Goal: Task Accomplishment & Management: Use online tool/utility

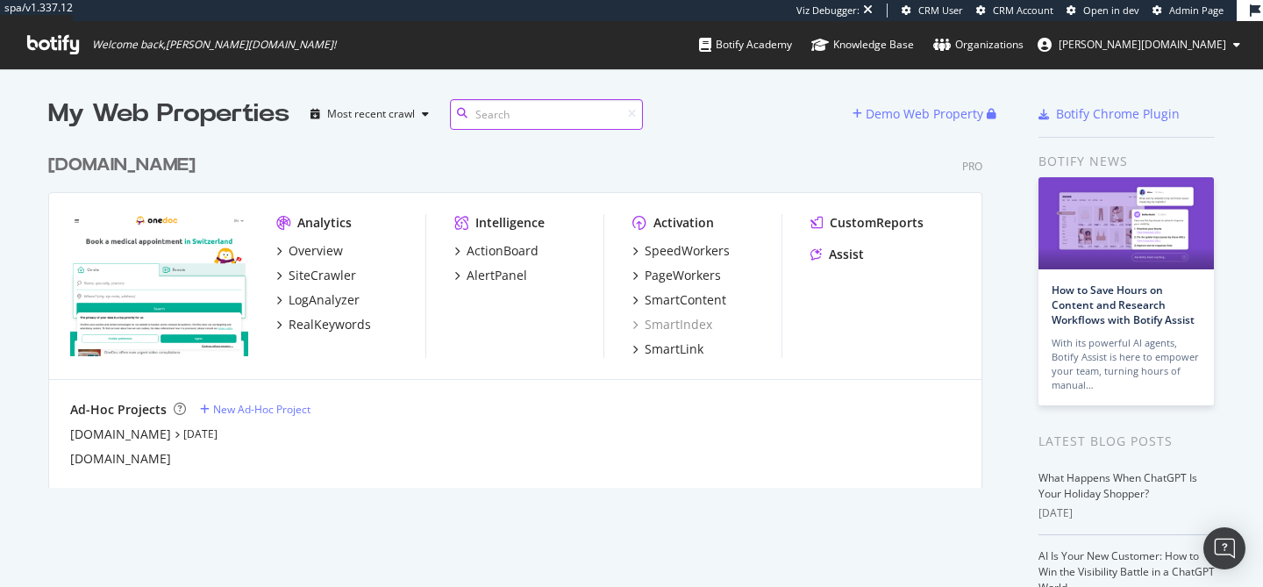
scroll to position [587, 1263]
click at [104, 161] on div "onedoc.ch" at bounding box center [121, 165] width 147 height 25
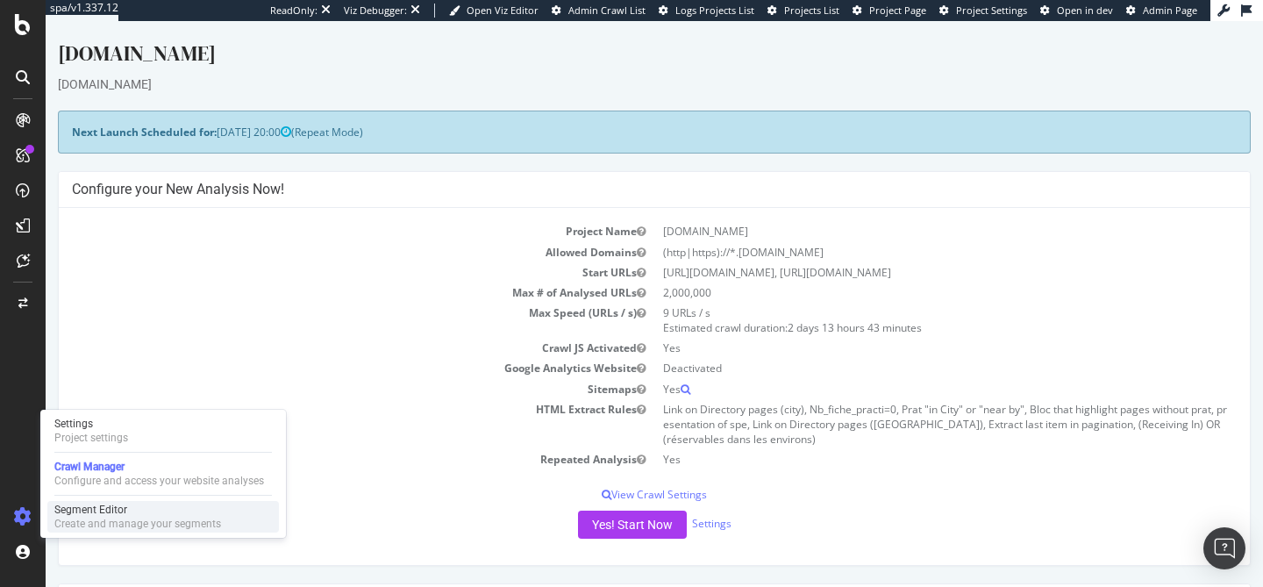
click at [67, 519] on div "Create and manage your segments" at bounding box center [137, 524] width 167 height 14
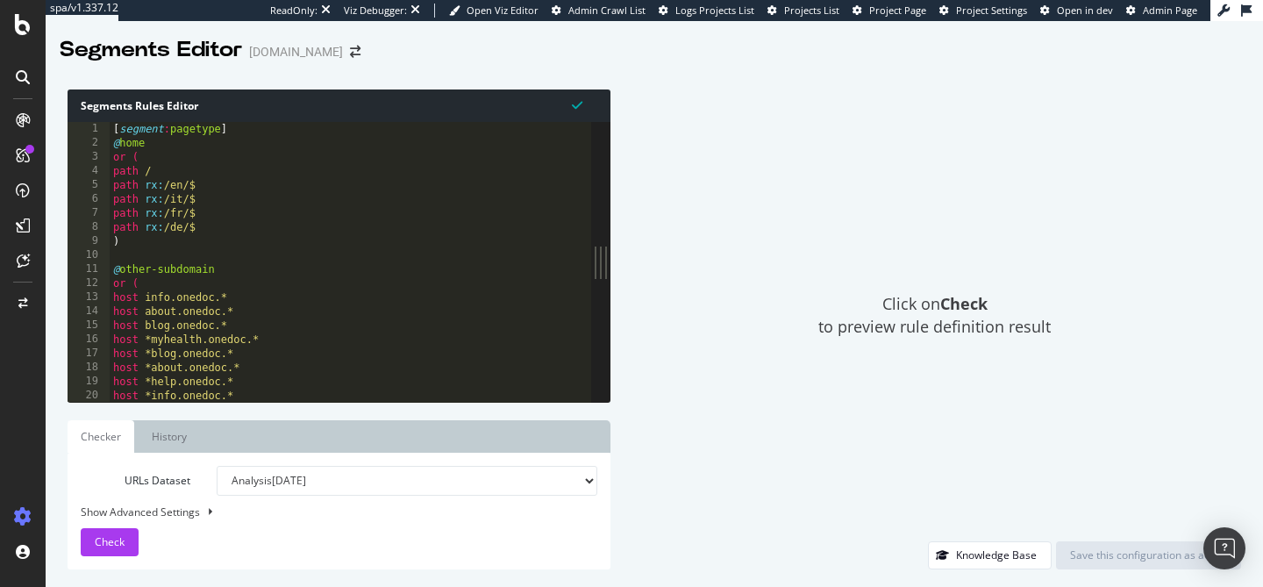
drag, startPoint x: 412, startPoint y: 262, endPoint x: 610, endPoint y: 251, distance: 197.7
click at [610, 251] on div "Segments Rules Editor 1 2 3 4 5 6 7 8 9 10 11 12 13 14 15 16 17 18 19 20 [ segm…" at bounding box center [654, 329] width 1217 height 515
click at [385, 221] on div "[ segment : pagetype ] @ home or ( path / path rx : /en/$ path rx : /it/$ path …" at bounding box center [436, 276] width 652 height 308
type textarea "path rx:/de/$"
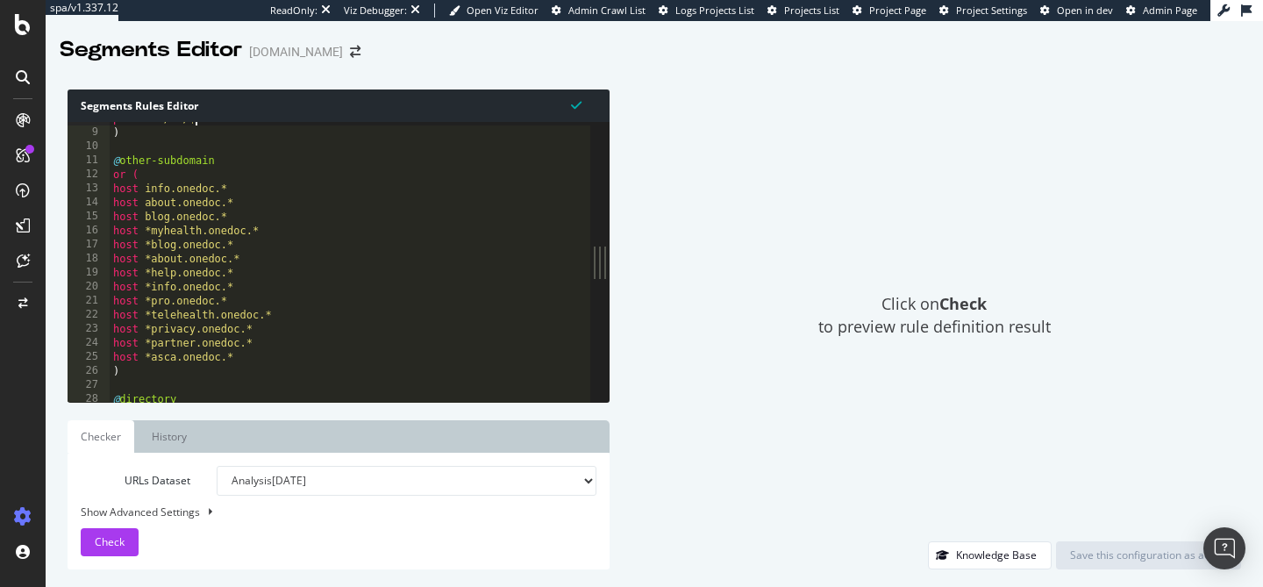
scroll to position [38, 0]
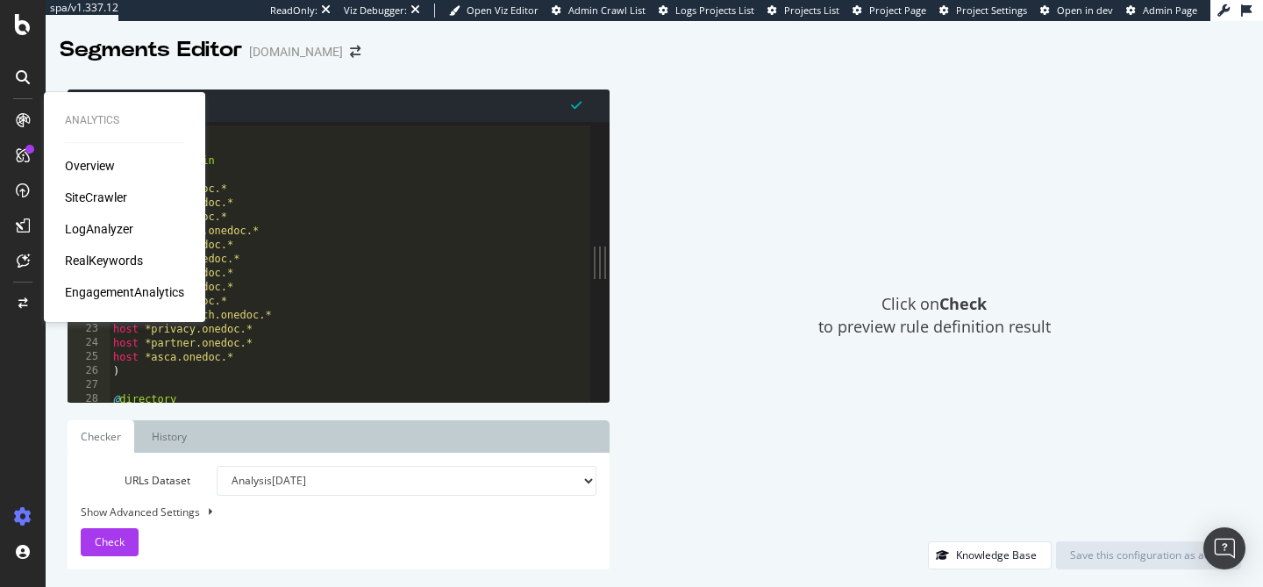
click at [106, 193] on div "SiteCrawler" at bounding box center [96, 198] width 62 height 18
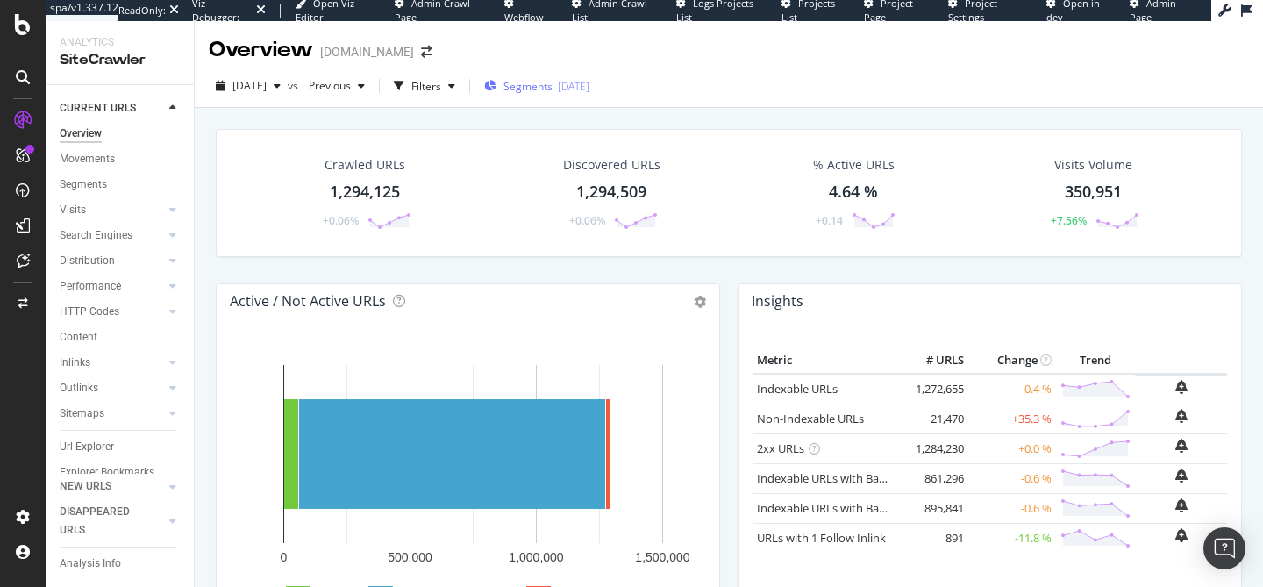
click at [553, 83] on span "Segments" at bounding box center [527, 86] width 49 height 15
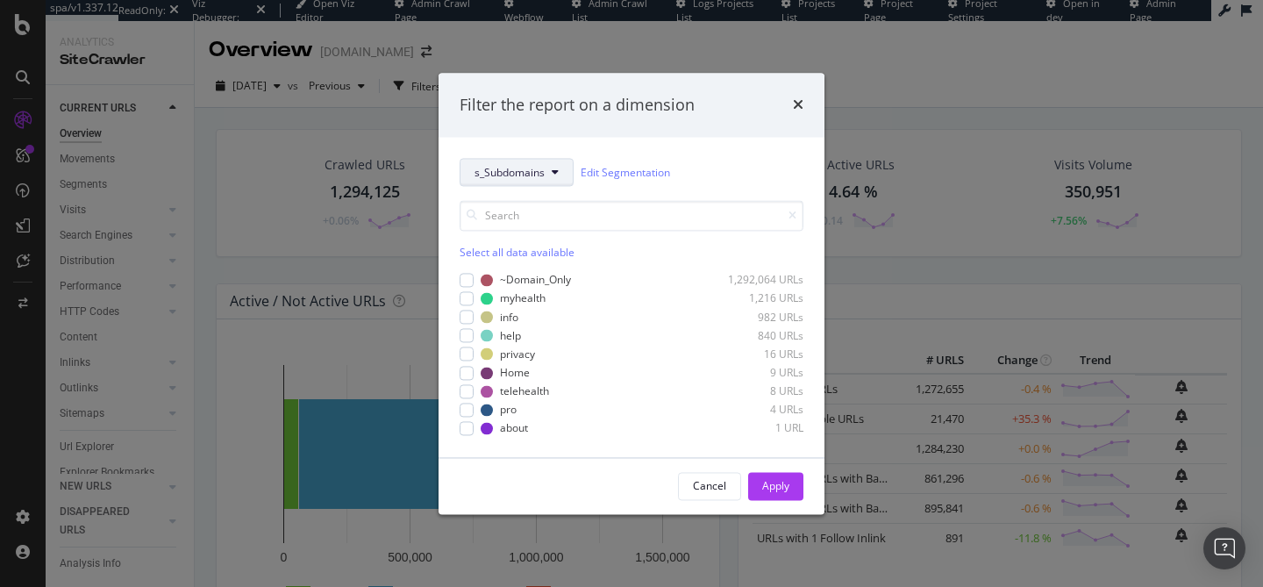
click at [509, 176] on span "s_Subdomains" at bounding box center [510, 172] width 70 height 15
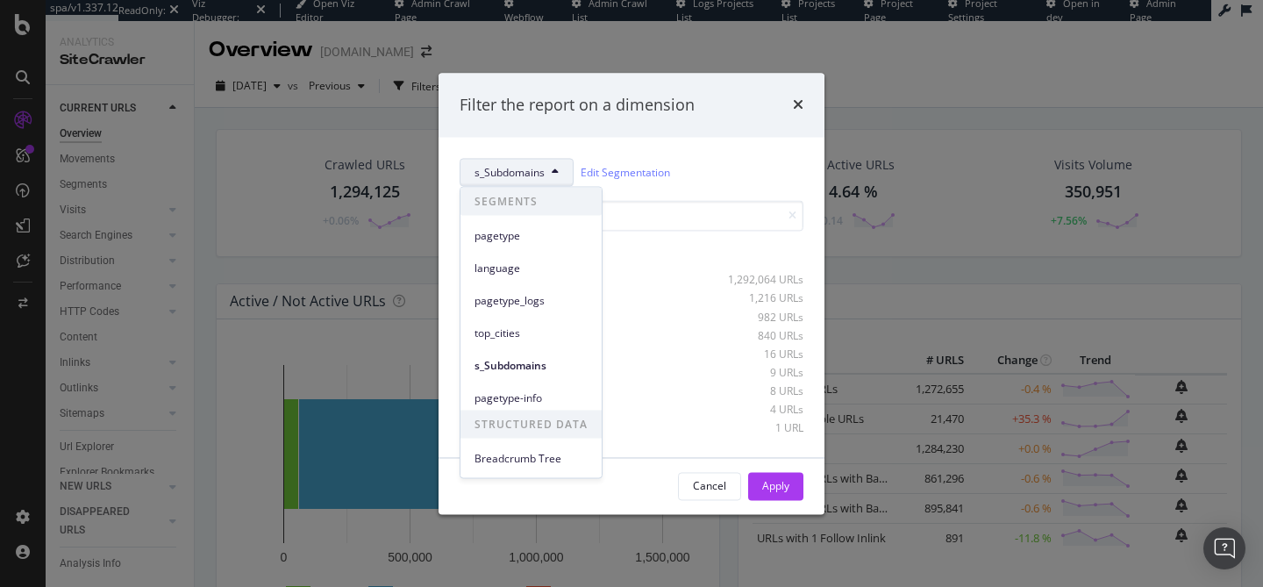
click at [509, 176] on span "s_Subdomains" at bounding box center [510, 172] width 70 height 15
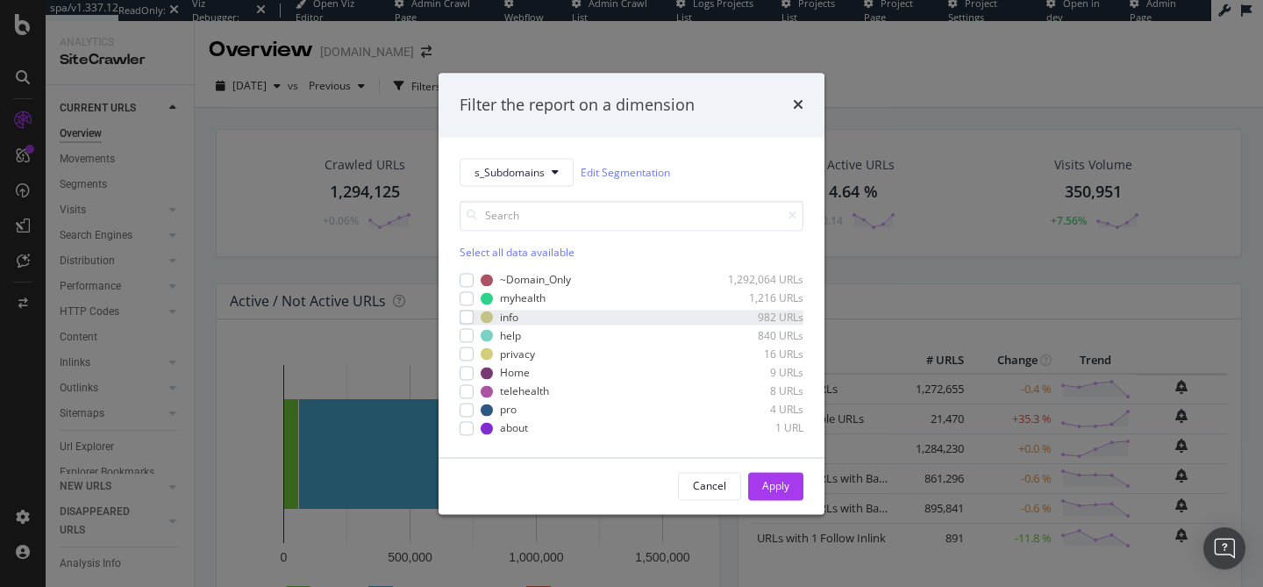
click at [475, 311] on div "info 982 URLs" at bounding box center [632, 317] width 344 height 15
click at [760, 477] on button "Apply" at bounding box center [775, 486] width 55 height 28
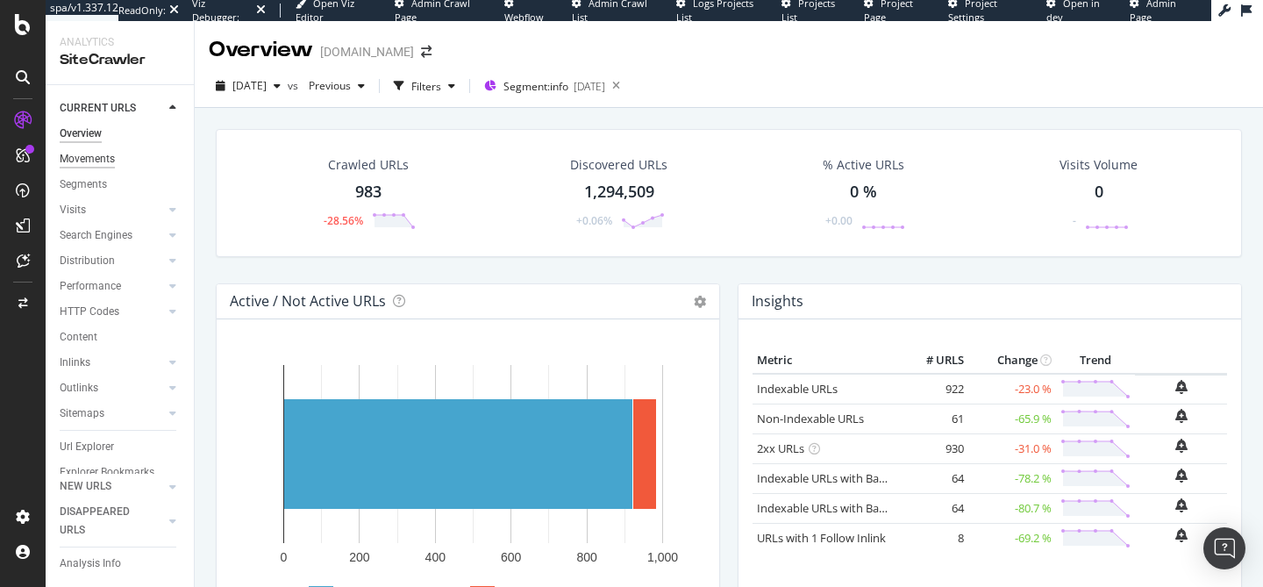
click at [95, 157] on div "Movements" at bounding box center [87, 159] width 55 height 18
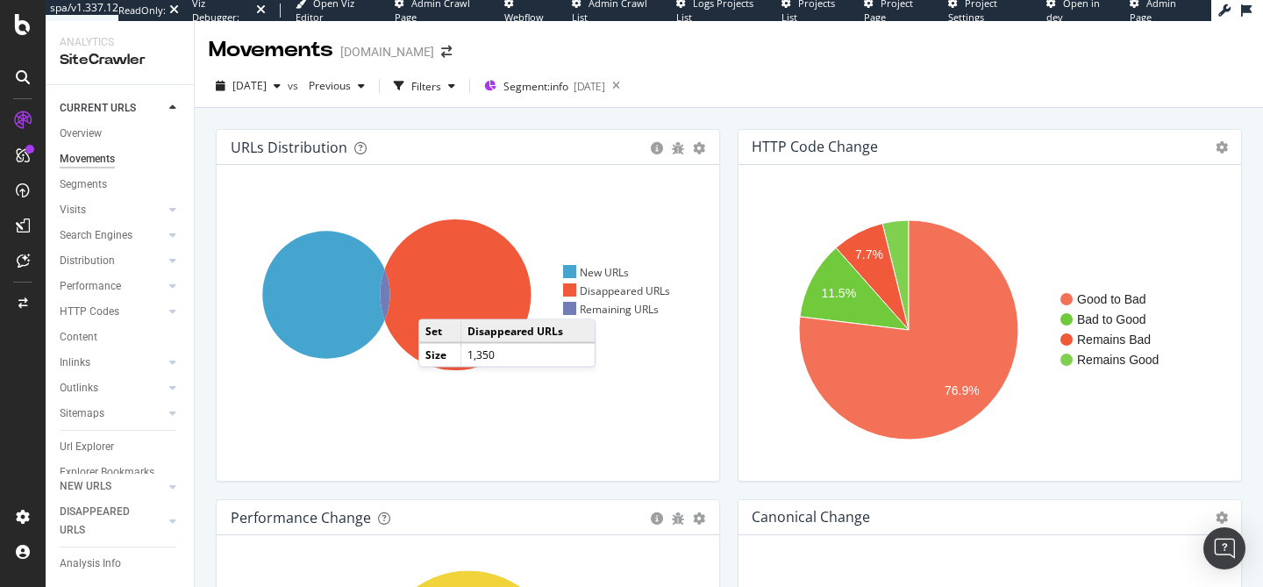
click at [436, 302] on icon at bounding box center [455, 294] width 151 height 151
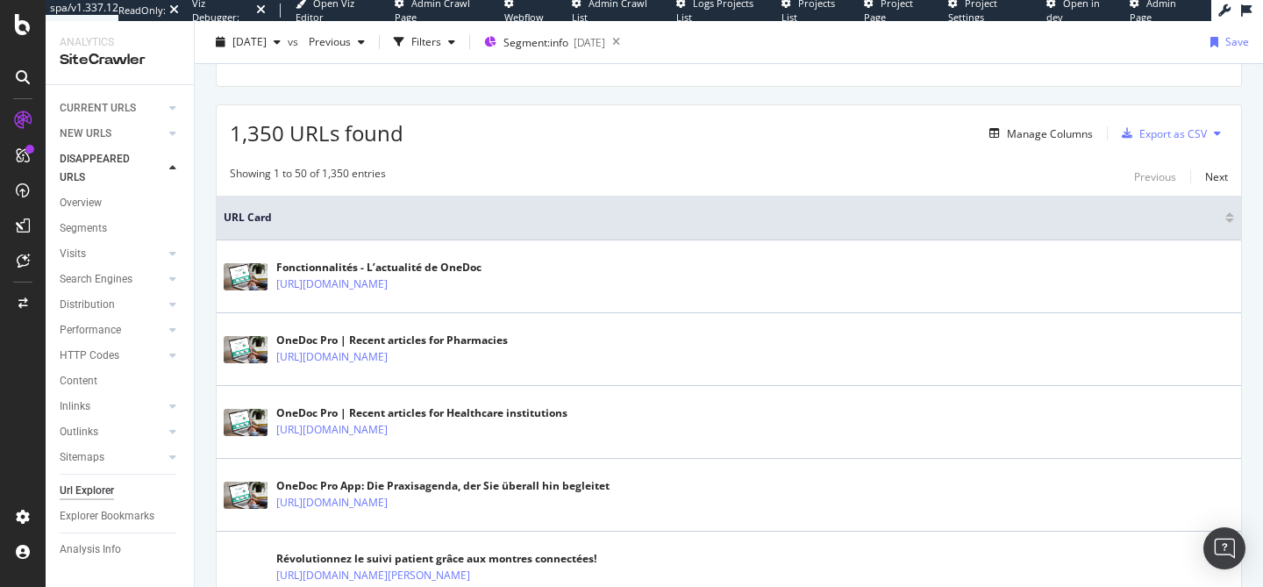
scroll to position [406, 0]
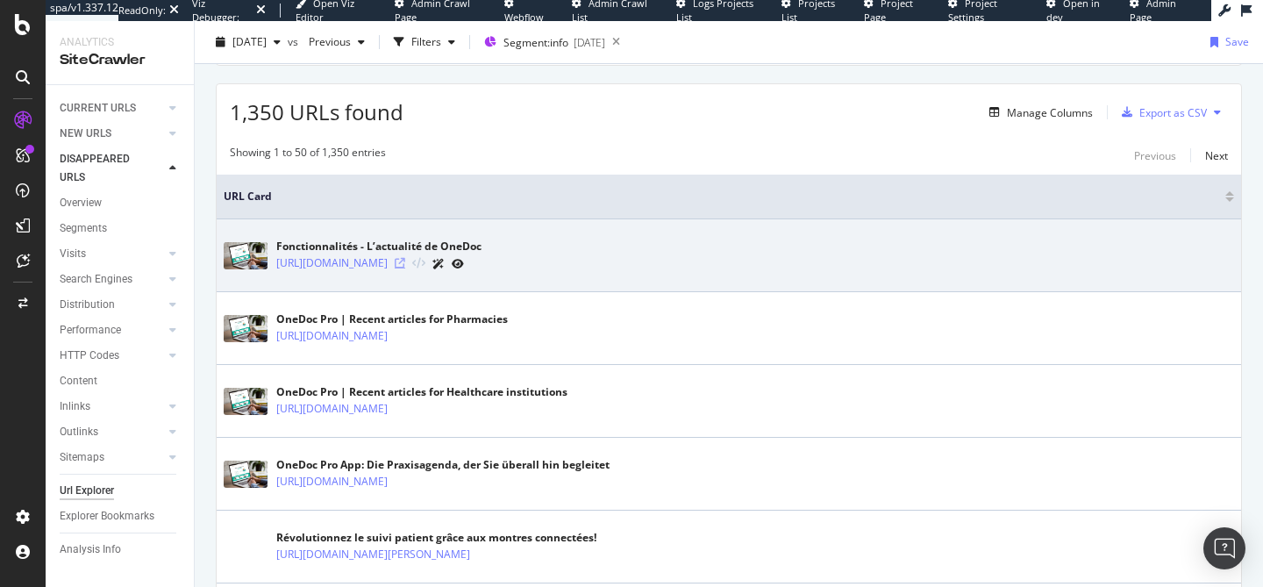
click at [405, 265] on icon at bounding box center [400, 263] width 11 height 11
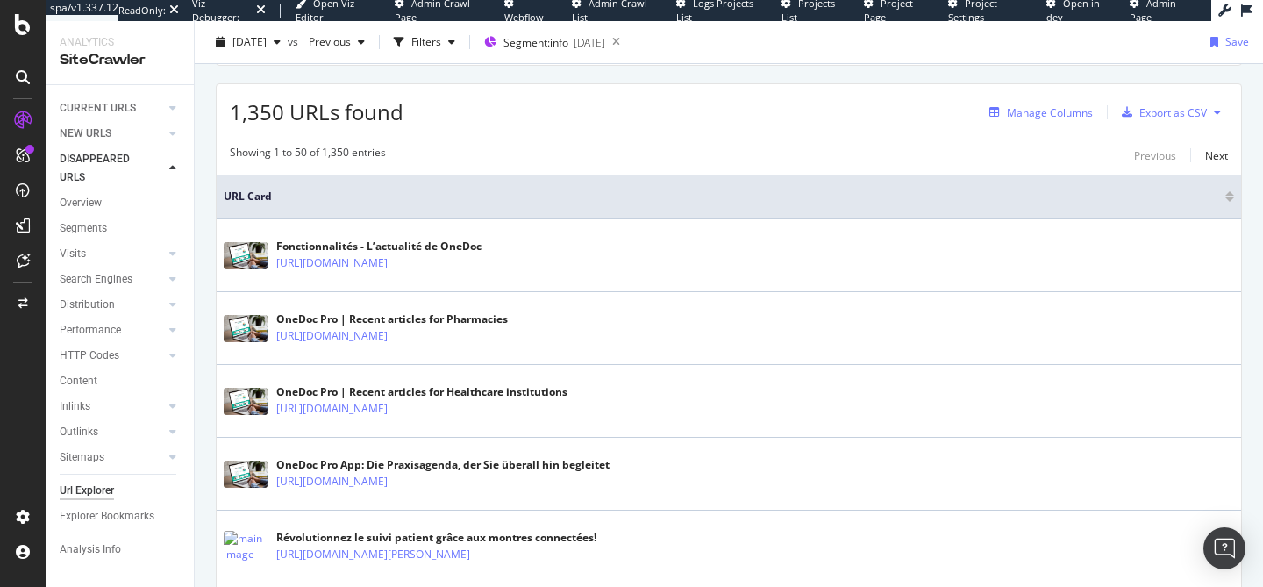
click at [1024, 120] on div "Manage Columns" at bounding box center [1037, 112] width 111 height 19
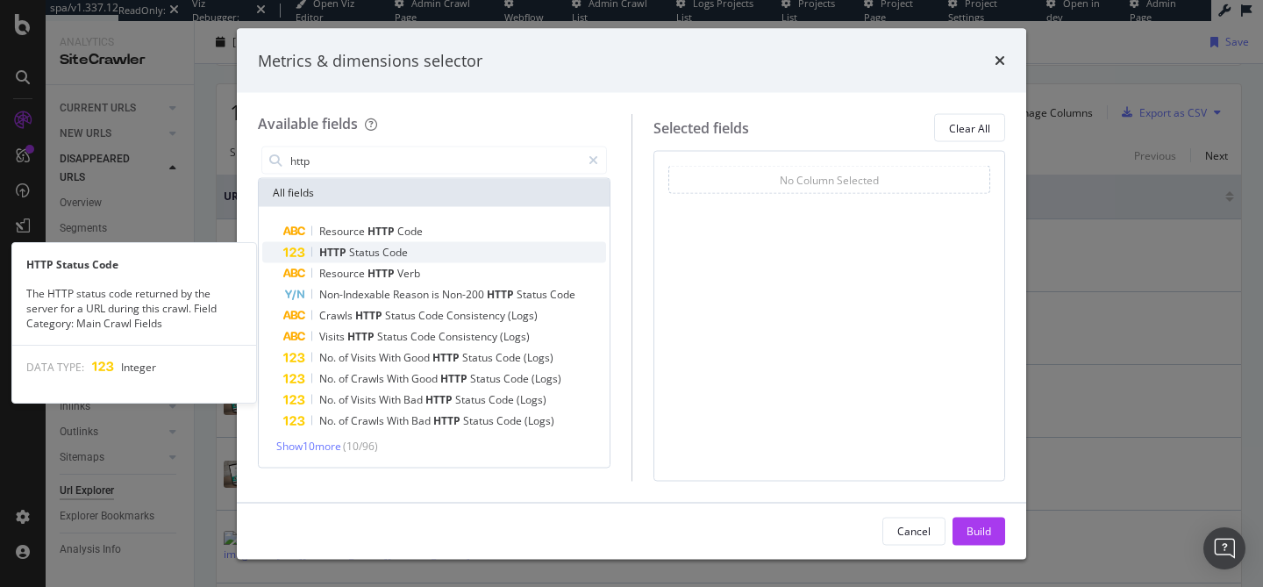
type input "http"
click at [460, 252] on div "HTTP Status Code" at bounding box center [444, 252] width 323 height 21
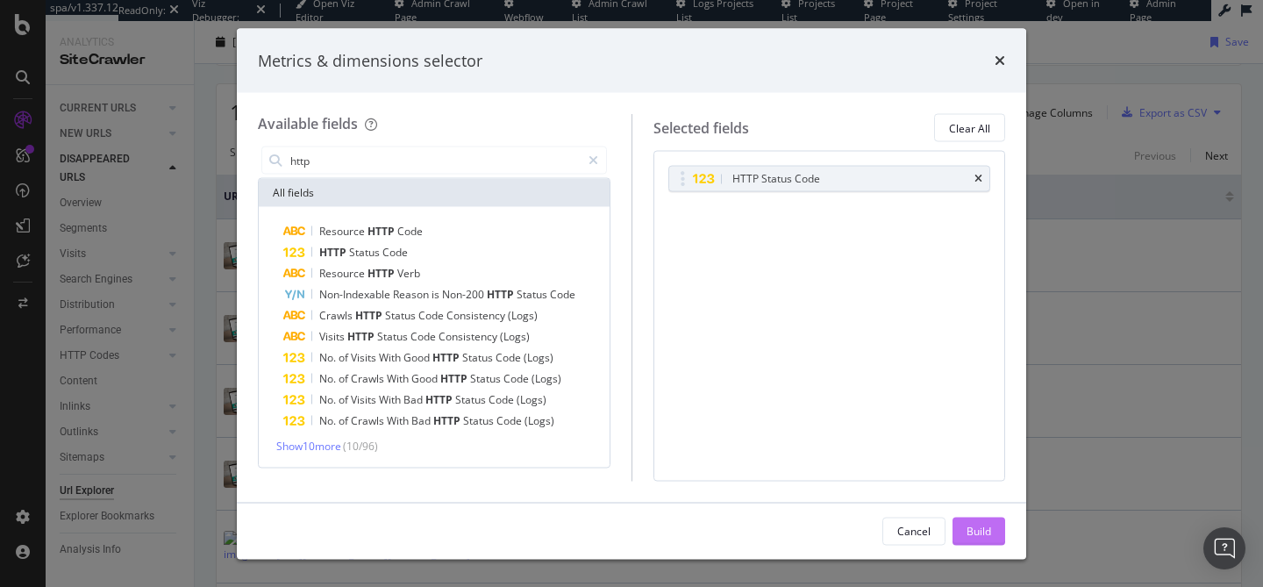
click at [970, 522] on div "Build" at bounding box center [979, 531] width 25 height 26
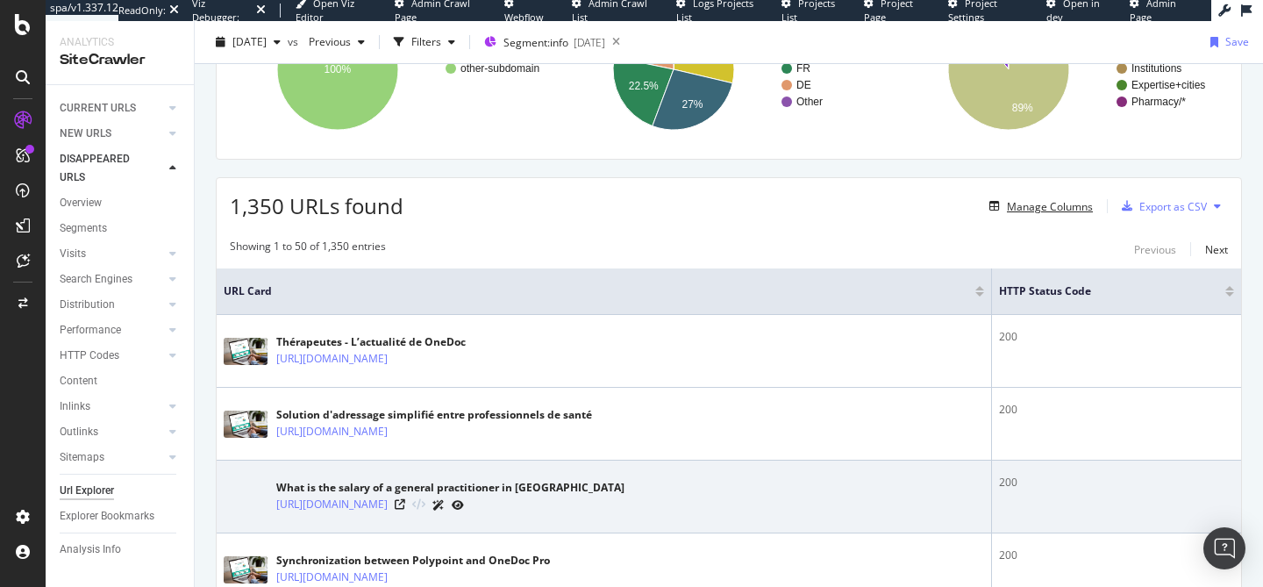
scroll to position [313, 0]
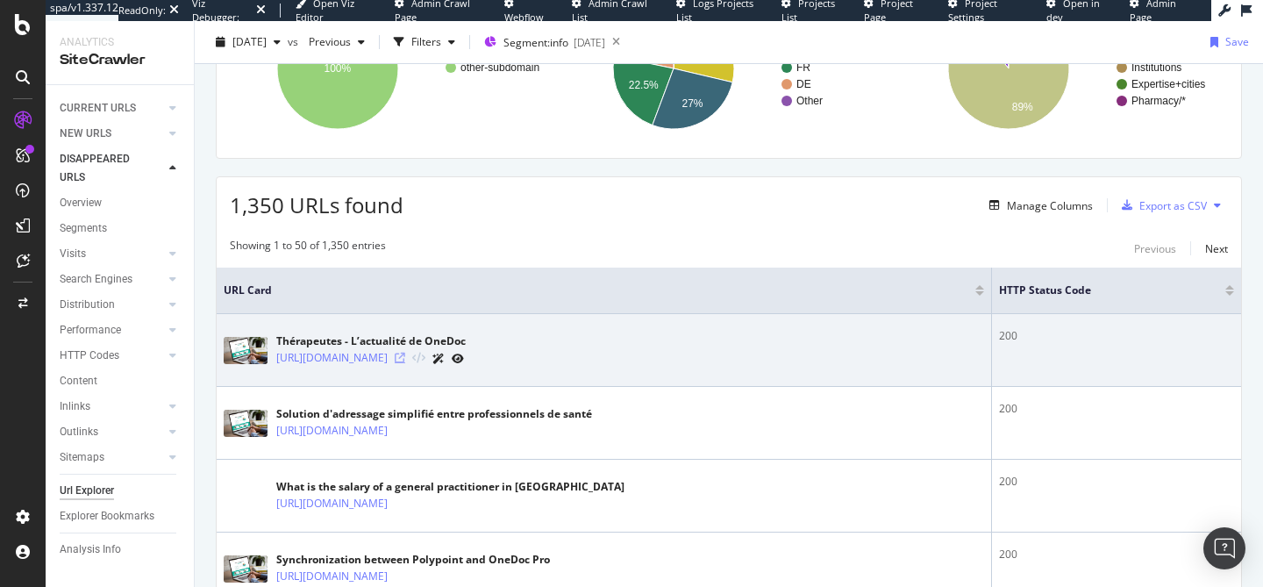
click at [405, 355] on icon at bounding box center [400, 358] width 11 height 11
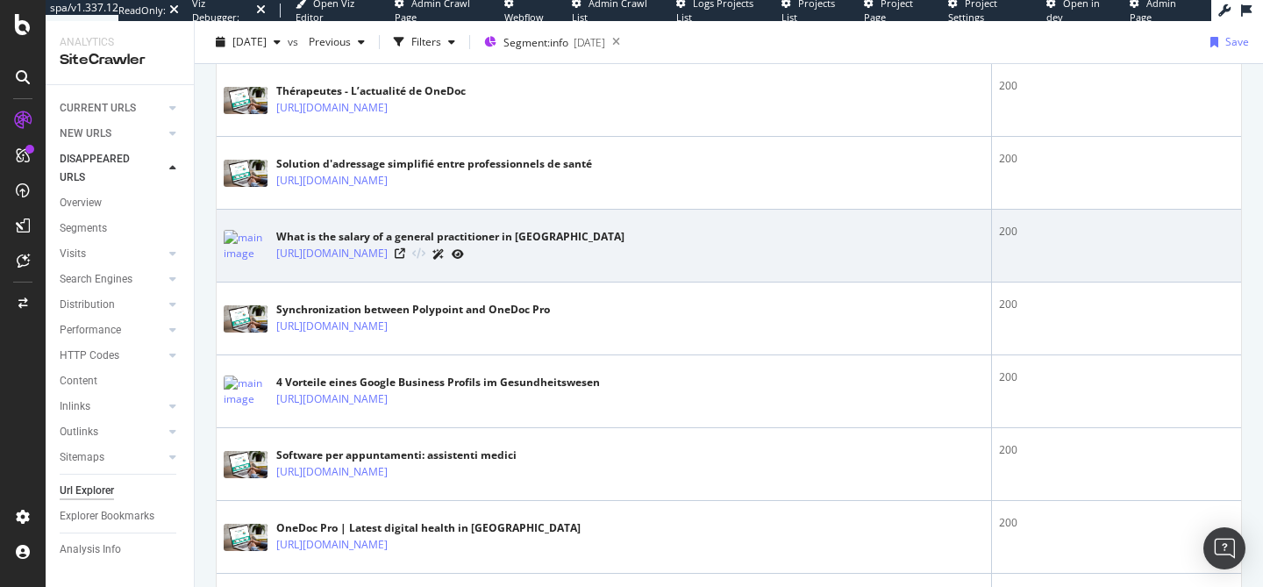
scroll to position [582, 0]
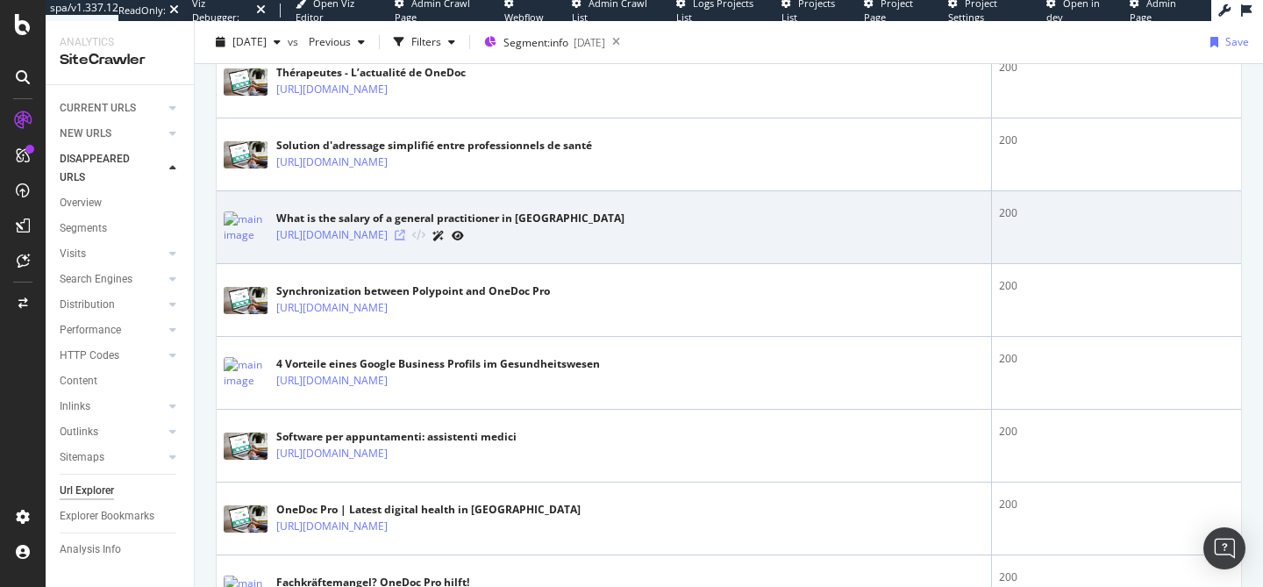
click at [405, 237] on icon at bounding box center [400, 235] width 11 height 11
click at [405, 233] on icon at bounding box center [400, 235] width 11 height 11
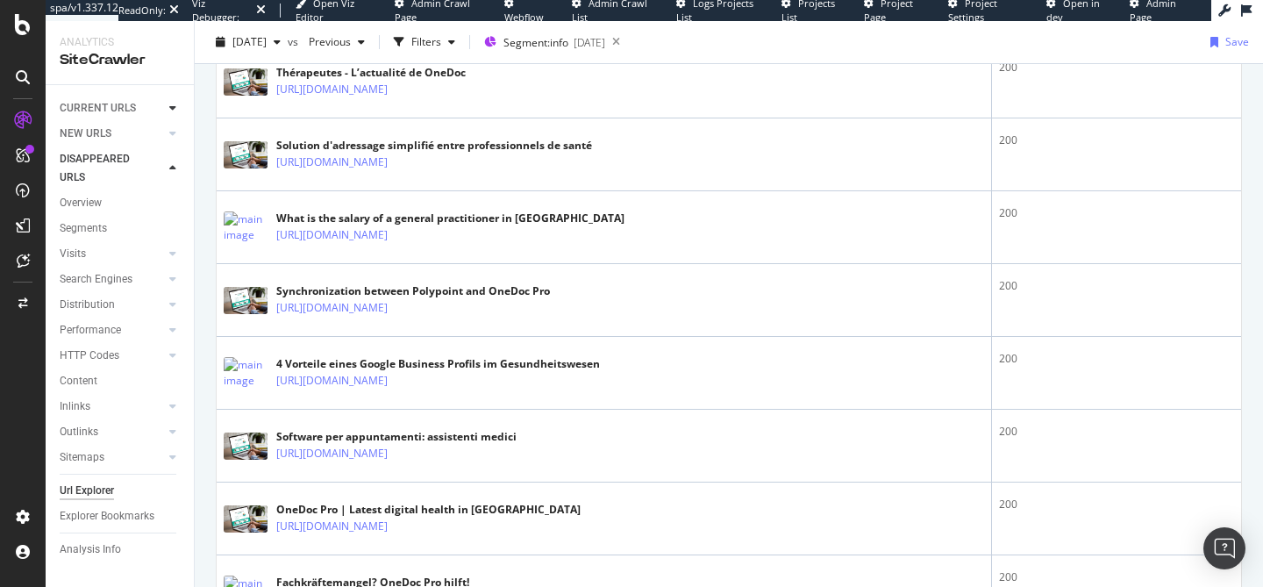
click at [171, 113] on icon at bounding box center [172, 108] width 7 height 11
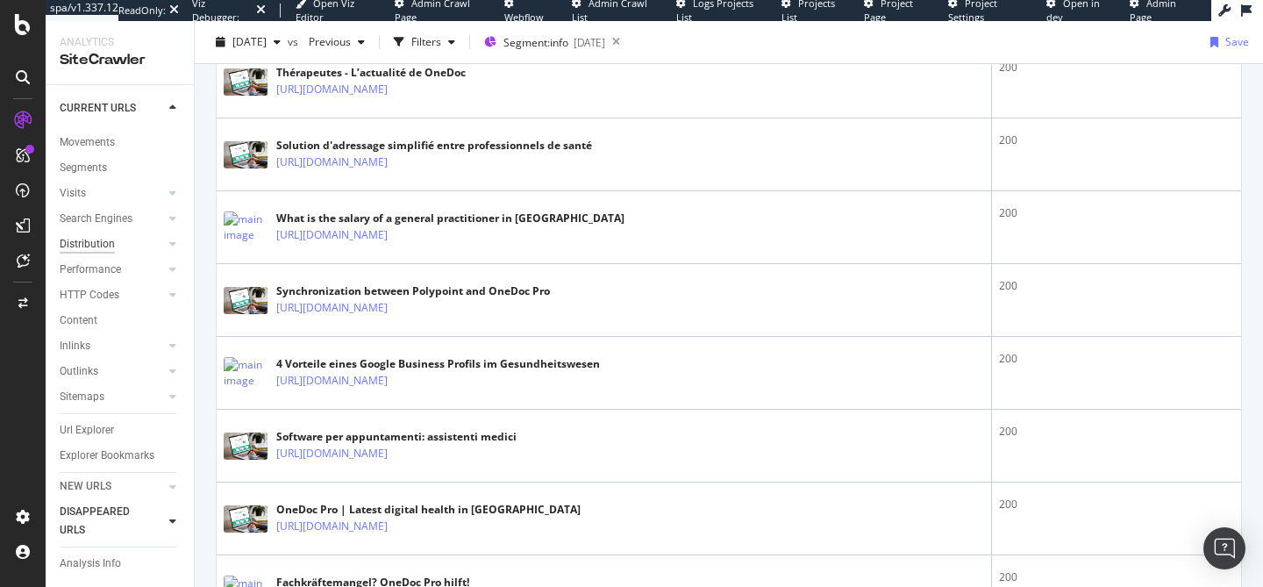
scroll to position [15, 0]
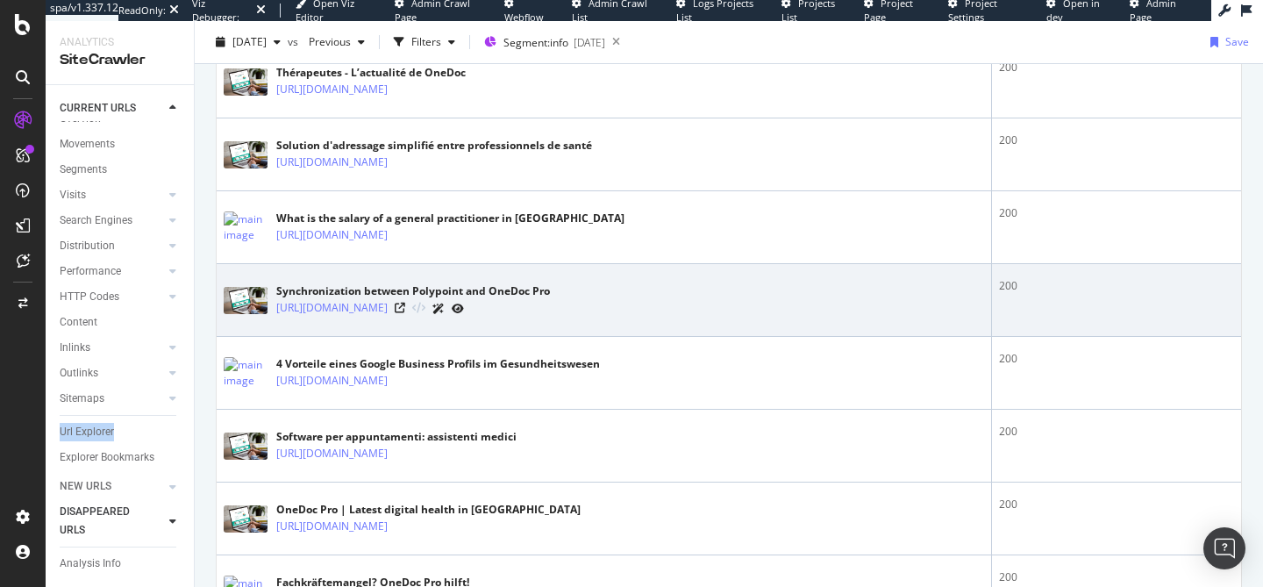
click at [834, 307] on div "Synchronization between Polypoint and OneDoc Pro https://info.onedoc.ch/en/our-…" at bounding box center [604, 300] width 760 height 44
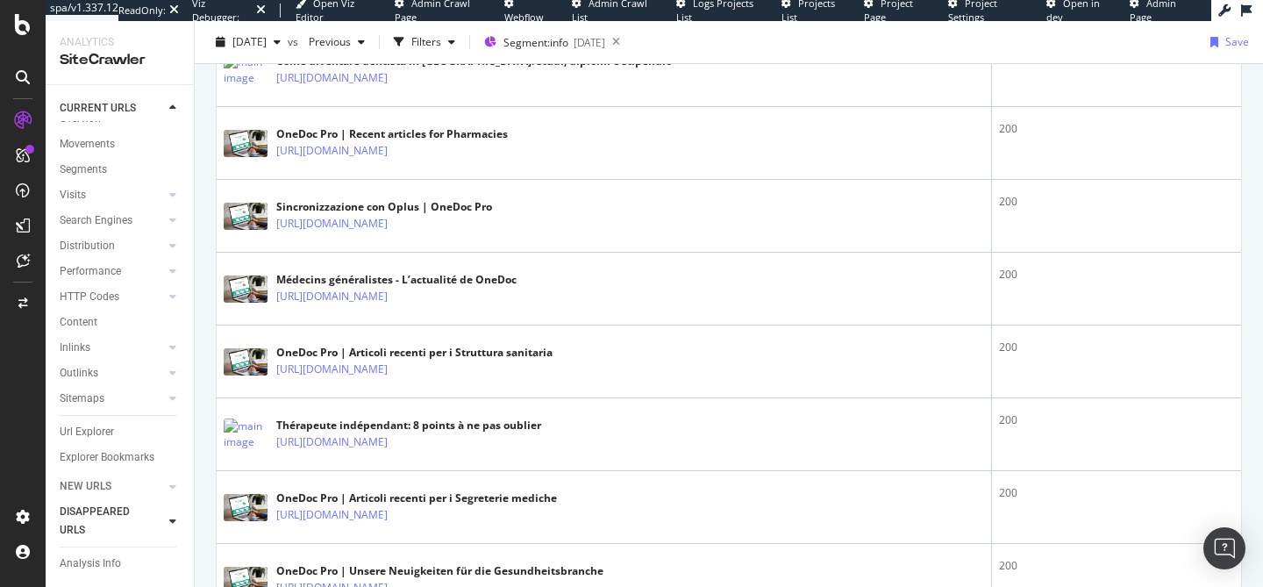
scroll to position [1680, 0]
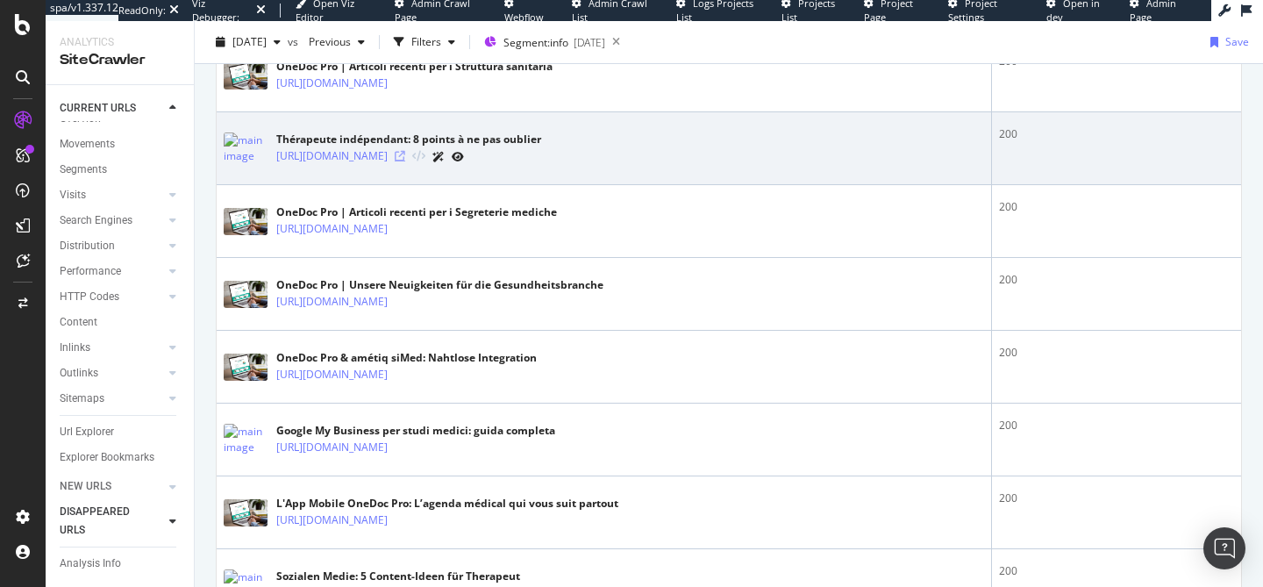
click at [405, 158] on icon at bounding box center [400, 156] width 11 height 11
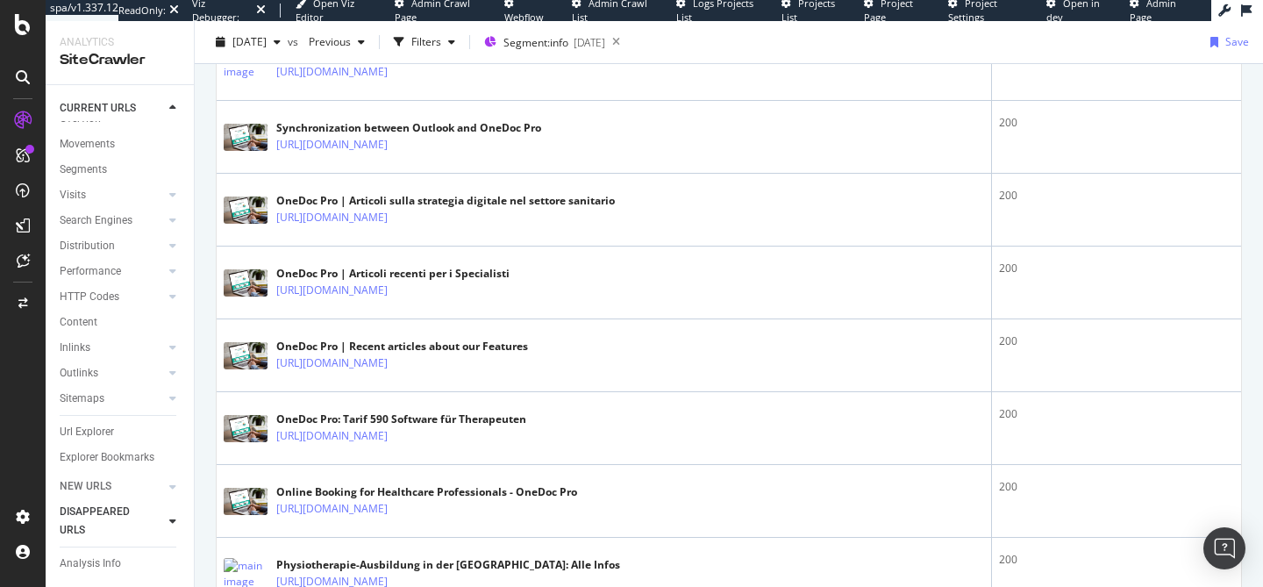
scroll to position [2785, 0]
click at [788, 341] on div "OneDoc Pro | Recent articles about our Features https://info.onedoc.ch/en/news/…" at bounding box center [604, 354] width 760 height 44
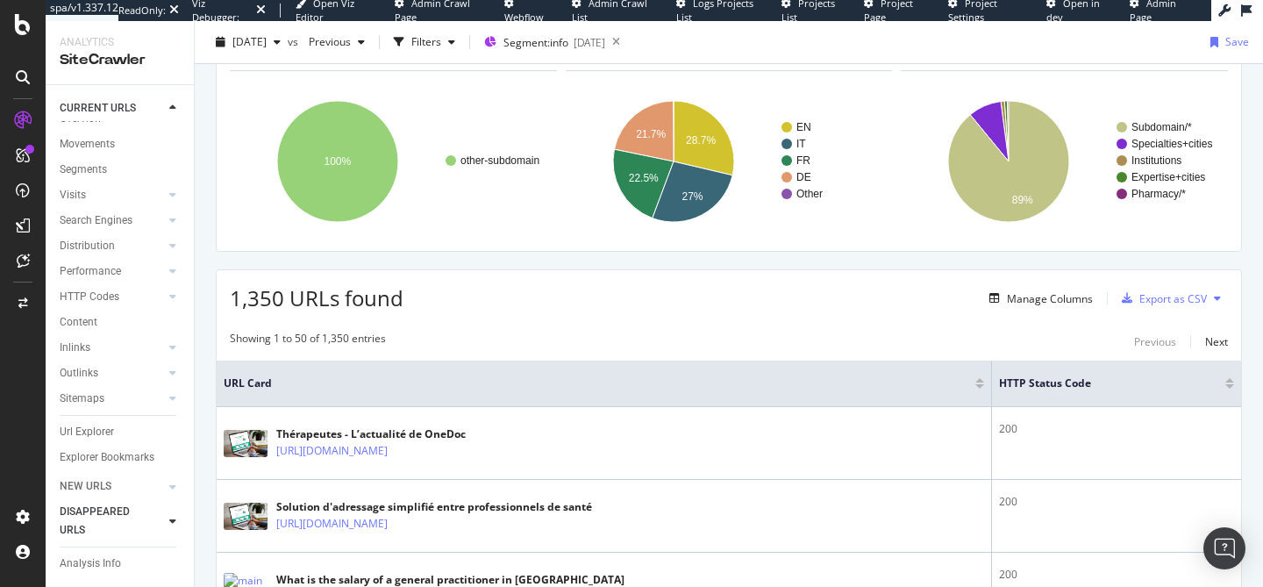
scroll to position [224, 0]
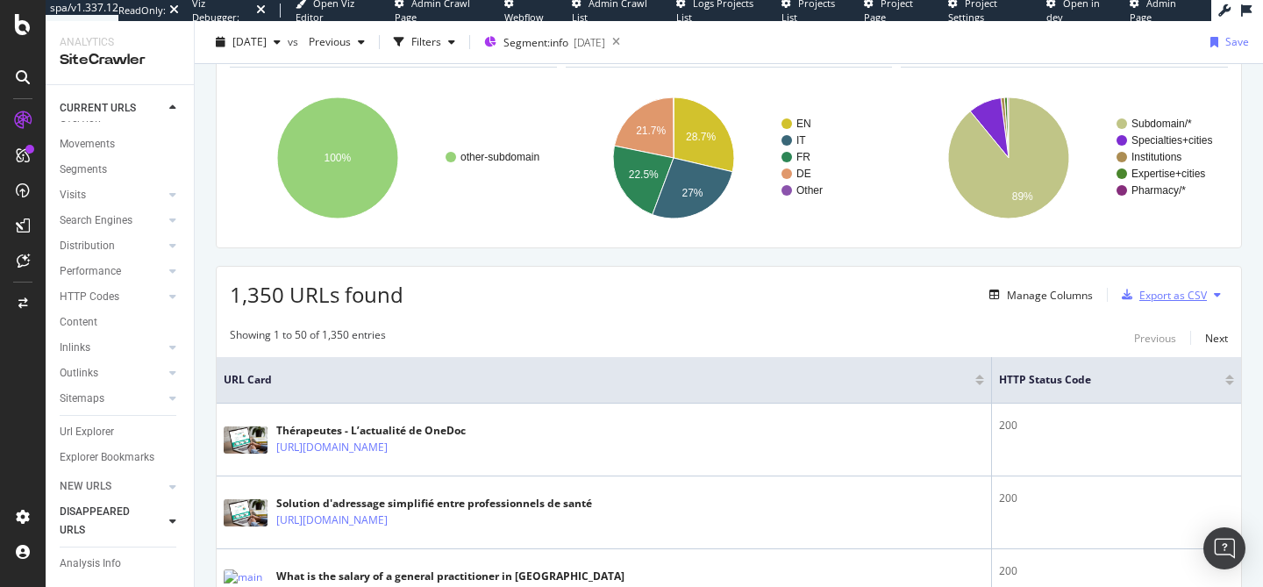
click at [1166, 305] on div "Export as CSV" at bounding box center [1161, 295] width 92 height 26
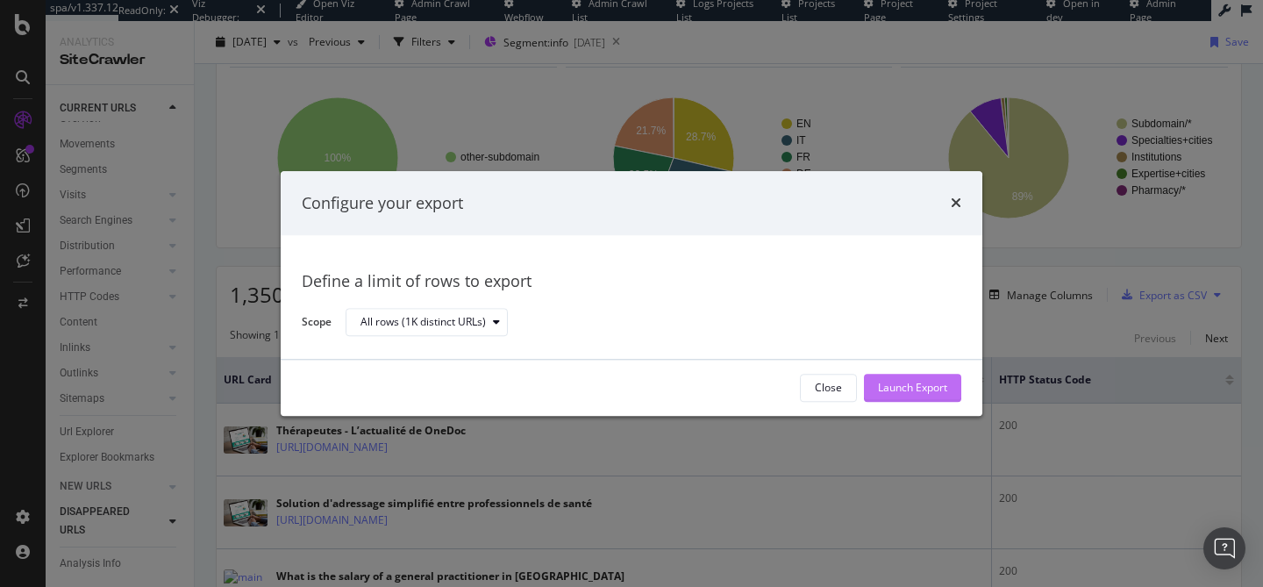
click at [922, 387] on div "Launch Export" at bounding box center [912, 388] width 69 height 15
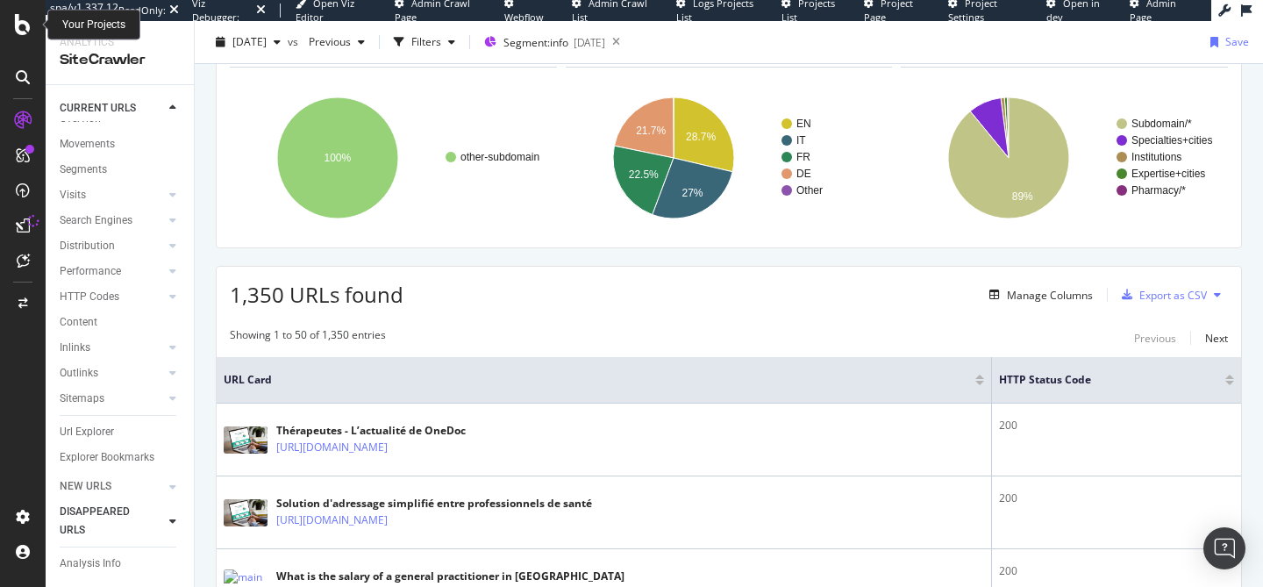
click at [18, 28] on icon at bounding box center [23, 24] width 16 height 21
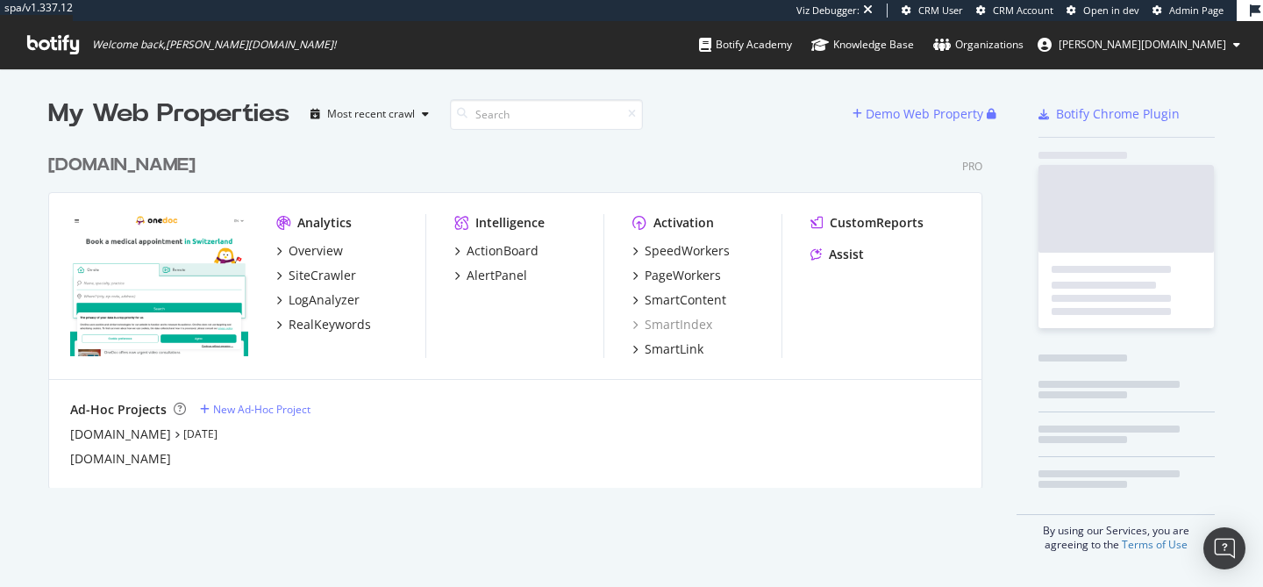
scroll to position [356, 948]
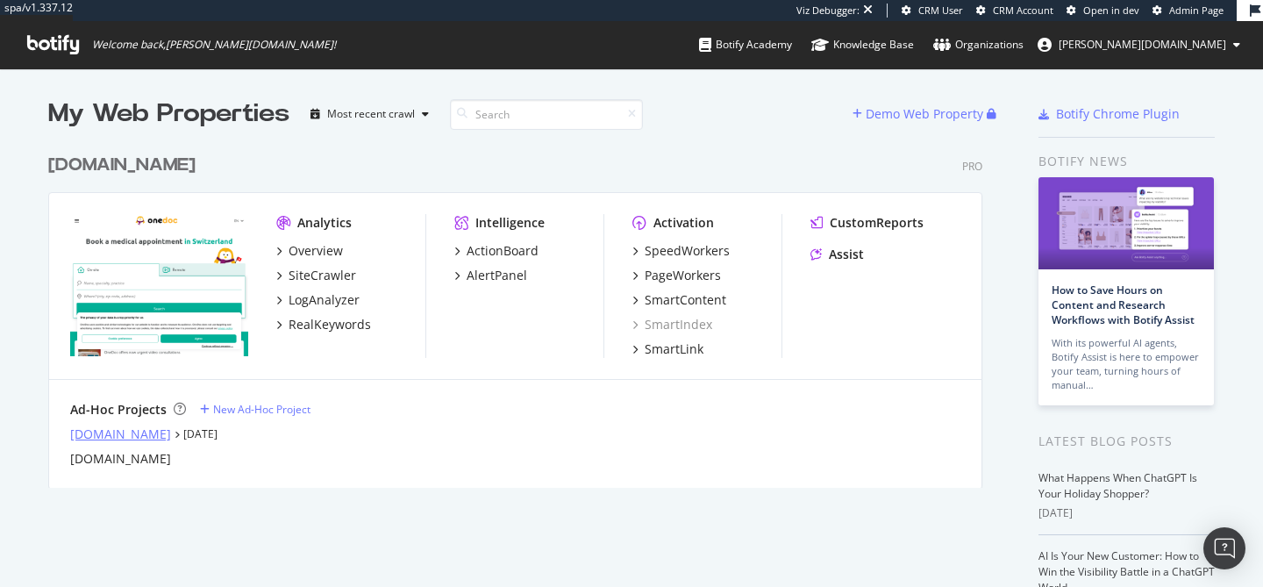
click at [92, 438] on div "info.onedoc.ch" at bounding box center [120, 434] width 101 height 18
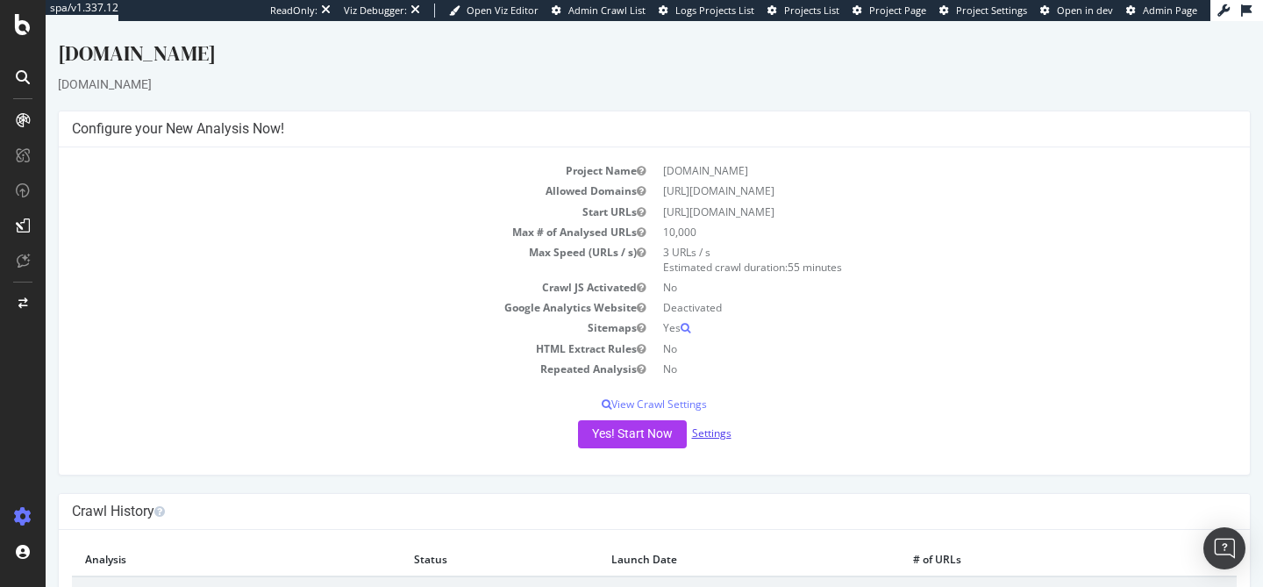
click at [713, 436] on link "Settings" at bounding box center [711, 432] width 39 height 15
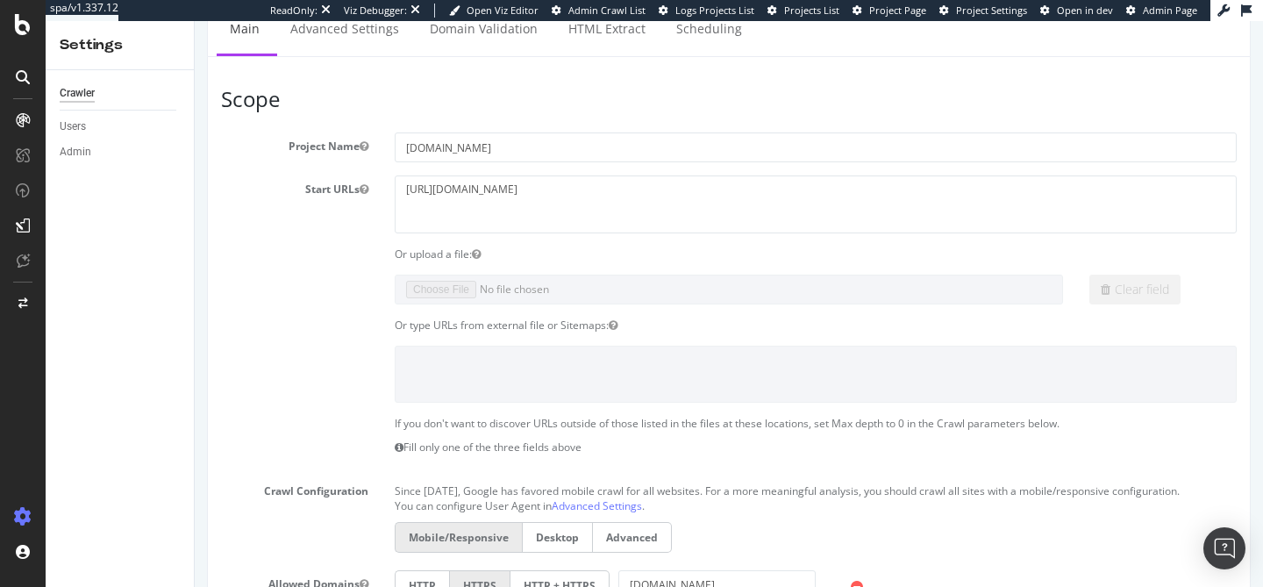
scroll to position [144, 0]
drag, startPoint x: 550, startPoint y: 183, endPoint x: 317, endPoint y: 172, distance: 233.6
click at [317, 172] on div "Start URLs https://info.onedoc.ch" at bounding box center [729, 200] width 1042 height 57
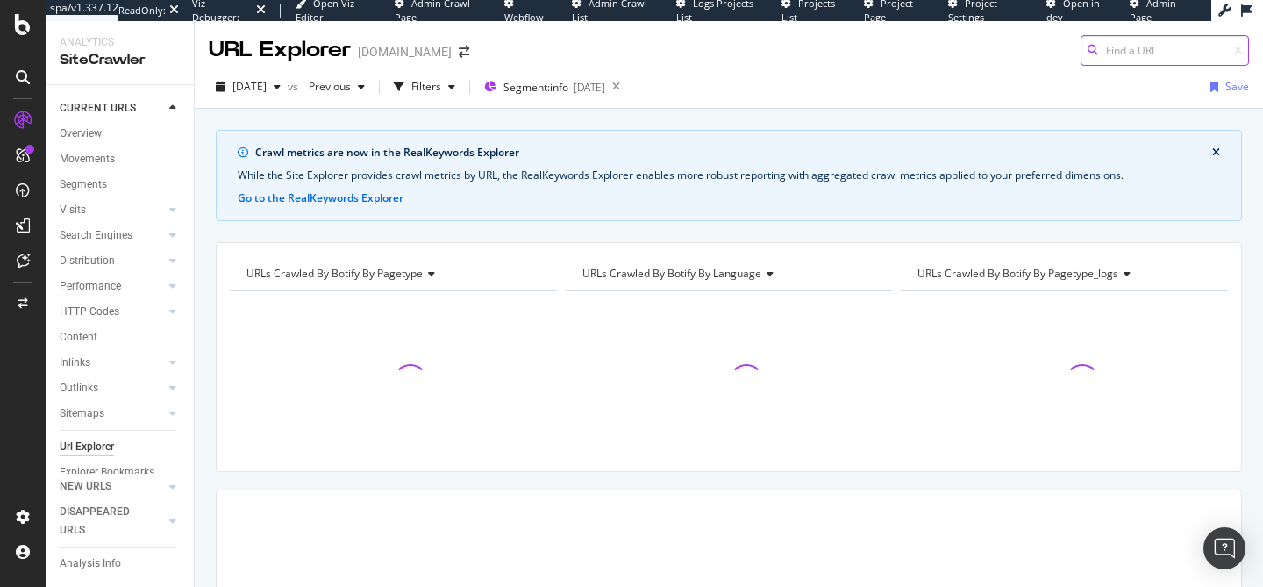
paste input "what-do-general-practitioners-earn-in-switzerland"
type input "what-do-general-practitioners-earn-in-switzerland"
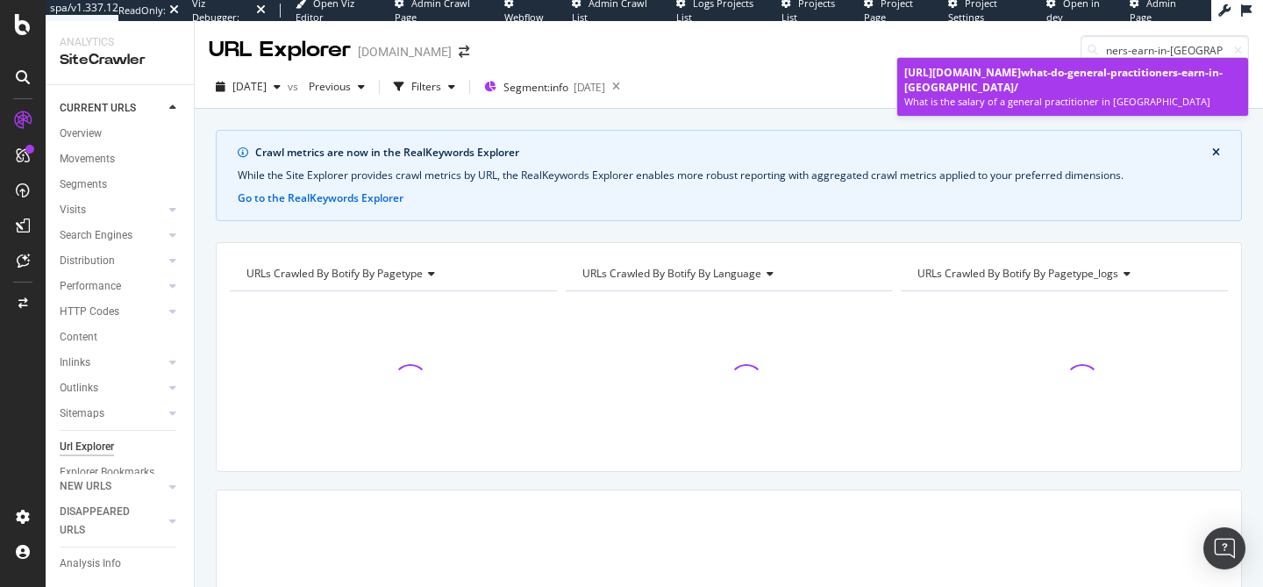
click at [1053, 75] on div "https://info.onedoc.ch/en/blog/doctors/ what-do-general-practitioners-earn-in-s…" at bounding box center [1072, 80] width 337 height 30
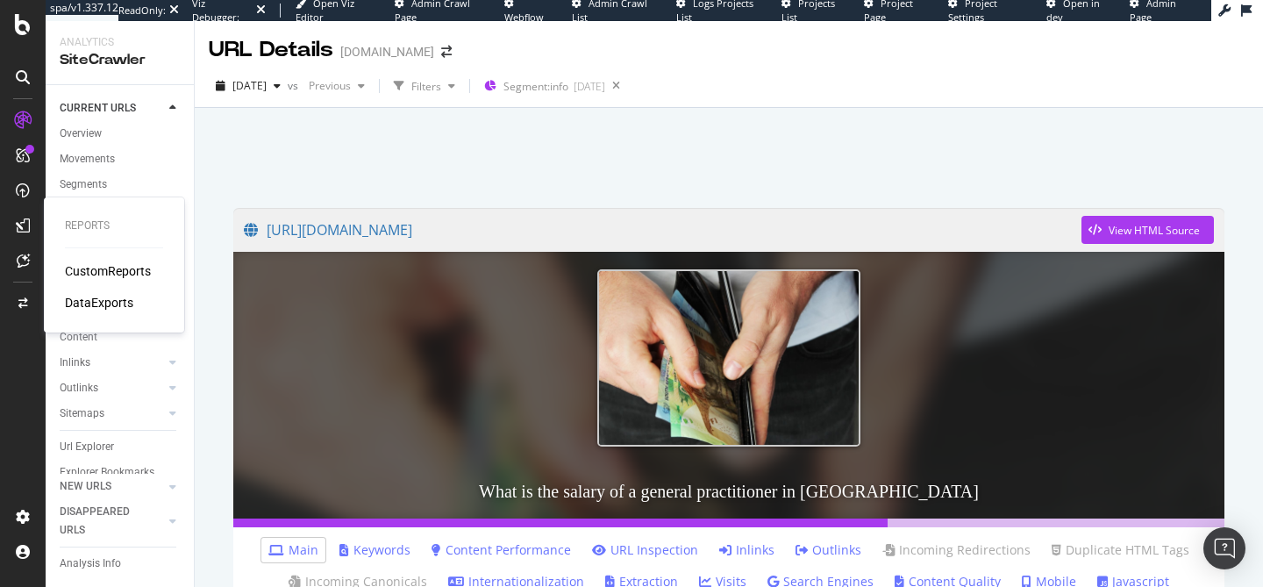
click at [91, 295] on div "DataExports" at bounding box center [99, 303] width 68 height 18
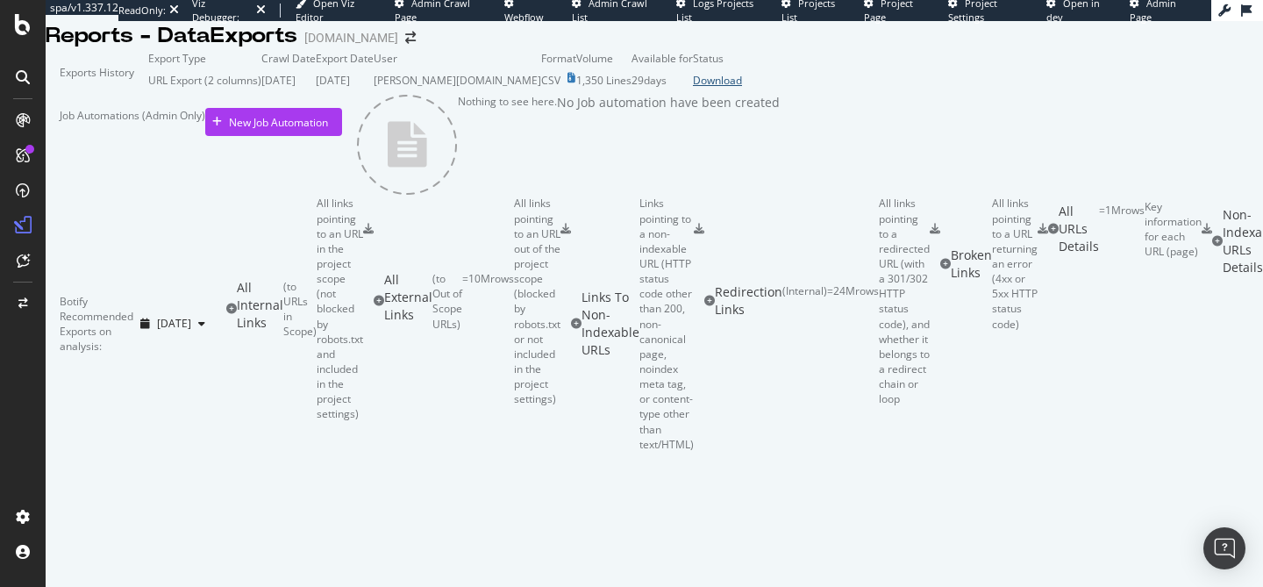
click at [742, 88] on div "Download" at bounding box center [717, 80] width 49 height 15
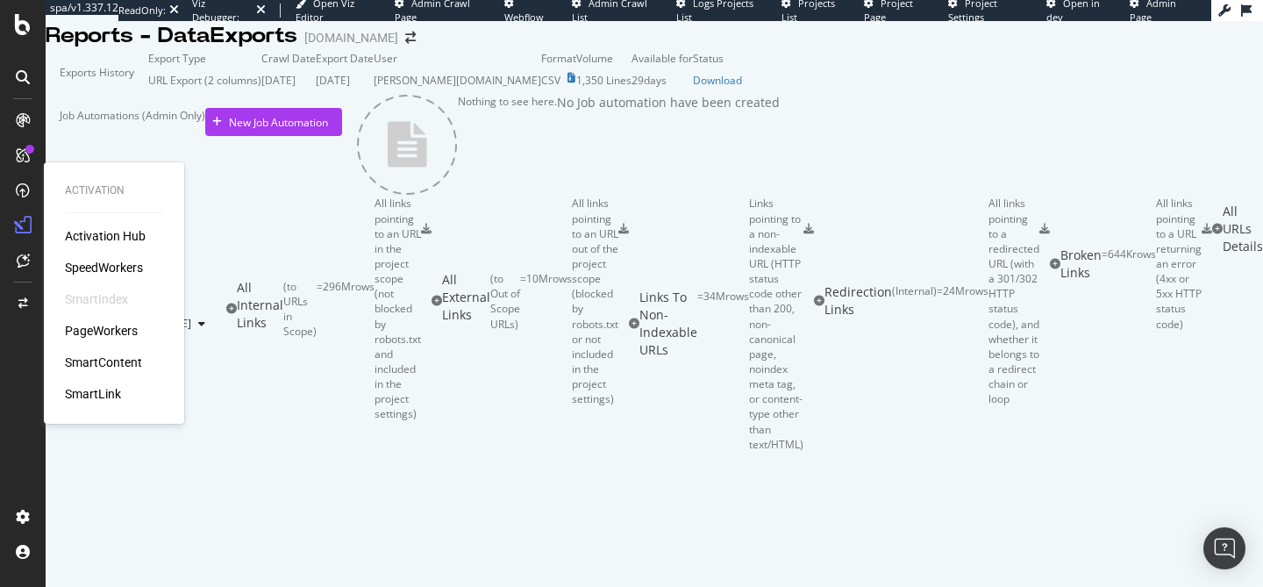
click at [108, 261] on div "SpeedWorkers" at bounding box center [104, 268] width 78 height 18
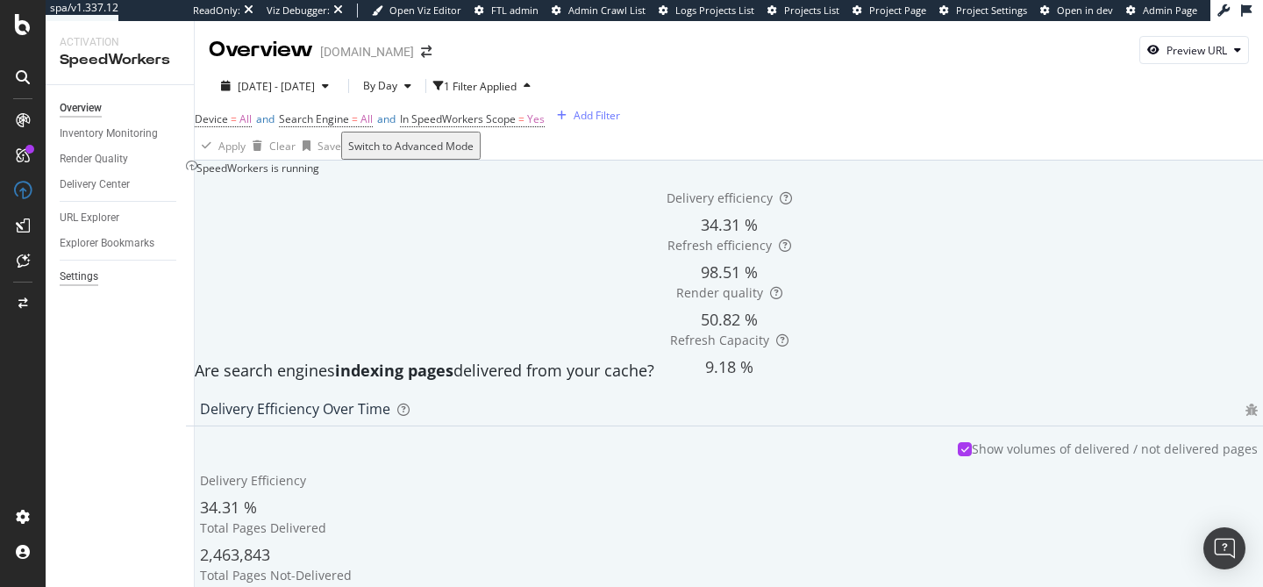
click at [73, 279] on div "Settings" at bounding box center [79, 277] width 39 height 18
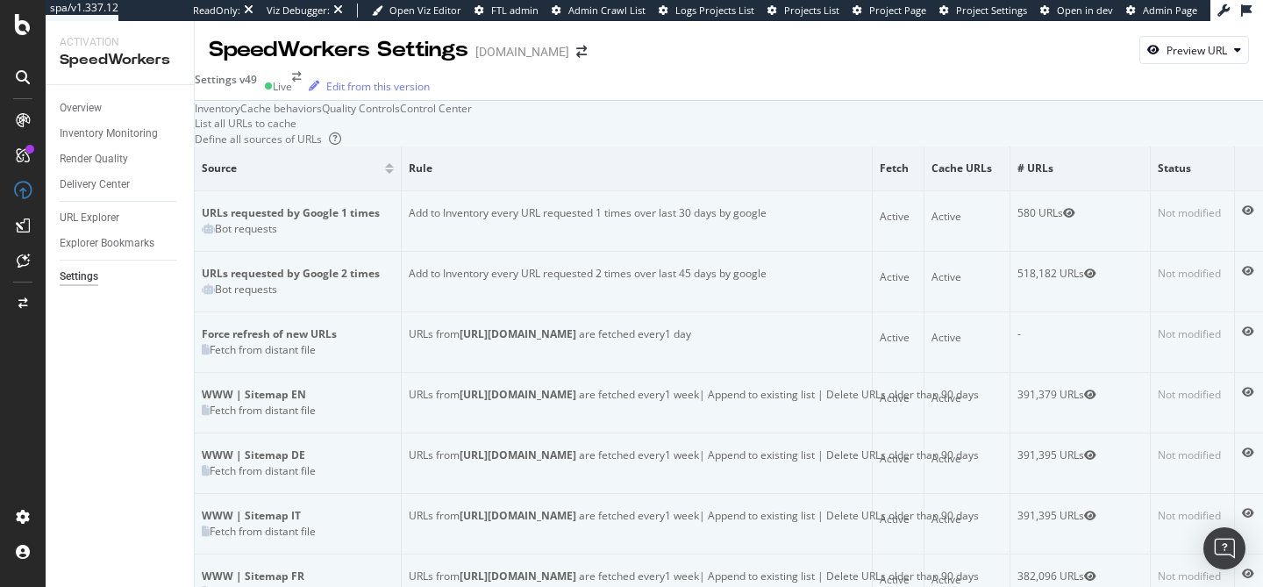
scroll to position [1210, 0]
click at [1217, 546] on img "Open Intercom Messenger" at bounding box center [1224, 548] width 23 height 23
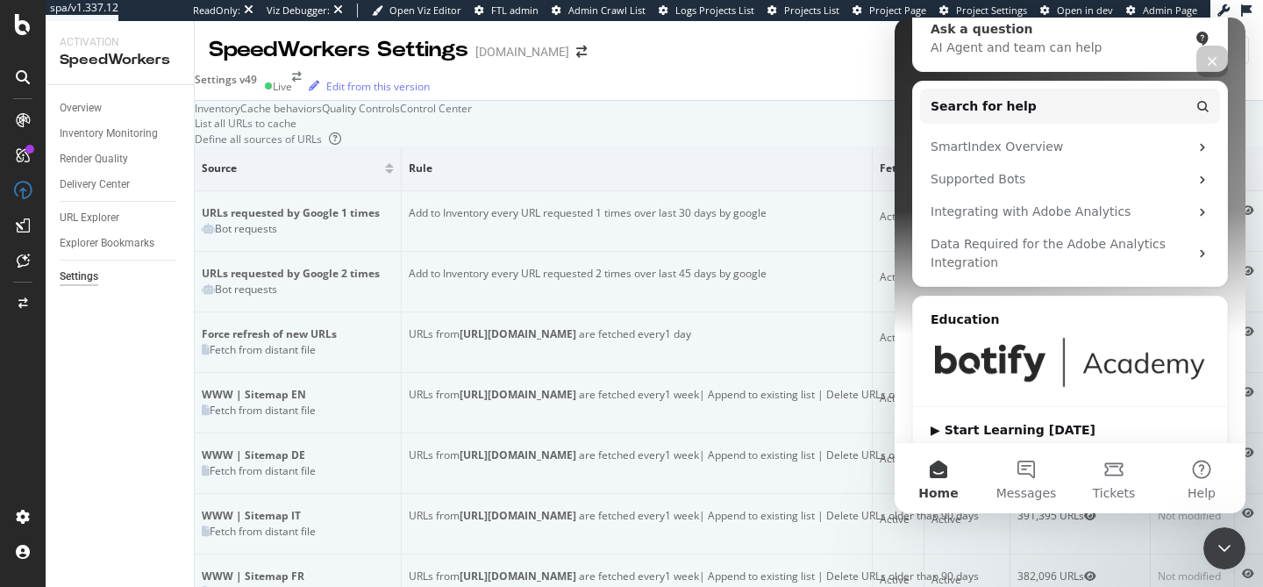
scroll to position [336, 0]
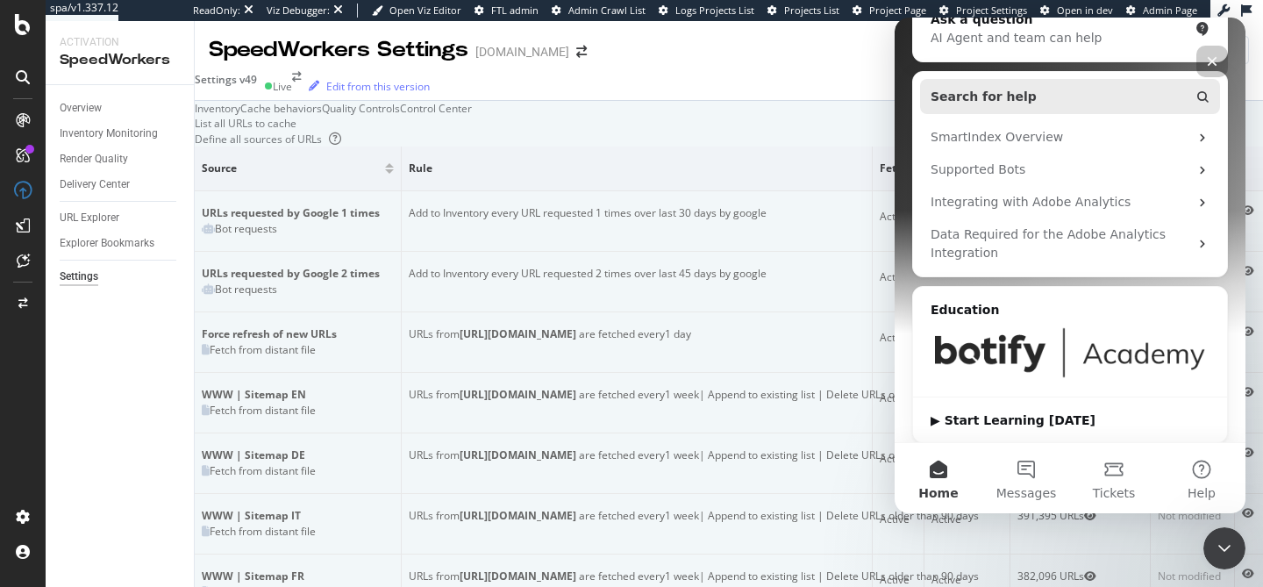
click at [1063, 89] on button "Search for help" at bounding box center [1070, 96] width 300 height 35
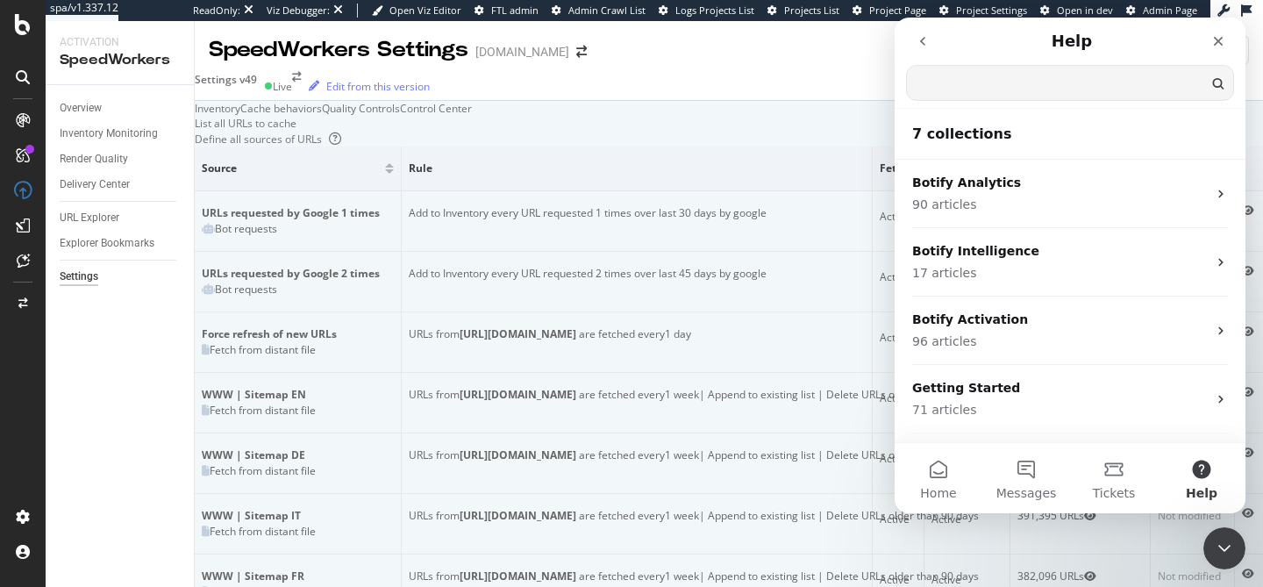
scroll to position [0, 0]
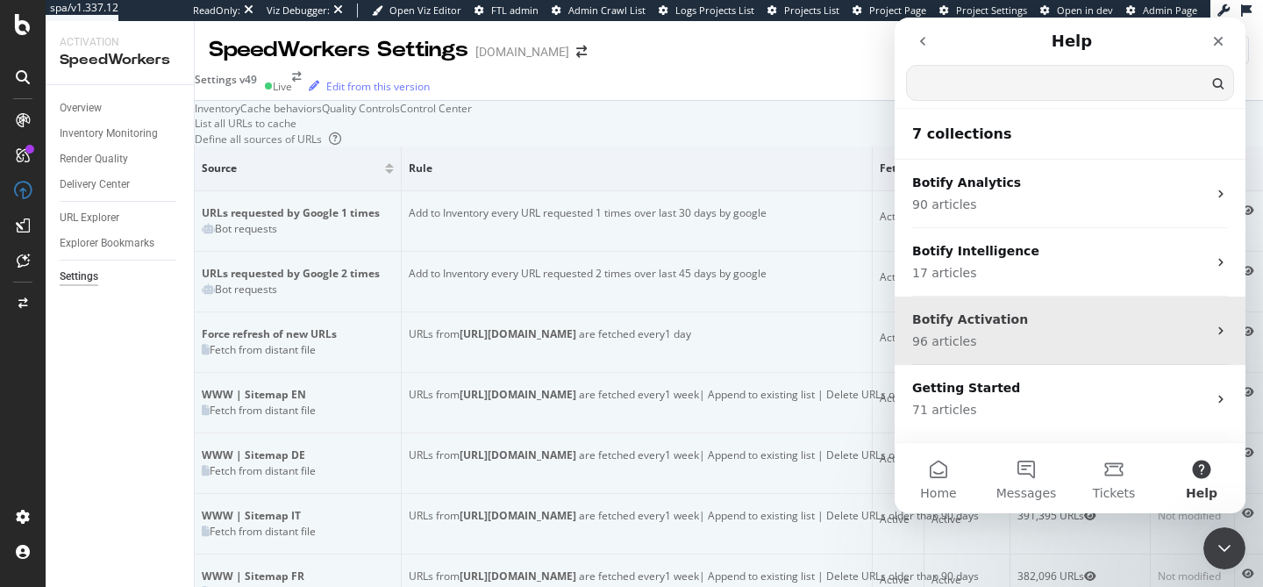
click at [1073, 330] on div "Botify Activation 96 articles" at bounding box center [1059, 331] width 295 height 40
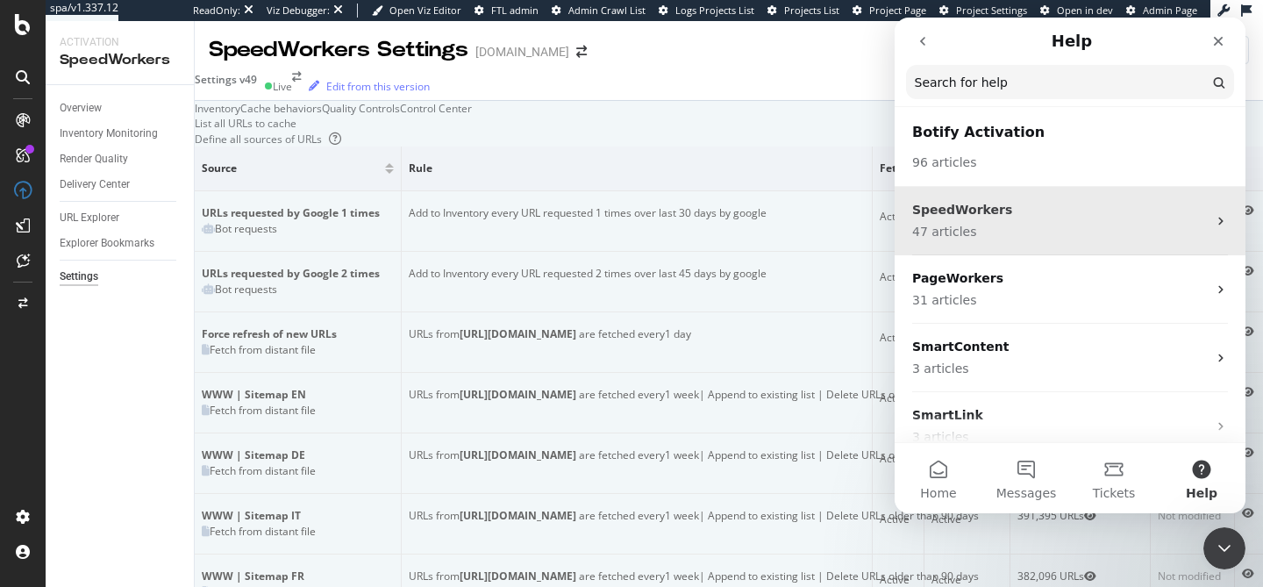
click at [1067, 241] on div "SpeedWorkers 47 articles" at bounding box center [1070, 221] width 351 height 68
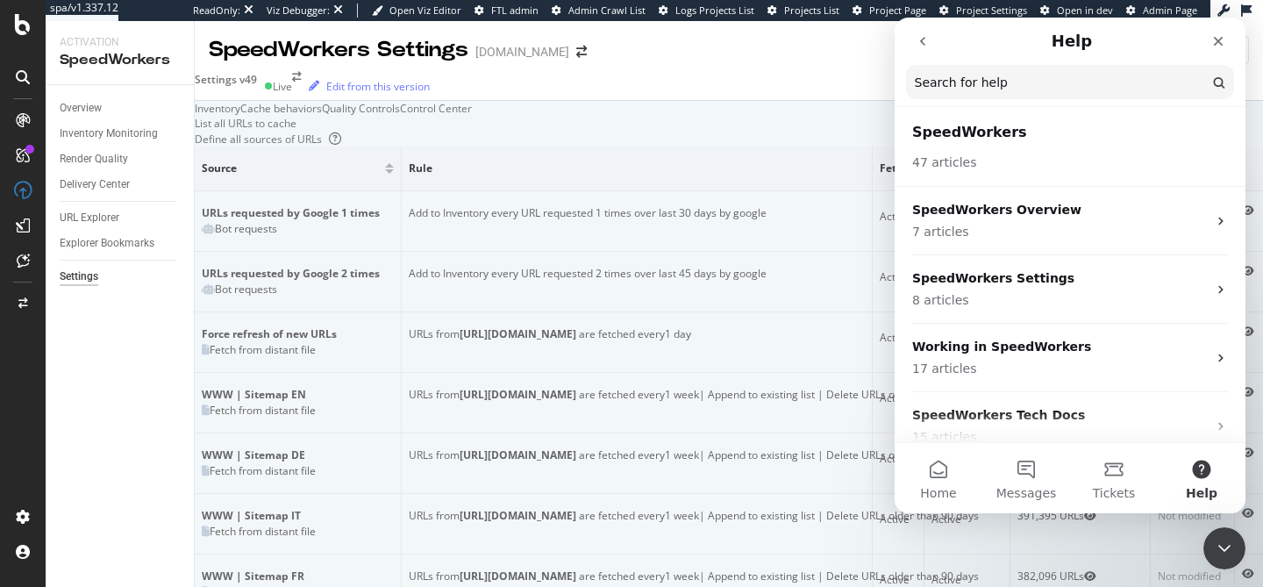
click at [1067, 241] on div "SpeedWorkers Overview 7 articles" at bounding box center [1070, 221] width 351 height 68
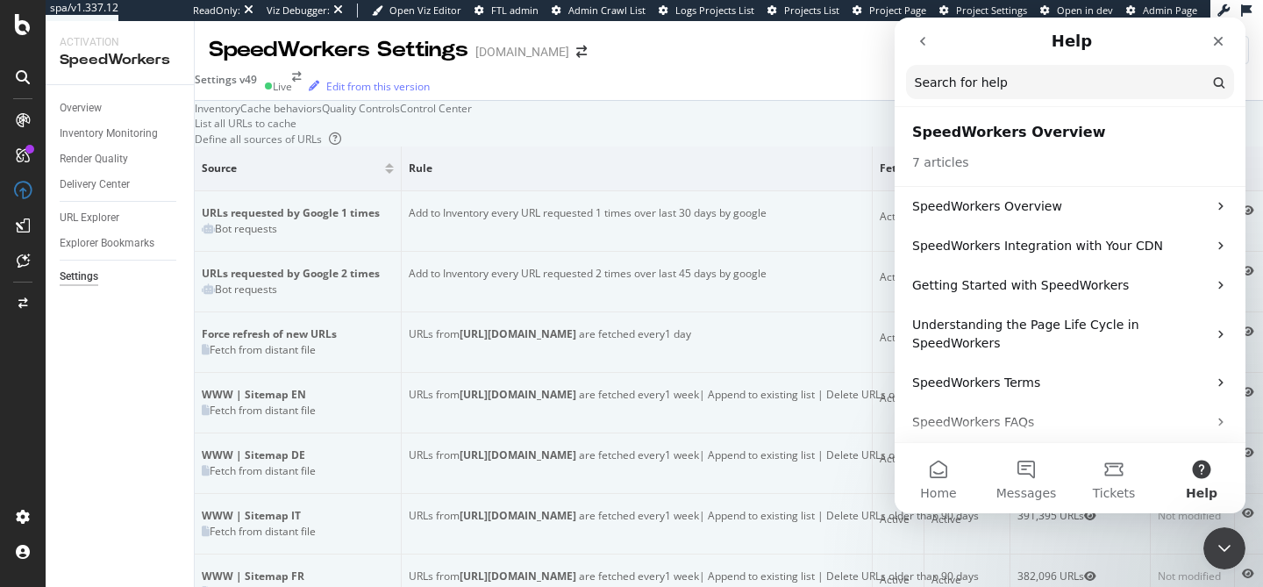
scroll to position [46, 0]
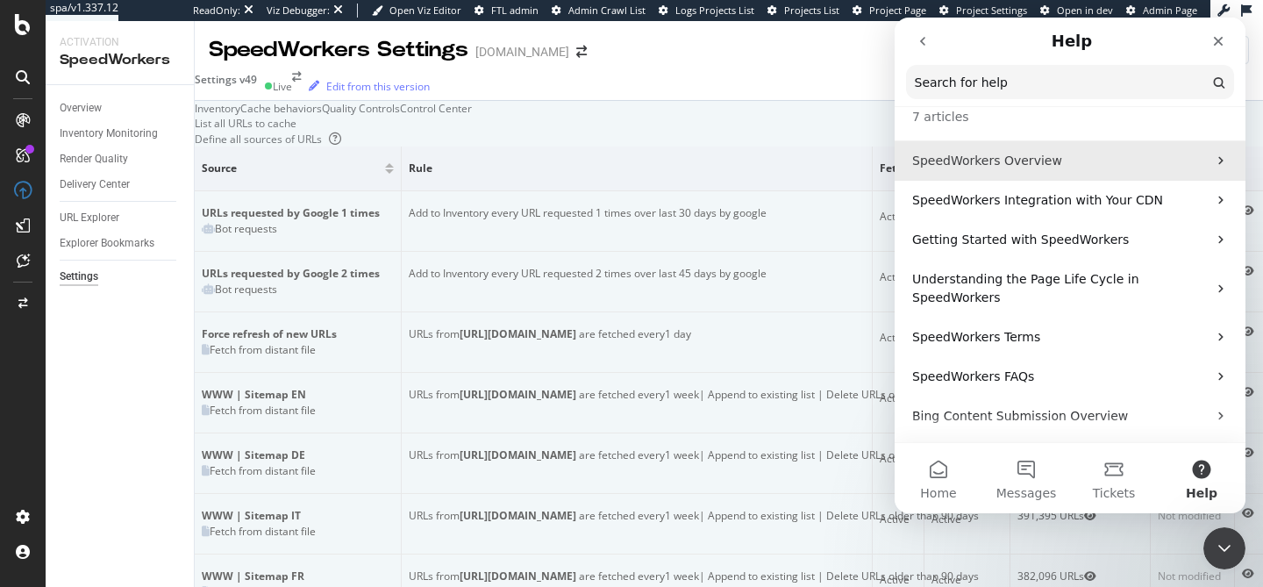
click at [1065, 158] on p "SpeedWorkers Overview" at bounding box center [1059, 161] width 295 height 18
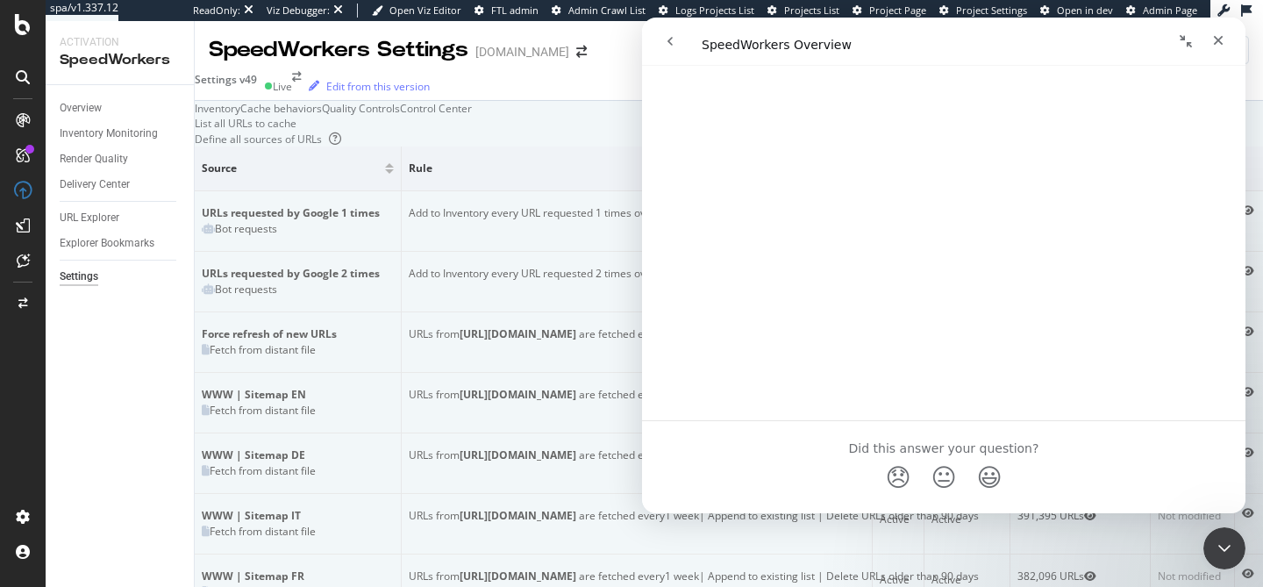
scroll to position [662, 0]
click at [943, 484] on link "Open in help center" at bounding box center [944, 487] width 140 height 14
copy div "Assets"
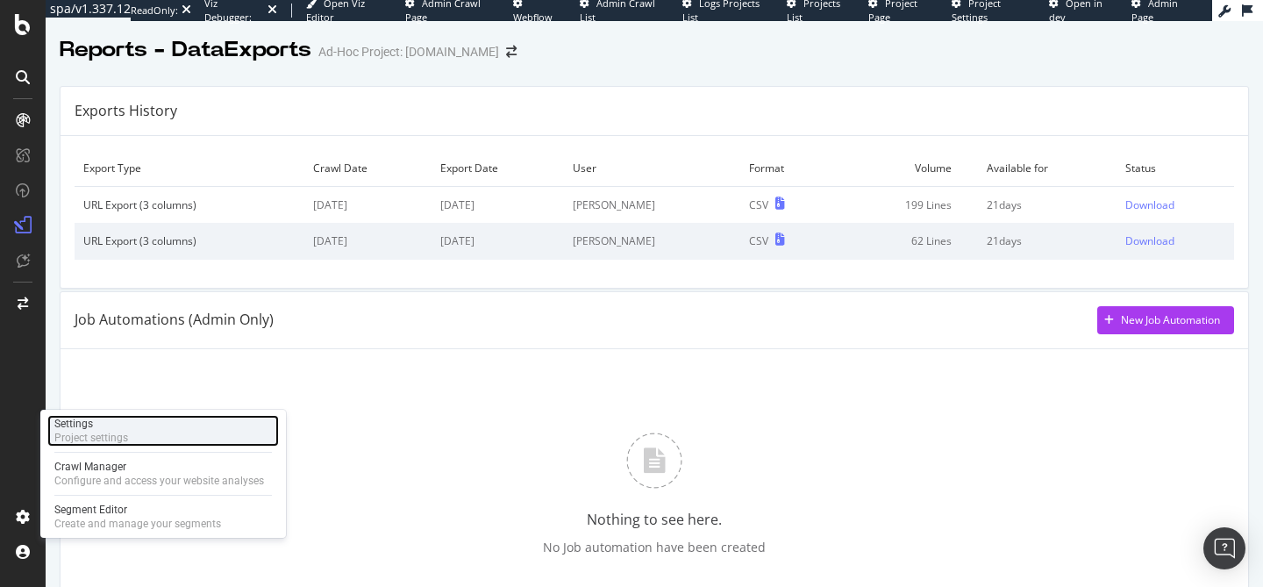
click at [88, 439] on div "Project settings" at bounding box center [91, 438] width 74 height 14
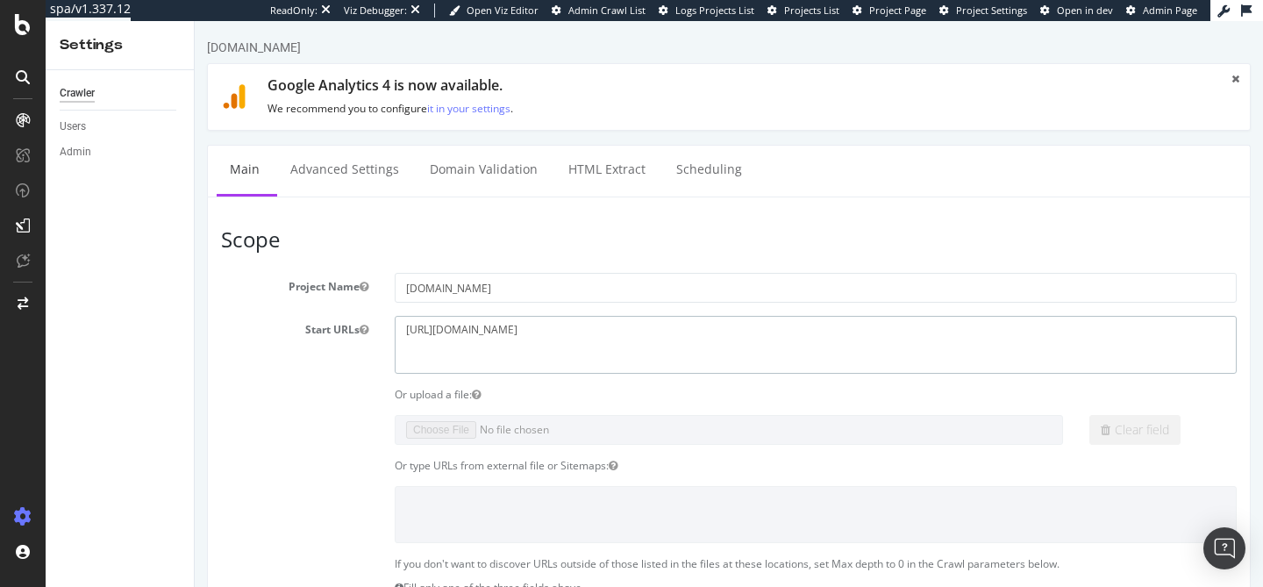
drag, startPoint x: 526, startPoint y: 339, endPoint x: 276, endPoint y: 325, distance: 250.4
click at [276, 327] on div "Start URLs https://info.onedoc.ch" at bounding box center [729, 344] width 1042 height 57
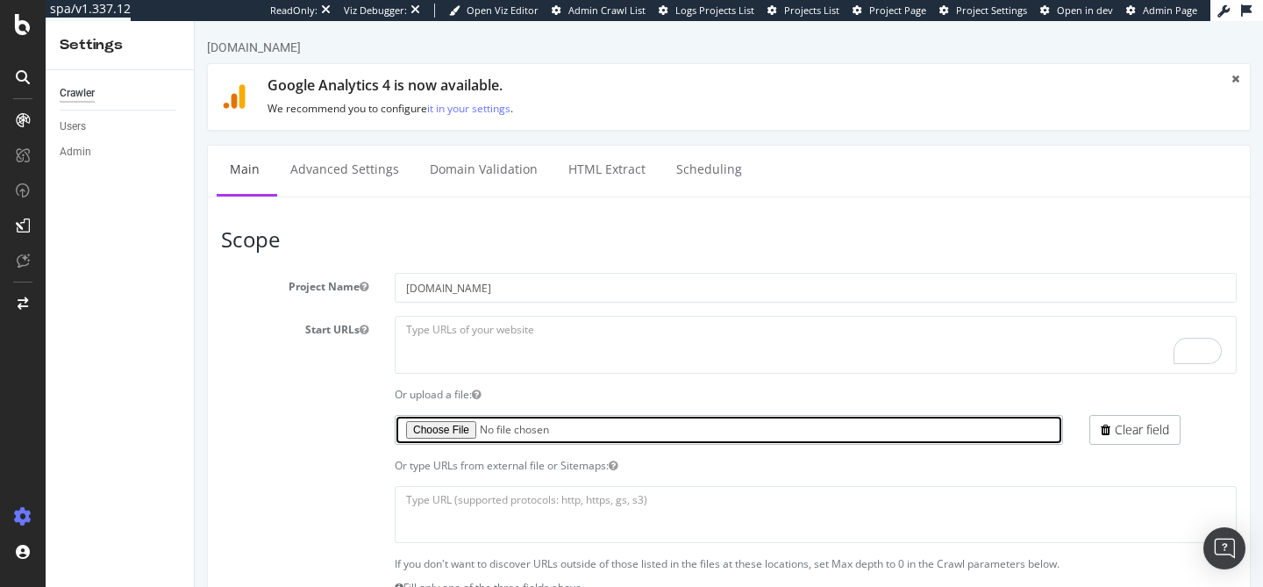
click at [418, 431] on input "file" at bounding box center [729, 430] width 668 height 30
type input "C:\fakepath\export_1844793_3850660_onedoc.ch_2025-09-04_12-04.zip"
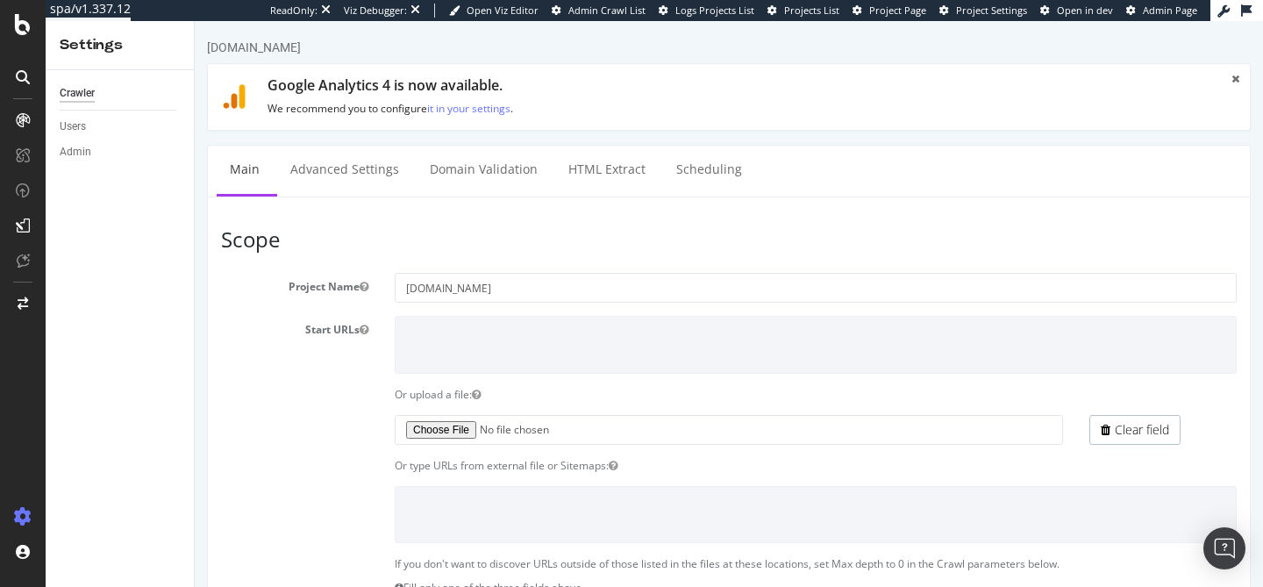
click at [260, 428] on div "Clear field" at bounding box center [729, 430] width 1042 height 30
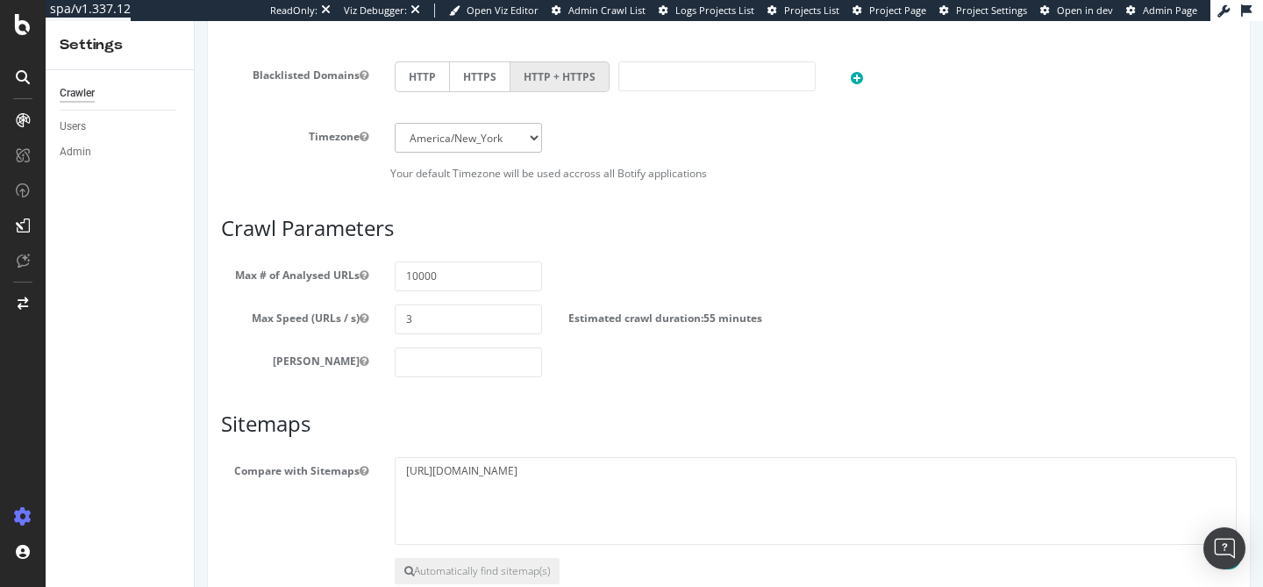
scroll to position [917, 0]
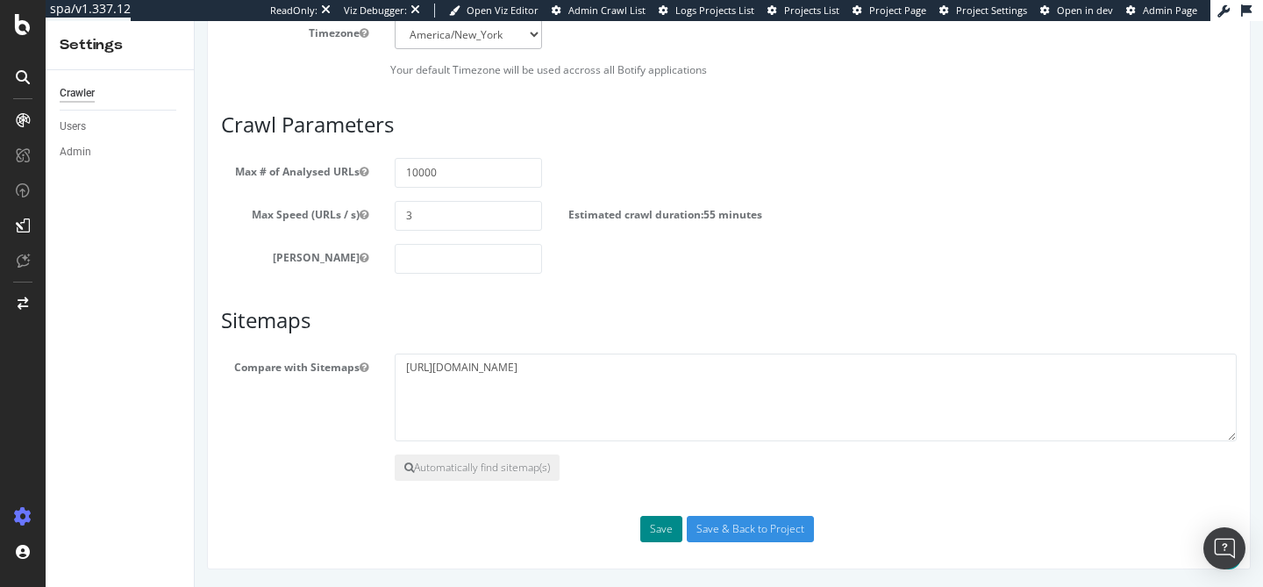
click at [658, 530] on button "Save" at bounding box center [661, 529] width 42 height 26
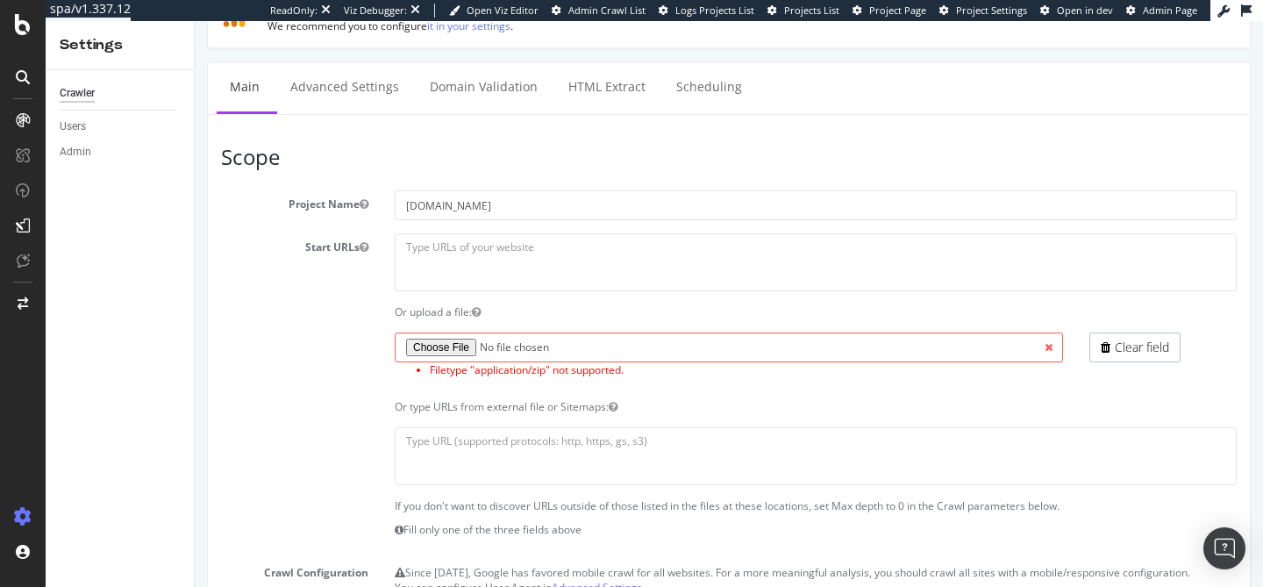
scroll to position [175, 0]
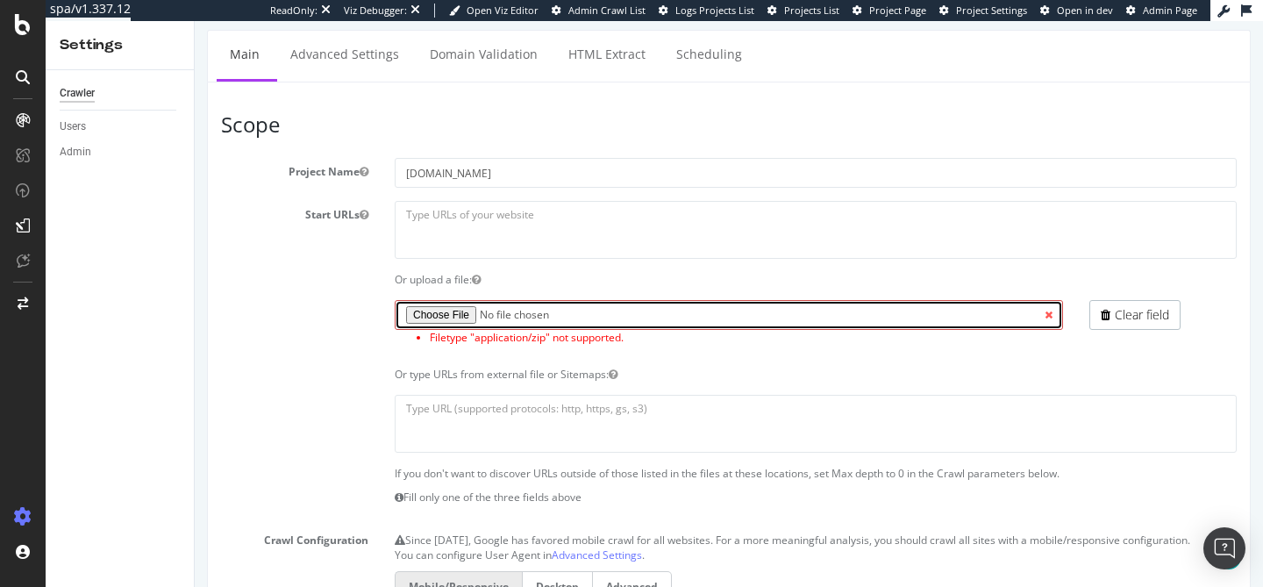
click at [443, 314] on input "file" at bounding box center [729, 315] width 668 height 30
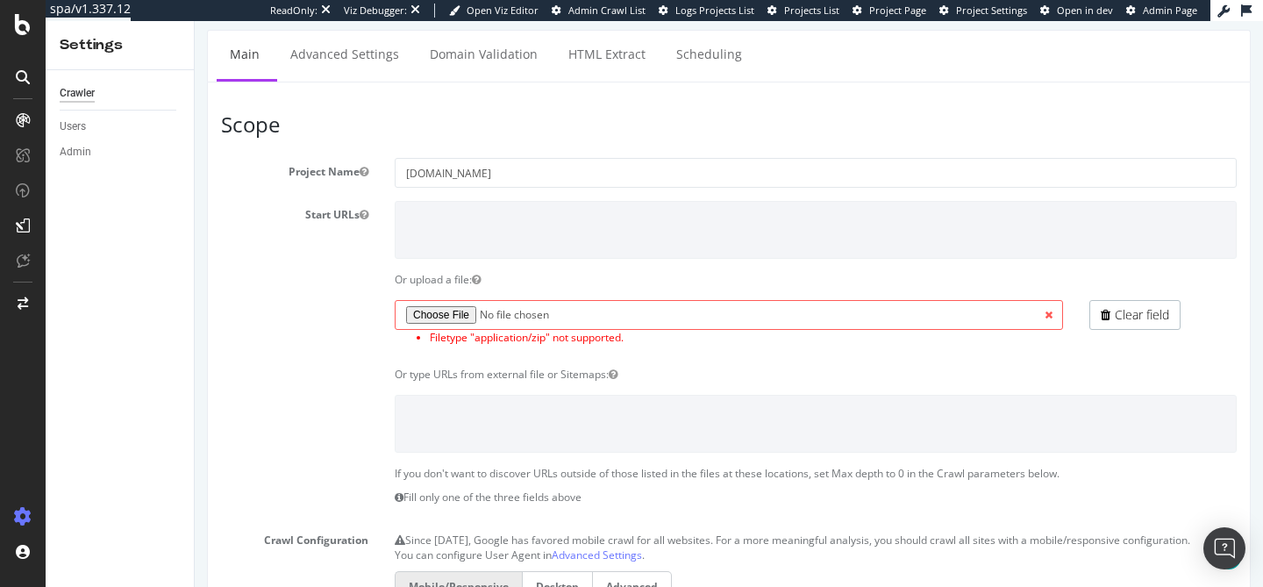
click at [262, 358] on section "Project Name info.onedoc.ch Start URLs Or upload a file: Filetype "application/…" at bounding box center [729, 531] width 1016 height 746
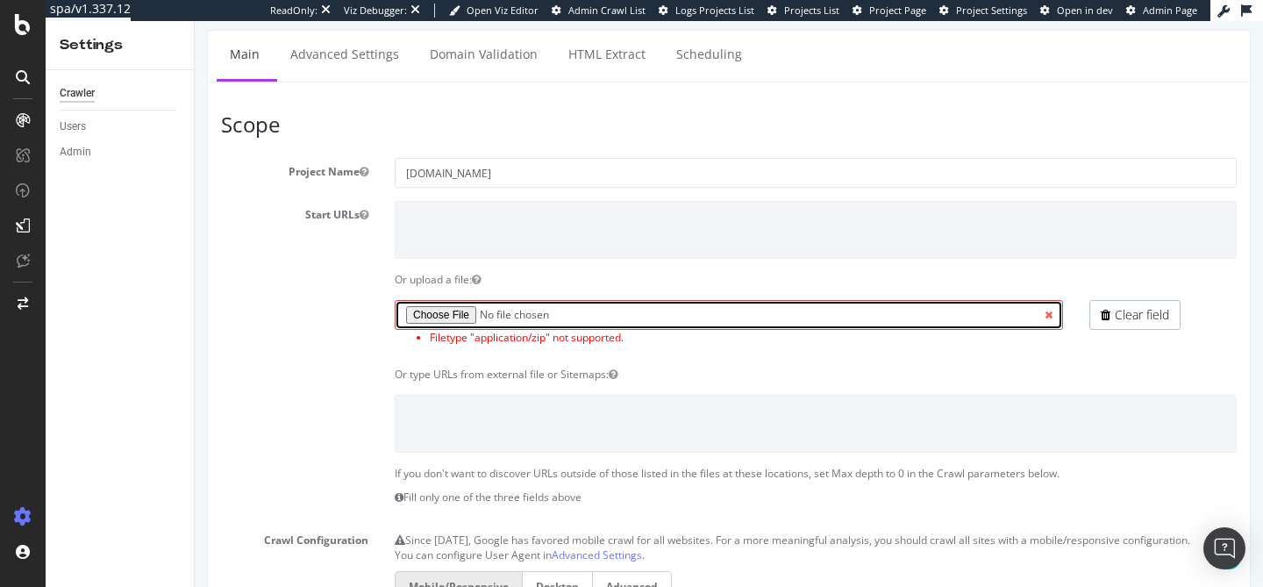
click at [426, 315] on input "file" at bounding box center [729, 315] width 668 height 30
type input "C:\fakepath\info disappeared.txt"
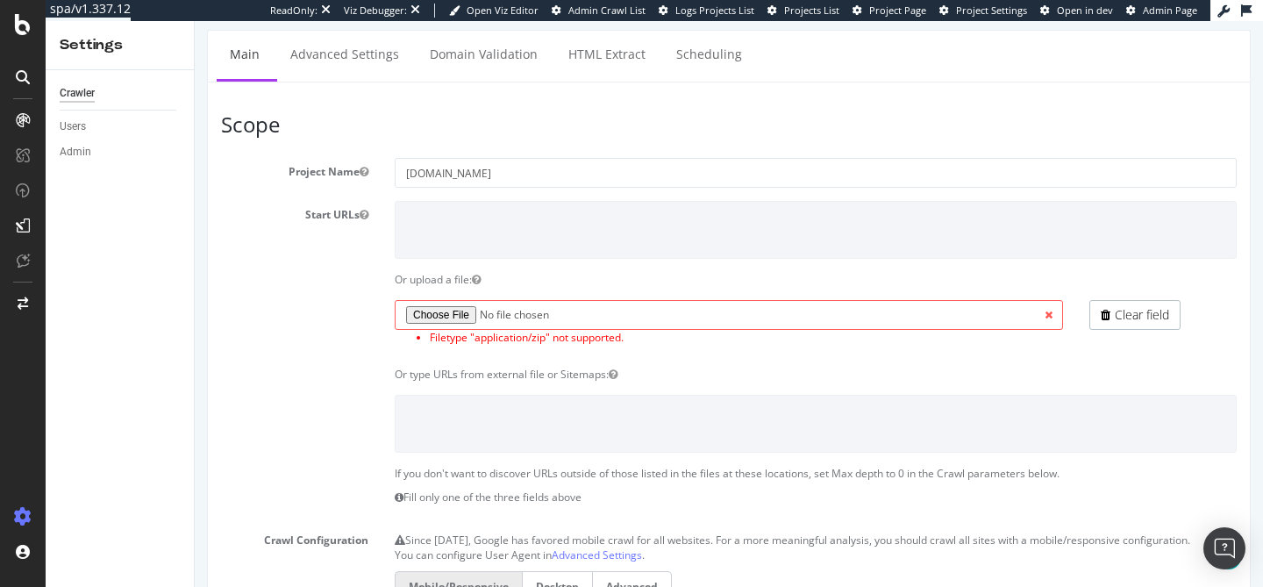
click at [295, 339] on div "Filetype "application/zip" not supported. Clear field" at bounding box center [729, 327] width 1042 height 54
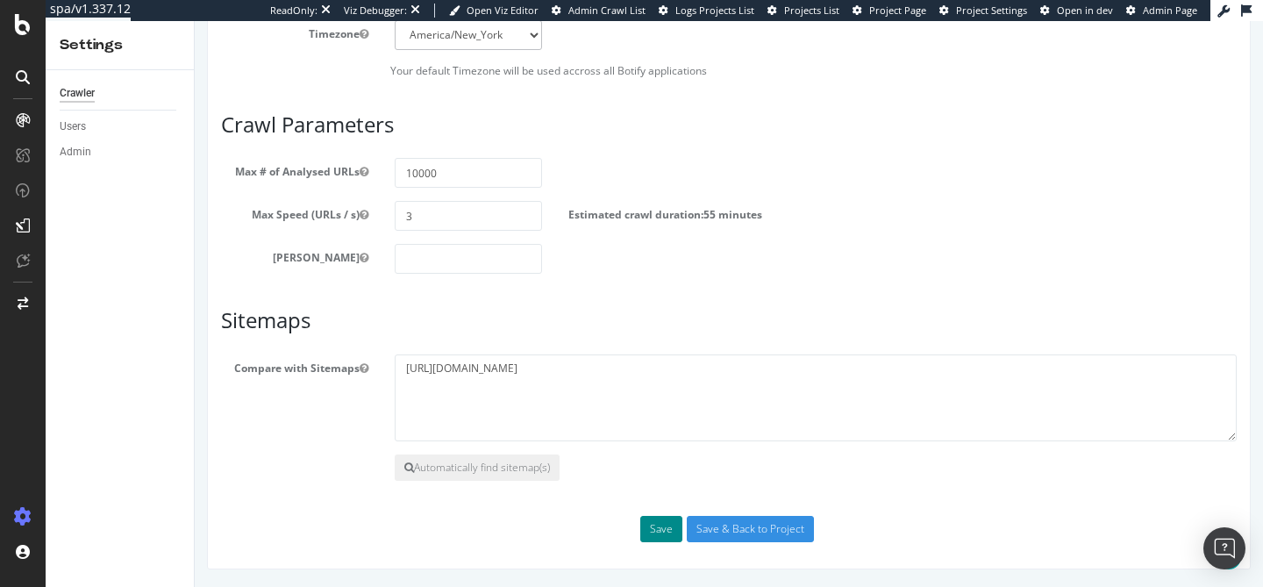
click at [661, 531] on button "Save" at bounding box center [661, 529] width 42 height 26
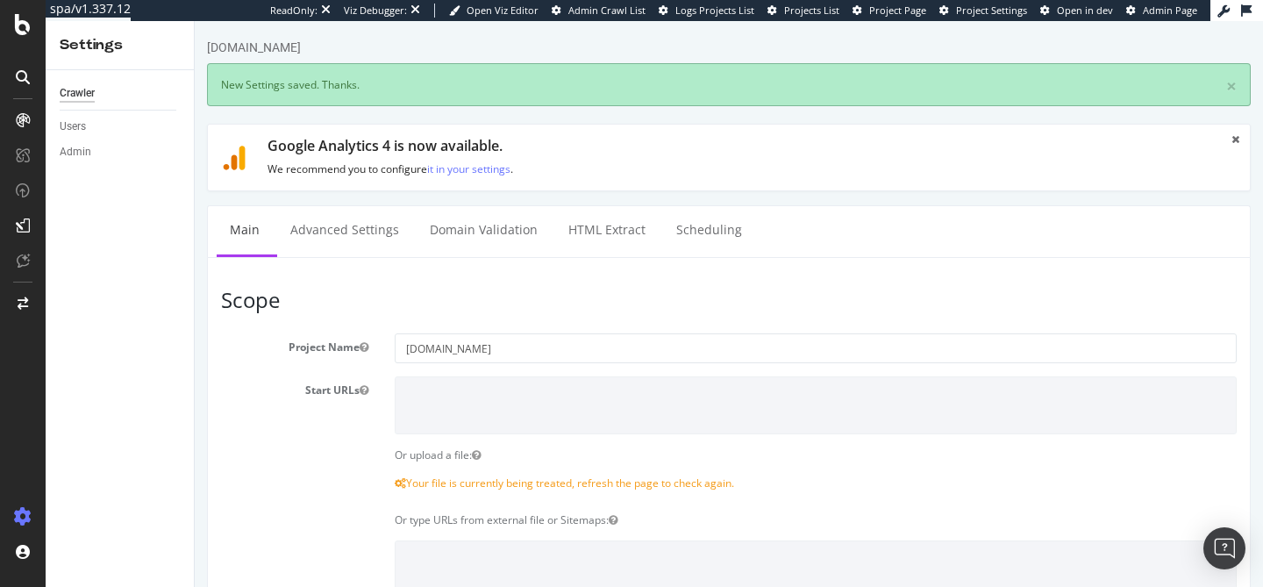
scroll to position [0, 0]
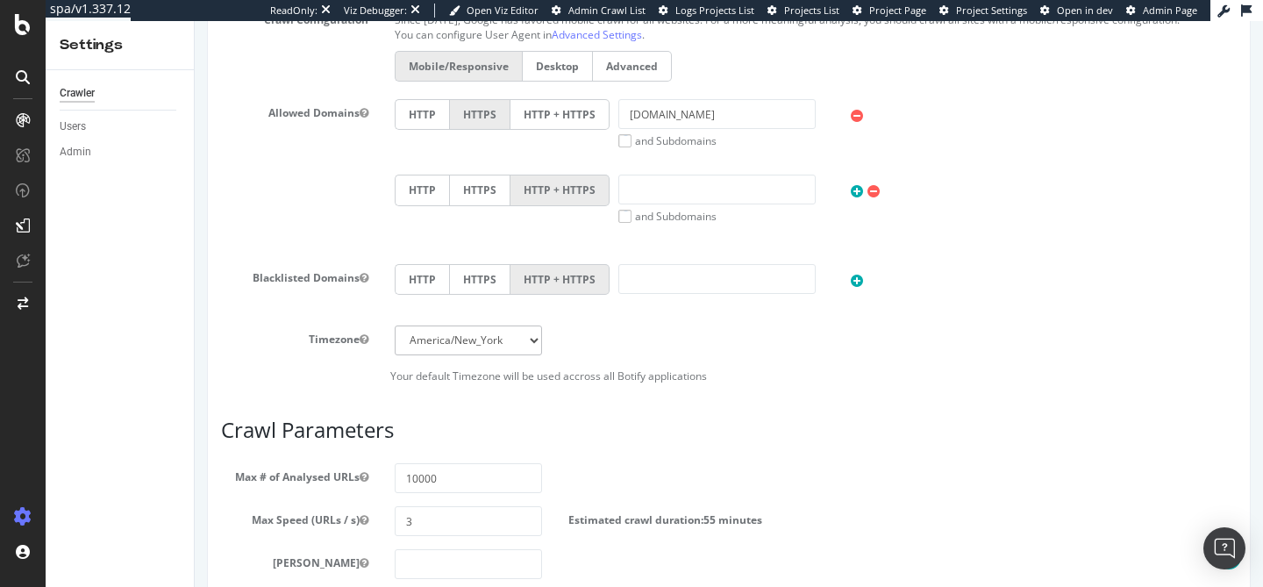
scroll to position [1002, 0]
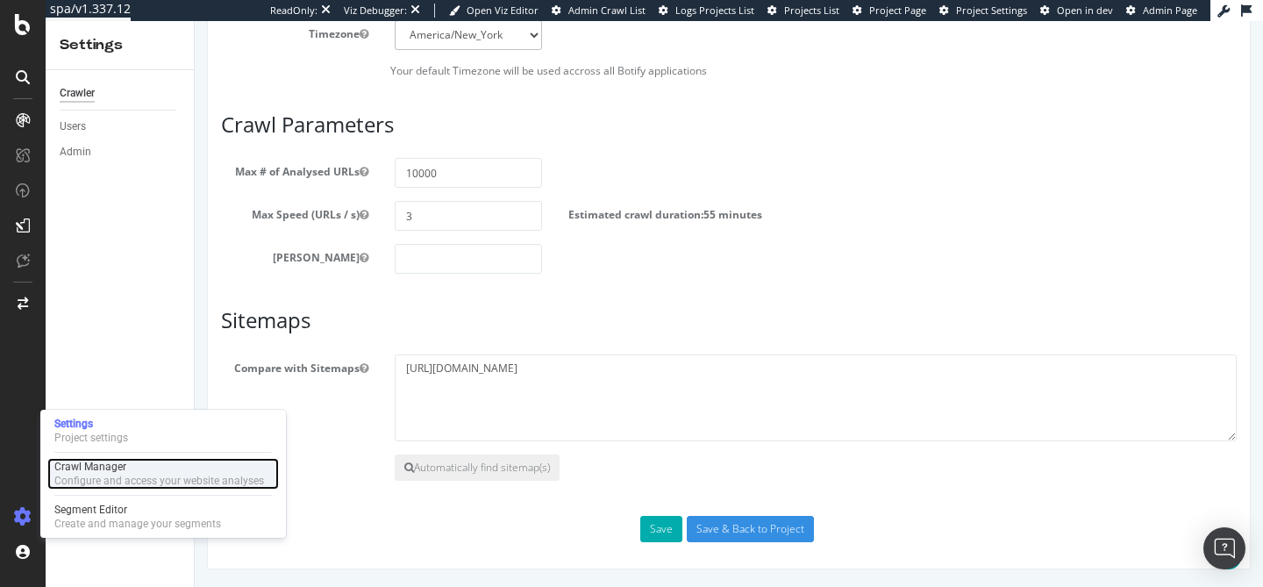
click at [121, 477] on div "Configure and access your website analyses" at bounding box center [159, 481] width 210 height 14
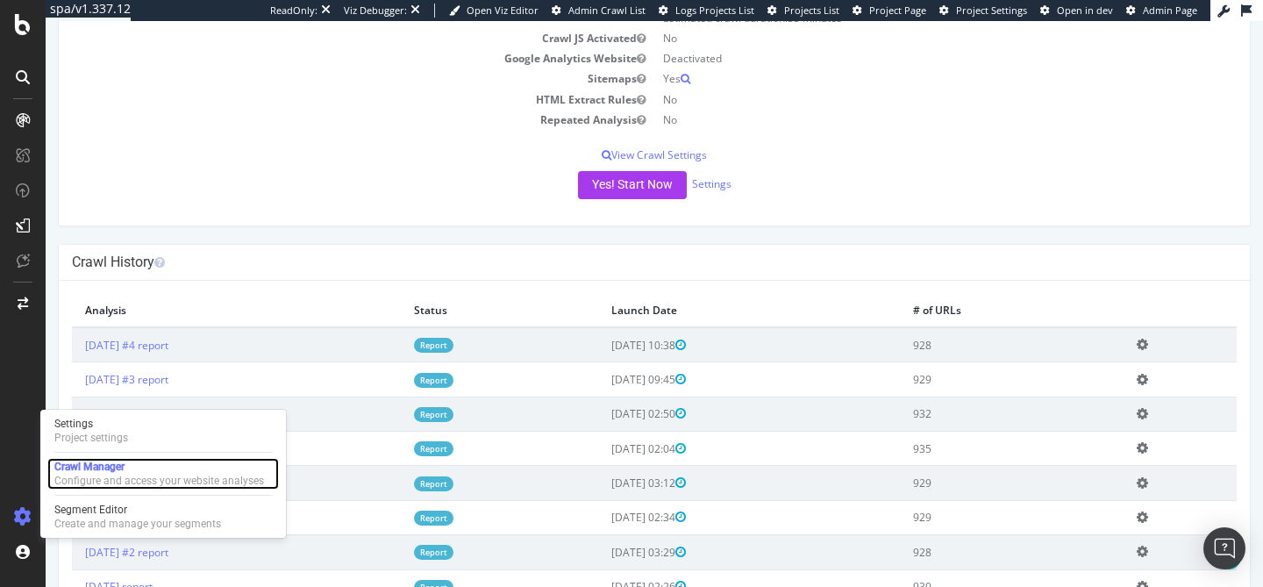
scroll to position [322, 0]
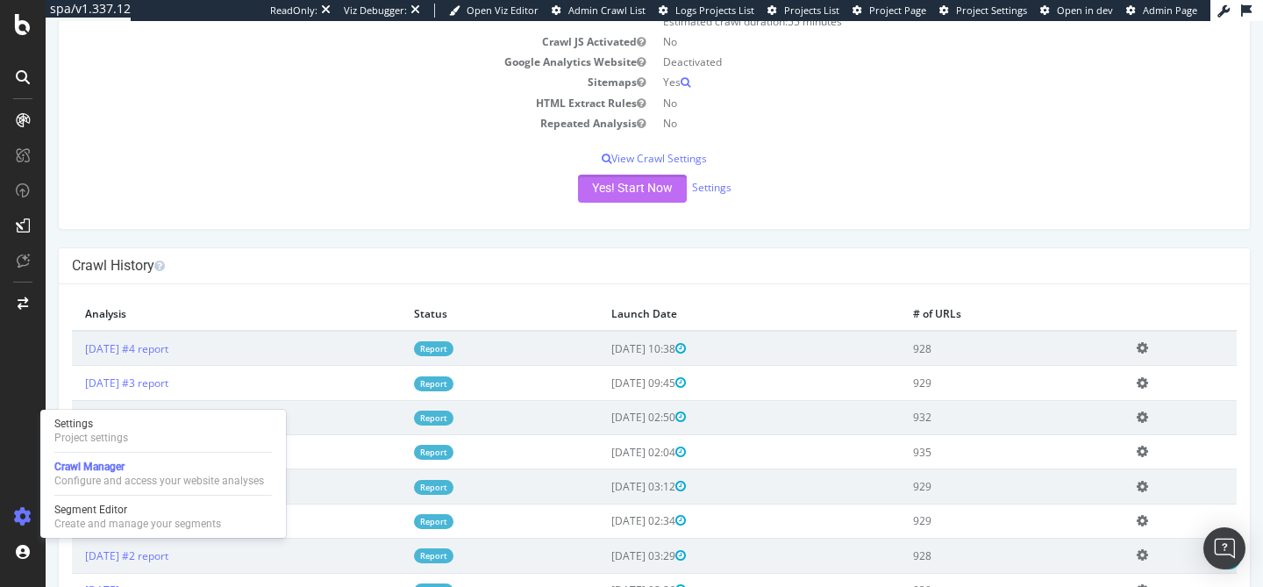
click at [610, 188] on button "Yes! Start Now" at bounding box center [632, 189] width 109 height 28
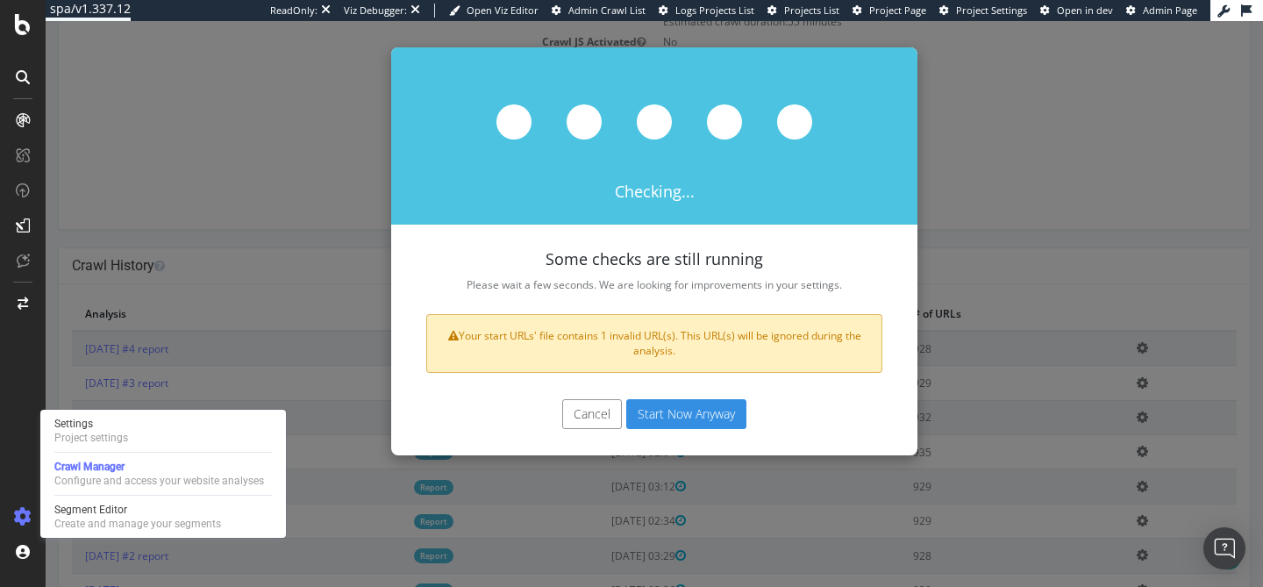
click at [675, 411] on button "Start Now Anyway" at bounding box center [686, 414] width 120 height 30
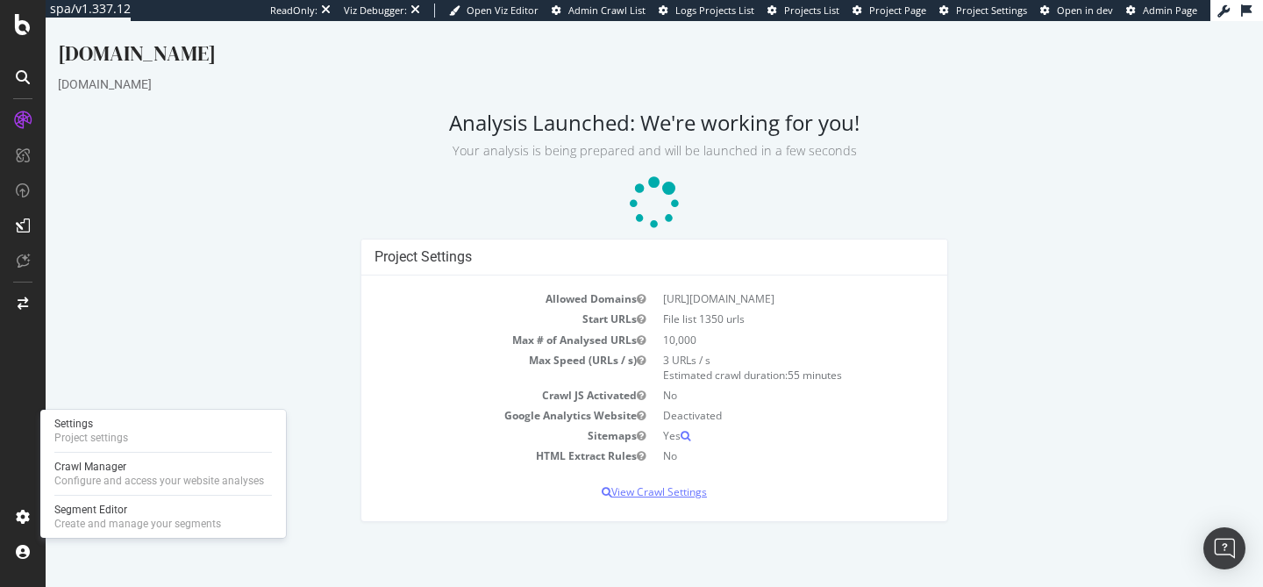
click at [674, 489] on p "View Crawl Settings" at bounding box center [655, 491] width 560 height 15
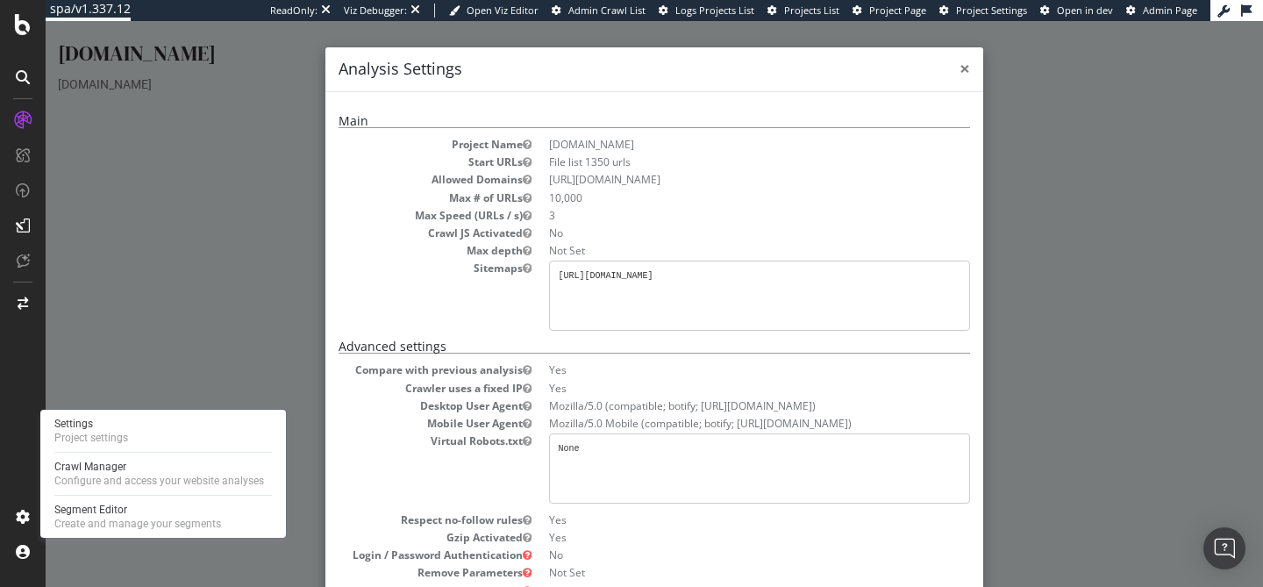
click at [960, 69] on span "×" at bounding box center [965, 68] width 11 height 25
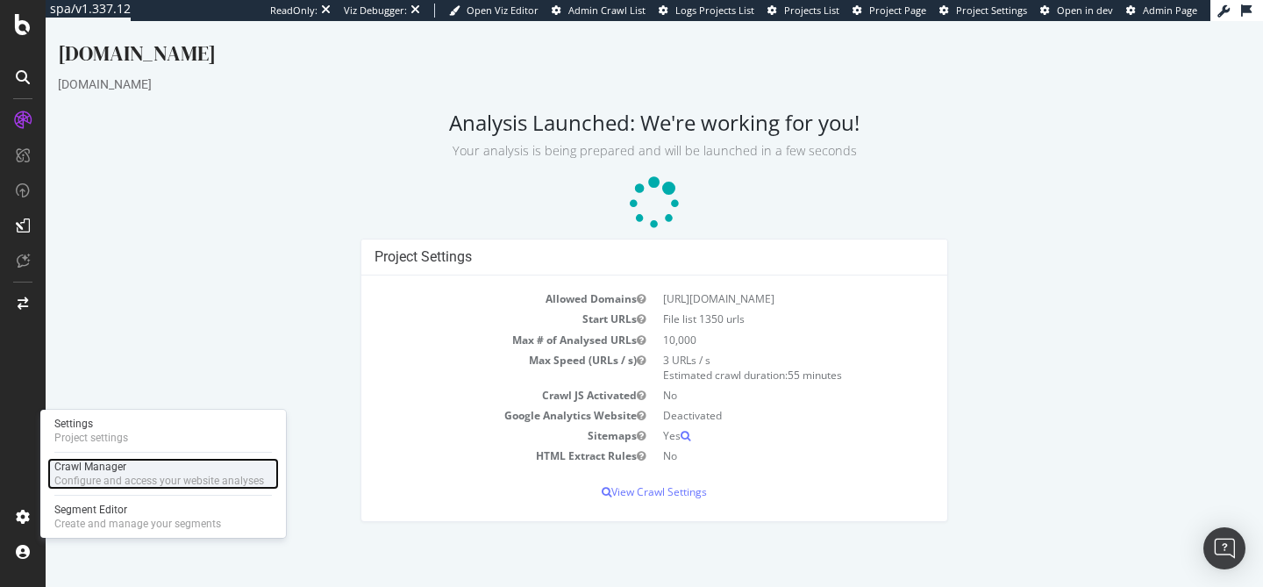
click at [182, 467] on div "Crawl Manager" at bounding box center [159, 467] width 210 height 14
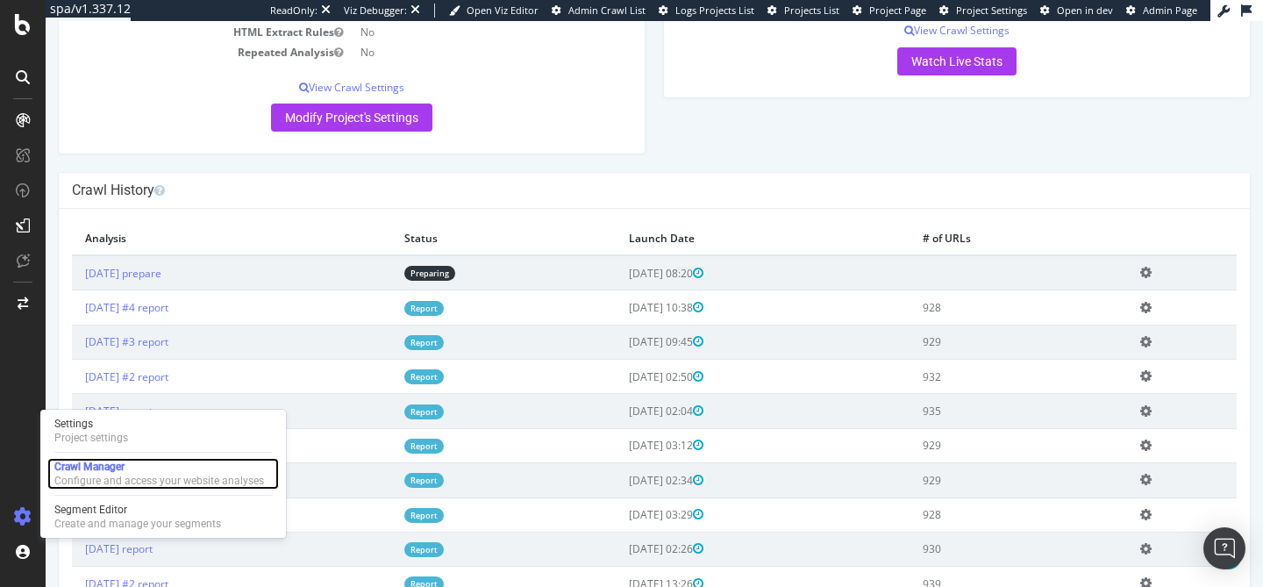
scroll to position [321, 0]
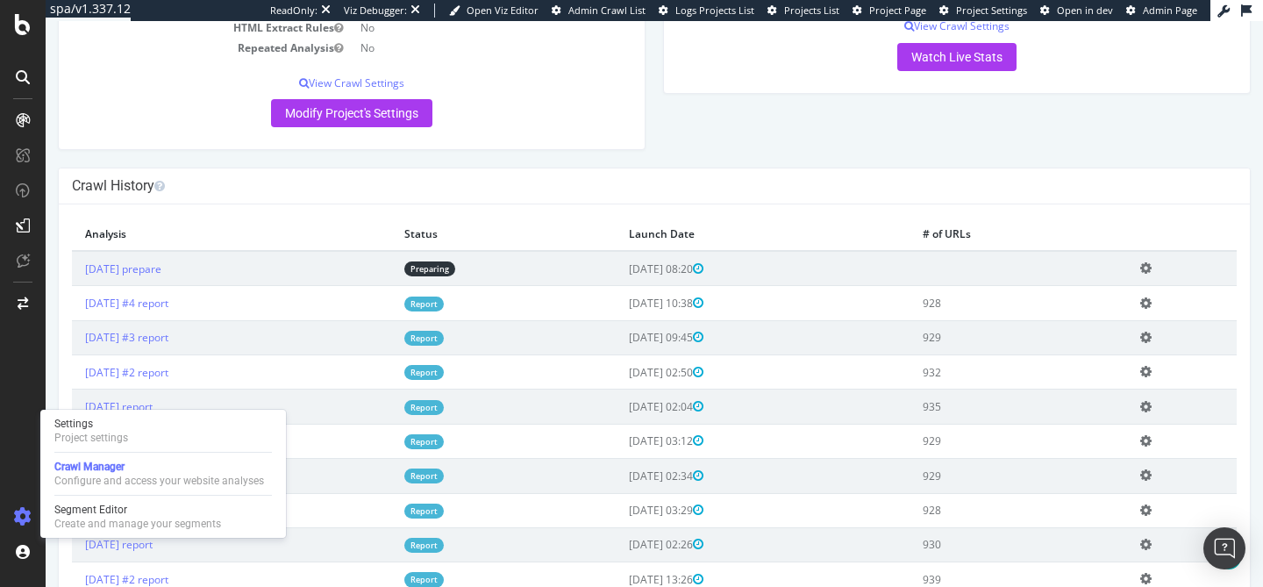
click at [1152, 275] on icon at bounding box center [1145, 267] width 11 height 13
click at [1094, 318] on link "Delete analysis" at bounding box center [1081, 319] width 140 height 24
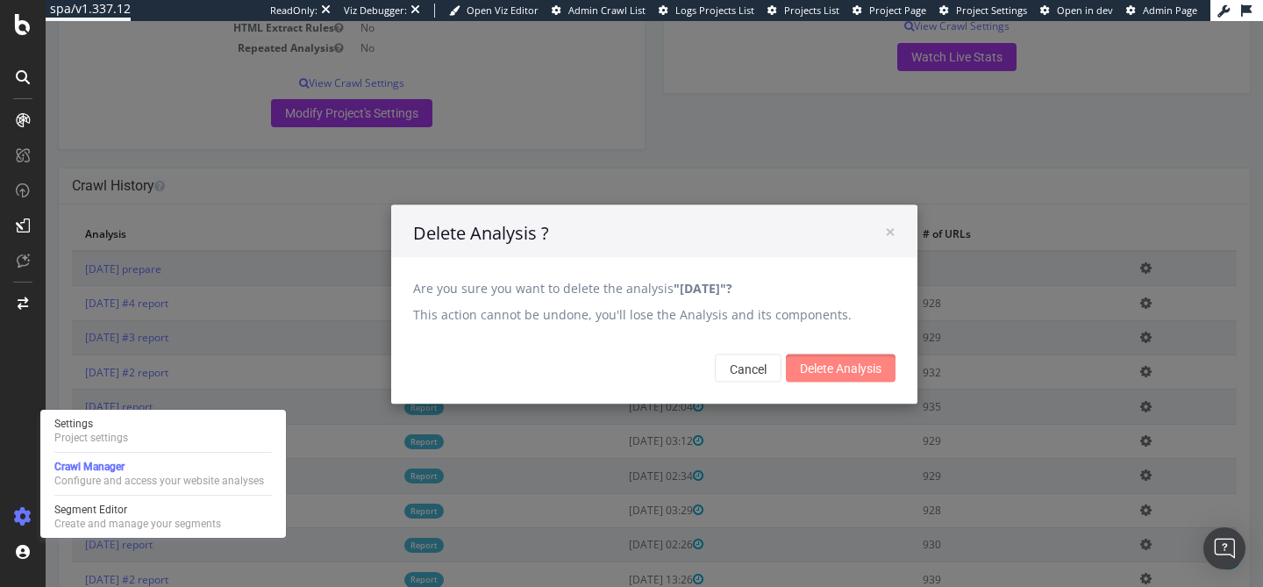
click at [831, 371] on input "Delete Analysis" at bounding box center [841, 367] width 110 height 28
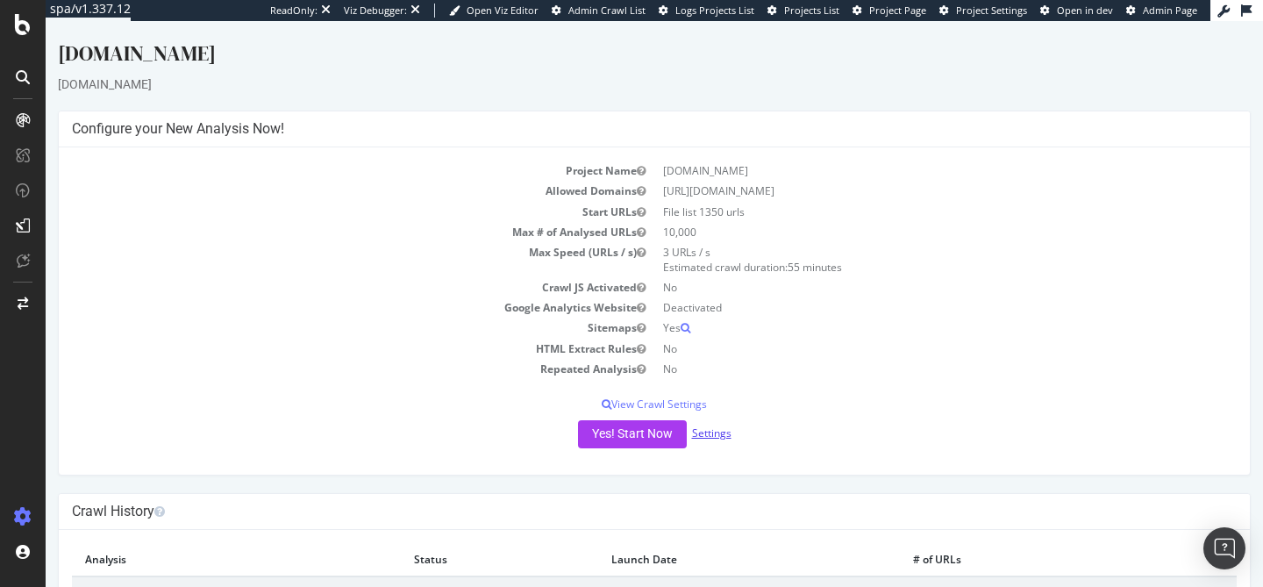
click at [704, 437] on link "Settings" at bounding box center [711, 432] width 39 height 15
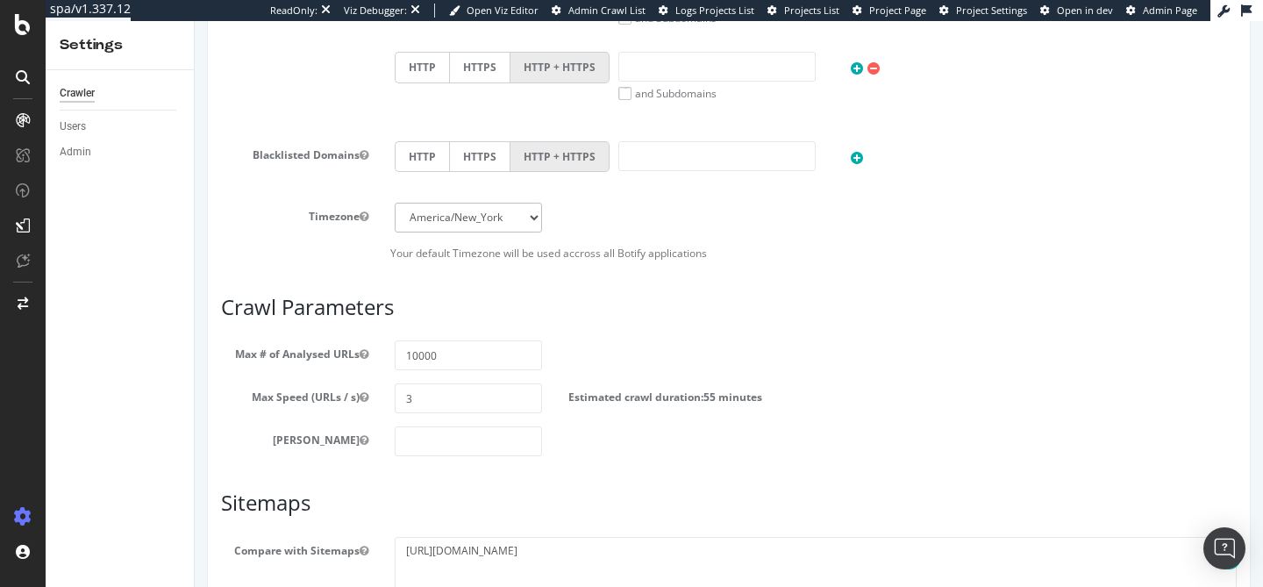
scroll to position [768, 0]
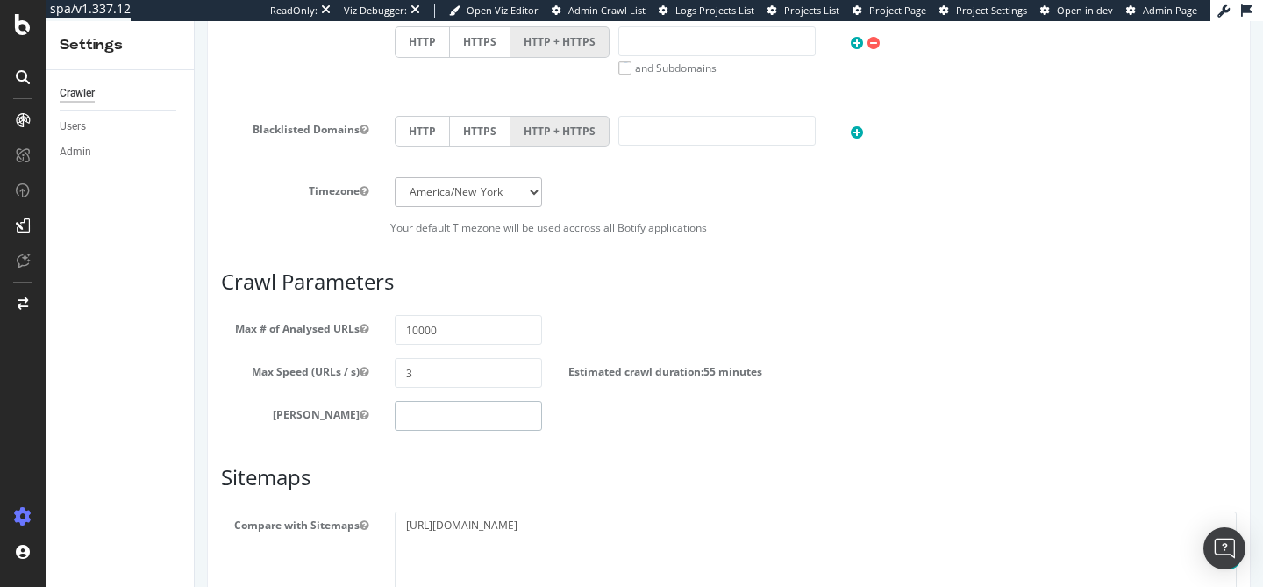
click at [406, 413] on input "number" at bounding box center [468, 416] width 147 height 30
type input "0"
click at [264, 436] on div "Scope Project Name [DOMAIN_NAME] Start URLs Or upload a file: File uploaded: Vi…" at bounding box center [729, 80] width 1016 height 1240
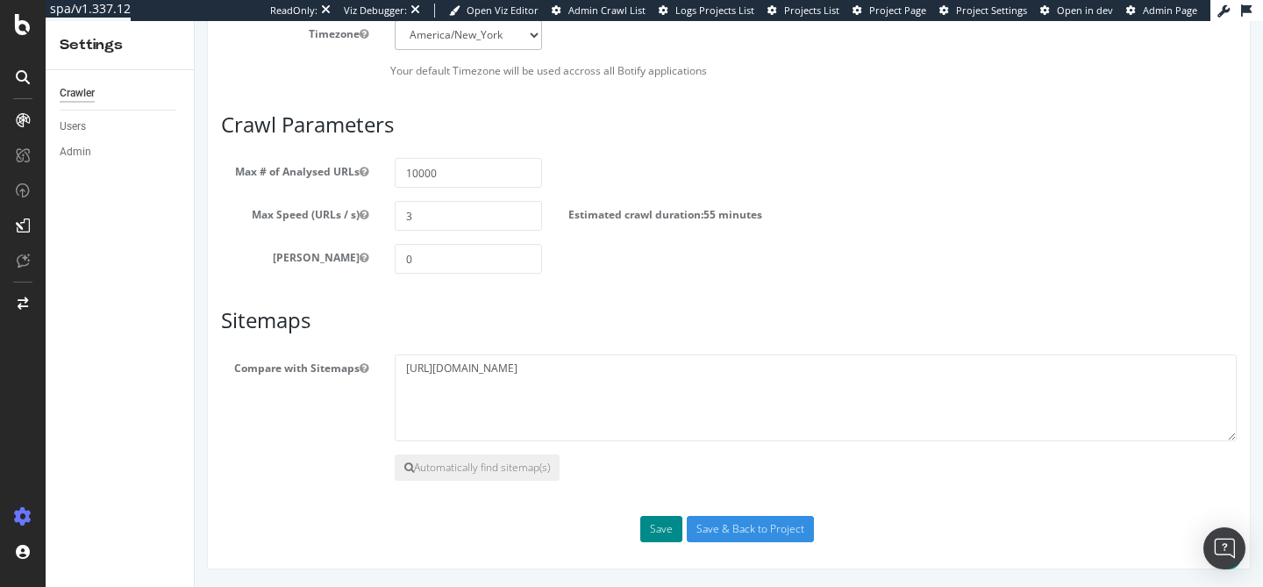
click at [658, 533] on button "Save" at bounding box center [661, 529] width 42 height 26
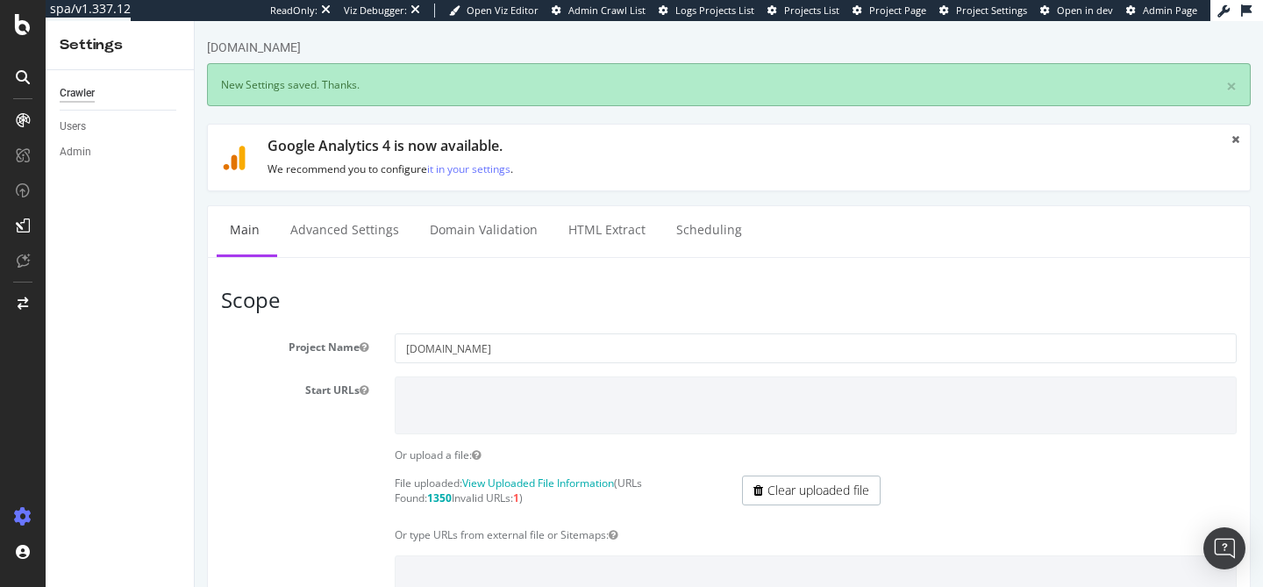
scroll to position [0, 0]
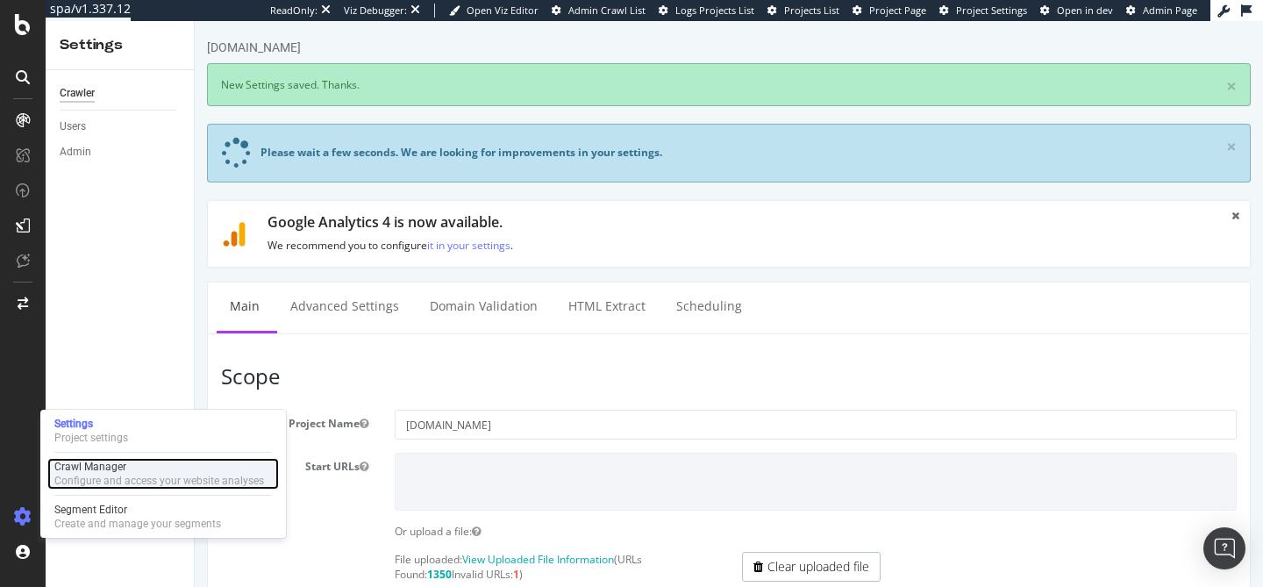
click at [100, 484] on div "Configure and access your website analyses" at bounding box center [159, 481] width 210 height 14
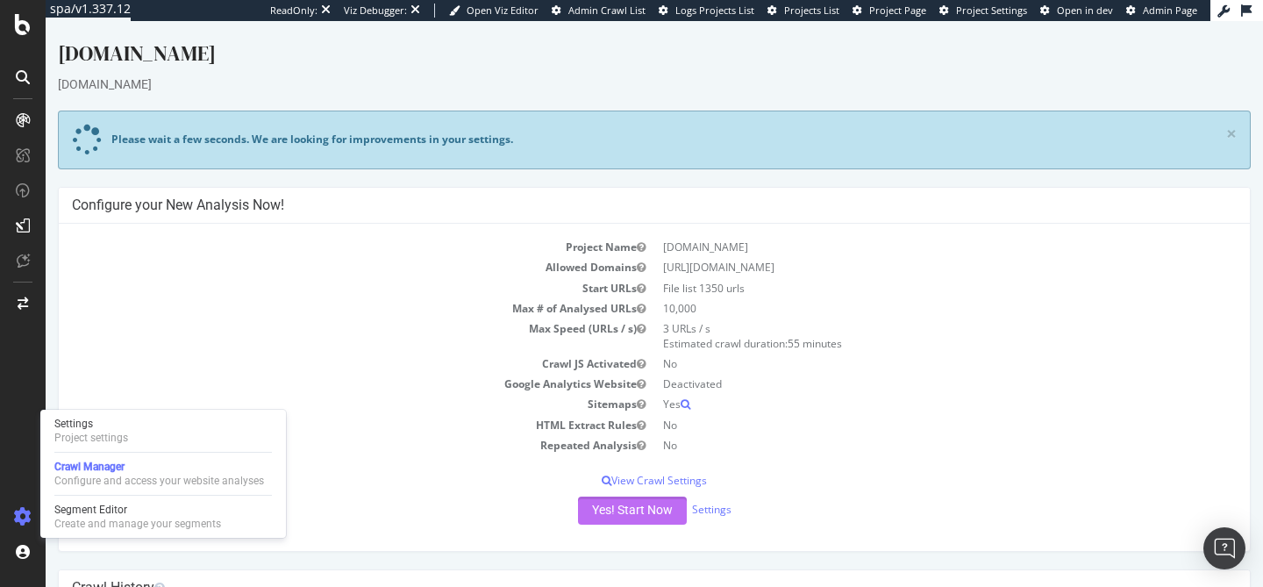
click at [633, 515] on button "Yes! Start Now" at bounding box center [632, 510] width 109 height 28
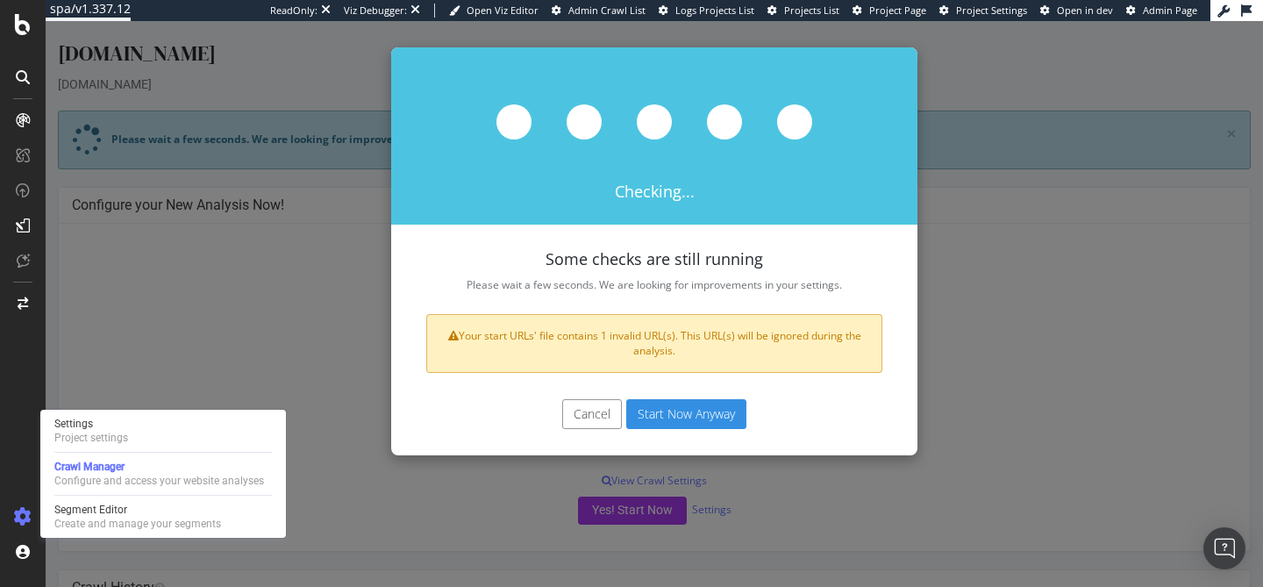
click at [689, 419] on button "Start Now Anyway" at bounding box center [686, 414] width 120 height 30
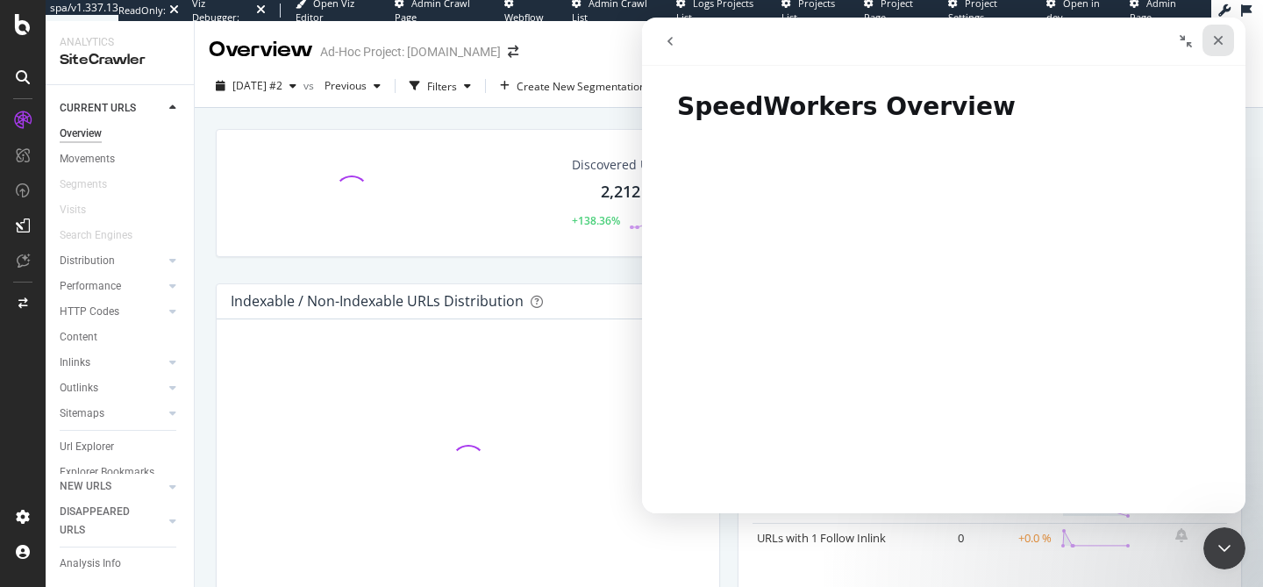
click at [1211, 44] on icon "Close" at bounding box center [1218, 40] width 14 height 14
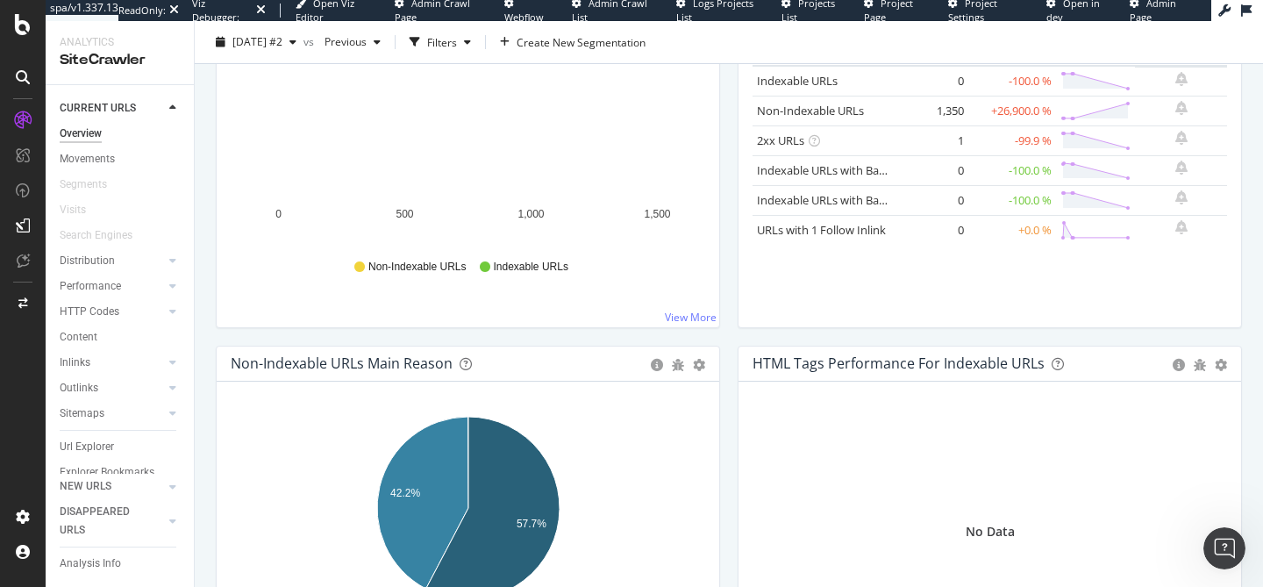
scroll to position [485, 0]
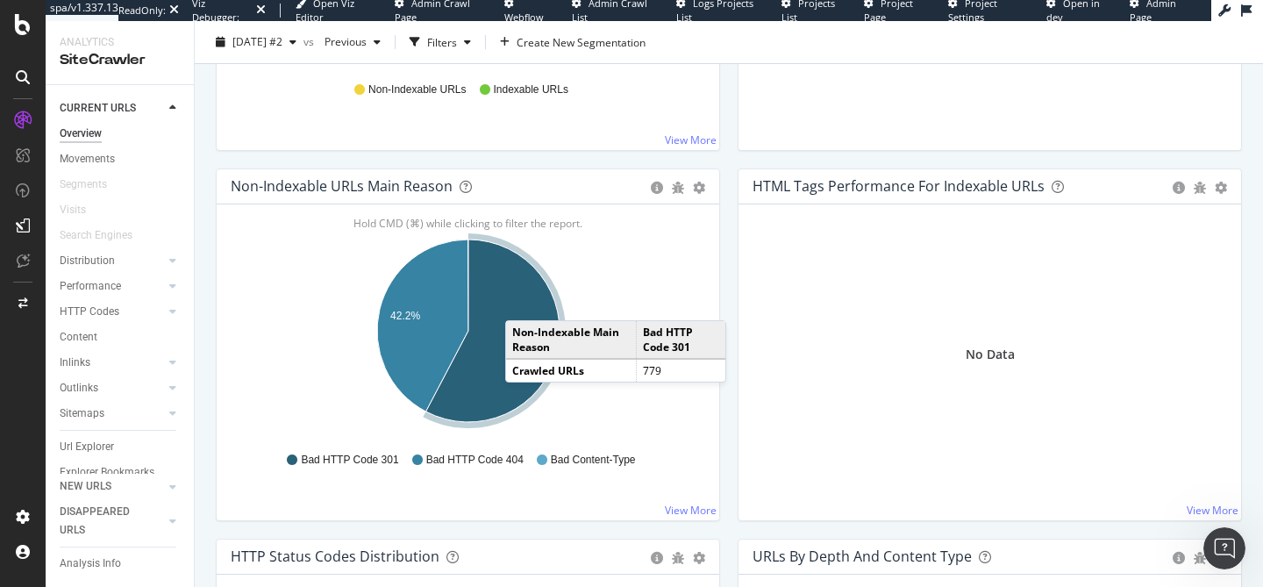
click at [523, 303] on icon "A chart." at bounding box center [492, 330] width 133 height 182
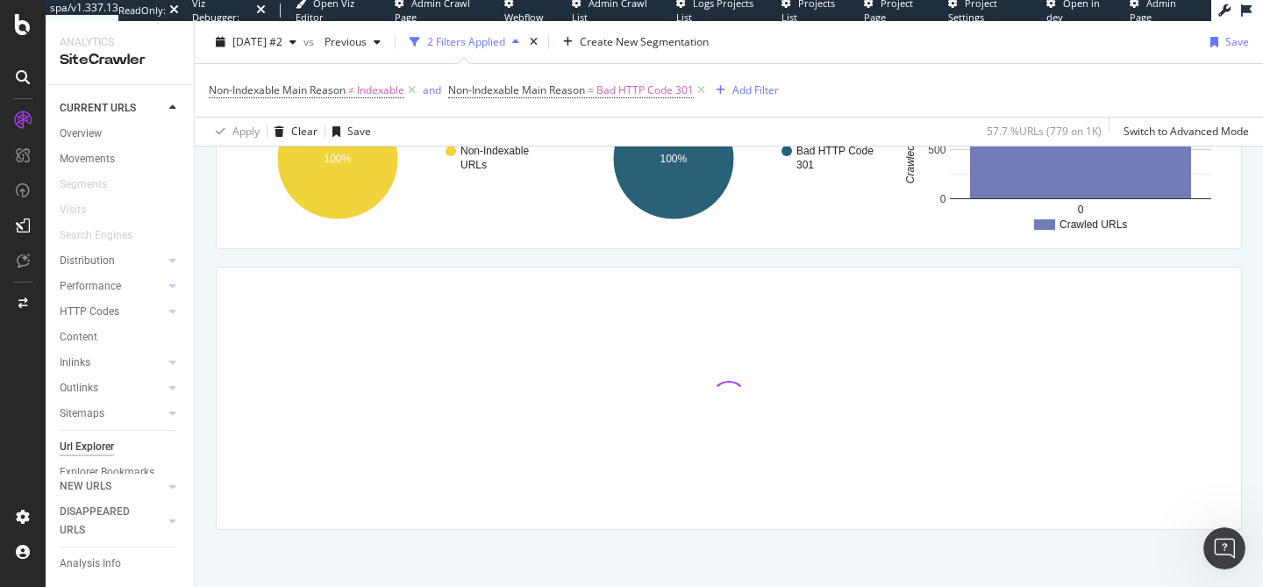
scroll to position [310, 0]
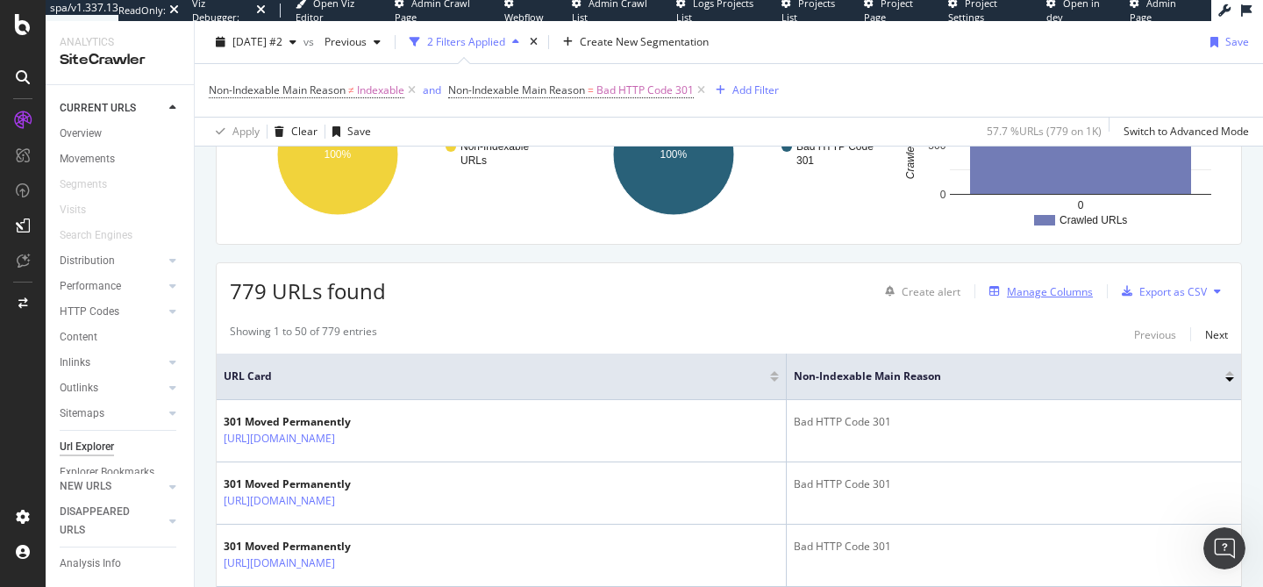
click at [1025, 296] on div "Manage Columns" at bounding box center [1050, 291] width 86 height 15
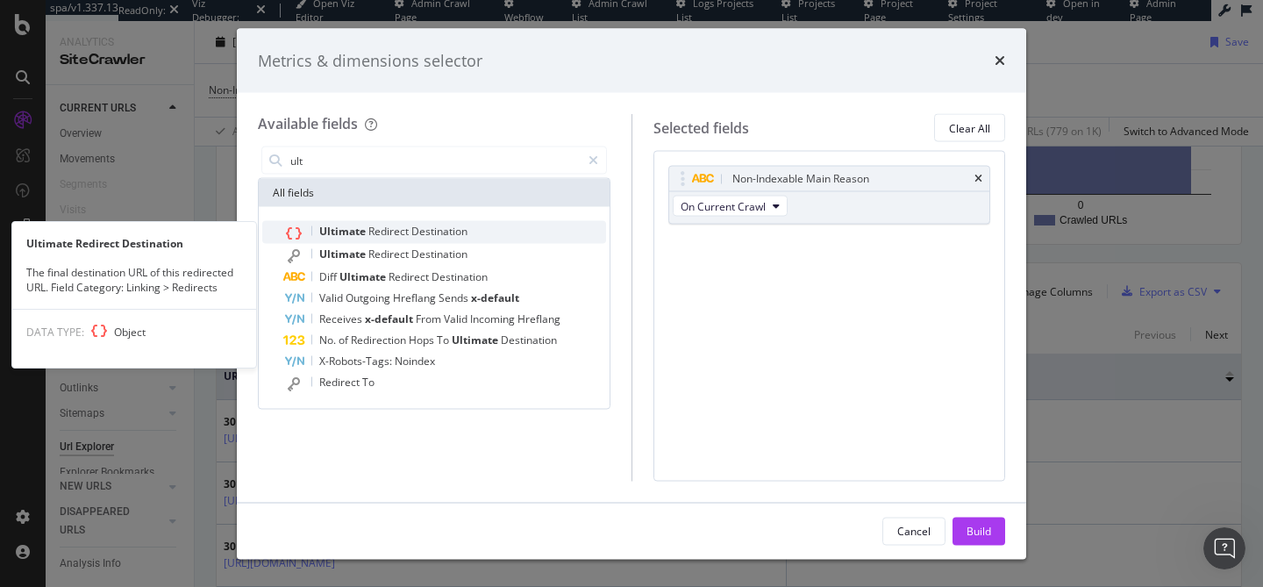
type input "ult"
click at [533, 232] on div "Ultimate Redirect Destination" at bounding box center [444, 232] width 323 height 23
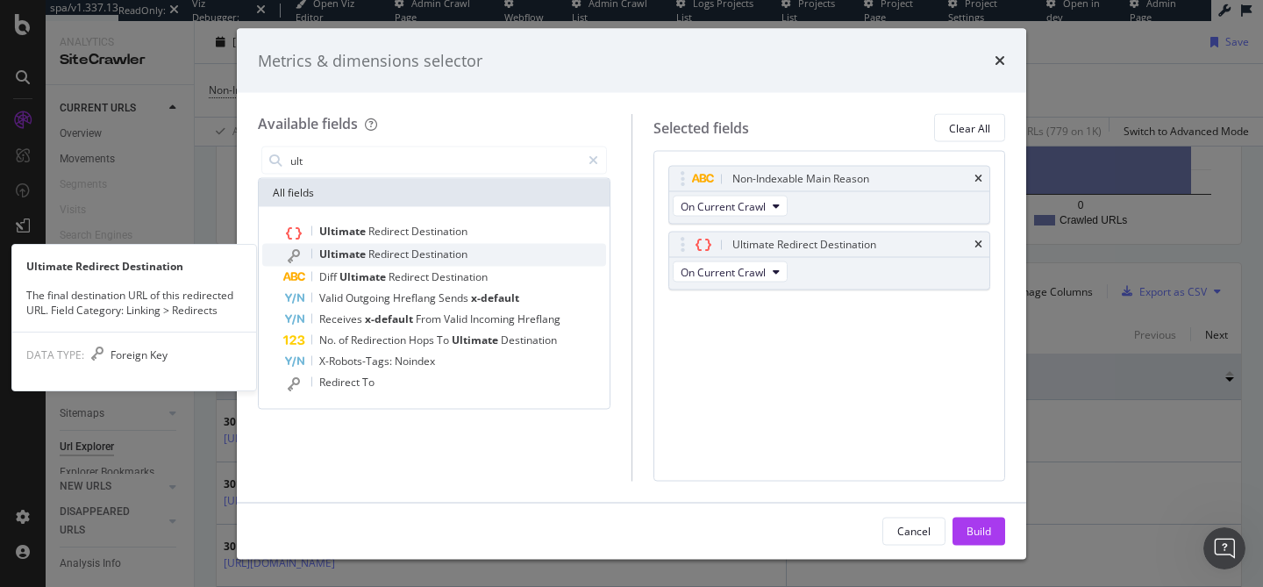
click at [529, 244] on div "Ultimate Redirect Destination" at bounding box center [444, 255] width 323 height 23
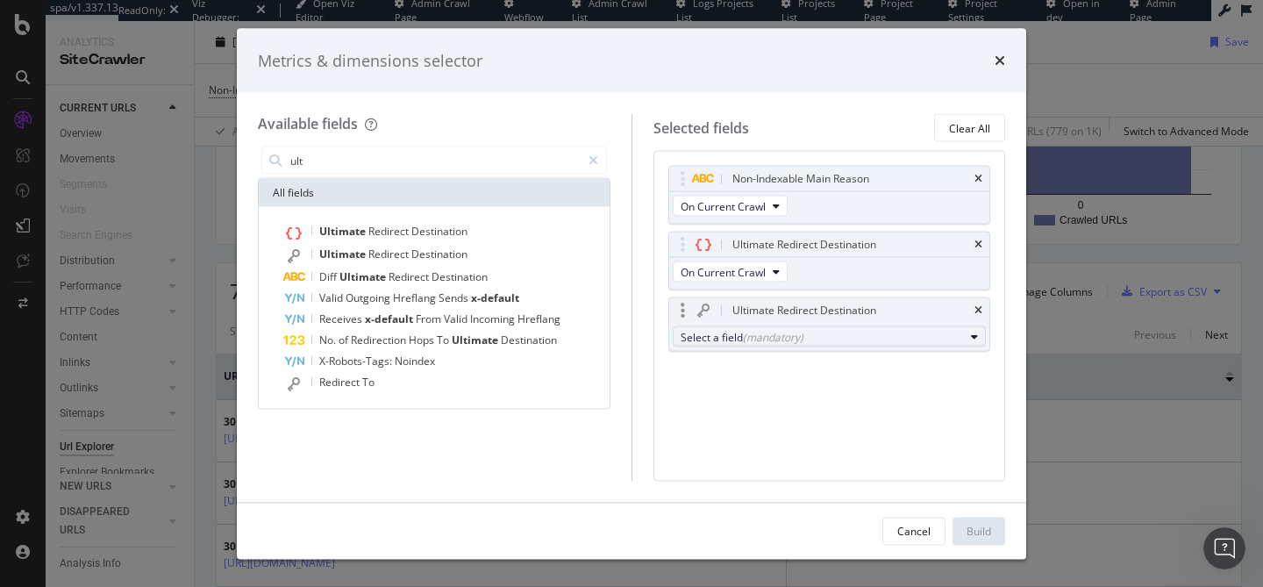
click at [719, 340] on div "Select a field (mandatory)" at bounding box center [823, 336] width 284 height 15
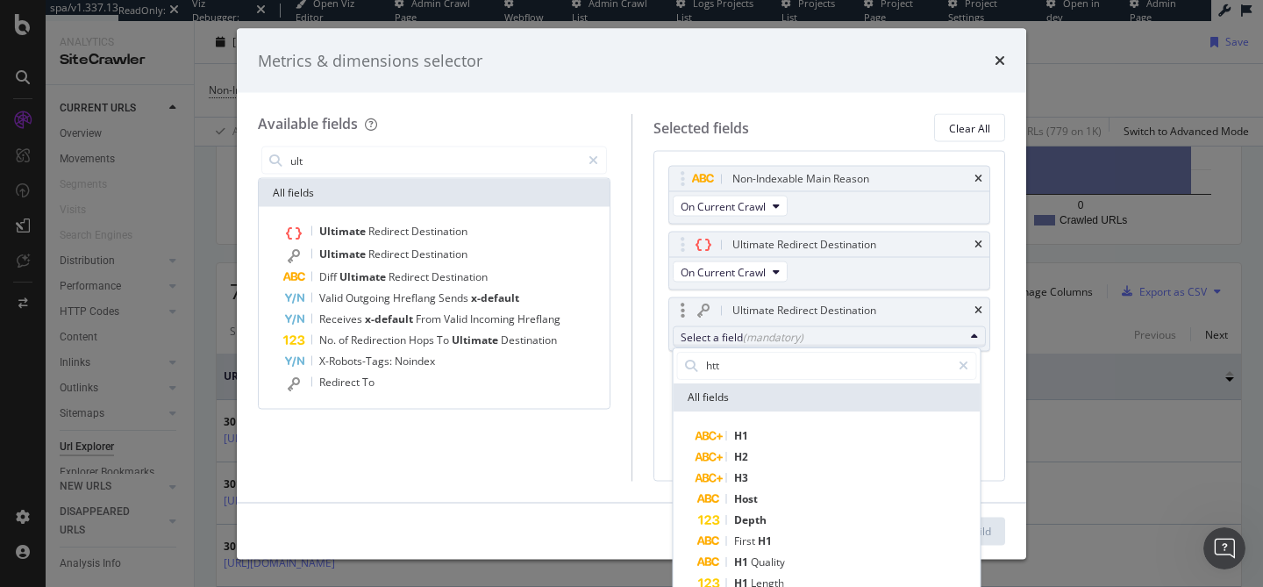
type input "http"
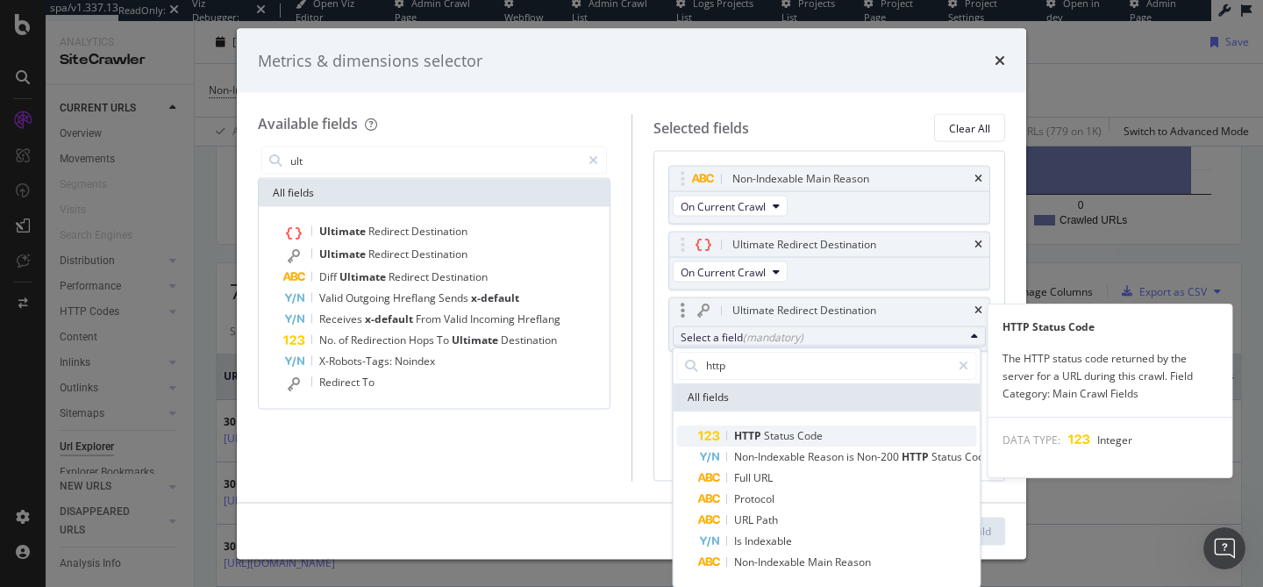
click at [765, 426] on div "HTTP Status Code" at bounding box center [760, 435] width 125 height 21
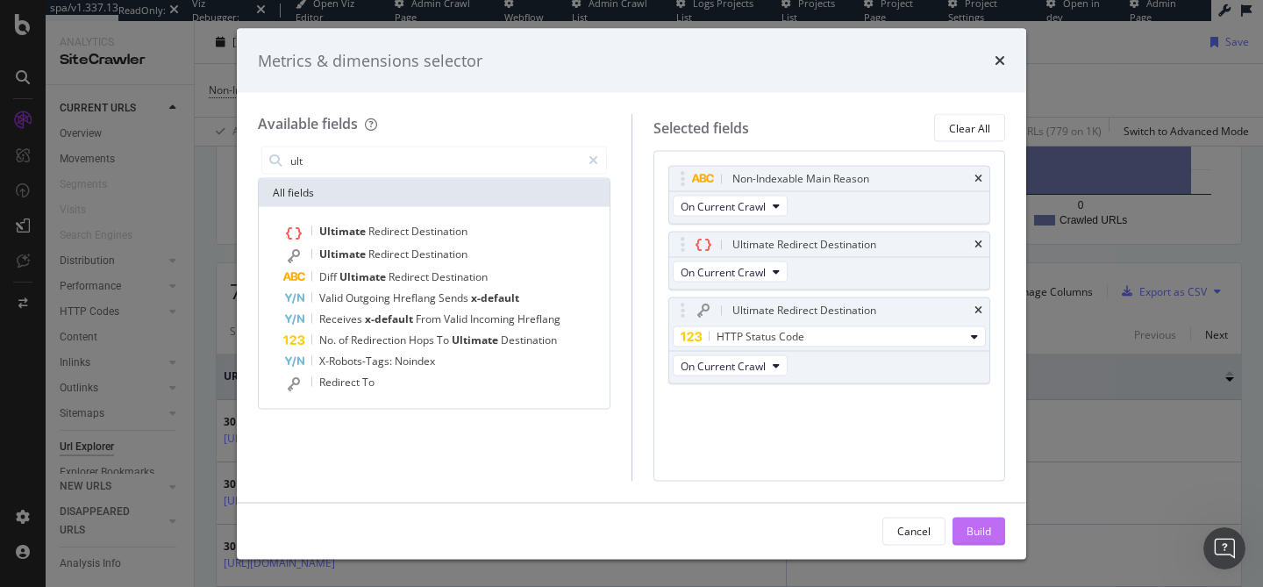
click at [965, 527] on button "Build" at bounding box center [979, 531] width 53 height 28
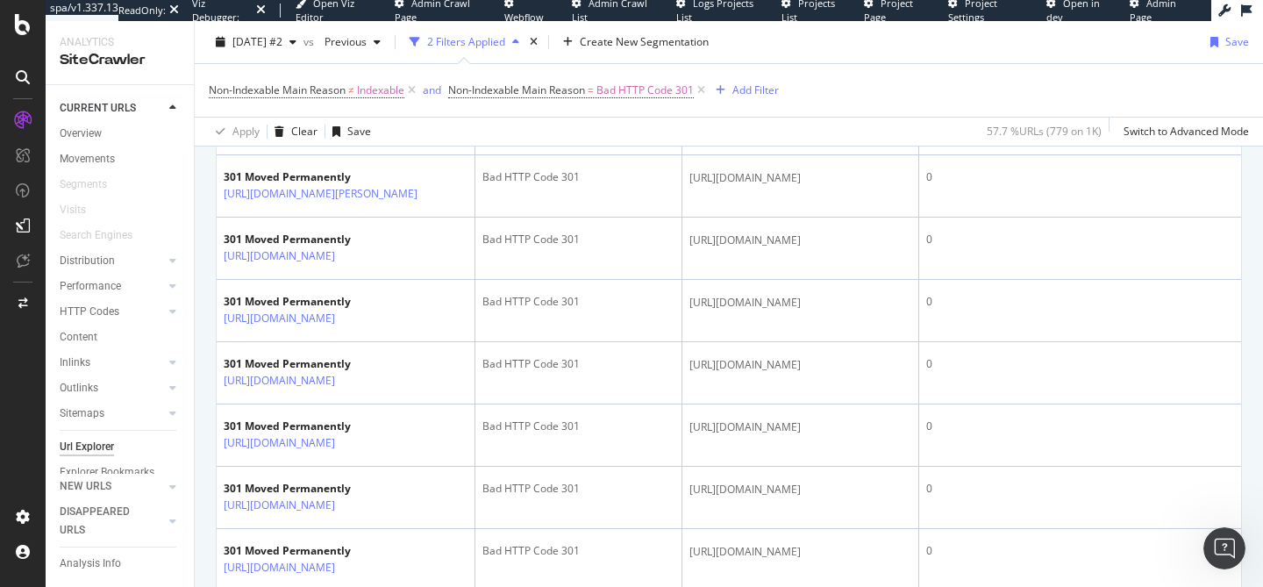
scroll to position [2051, 0]
click at [80, 134] on div "Overview" at bounding box center [81, 134] width 42 height 18
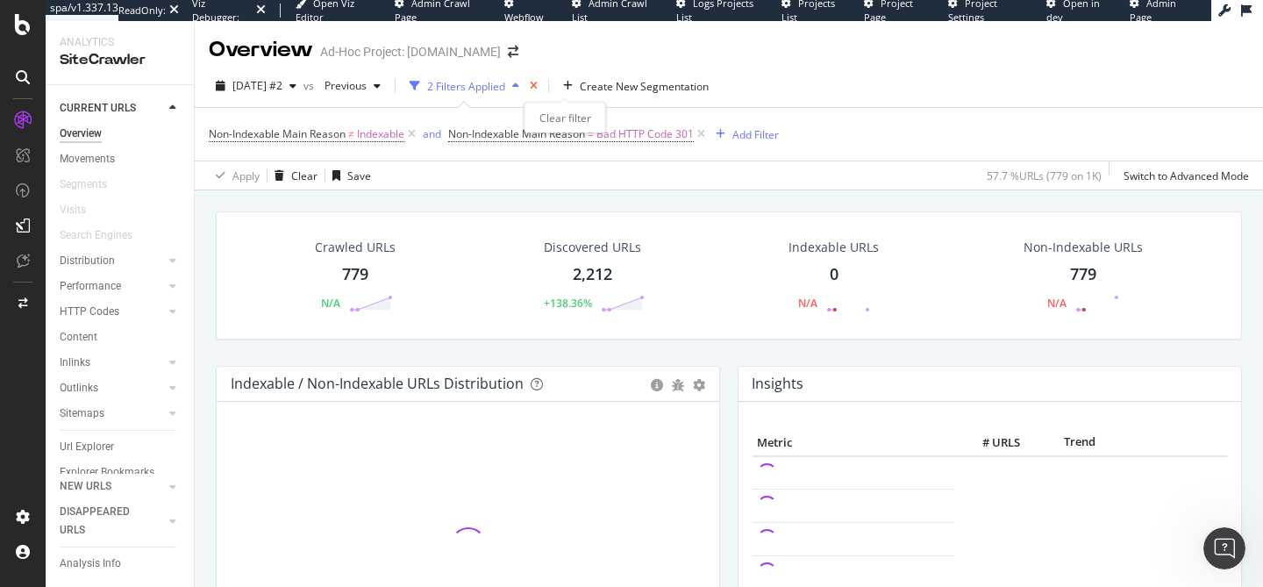
click at [538, 86] on icon "times" at bounding box center [534, 86] width 8 height 11
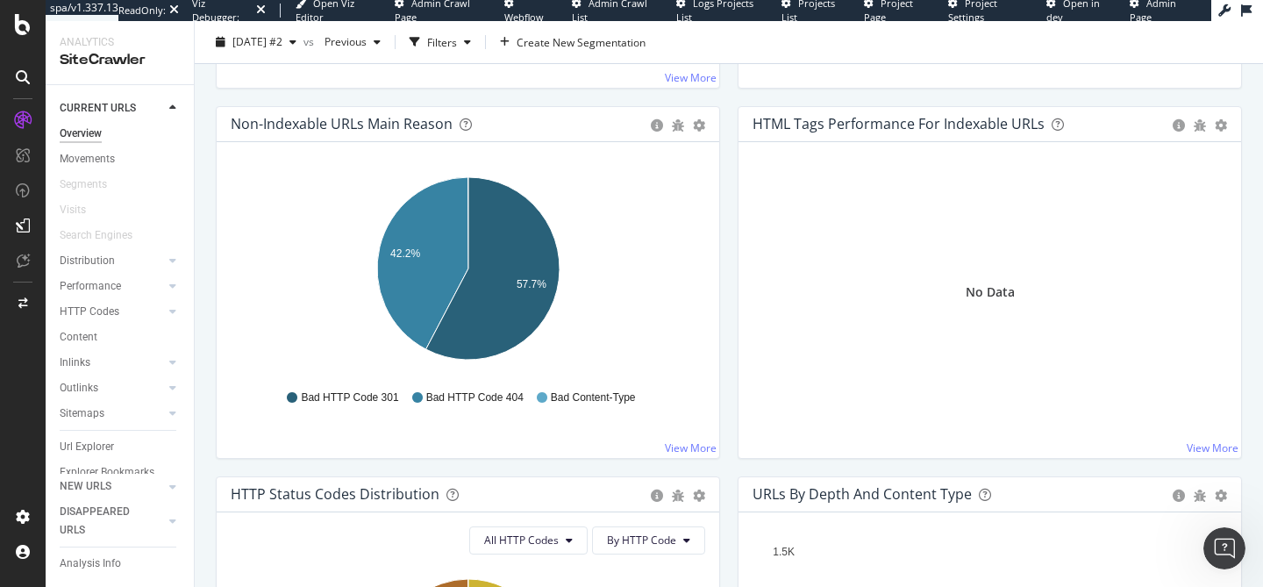
scroll to position [573, 0]
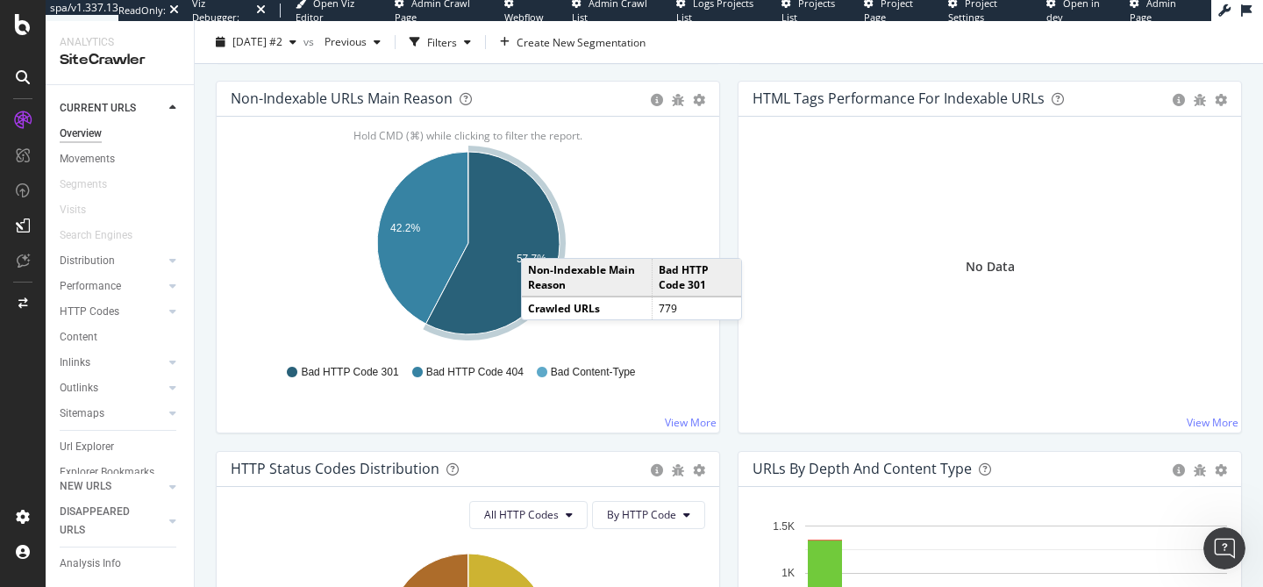
click at [539, 240] on icon "A chart." at bounding box center [492, 243] width 133 height 182
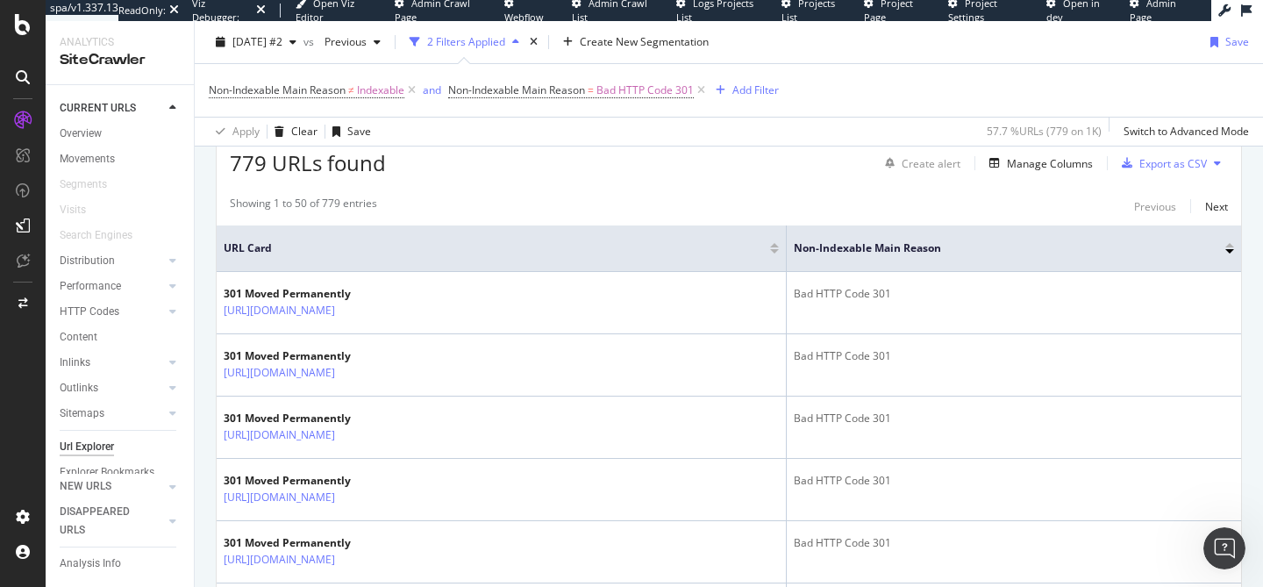
scroll to position [420, 0]
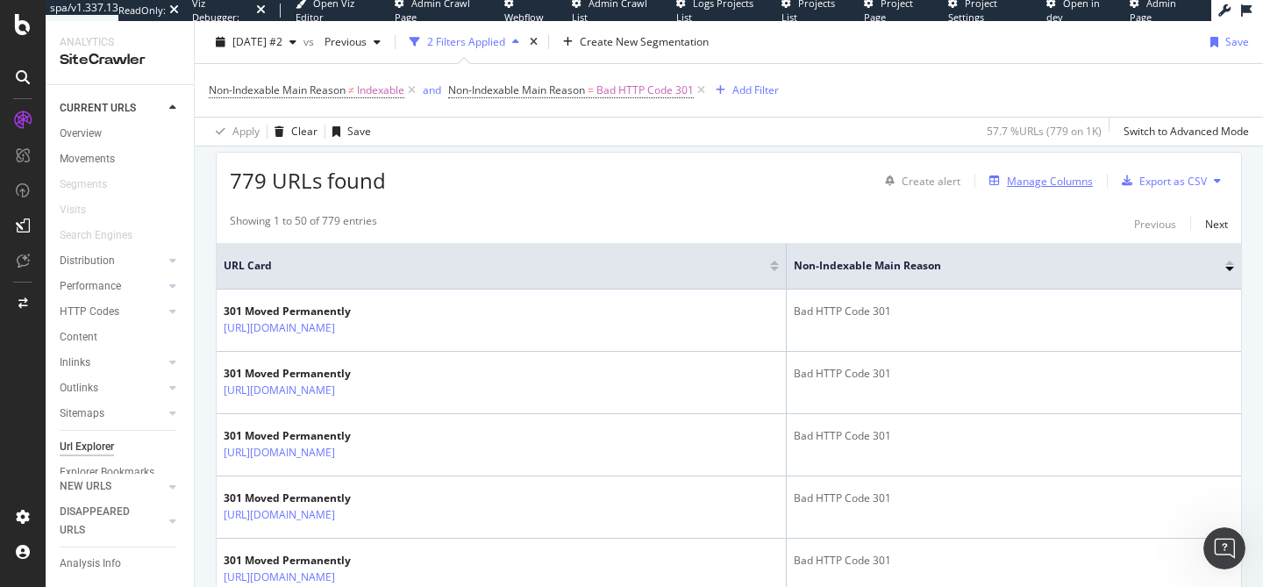
click at [1044, 183] on div "Manage Columns" at bounding box center [1050, 181] width 86 height 15
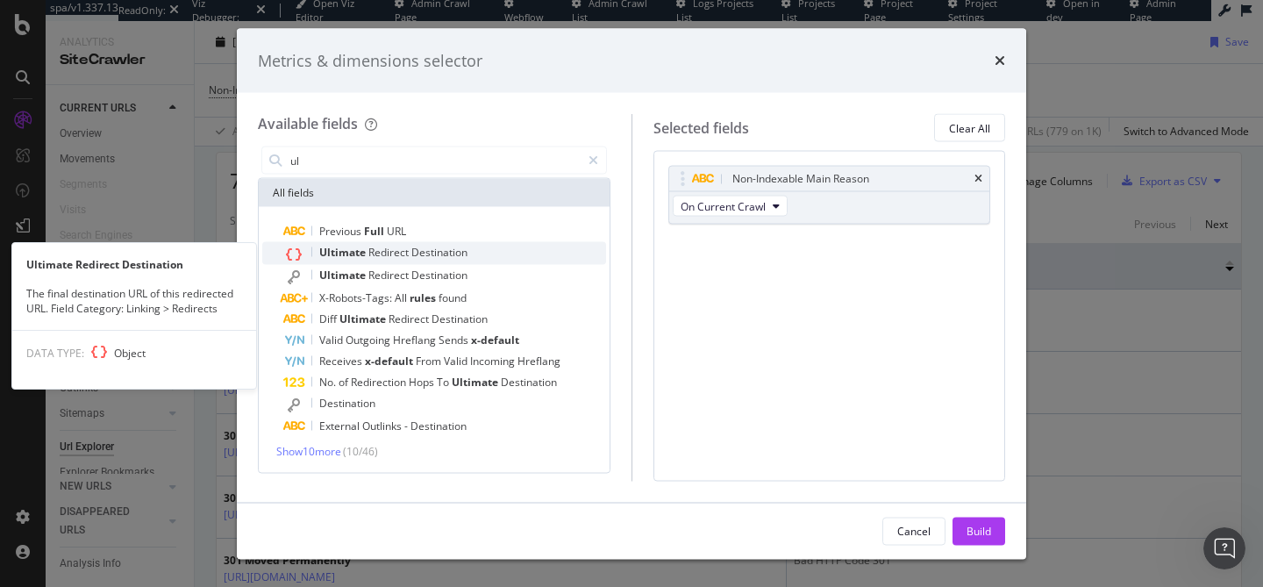
type input "ul"
click at [409, 255] on span "Redirect" at bounding box center [389, 252] width 43 height 15
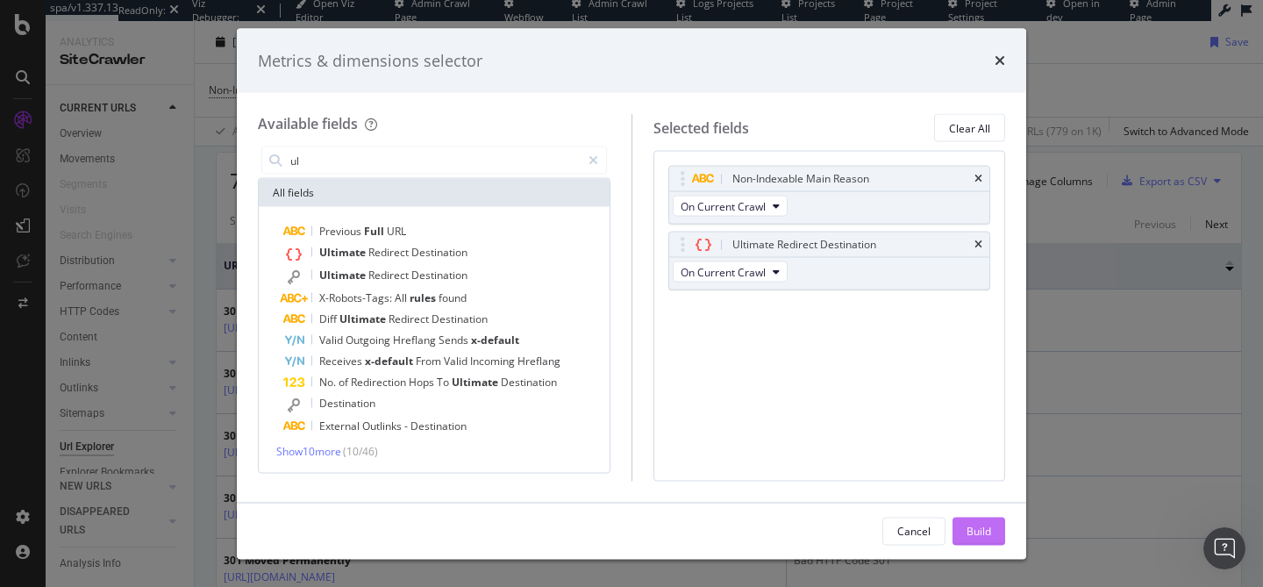
click at [973, 532] on div "Build" at bounding box center [979, 530] width 25 height 15
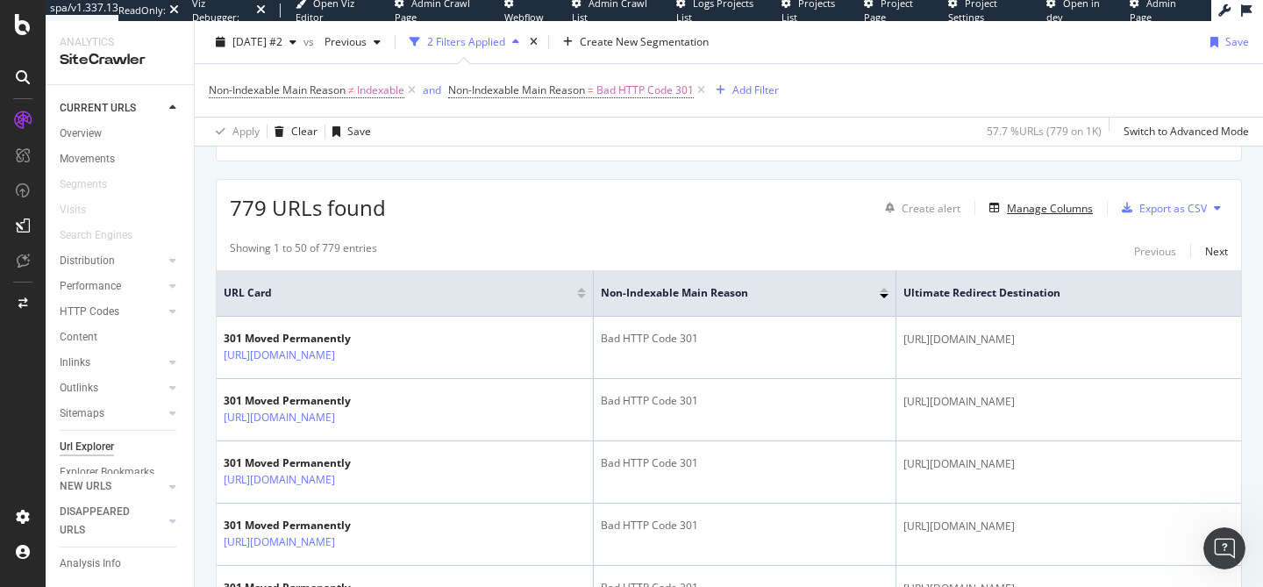
scroll to position [396, 0]
click at [546, 90] on span "Non-Indexable Main Reason" at bounding box center [516, 89] width 137 height 15
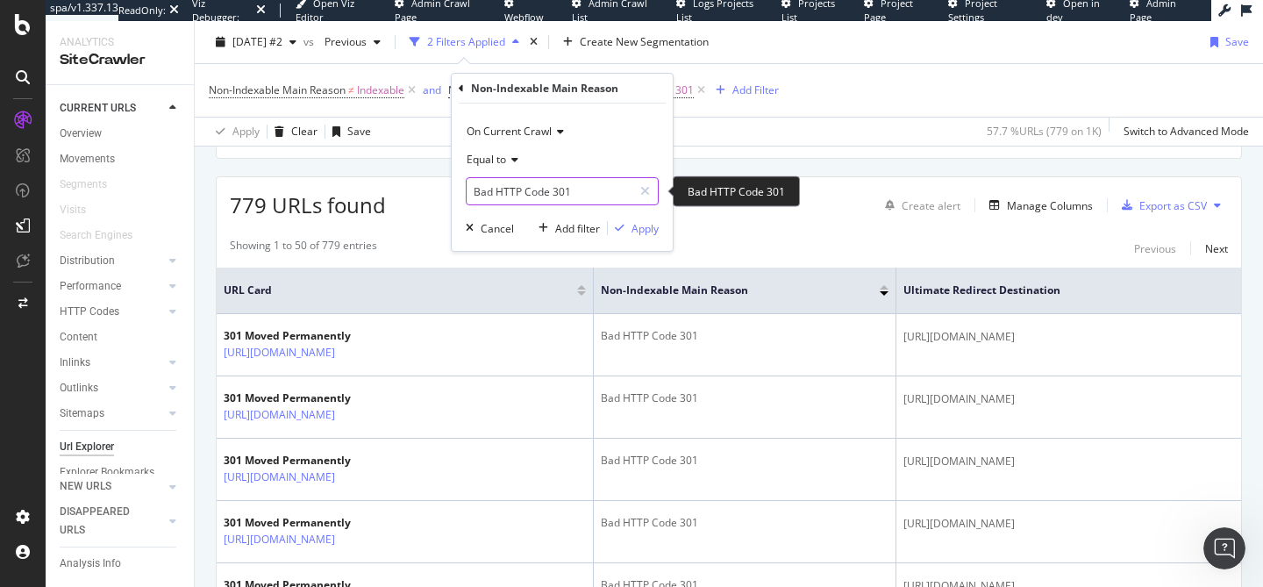
click at [536, 193] on input "Bad HTTP Code 301" at bounding box center [550, 191] width 166 height 28
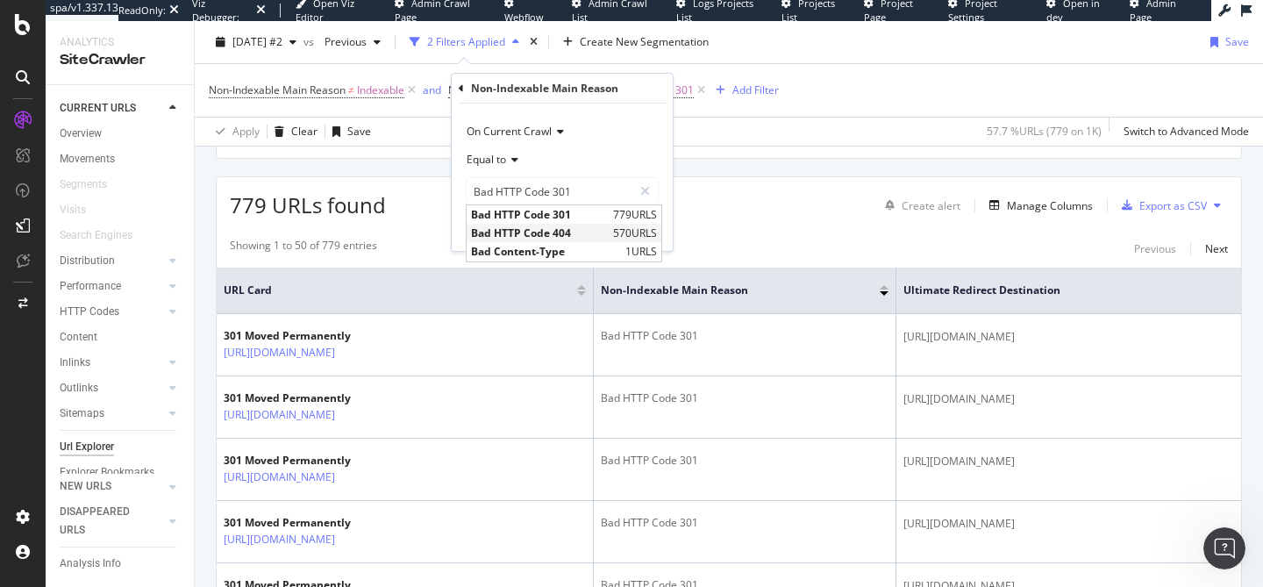
click at [538, 234] on span "Bad HTTP Code 404" at bounding box center [540, 232] width 138 height 15
type input "Bad HTTP Code 404"
click at [632, 224] on div "Apply" at bounding box center [645, 228] width 27 height 15
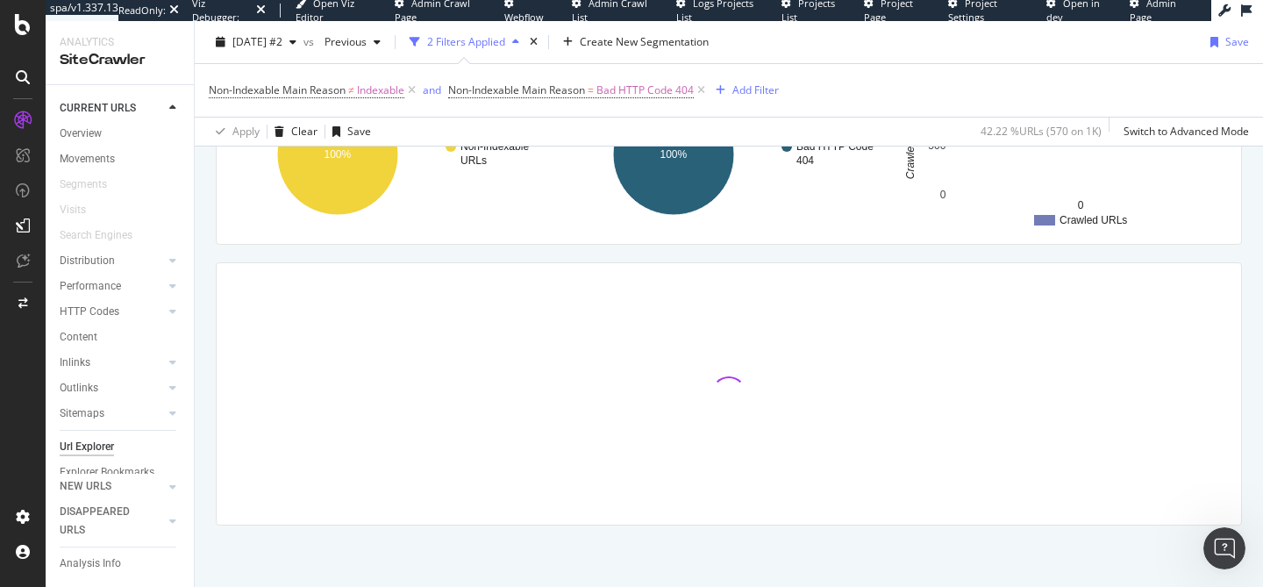
scroll to position [396, 0]
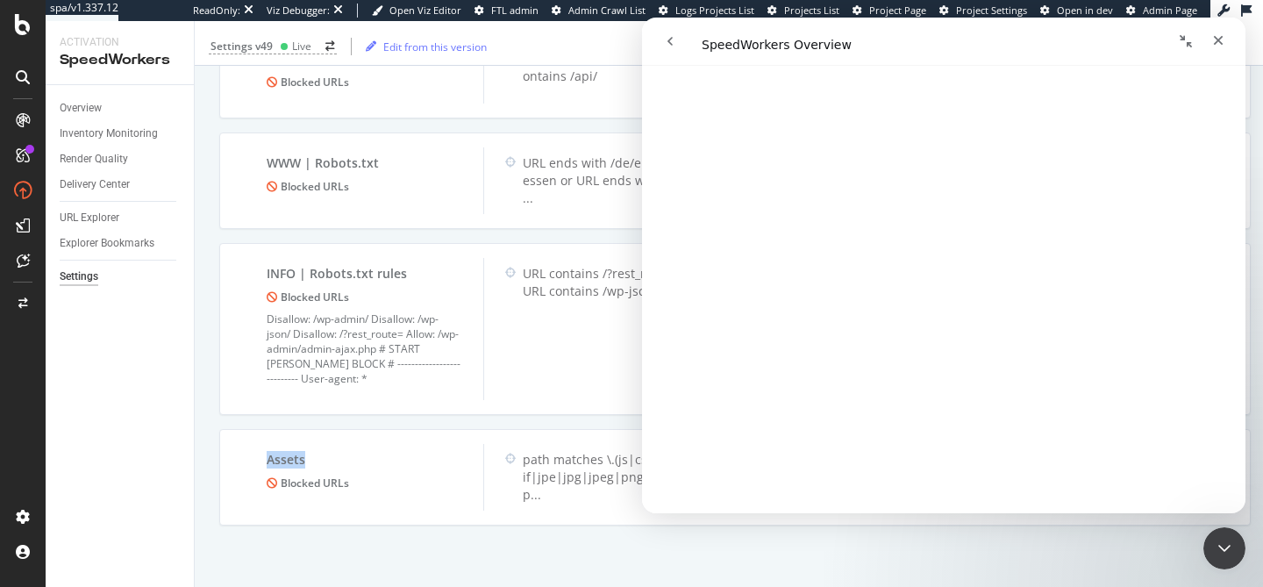
scroll to position [662, 0]
click at [1216, 36] on icon "Close" at bounding box center [1218, 40] width 14 height 14
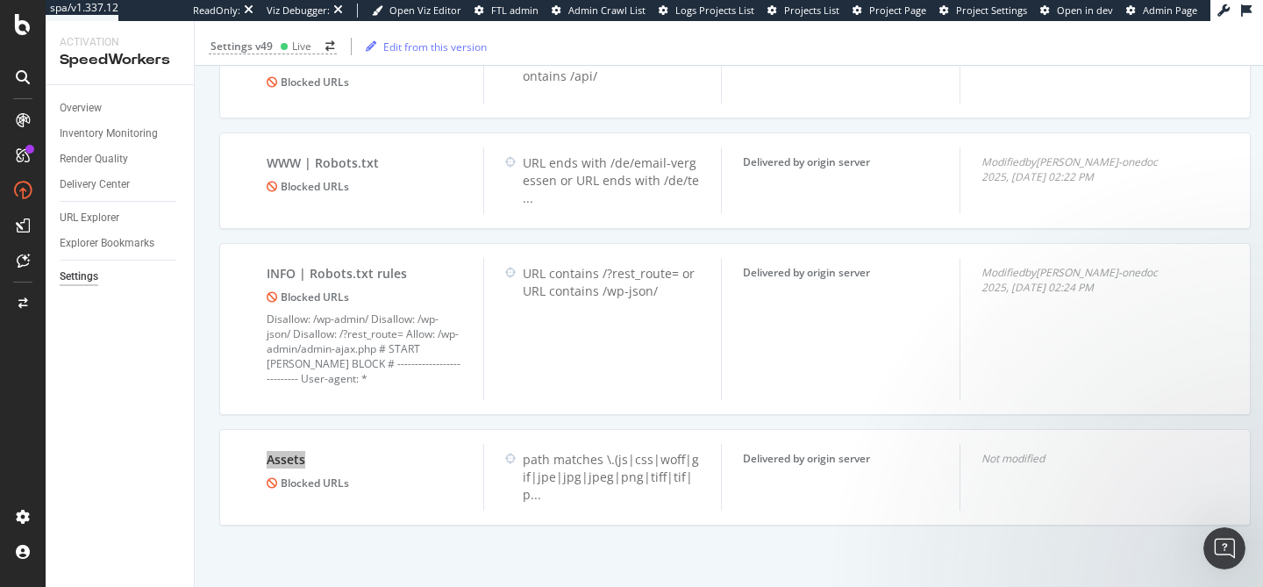
scroll to position [0, 0]
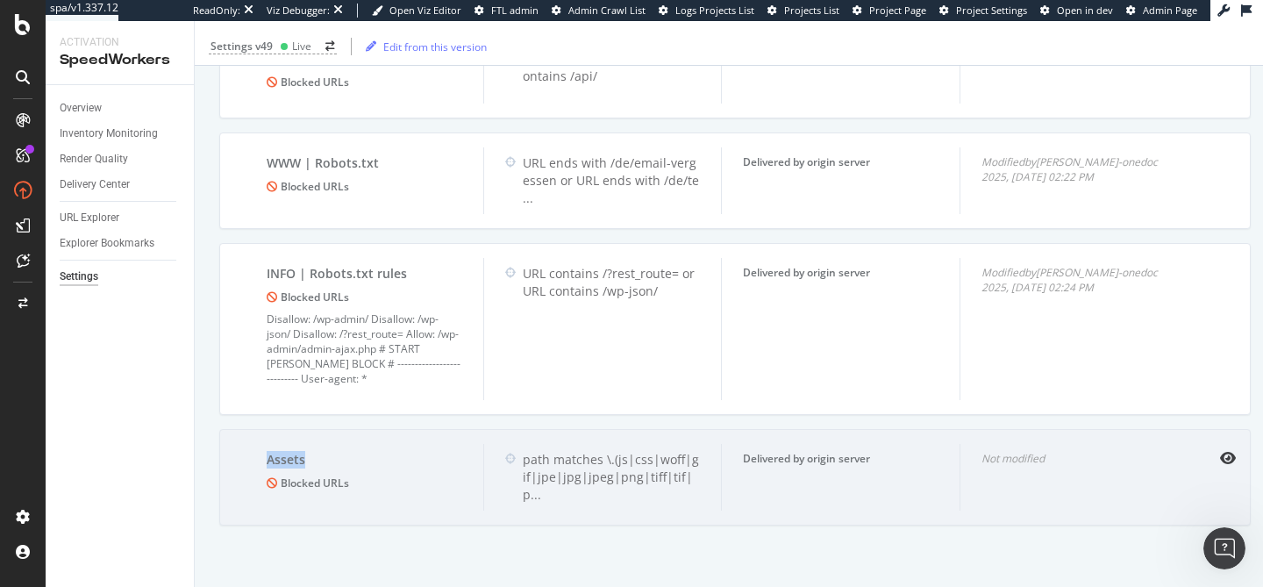
click at [590, 434] on div "Assets Blocked URLs path matches \.(js|css|woff|gif|jpe|jpg|jpeg|png|tiff|tif|p…" at bounding box center [735, 477] width 1032 height 96
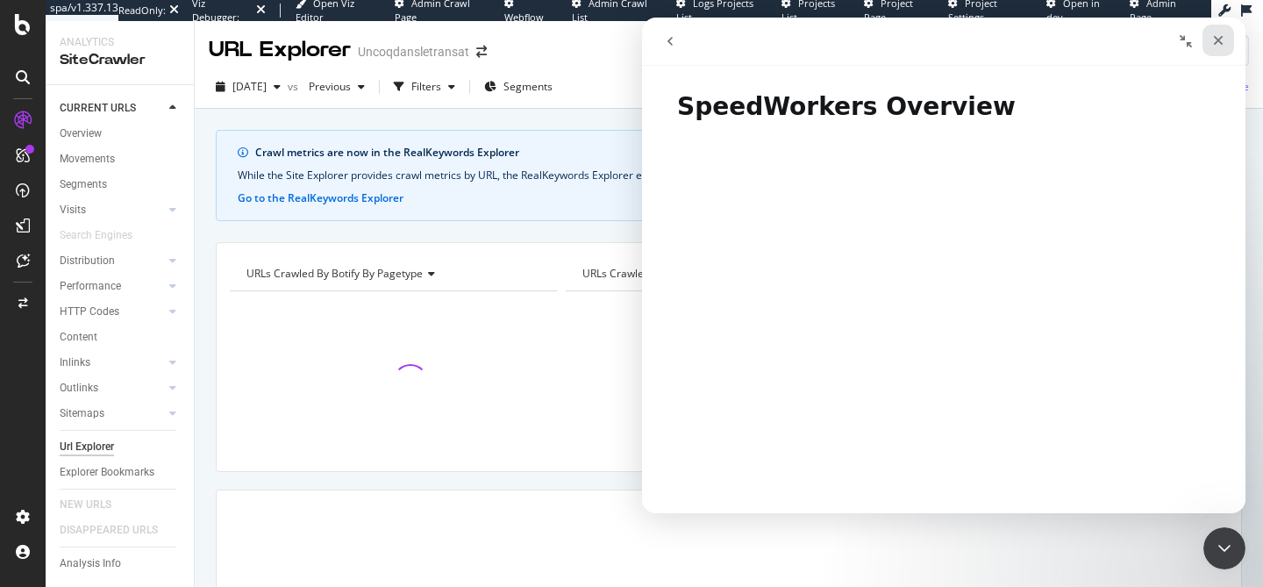
click at [1217, 40] on icon "Close" at bounding box center [1219, 41] width 10 height 10
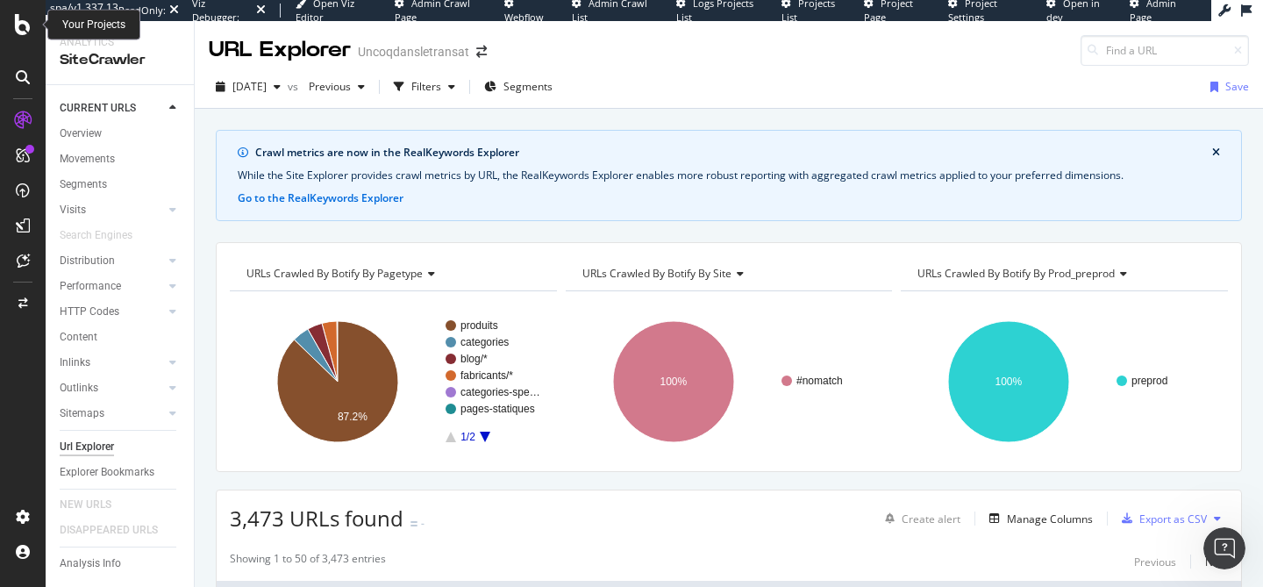
click at [16, 20] on icon at bounding box center [23, 24] width 16 height 21
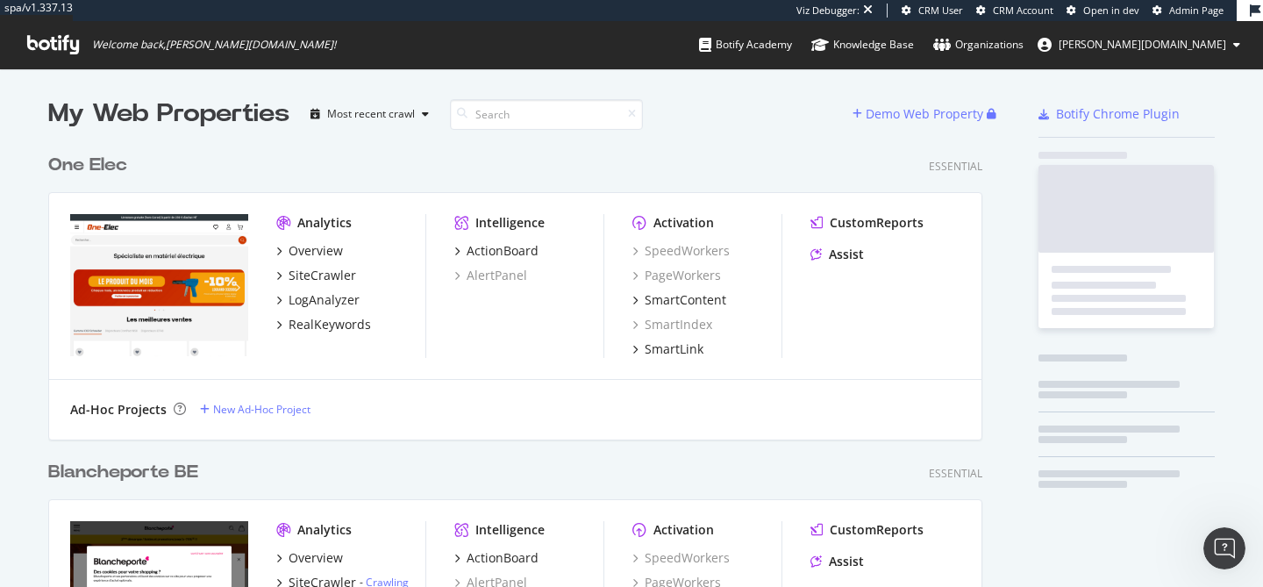
scroll to position [6052, 948]
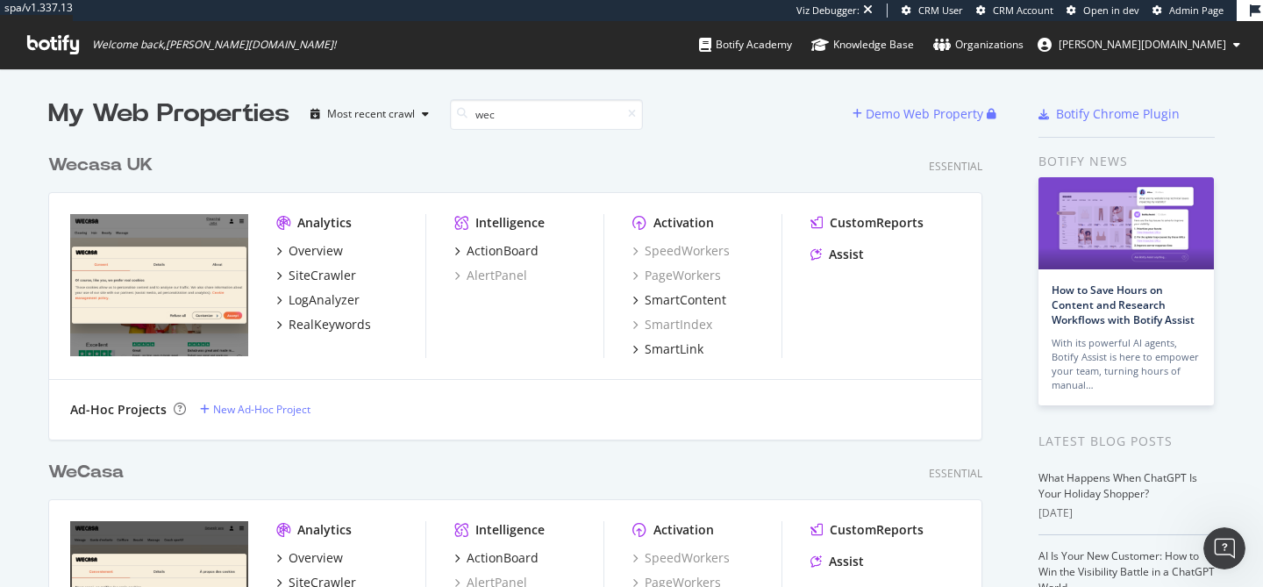
type input "weca"
click at [335, 329] on div "RealKeywords" at bounding box center [330, 325] width 82 height 18
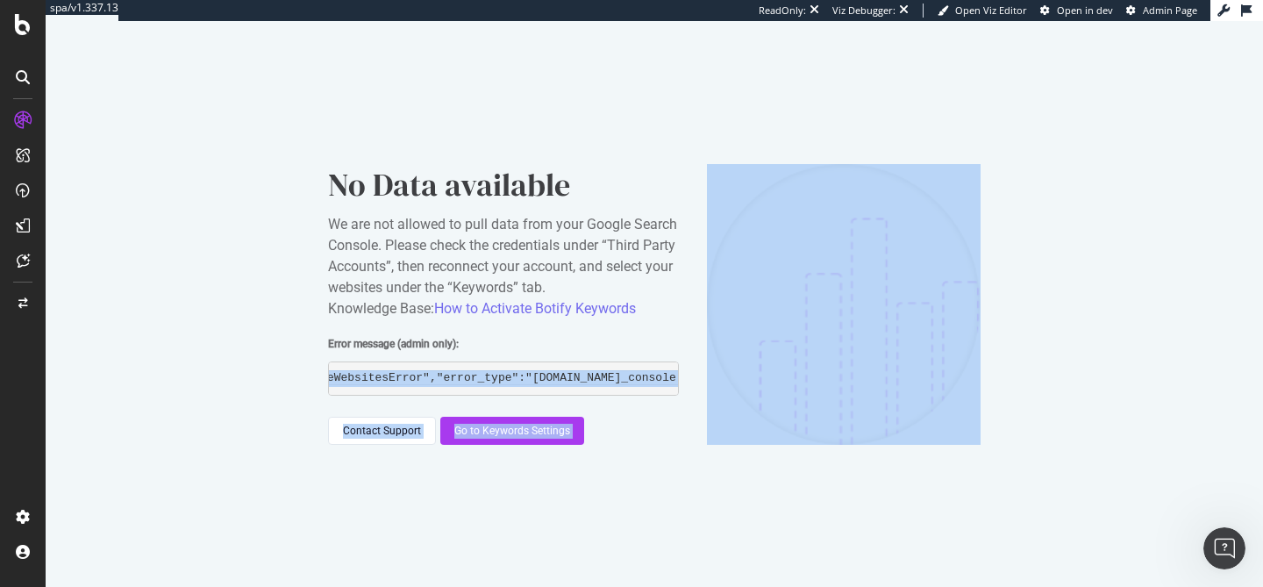
drag, startPoint x: 647, startPoint y: 375, endPoint x: 720, endPoint y: 381, distance: 73.1
click at [720, 381] on div "No Data available We are not allowed to pull data from your Google Search Conso…" at bounding box center [654, 304] width 653 height 281
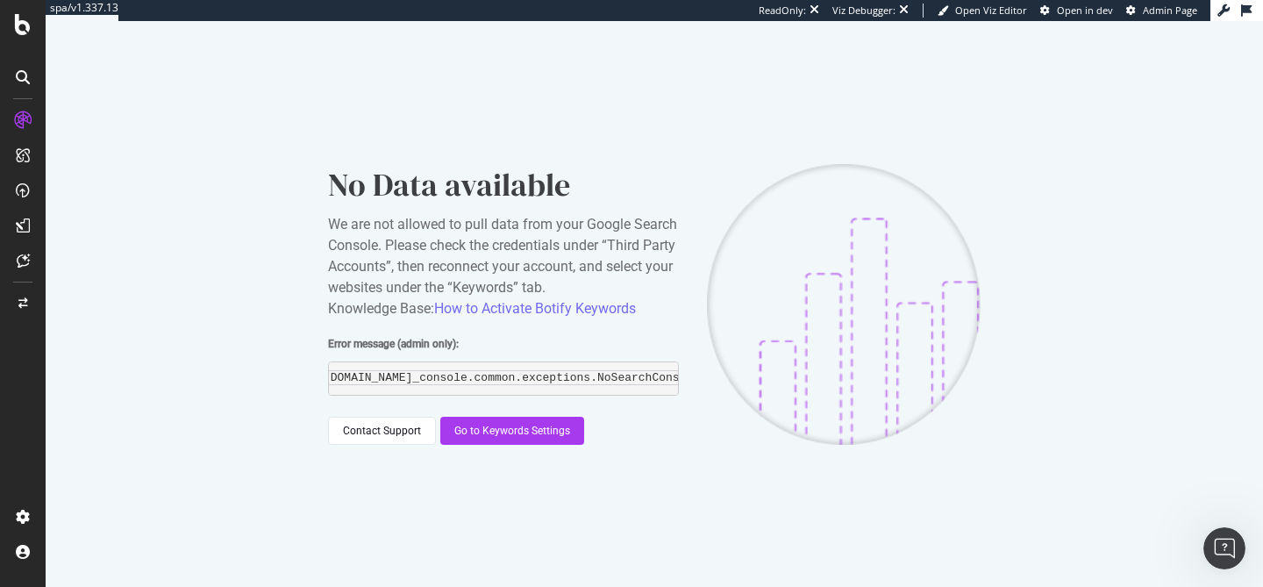
click at [631, 511] on div "No Data available We are not allowed to pull data from your Google Search Conso…" at bounding box center [654, 304] width 1217 height 566
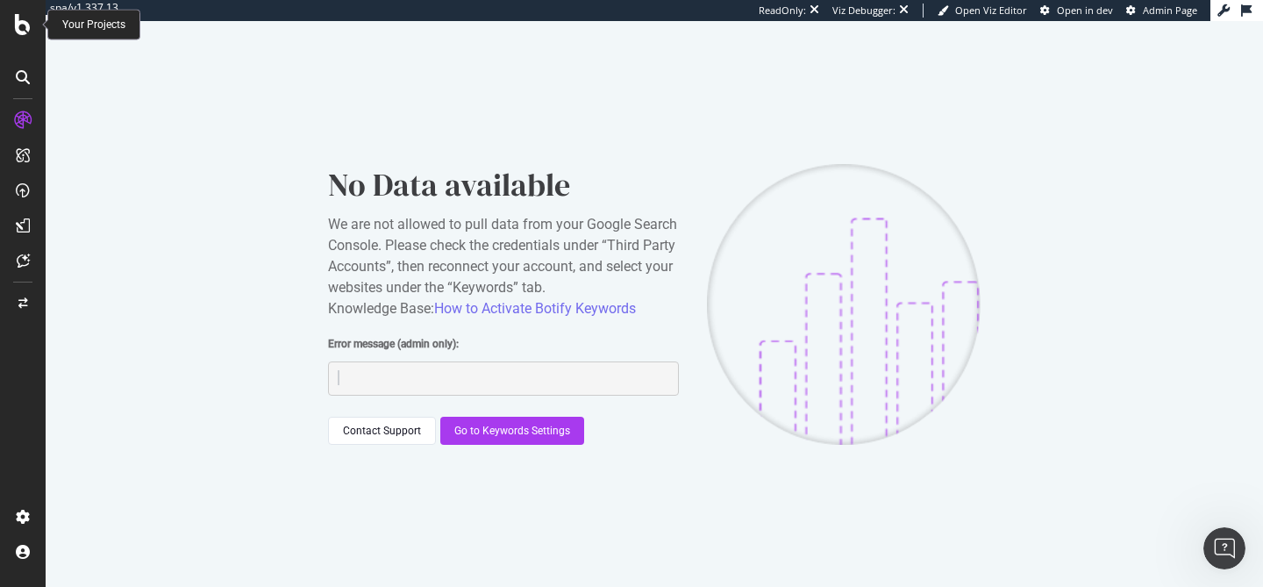
click at [25, 32] on icon at bounding box center [23, 24] width 16 height 21
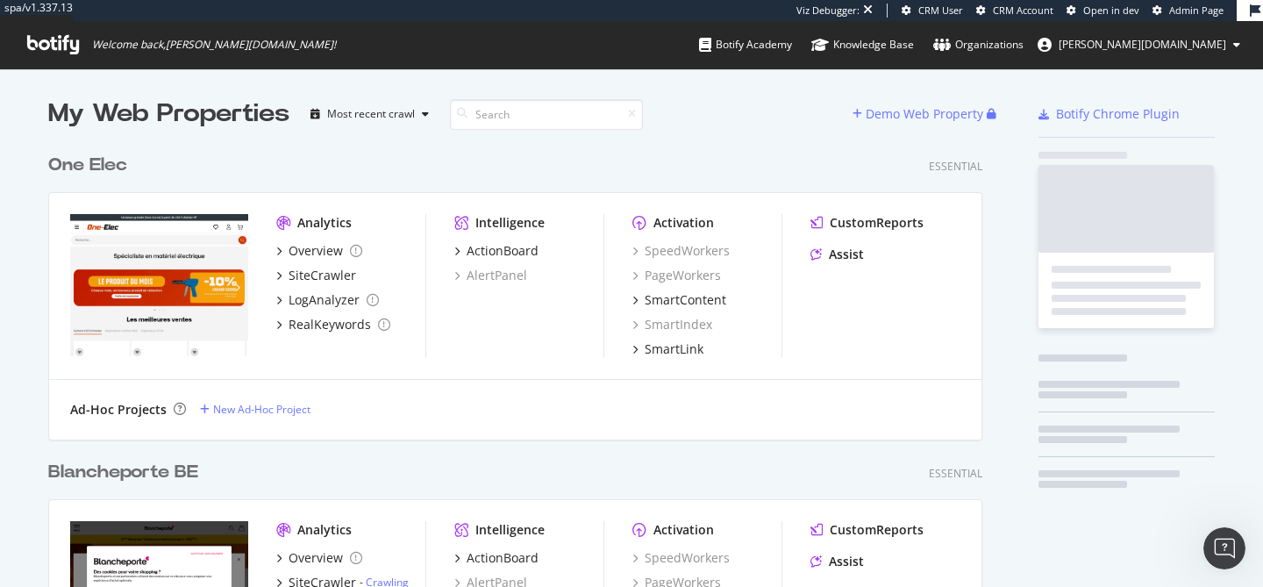
scroll to position [6052, 948]
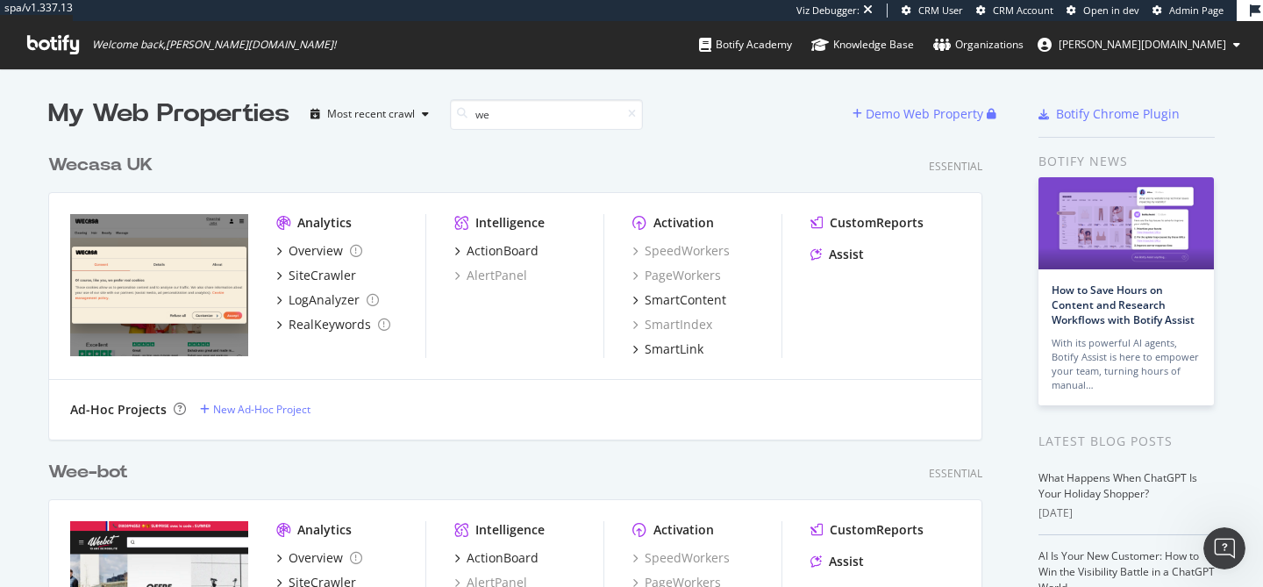
type input "wec"
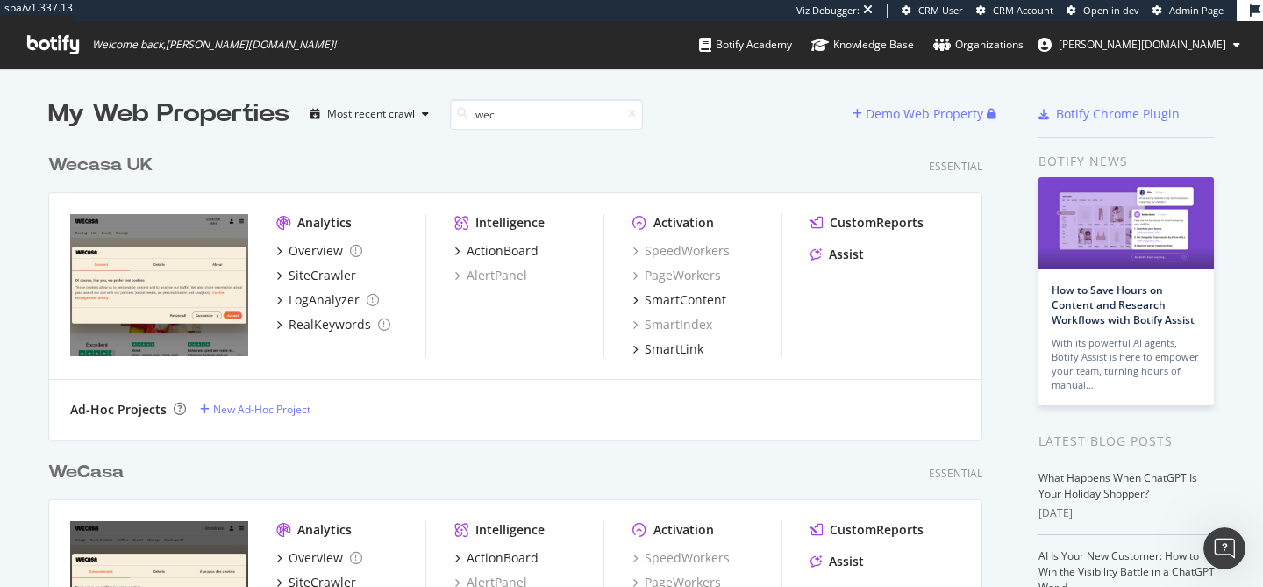
click at [119, 167] on div "Wec asa UK" at bounding box center [100, 165] width 104 height 25
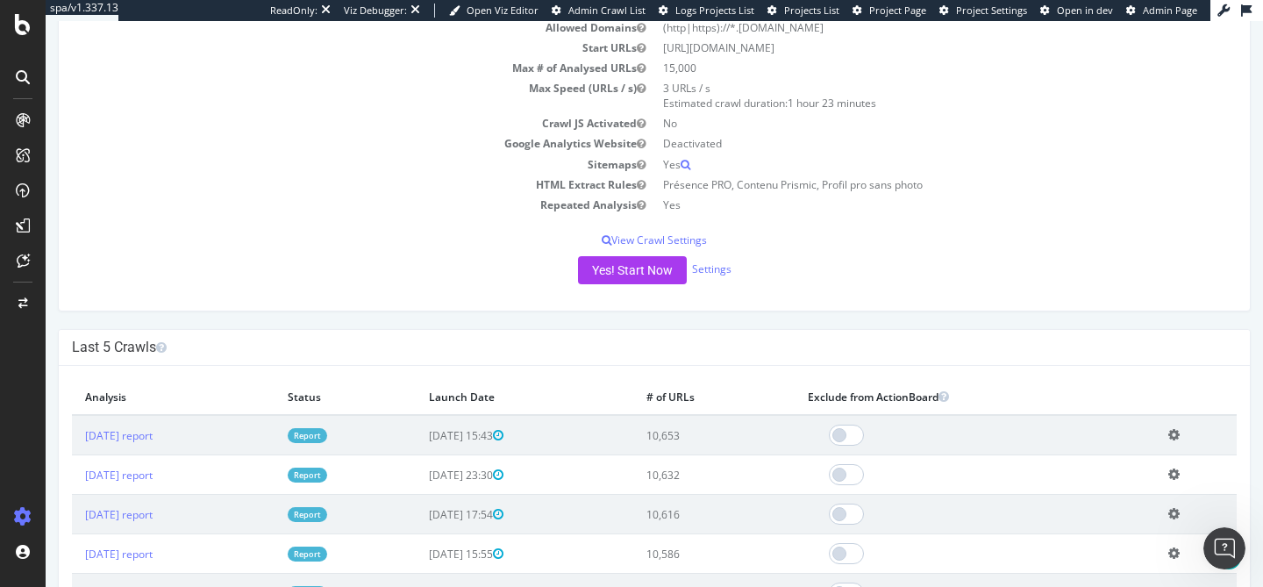
scroll to position [225, 0]
click at [726, 279] on div "Yes! Start Now Settings" at bounding box center [654, 269] width 1165 height 28
click at [723, 274] on link "Settings" at bounding box center [711, 268] width 39 height 15
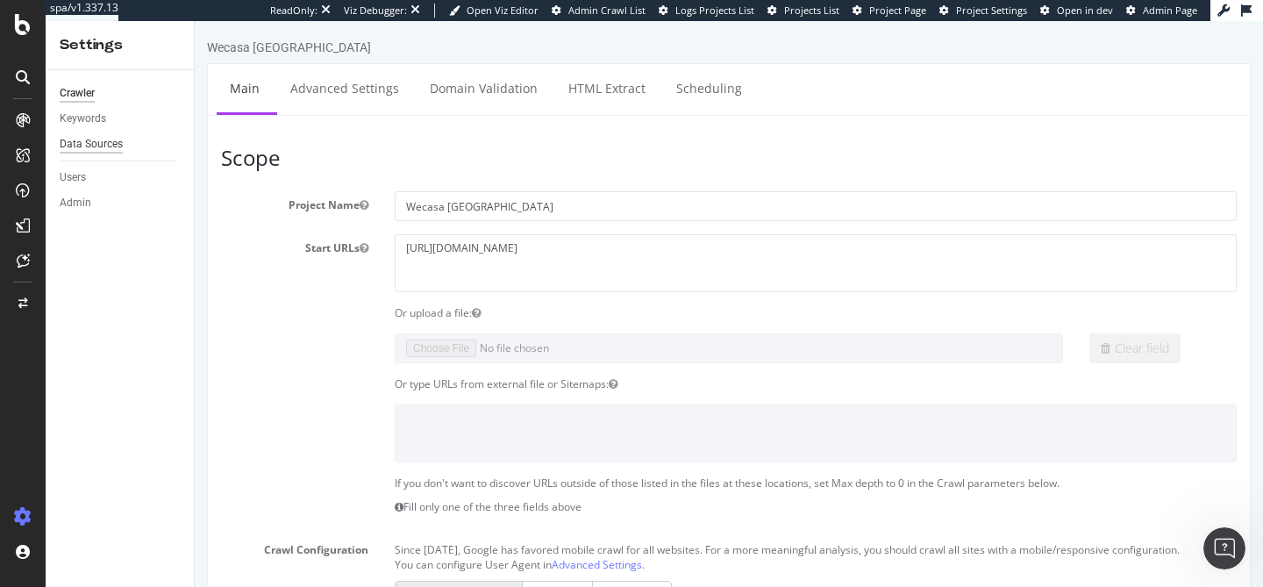
click at [93, 141] on div "Data Sources" at bounding box center [91, 144] width 63 height 18
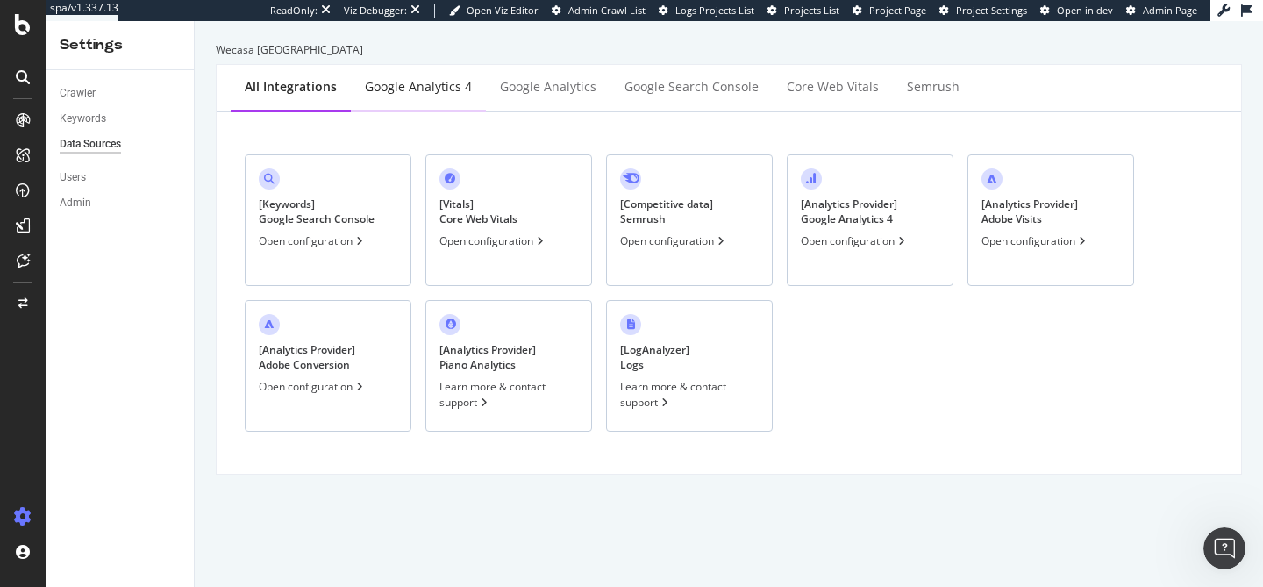
click at [448, 89] on div "Google Analytics 4" at bounding box center [418, 87] width 107 height 18
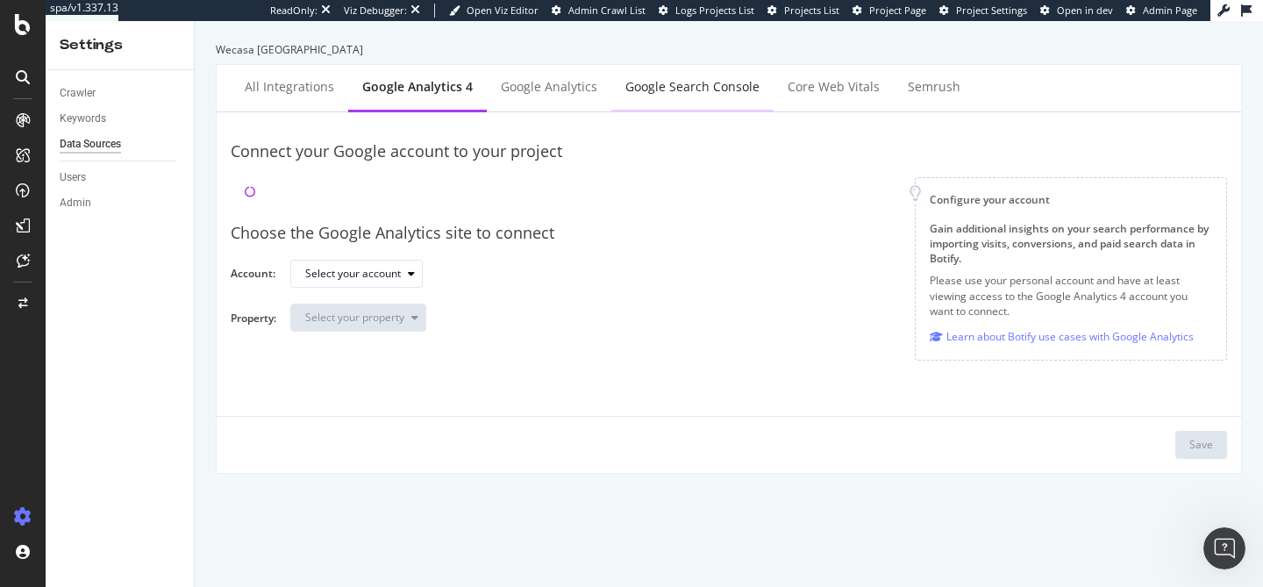
click at [660, 104] on div "Google Search Console" at bounding box center [692, 88] width 162 height 48
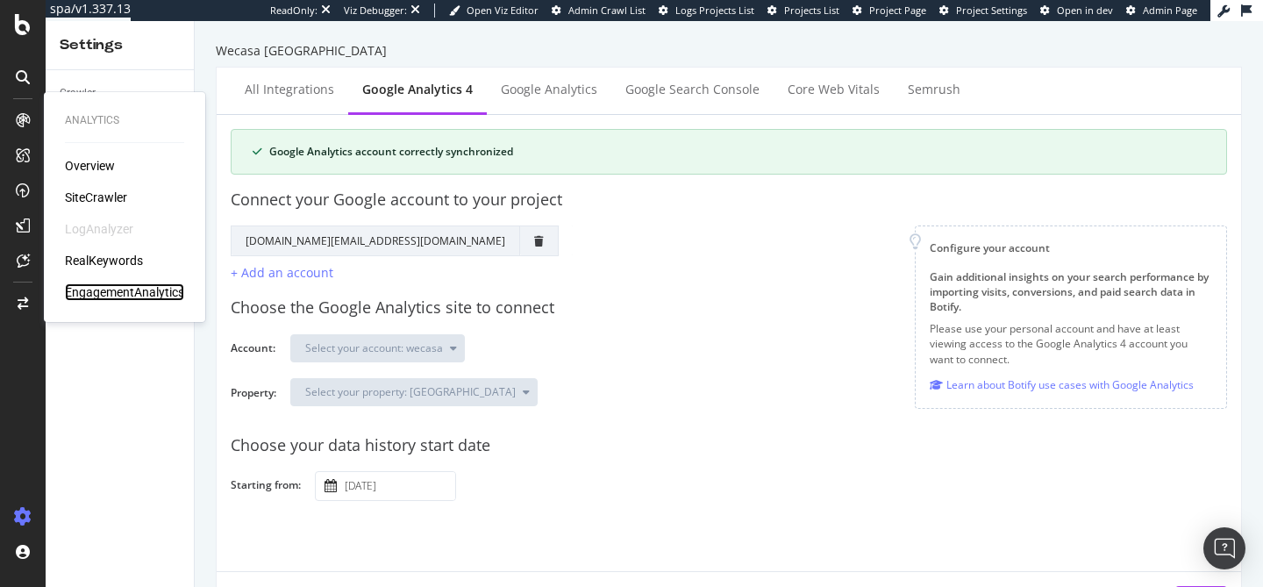
click at [104, 287] on div "EngagementAnalytics" at bounding box center [124, 292] width 119 height 18
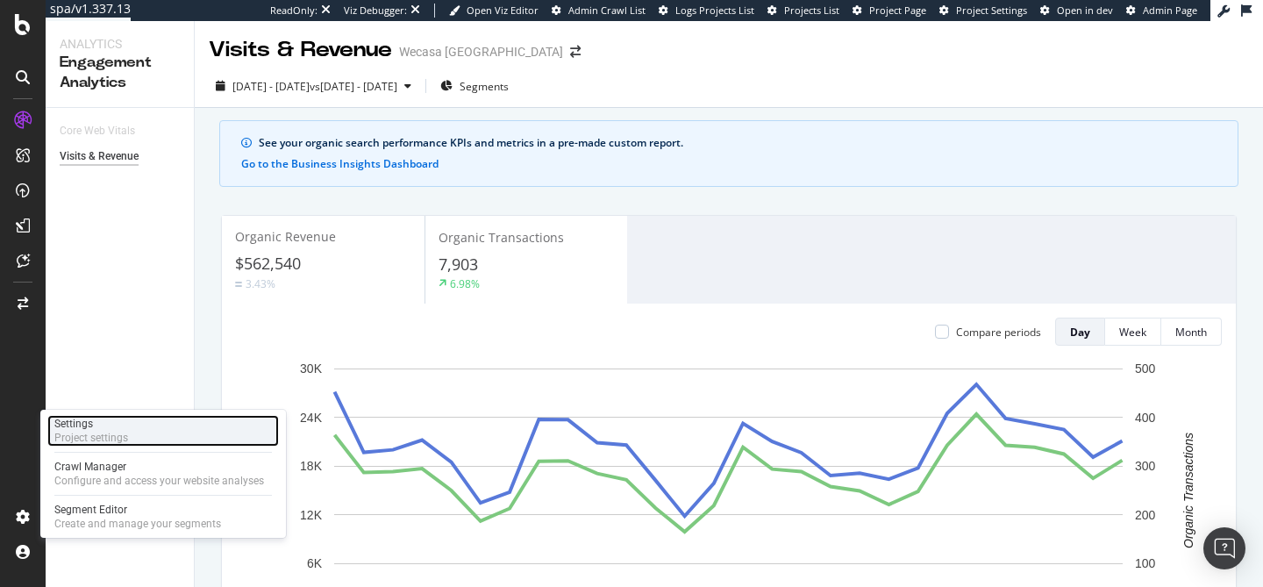
click at [109, 444] on div "Project settings" at bounding box center [91, 438] width 74 height 14
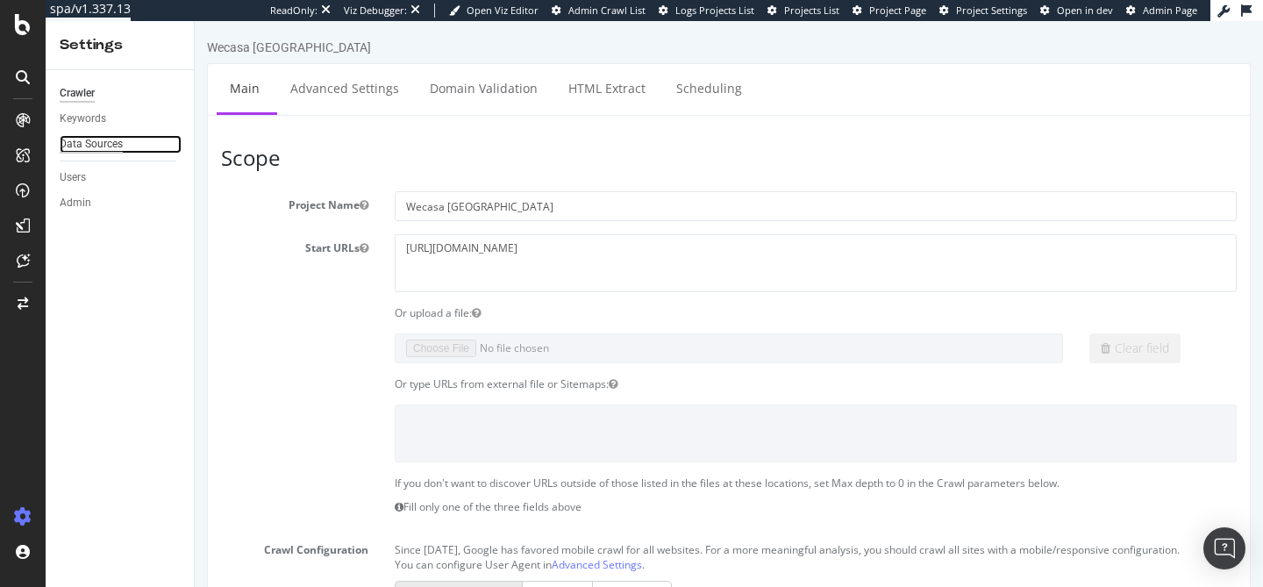
click at [106, 152] on div "Data Sources" at bounding box center [91, 144] width 63 height 18
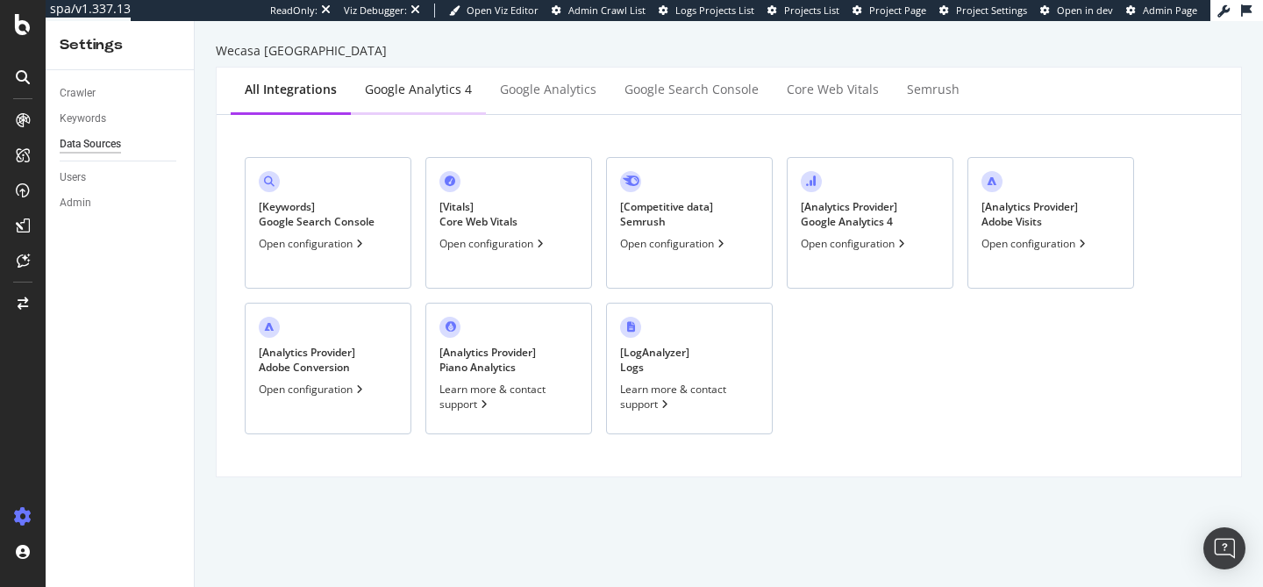
click at [445, 84] on div "Google Analytics 4" at bounding box center [418, 90] width 107 height 18
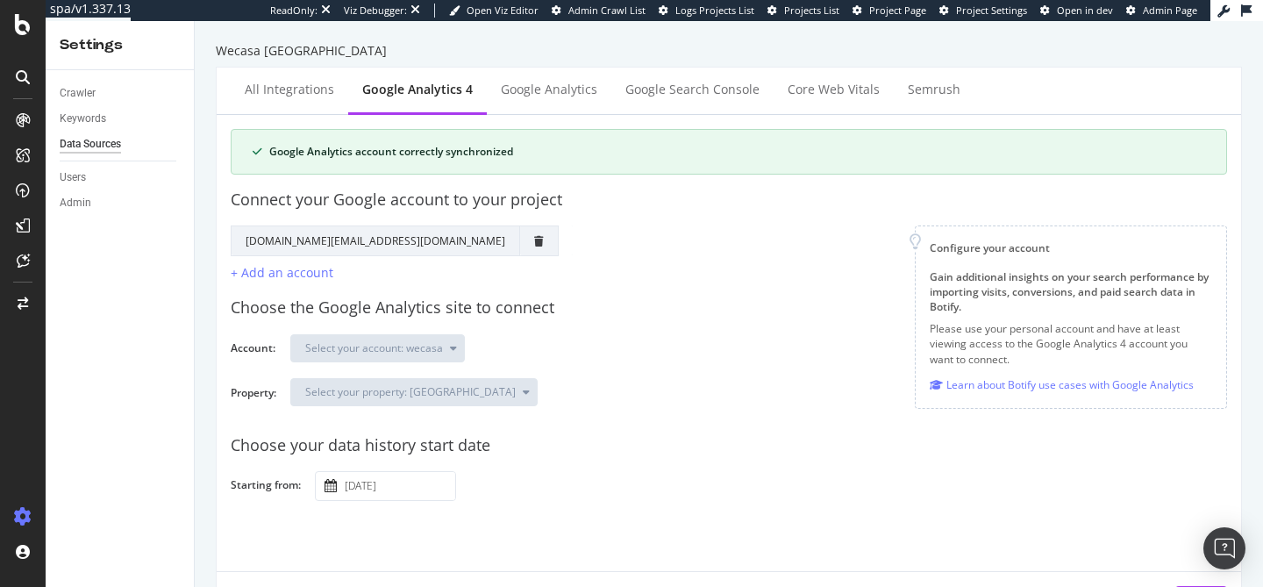
click at [398, 488] on input "[DATE]" at bounding box center [398, 486] width 114 height 28
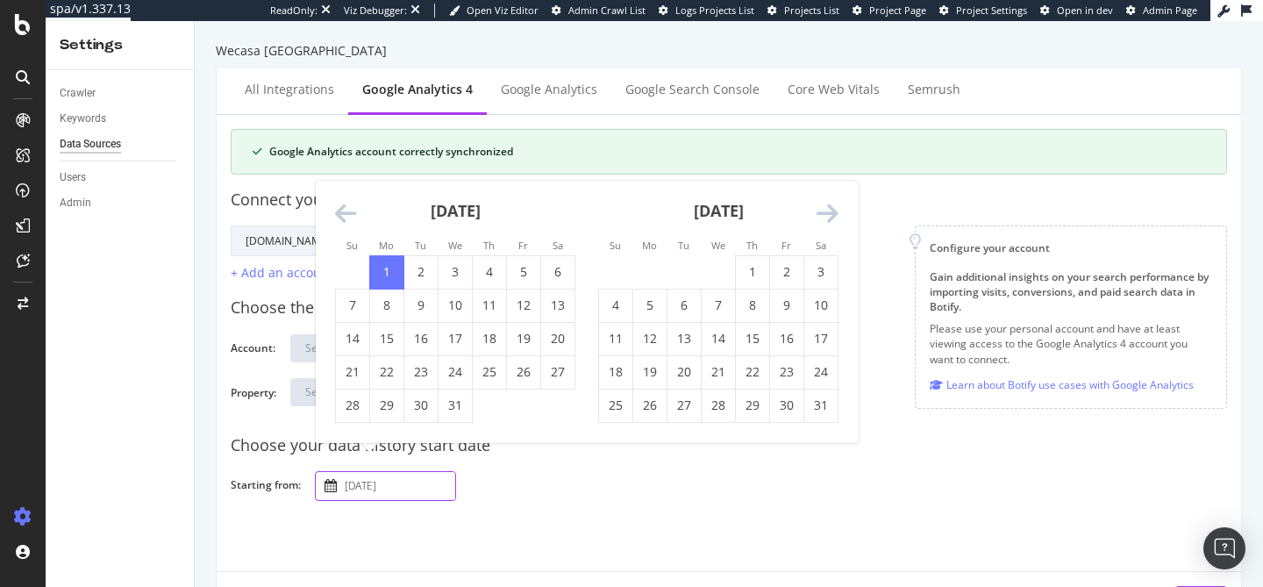
click at [834, 218] on icon "Move forward to switch to the next month." at bounding box center [828, 214] width 22 height 25
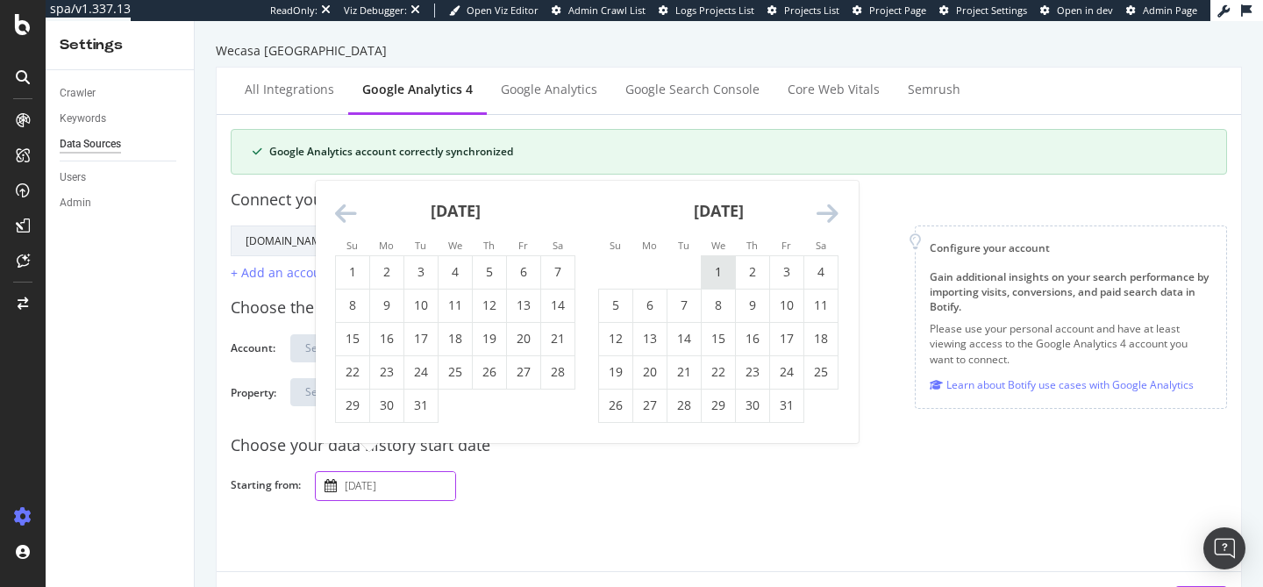
click at [720, 268] on td "1" at bounding box center [719, 271] width 34 height 33
type input "[DATE]"
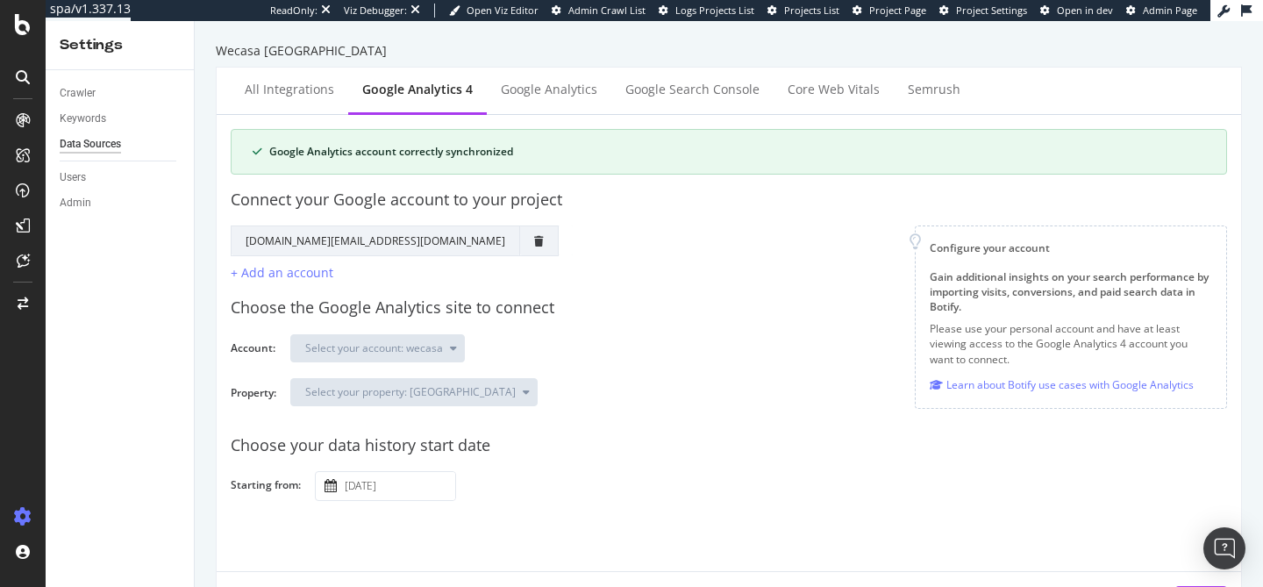
click at [682, 420] on div "Choose your data history start date Starting from: [DATE] Navigate forward to i…" at bounding box center [729, 461] width 996 height 82
click at [650, 346] on div "Select your account: wecasa" at bounding box center [751, 348] width 923 height 31
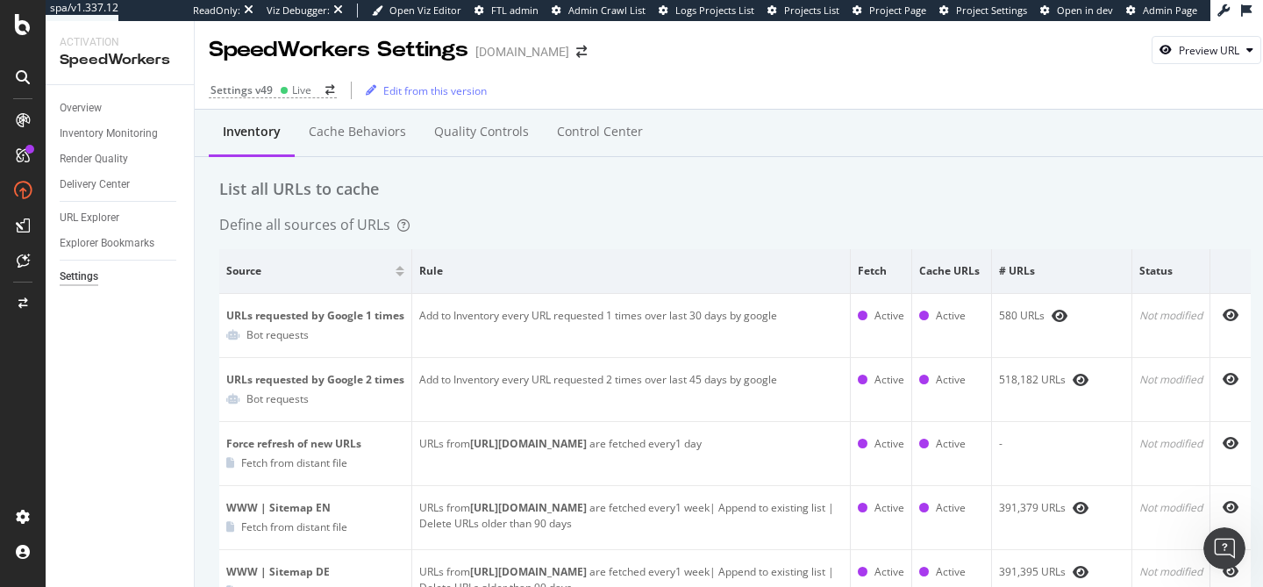
scroll to position [1210, 0]
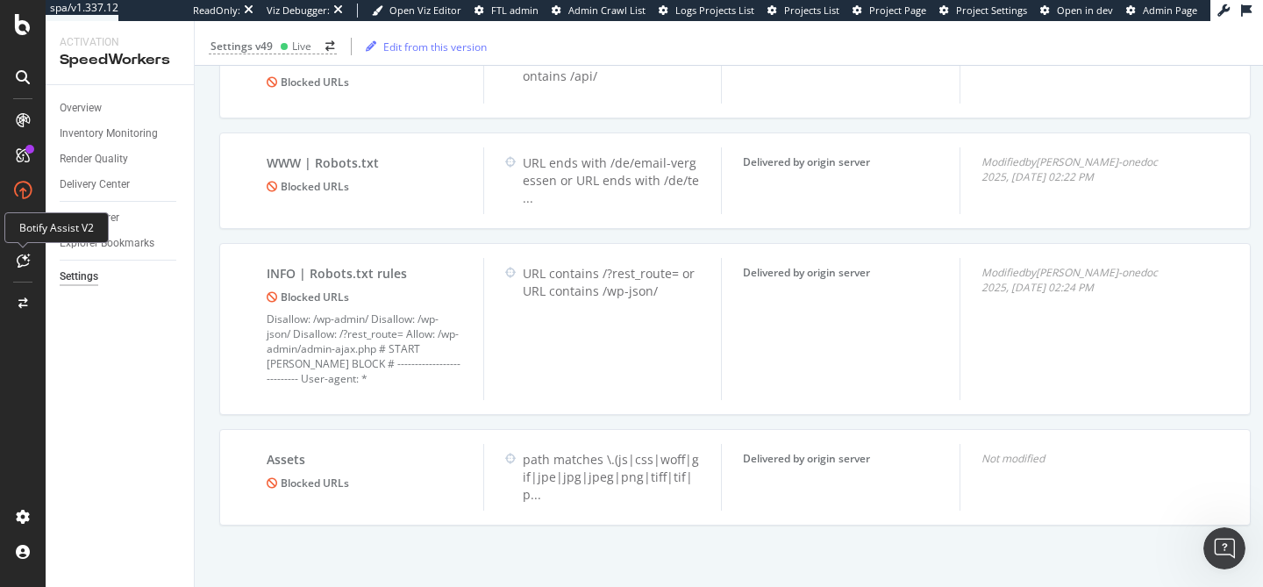
click at [25, 266] on icon at bounding box center [23, 260] width 13 height 14
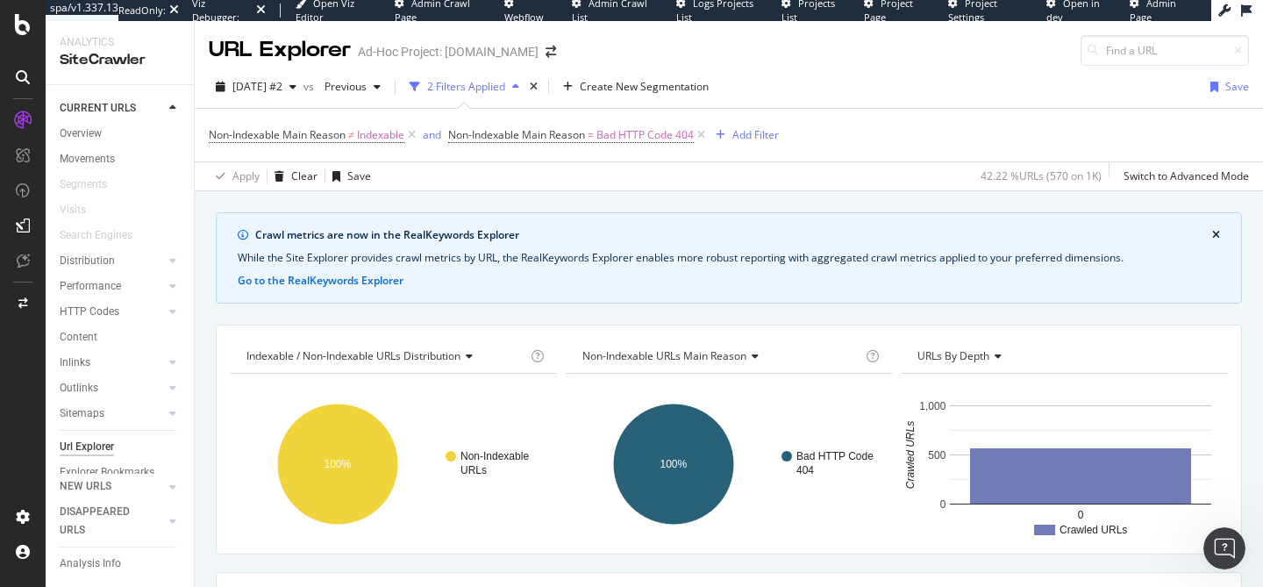
scroll to position [396, 0]
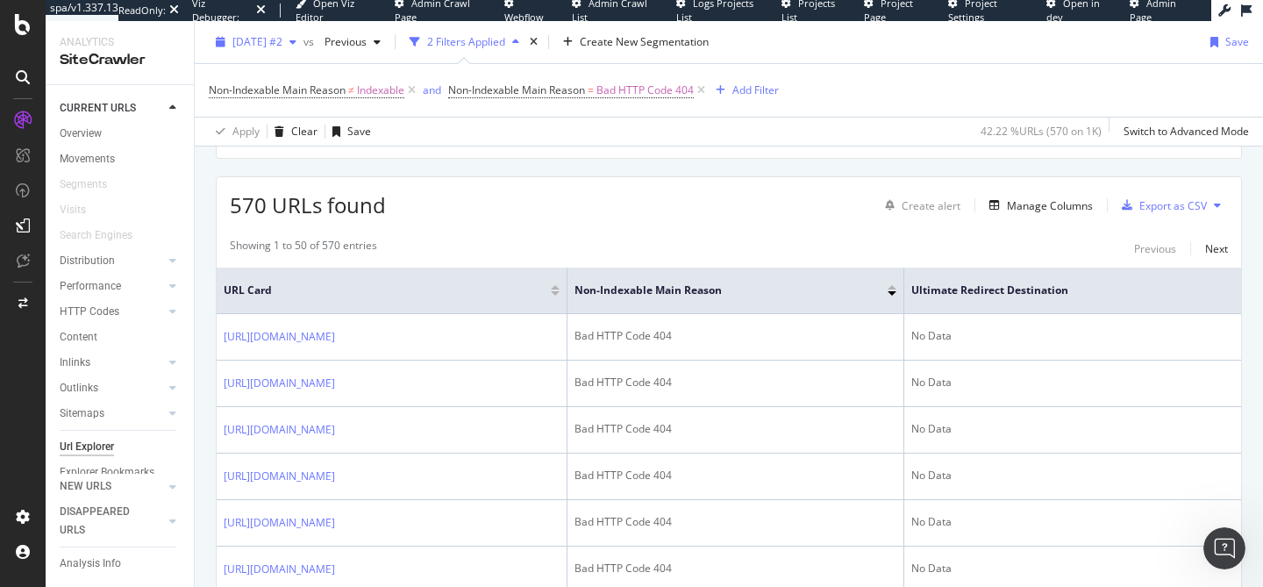
click at [232, 47] on span "2025 Sep. 4th #2" at bounding box center [257, 41] width 50 height 15
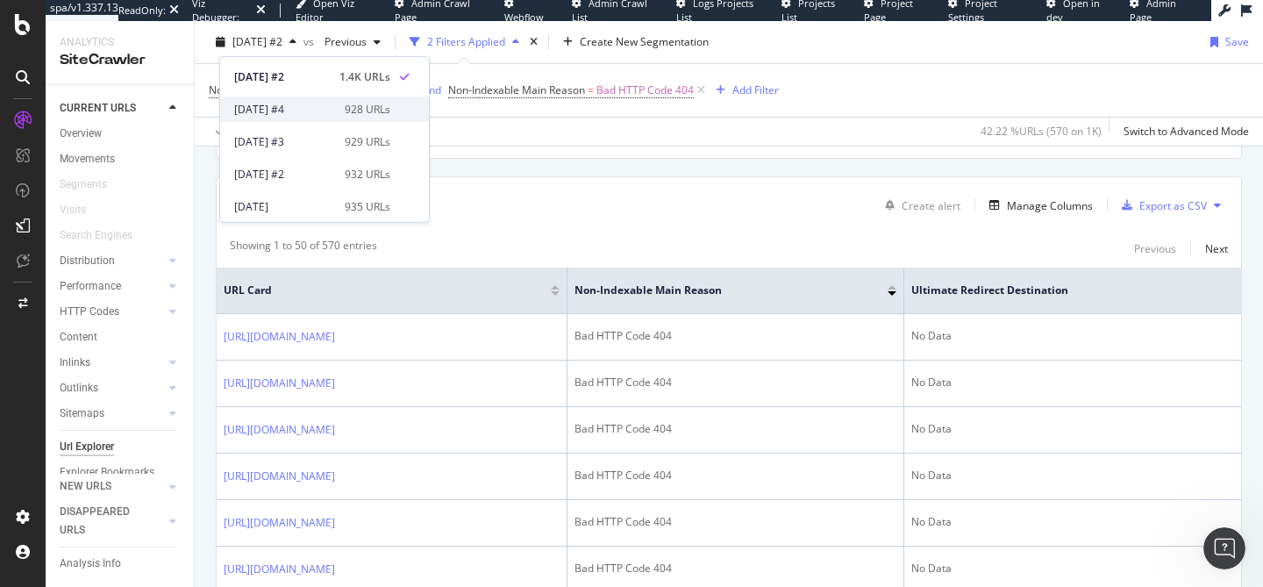
click at [250, 100] on div "2025 Sep. 2nd #4 928 URLs" at bounding box center [324, 108] width 209 height 25
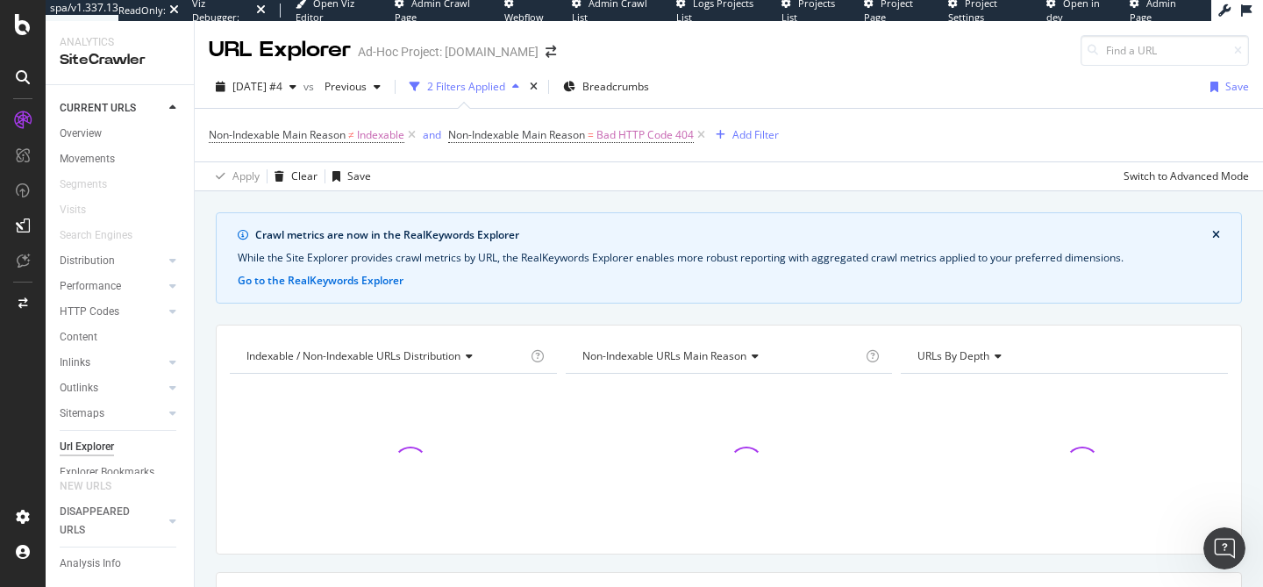
click at [564, 96] on div "2025 Sep. 2nd #4 vs Previous 2 Filters Applied Breadcrumbs" at bounding box center [432, 87] width 447 height 28
click at [538, 88] on icon "times" at bounding box center [534, 87] width 8 height 11
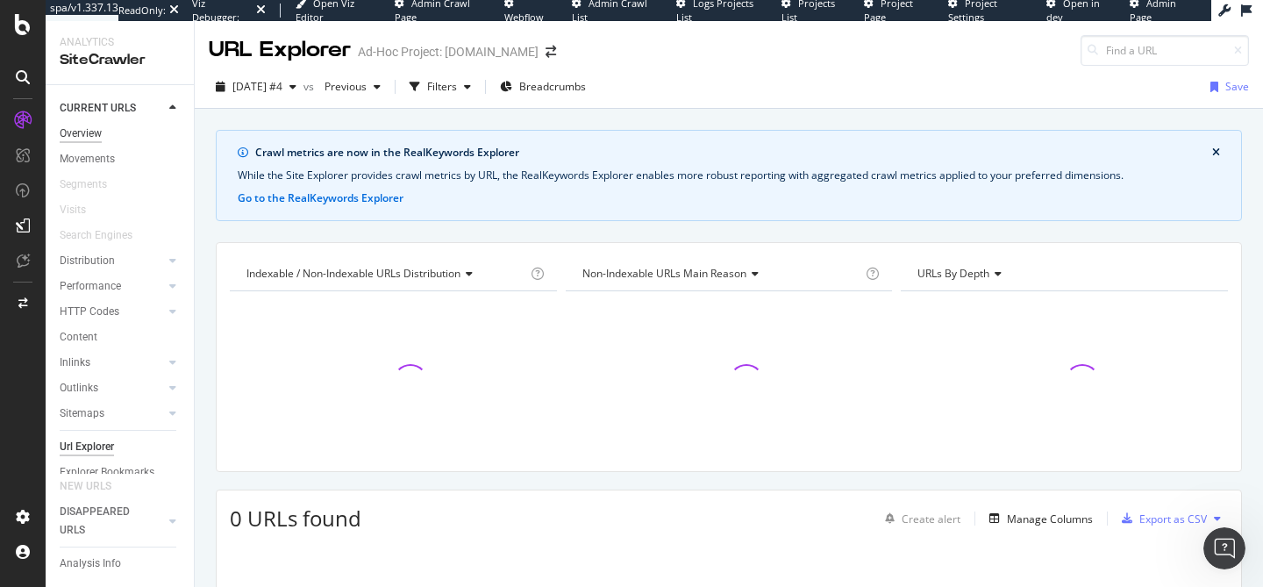
click at [77, 132] on div "Overview" at bounding box center [81, 134] width 42 height 18
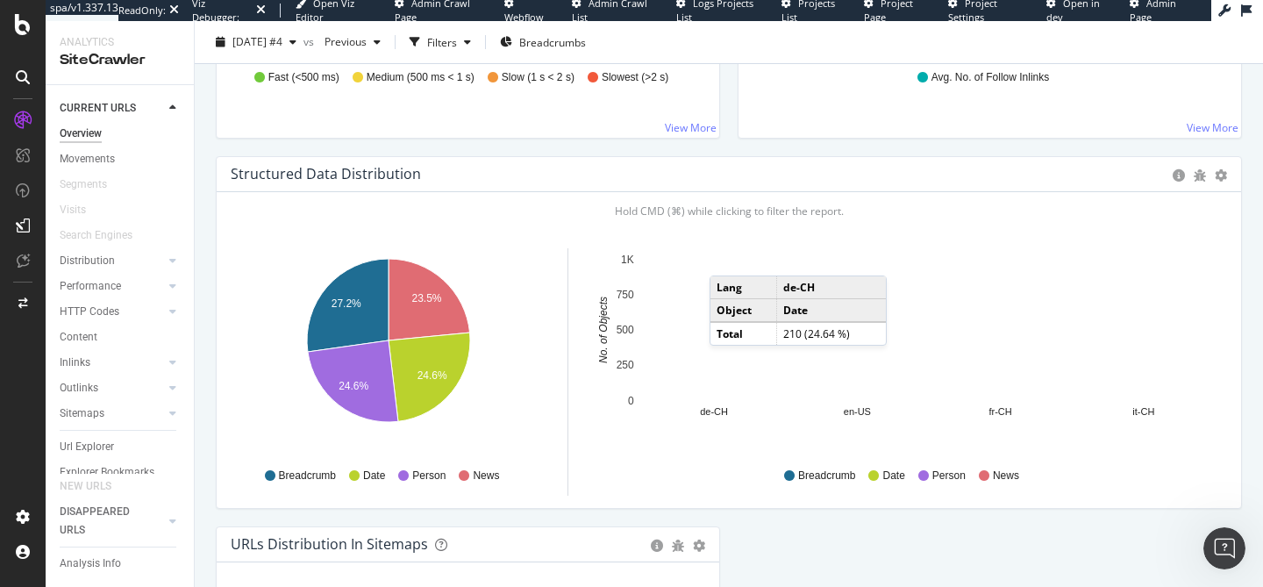
scroll to position [1588, 0]
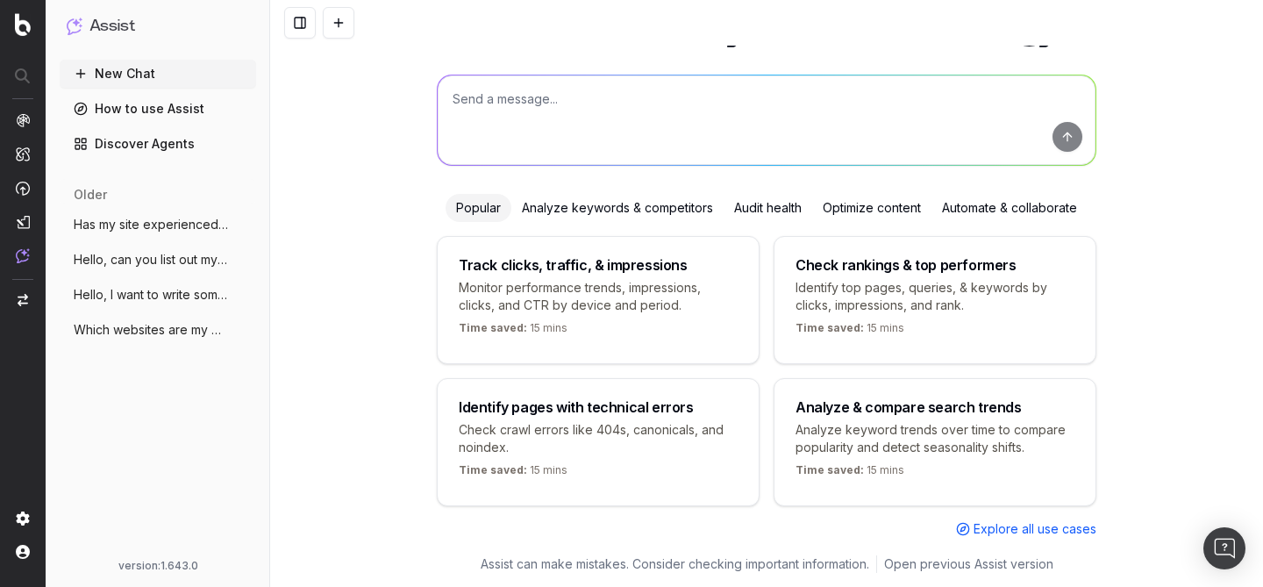
scroll to position [94, 0]
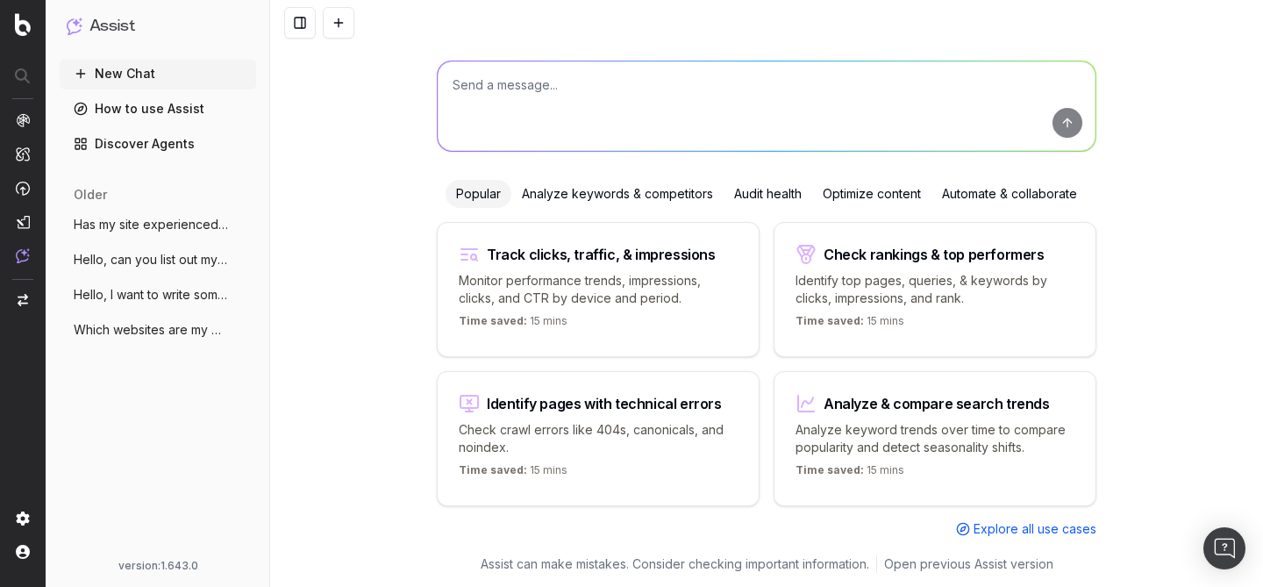
click at [182, 211] on button "Has my site experienced a performance dr" at bounding box center [158, 225] width 196 height 28
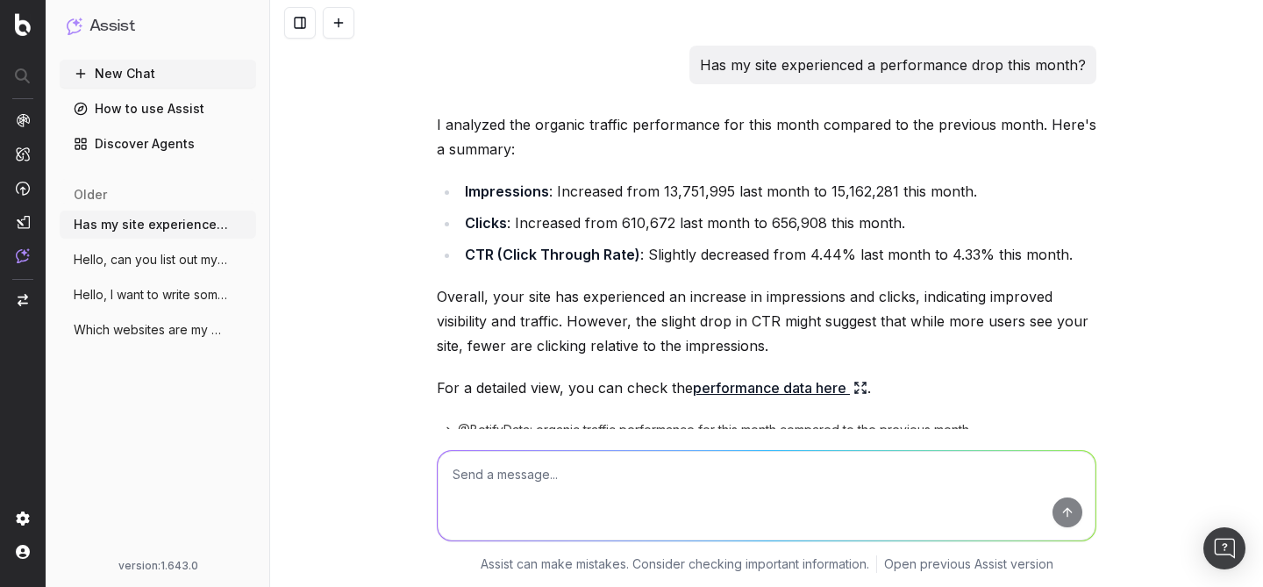
click at [142, 75] on button "New Chat" at bounding box center [158, 74] width 196 height 28
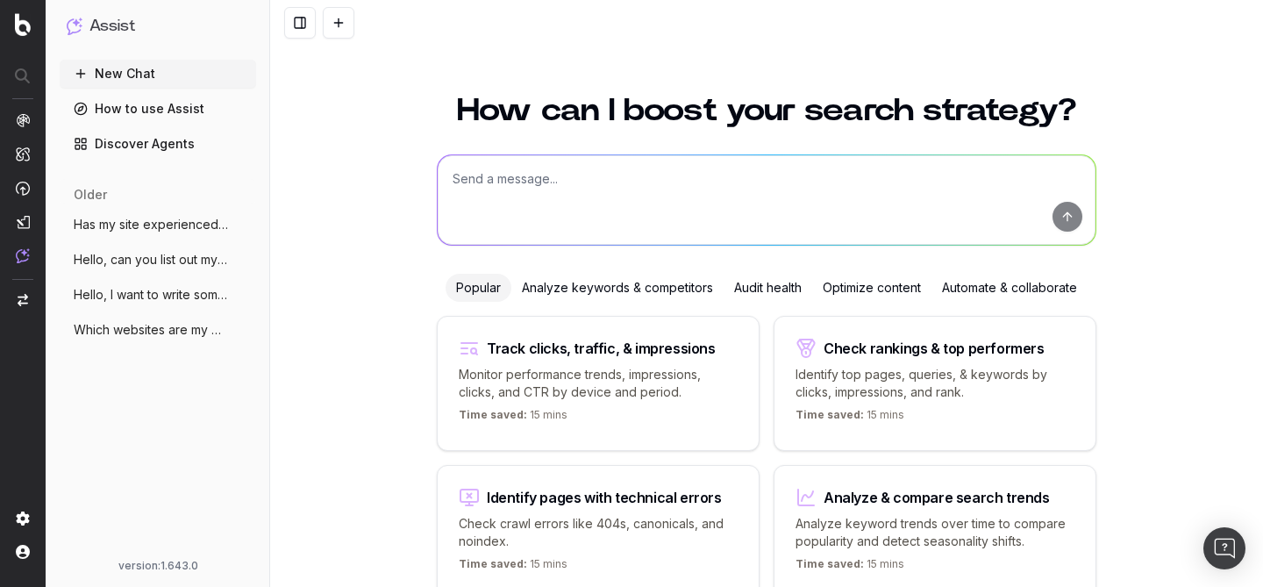
click at [763, 196] on textarea at bounding box center [767, 199] width 658 height 89
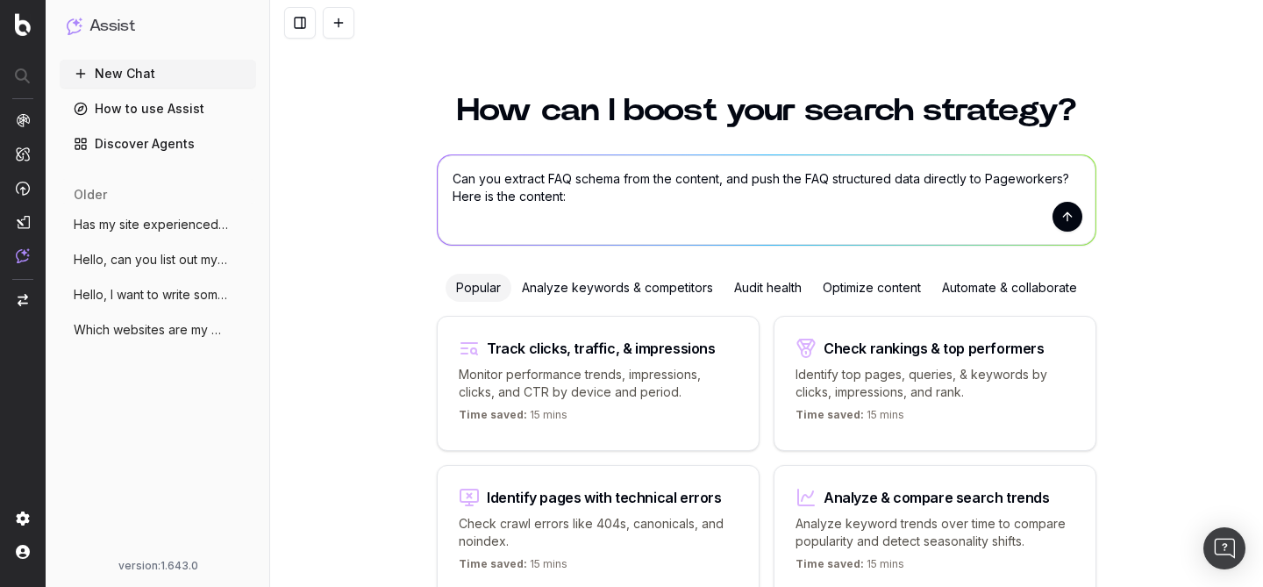
paste textarea "Lore ips dolorsit am consecte adipisci, el seddo ei tempor incididu utl etdolor…"
type textarea "Lor ips dolorsi AME consec adip eli seddoei, tem inci utl ETD magnaaliqu enim a…"
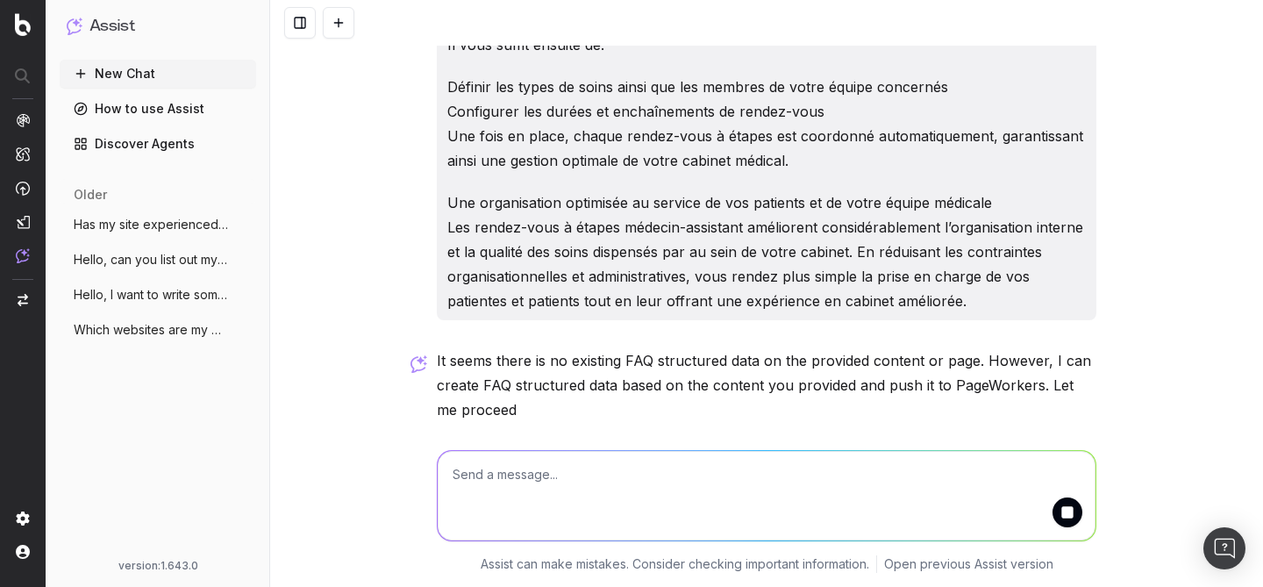
scroll to position [1785, 0]
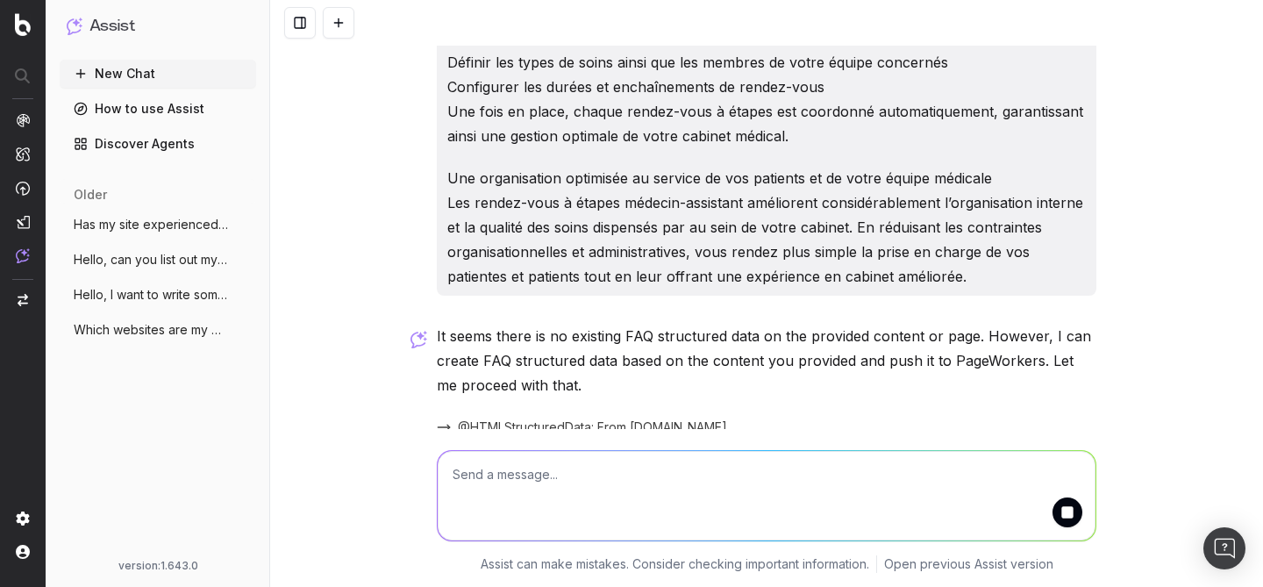
click at [624, 435] on div at bounding box center [767, 492] width 674 height 126
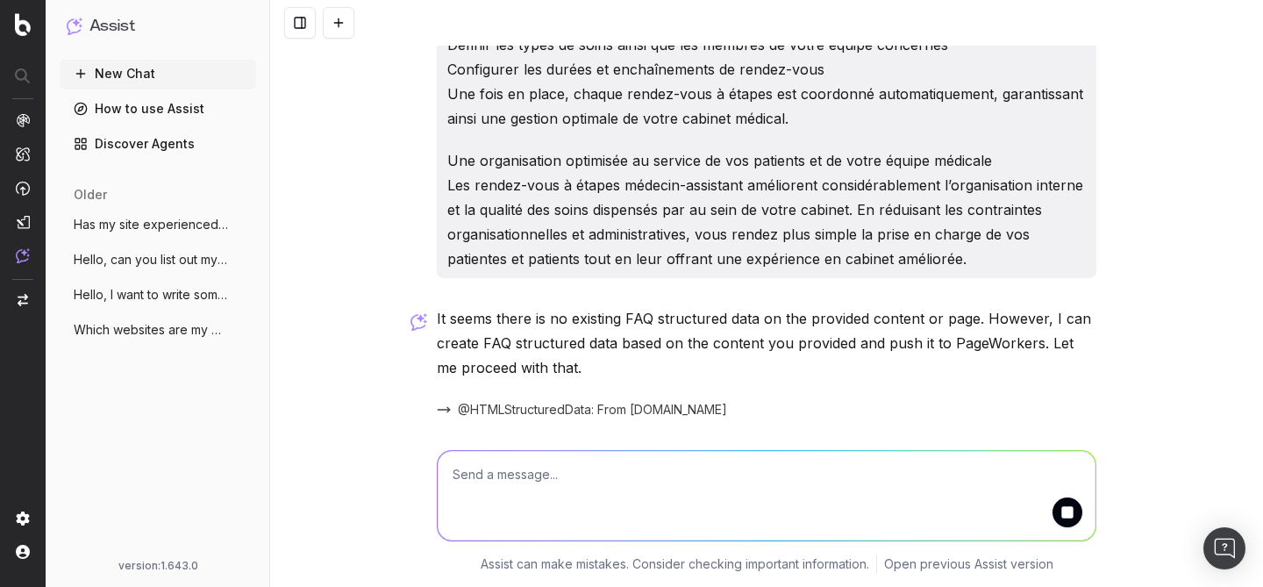
scroll to position [2656, 0]
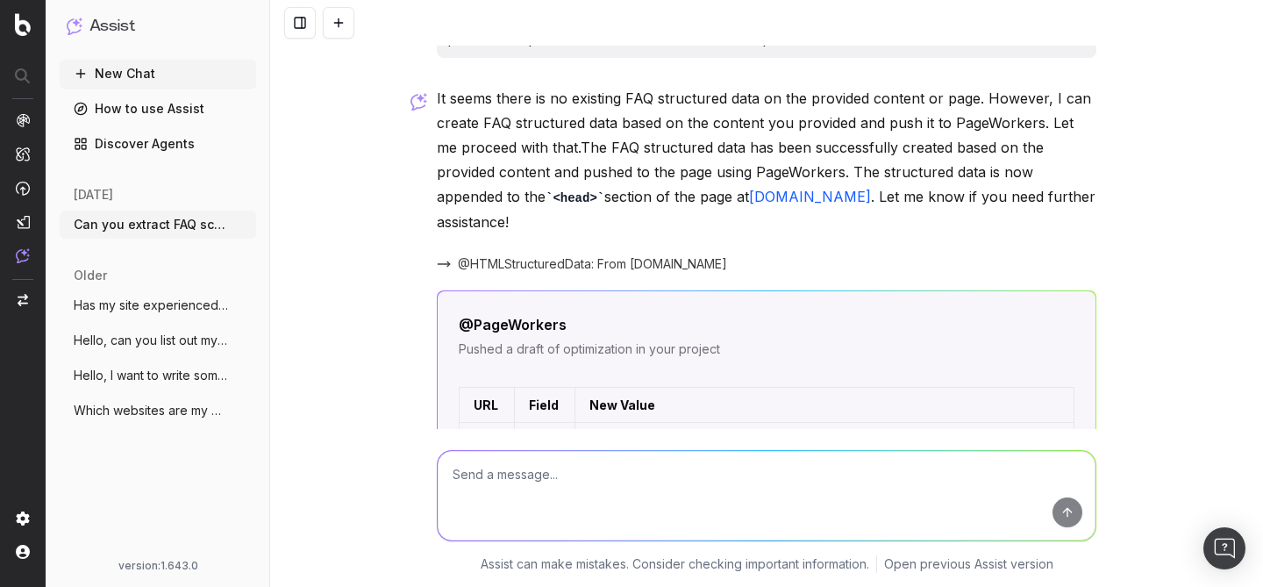
scroll to position [2765, 0]
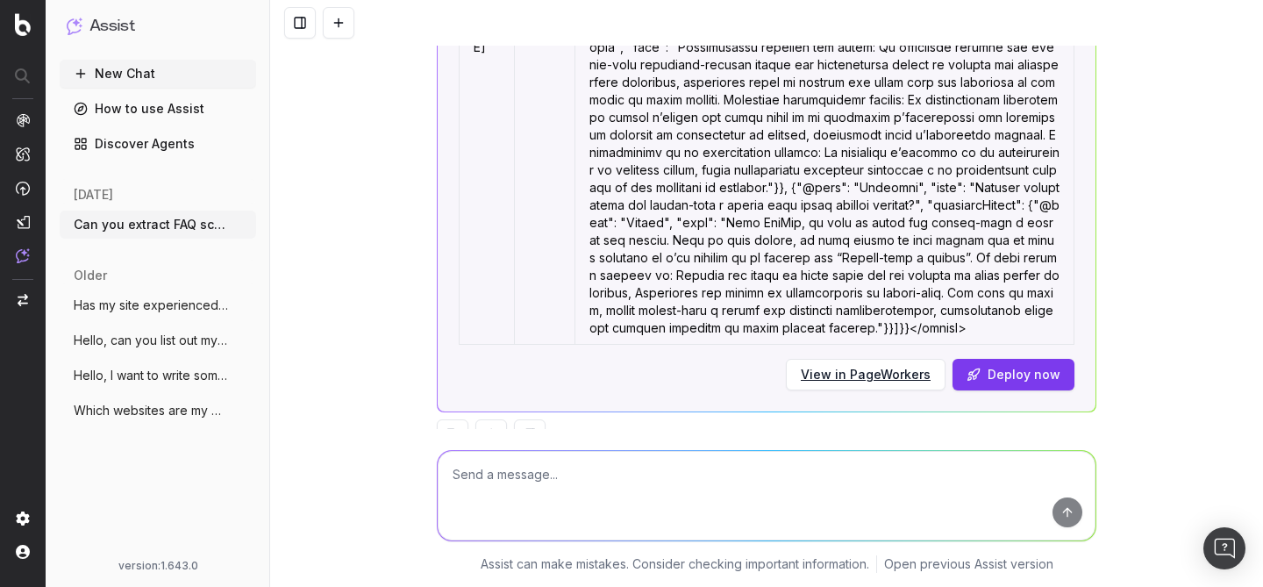
click at [634, 460] on textarea at bounding box center [767, 495] width 658 height 89
paste textarea "[URL][DOMAIN_NAME]"
type textarea "It's for this page [URL][DOMAIN_NAME]"
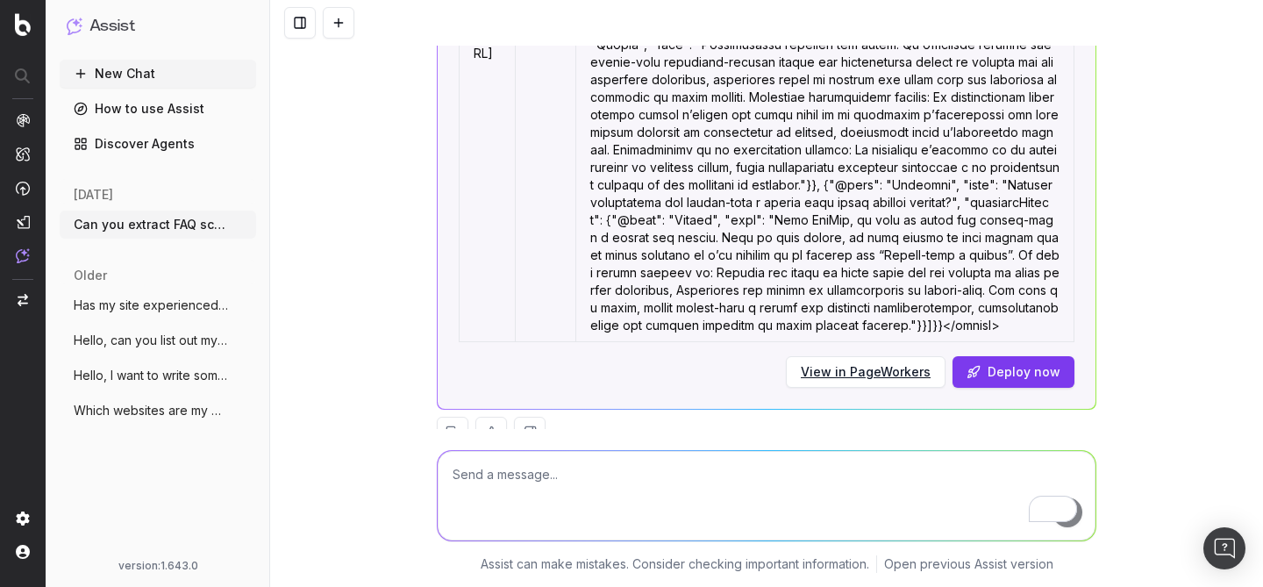
scroll to position [3872, 0]
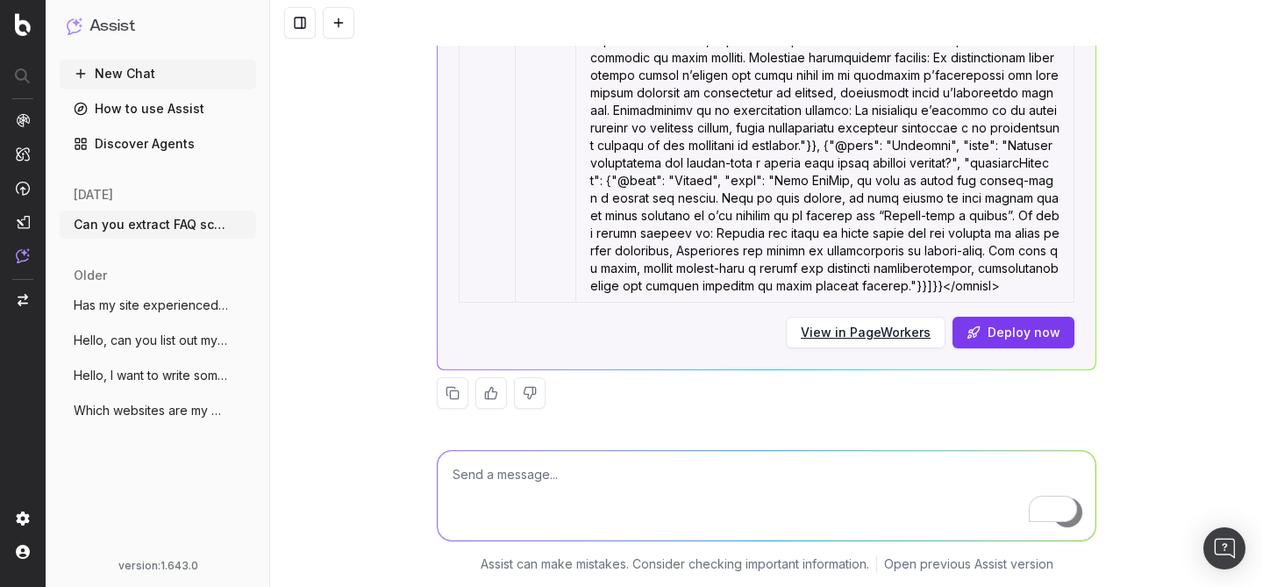
click at [829, 324] on link "View in PageWorkers" at bounding box center [866, 333] width 130 height 18
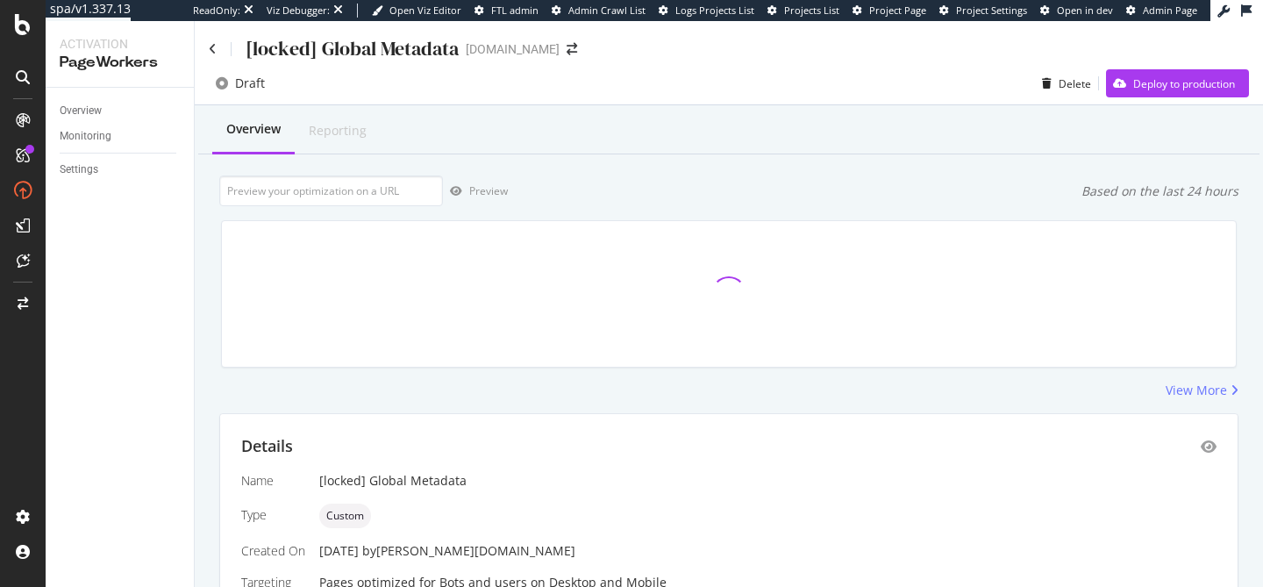
scroll to position [311, 0]
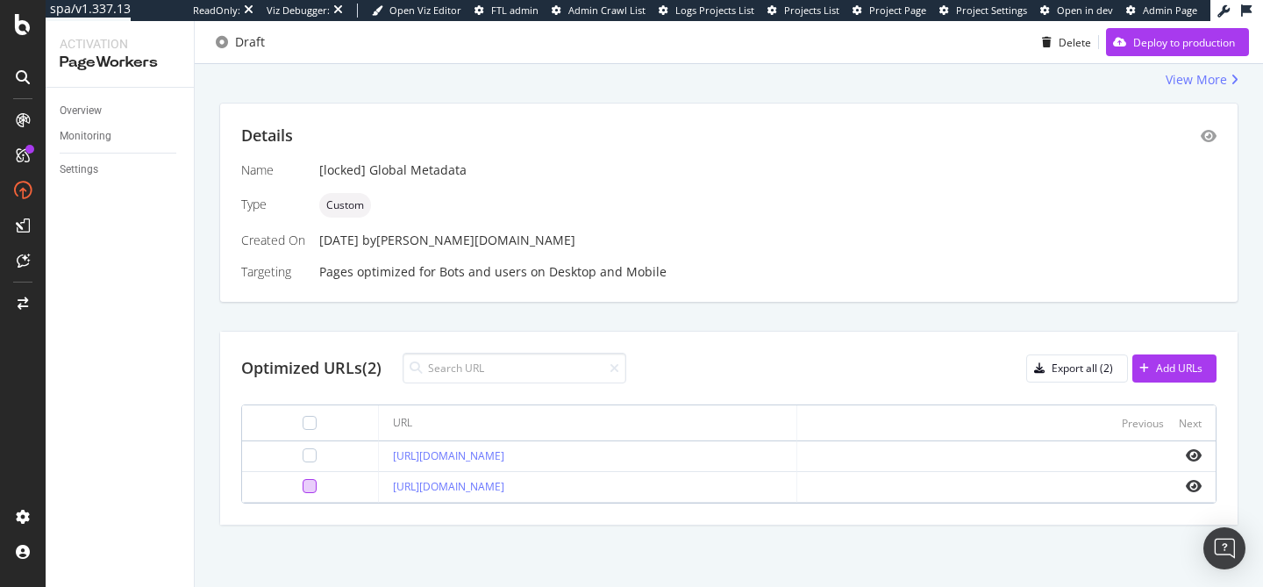
click at [303, 489] on div at bounding box center [310, 486] width 14 height 14
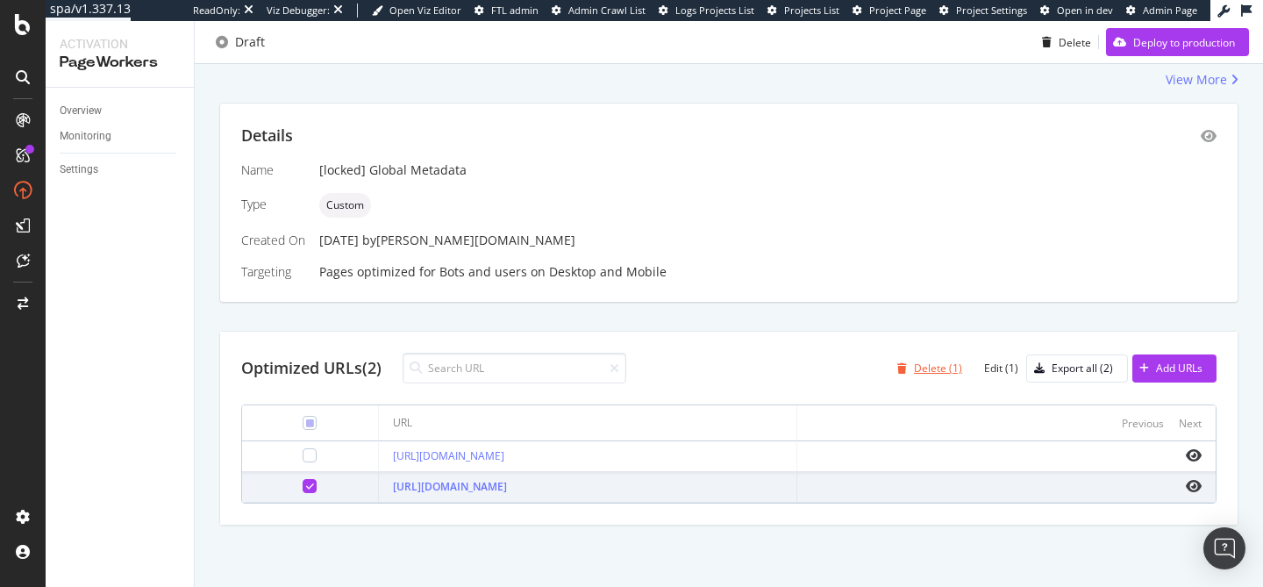
click at [923, 368] on div "Delete (1)" at bounding box center [938, 368] width 48 height 15
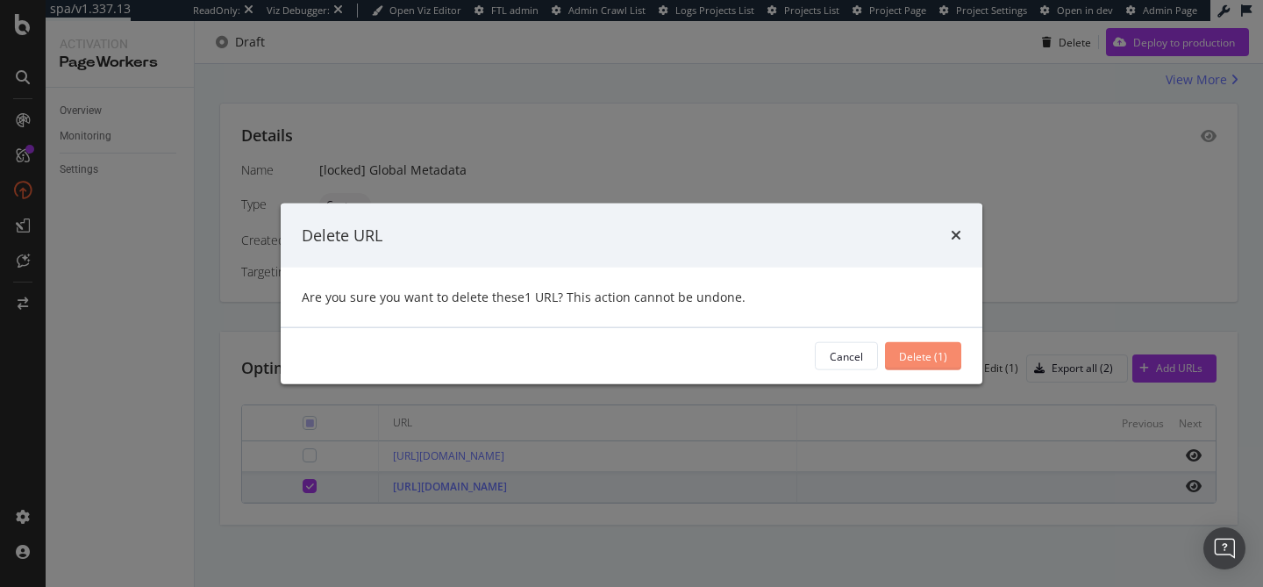
click at [924, 353] on div "Delete (1)" at bounding box center [923, 355] width 48 height 15
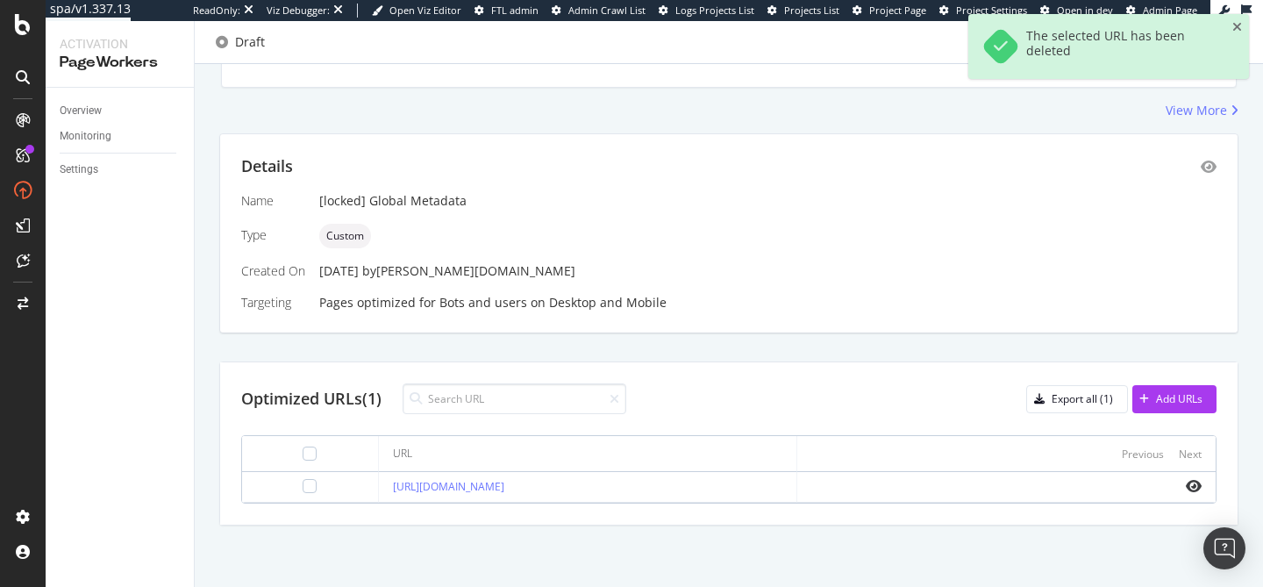
scroll to position [280, 0]
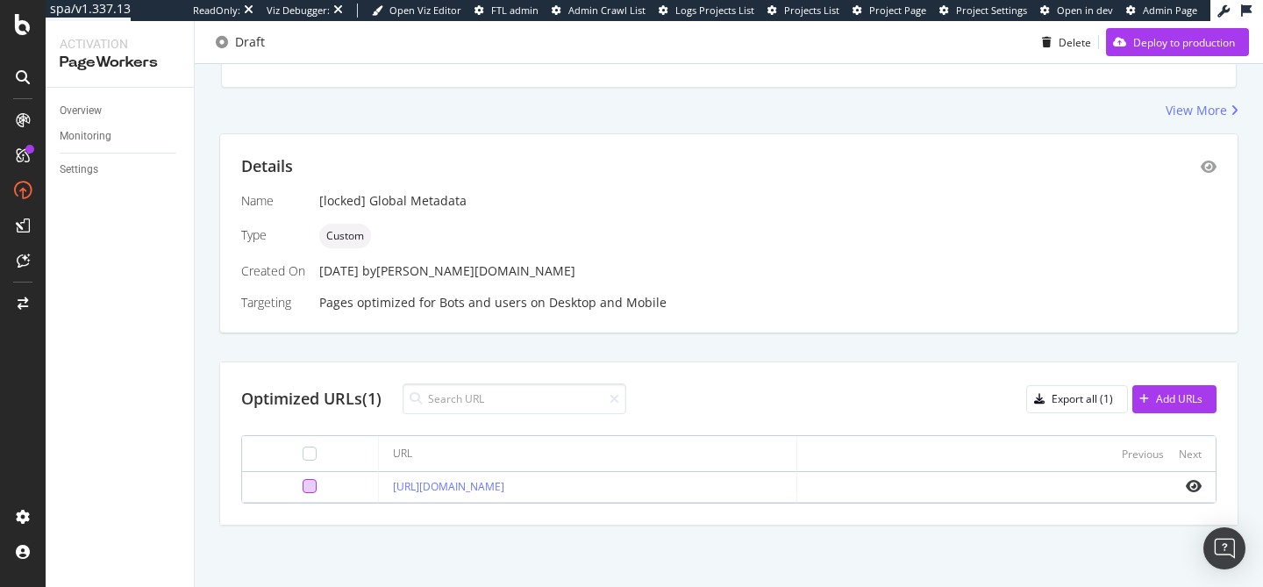
click at [303, 485] on div at bounding box center [310, 486] width 14 height 14
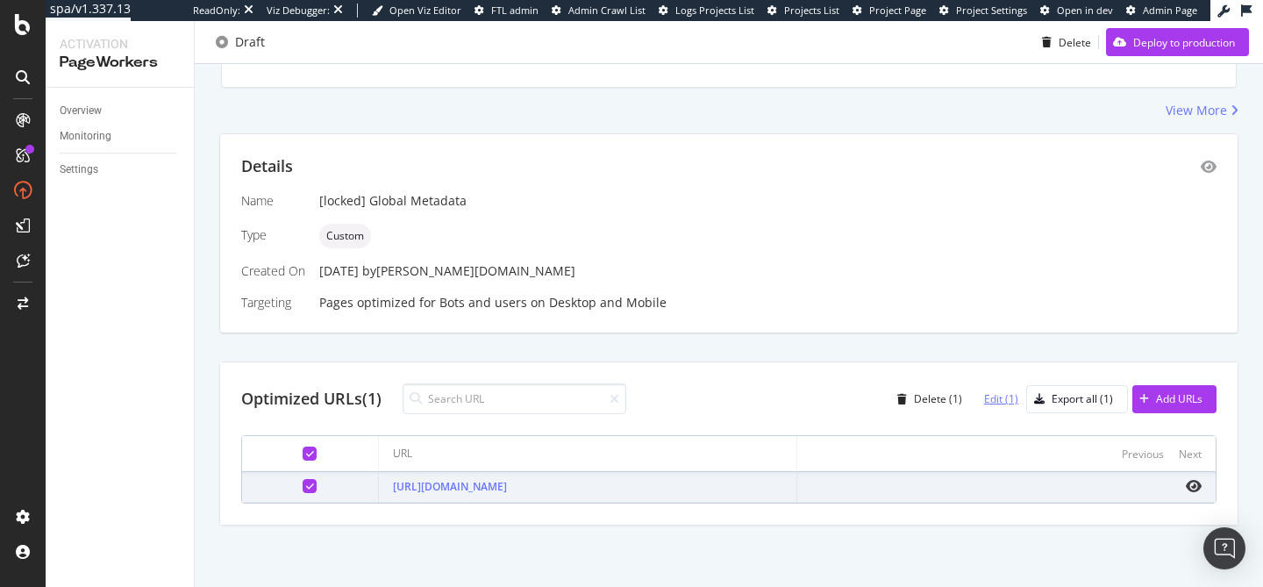
click at [998, 396] on div "Edit (1)" at bounding box center [1001, 398] width 34 height 15
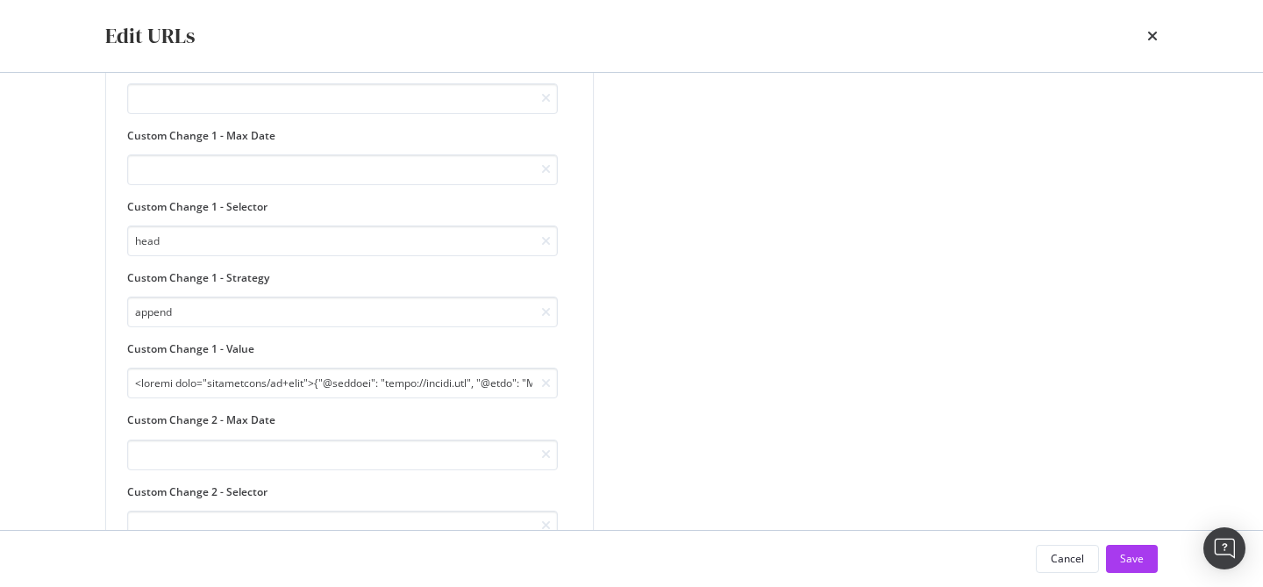
scroll to position [410, 0]
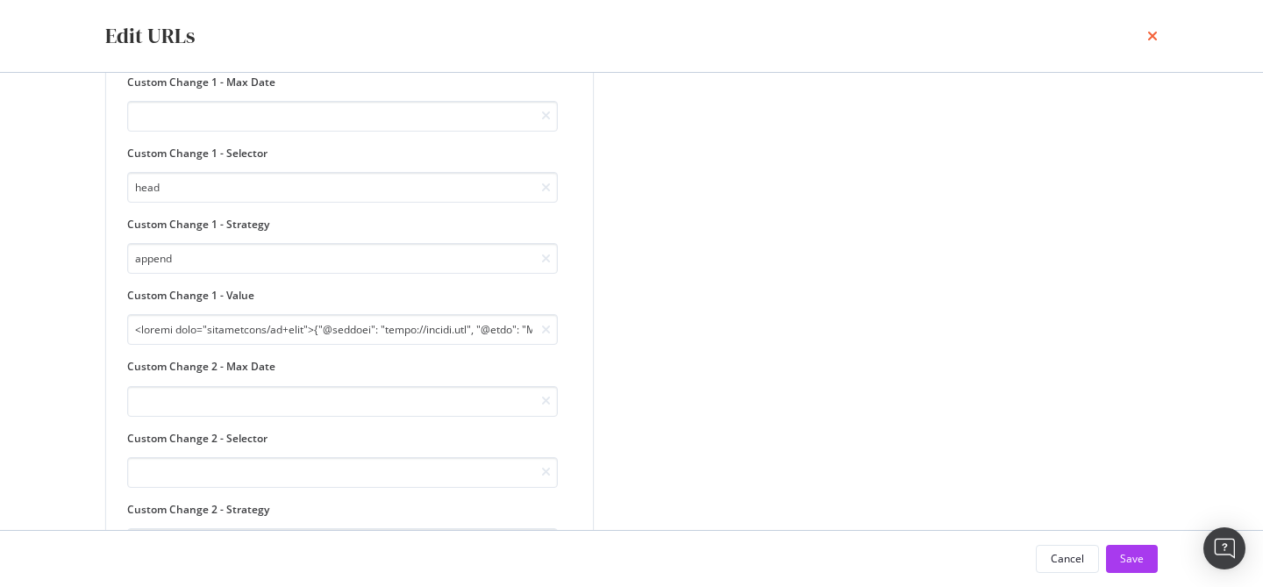
click at [1150, 33] on icon "times" at bounding box center [1152, 36] width 11 height 14
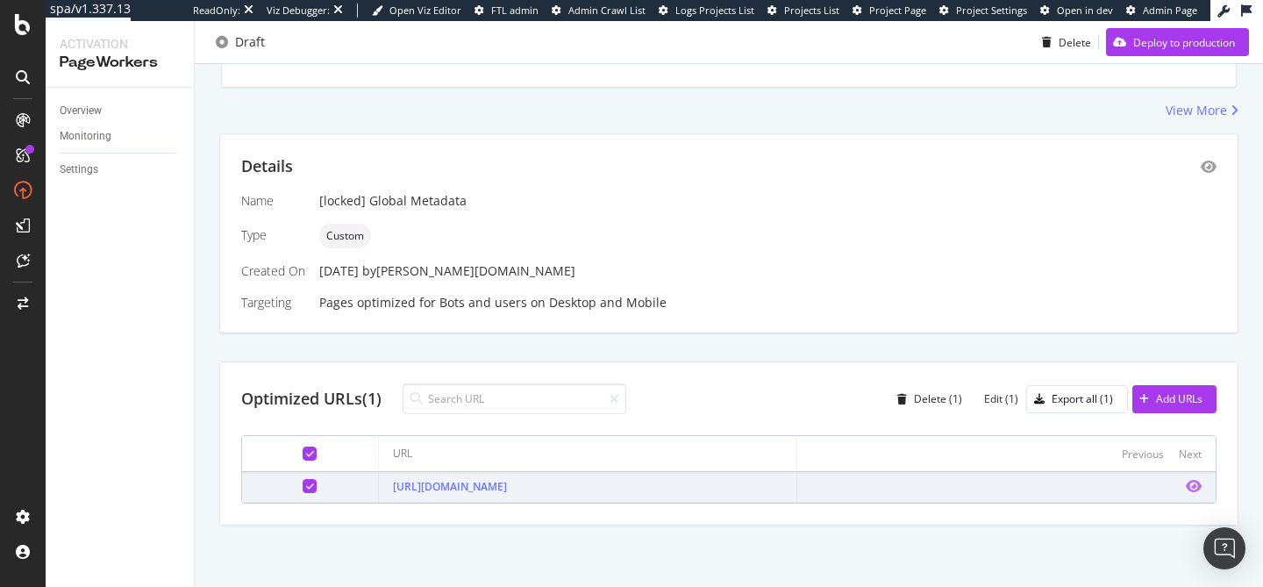
click at [1189, 487] on icon "eye" at bounding box center [1194, 486] width 16 height 14
click at [1128, 56] on div "Draft Delete Deploy to production" at bounding box center [729, 45] width 1068 height 35
click at [1128, 43] on div "button" at bounding box center [1119, 42] width 27 height 11
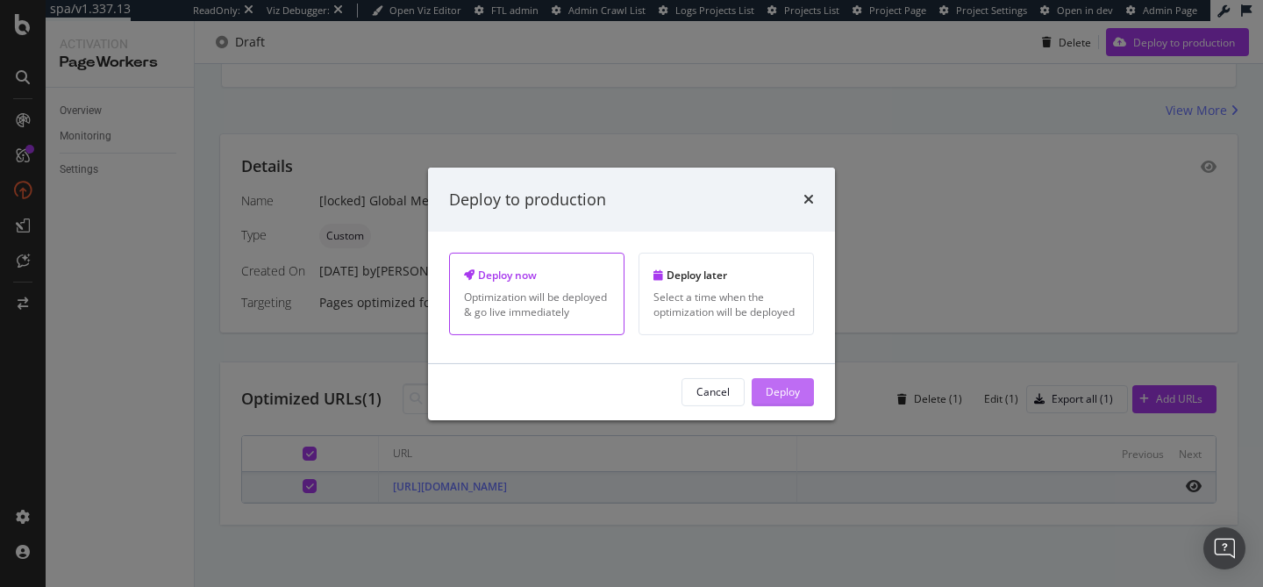
click at [794, 386] on div "Deploy" at bounding box center [783, 391] width 34 height 15
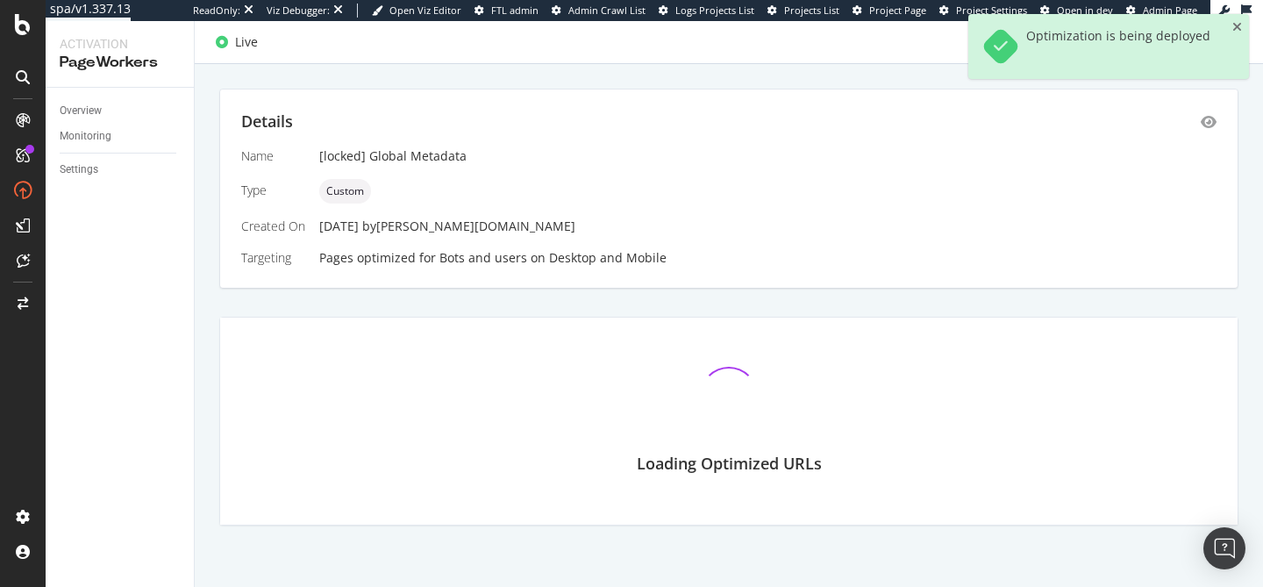
scroll to position [280, 0]
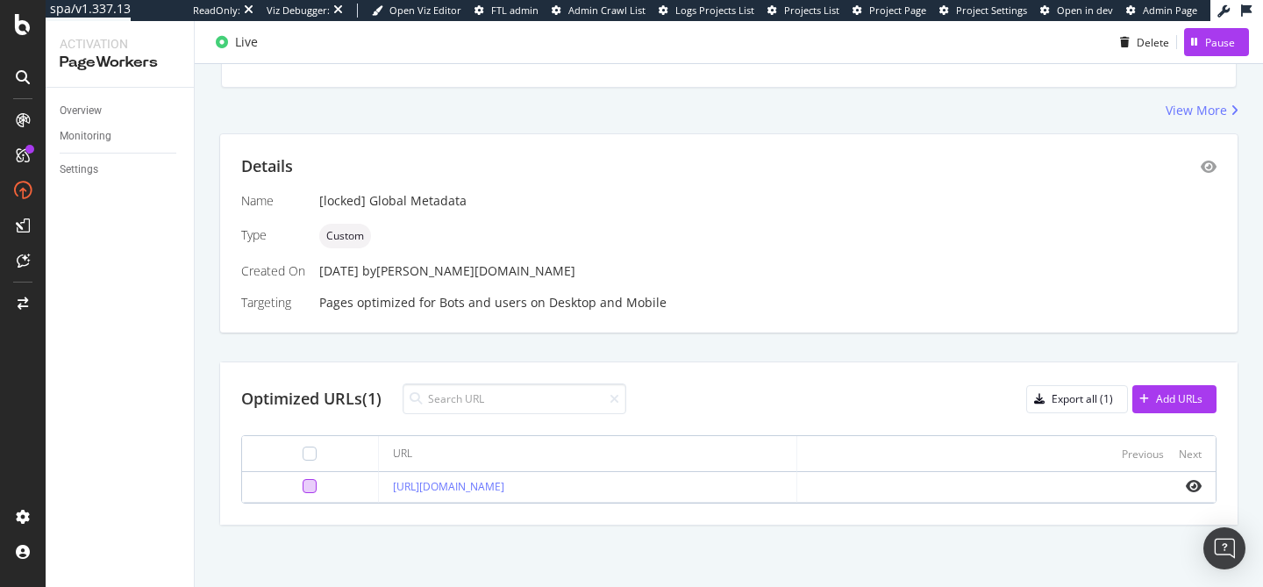
click at [303, 486] on div at bounding box center [310, 486] width 14 height 14
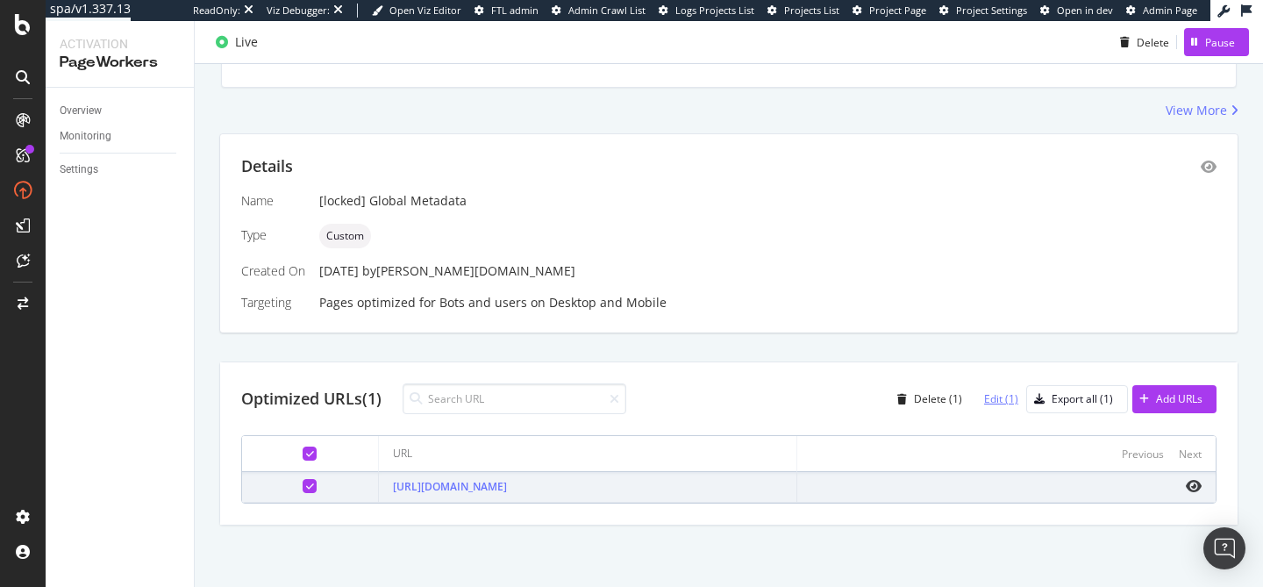
click at [990, 403] on div "Edit (1)" at bounding box center [1001, 398] width 34 height 15
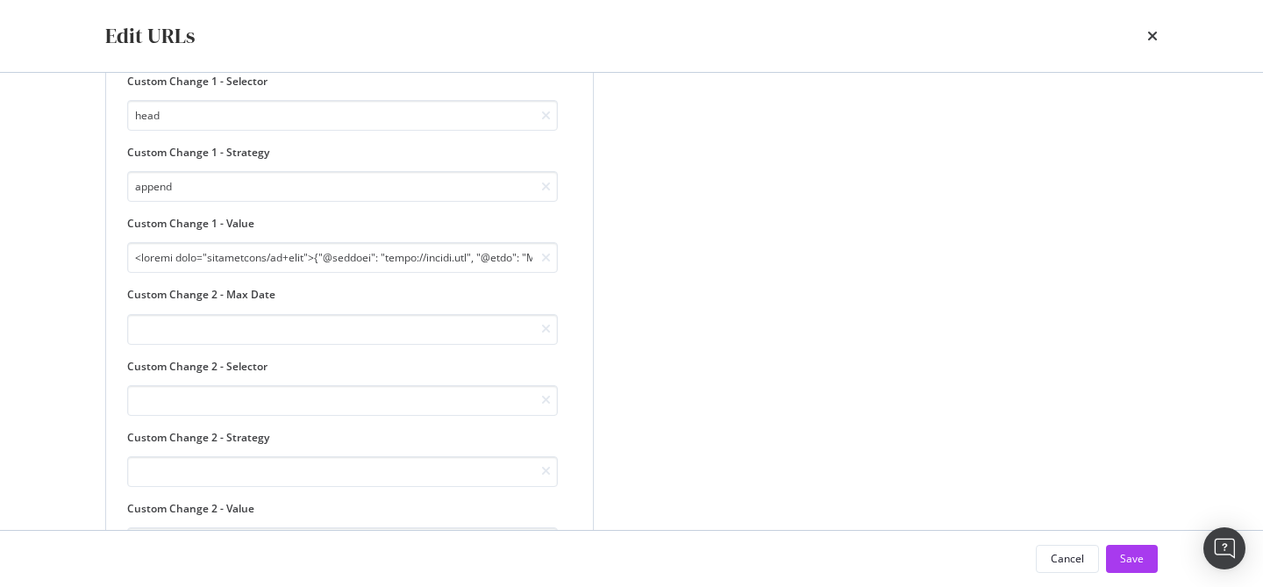
scroll to position [484, 0]
click at [1152, 39] on icon "times" at bounding box center [1152, 36] width 11 height 14
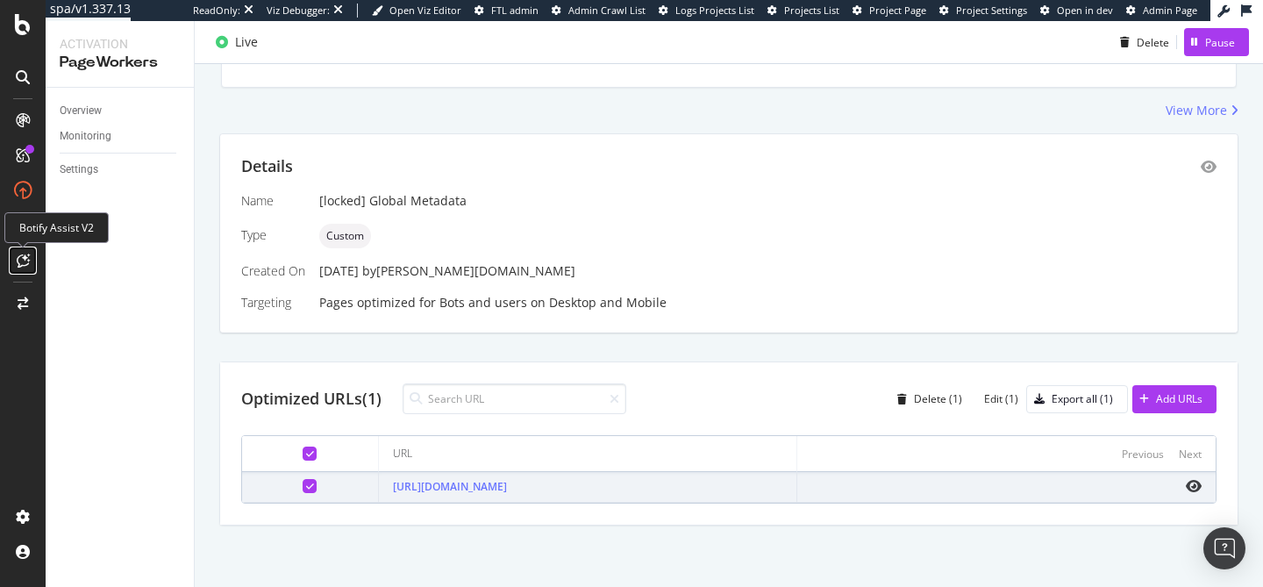
click at [14, 258] on div at bounding box center [23, 260] width 28 height 28
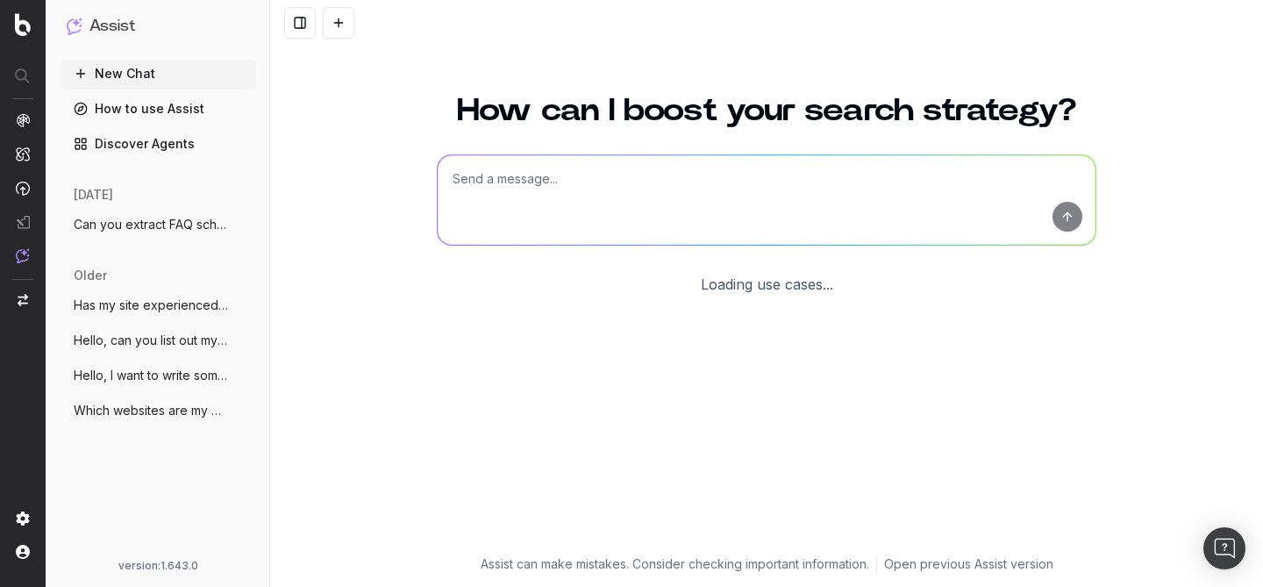
scroll to position [94, 0]
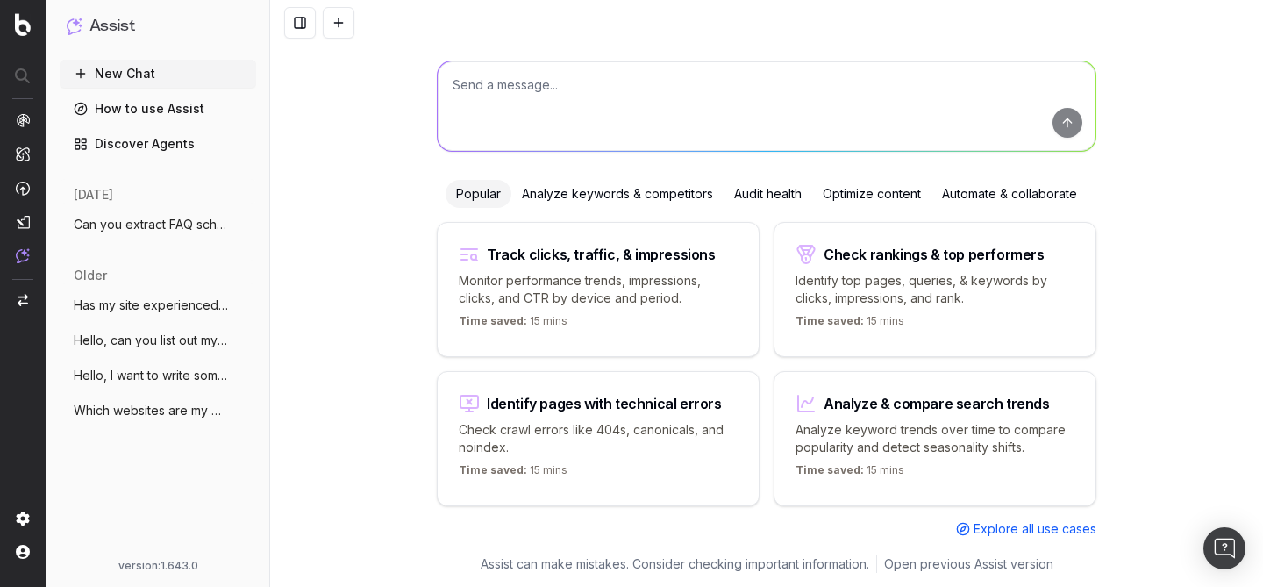
click at [159, 228] on span "Can you extract FAQ schema from the cont" at bounding box center [151, 225] width 154 height 18
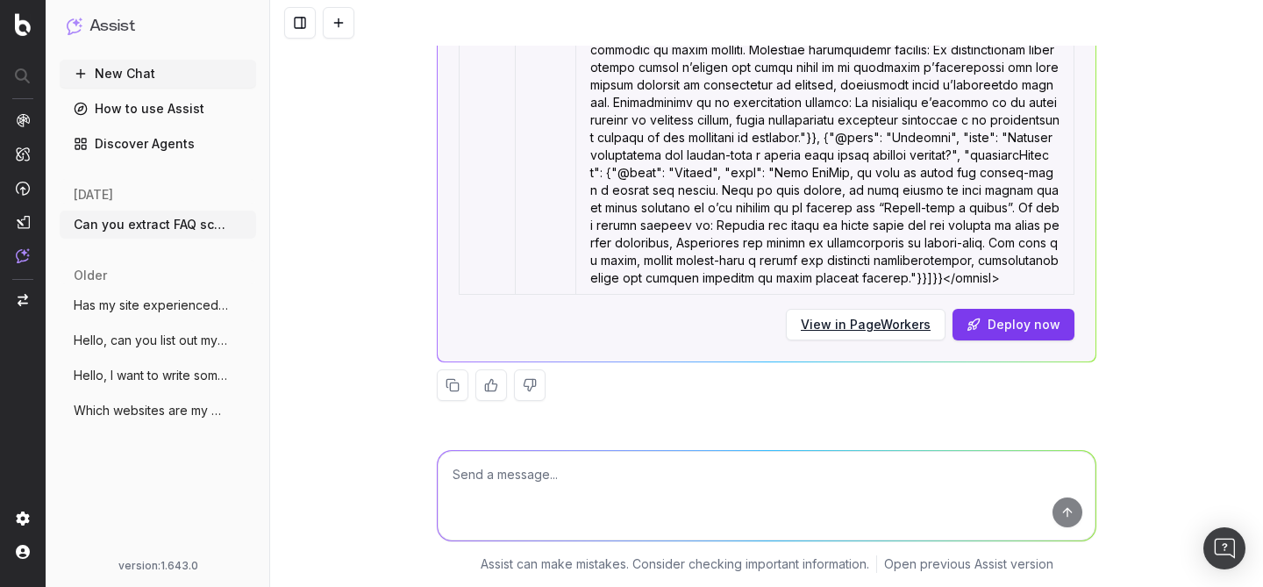
click at [520, 494] on textarea at bounding box center [767, 495] width 658 height 89
paste textarea "There’s one extra closing brace at the very end (]}} instead of ]}), which brea…"
type textarea "There’s one extra closing brace at the very end (]}} instead of ]}), which brea…"
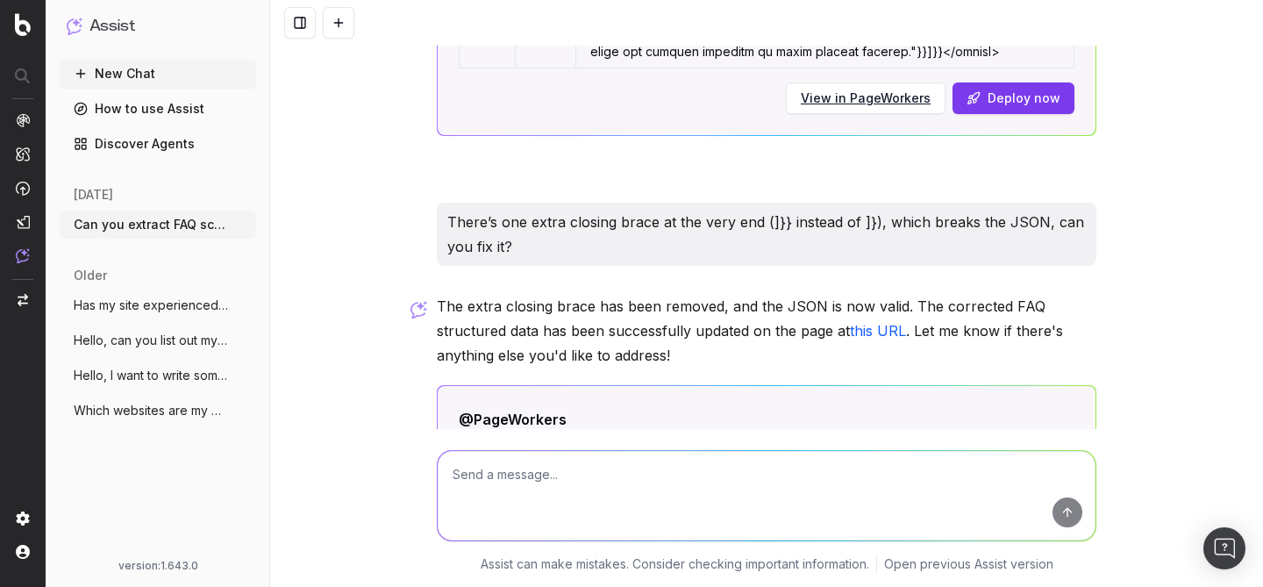
scroll to position [4031, 0]
click at [587, 489] on textarea at bounding box center [767, 495] width 658 height 89
type textarea "c"
type textarea "m"
paste textarea "<script type="application/ld+json"> { "@context": "https://schema.org", "@type"…"
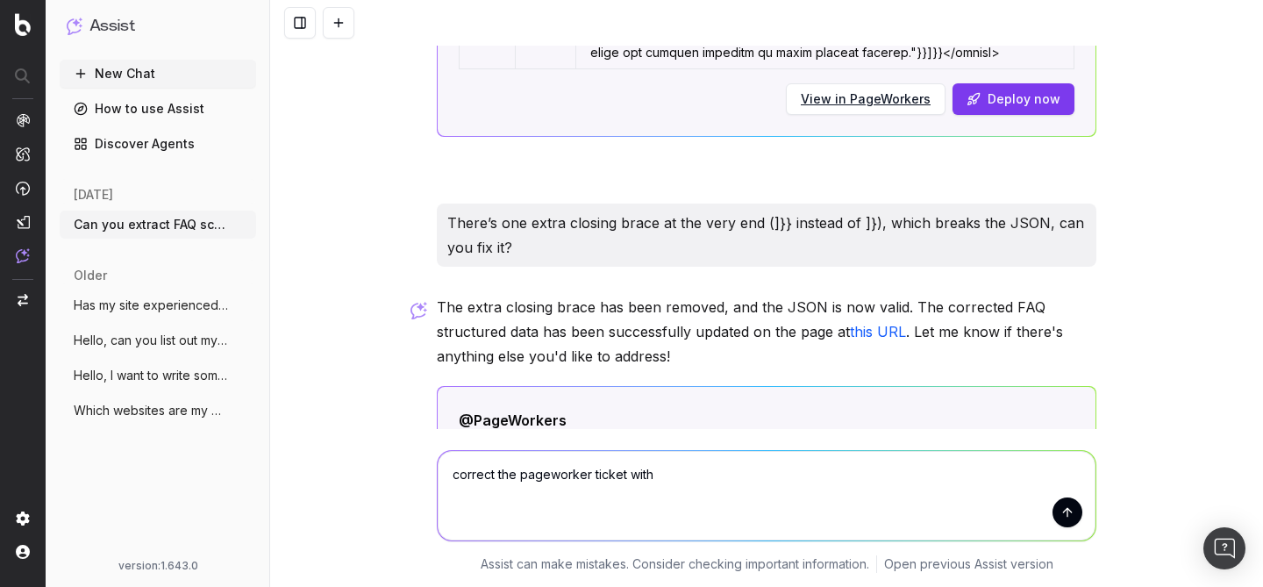
type textarea "correct the pageworker ticket with <script type="application/ld+json"> { "@cont…"
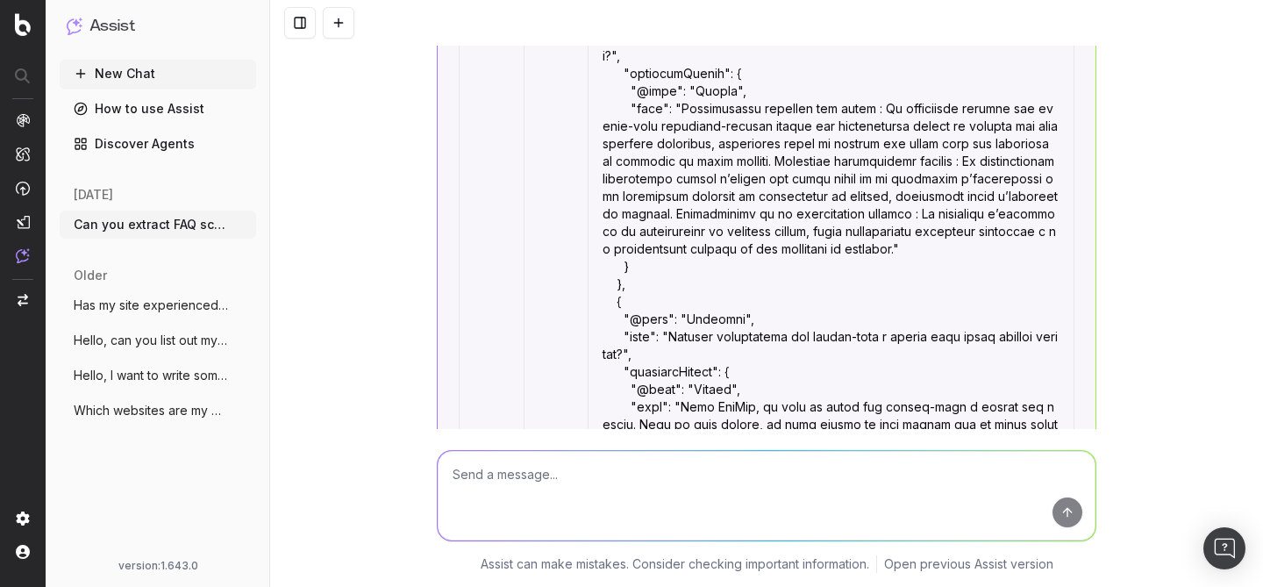
scroll to position [8256, 0]
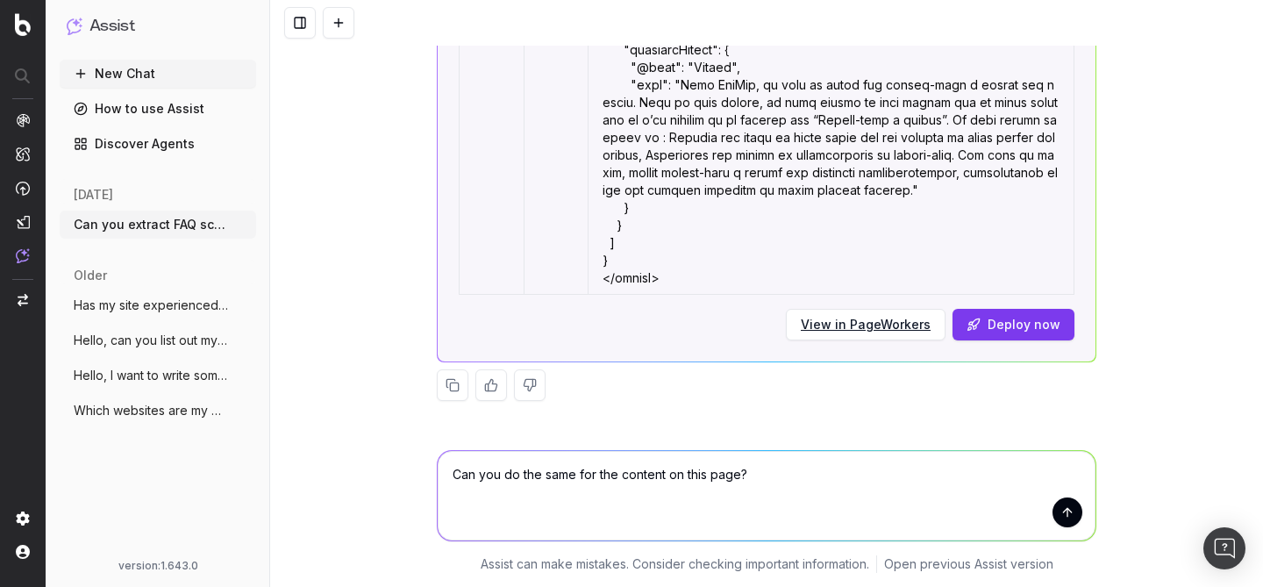
paste textarea "https://info.onedoc.ch/fr/blog/medecins/quel-est-le-salaire-des-medecins-genera…"
type textarea "Can you do the same for the content on this page? https://info.onedoc.ch/fr/blo…"
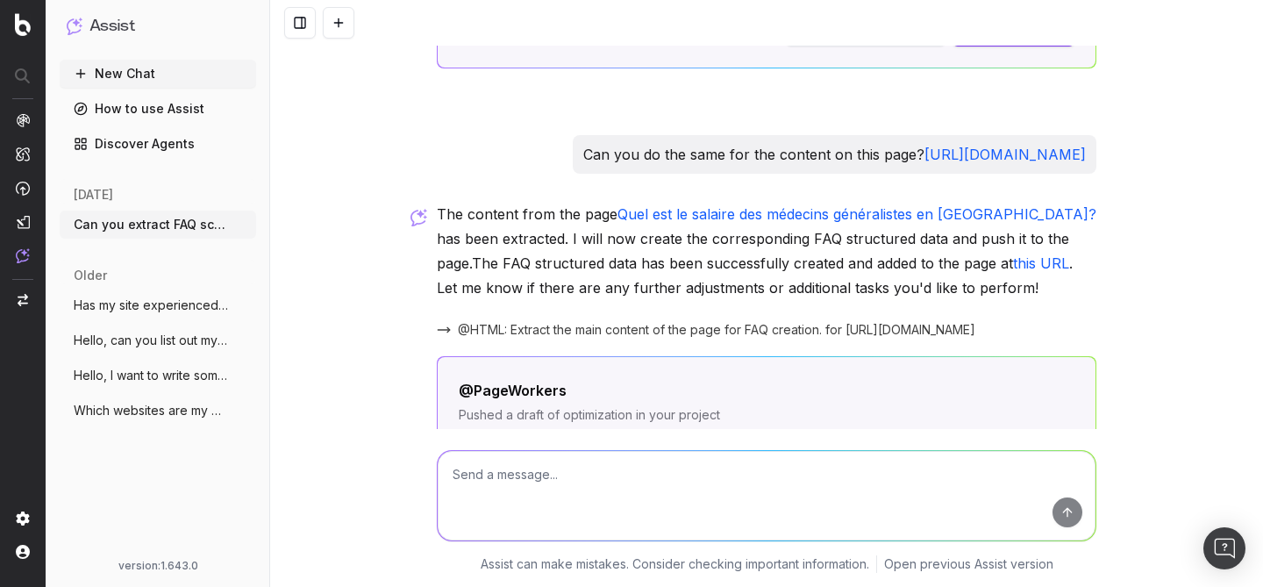
scroll to position [9861, 0]
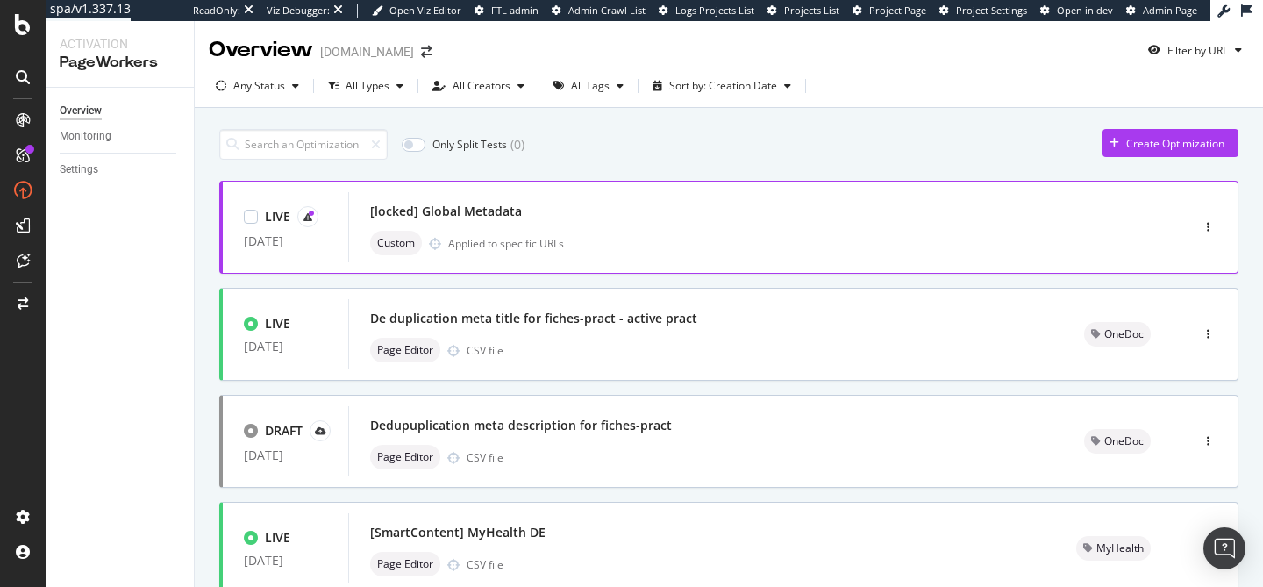
click at [613, 227] on div "[locked] Global Metadata Custom Applied to specific URLs" at bounding box center [743, 227] width 746 height 56
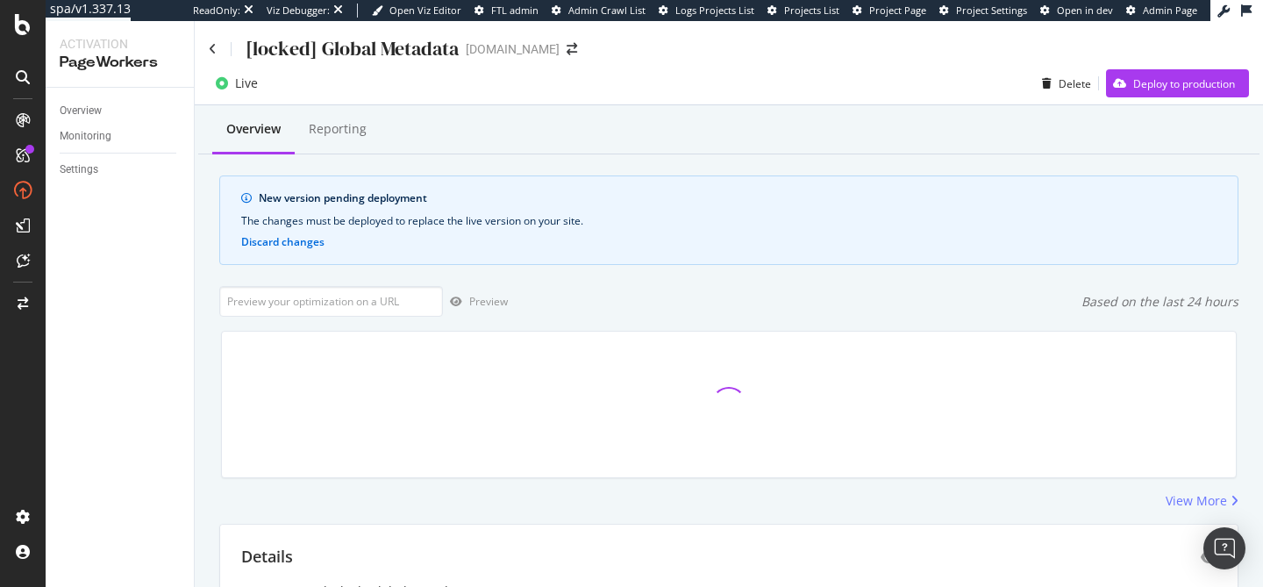
scroll to position [390, 0]
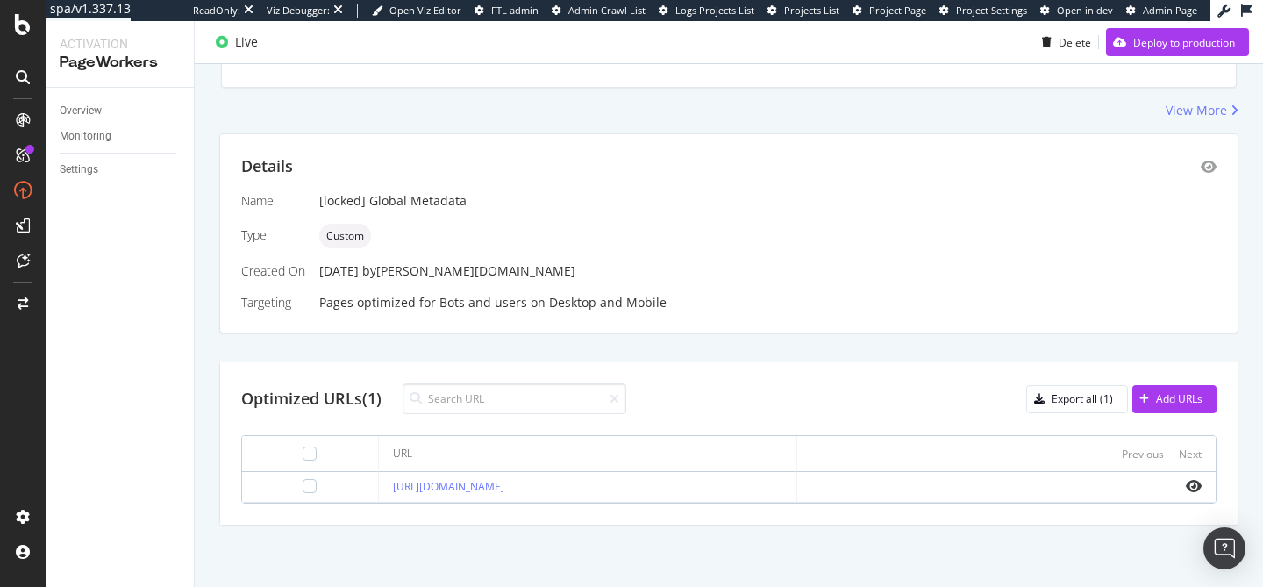
click at [1134, 60] on div "Live Delete Deploy to production" at bounding box center [729, 45] width 1068 height 35
click at [1122, 48] on div "Deploy to production" at bounding box center [1170, 42] width 129 height 26
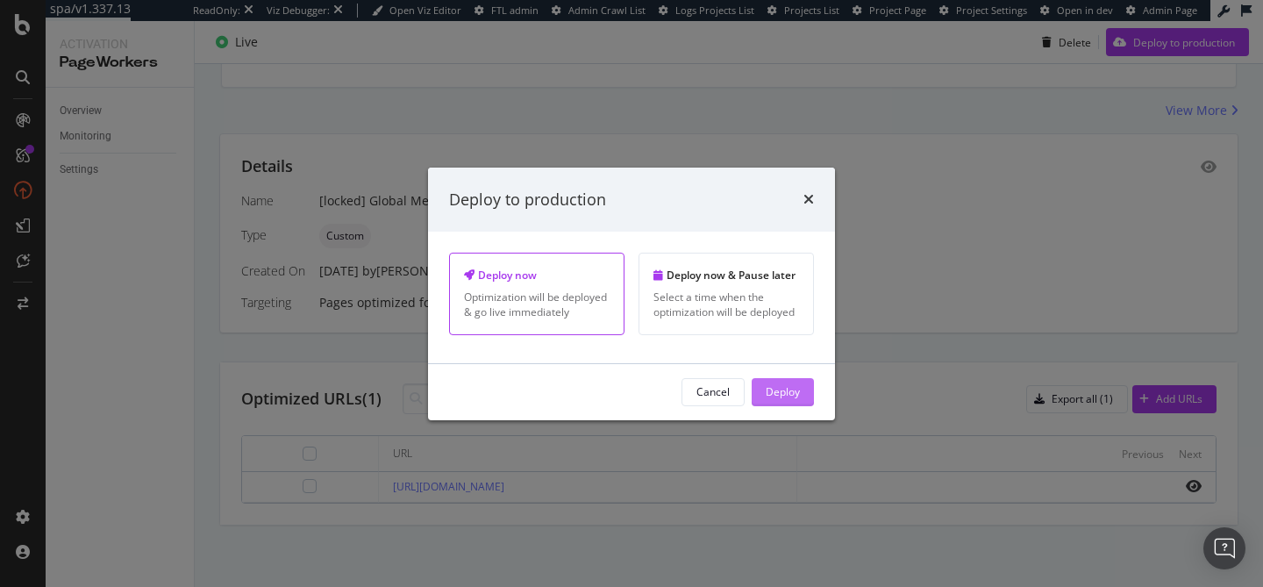
click at [792, 394] on div "Deploy" at bounding box center [783, 391] width 34 height 15
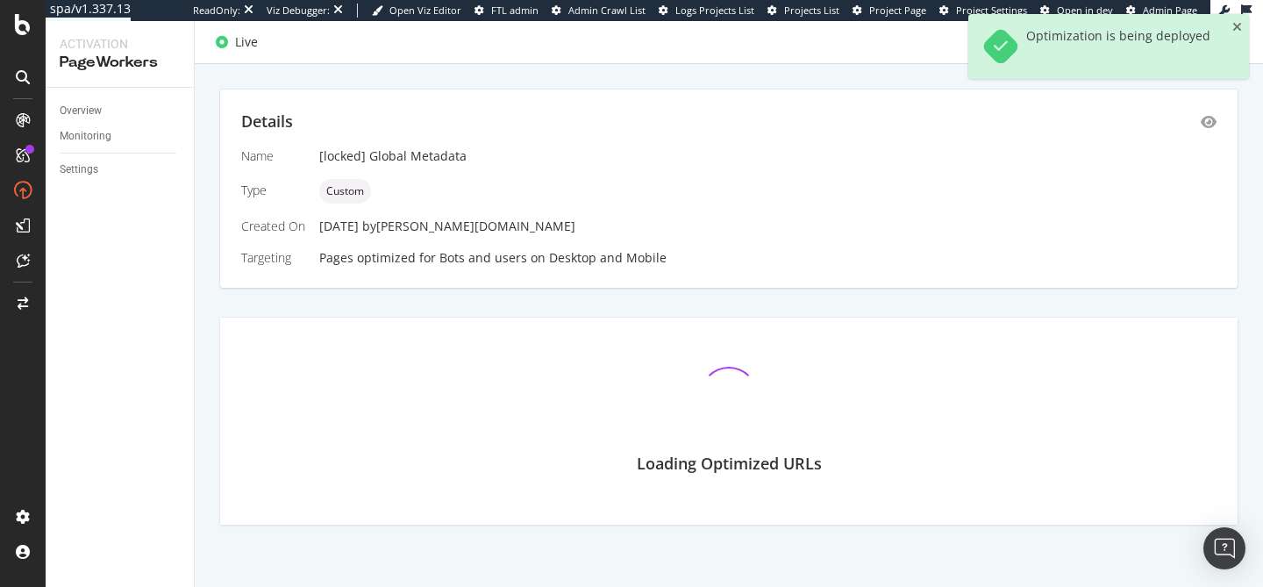
scroll to position [280, 0]
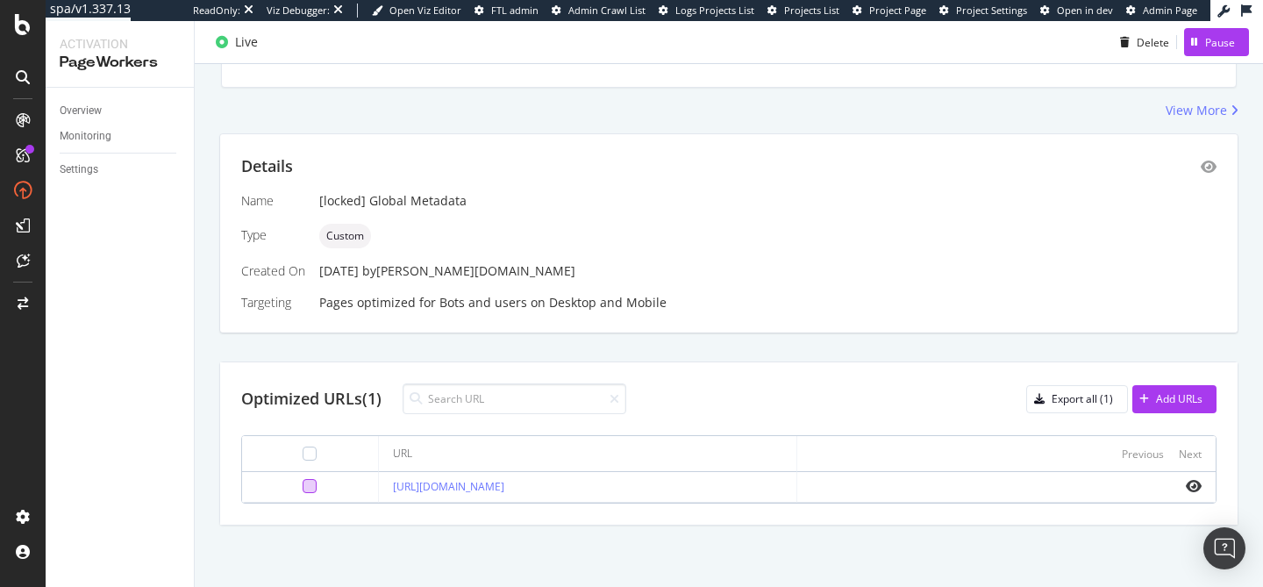
click at [303, 482] on div at bounding box center [310, 486] width 14 height 14
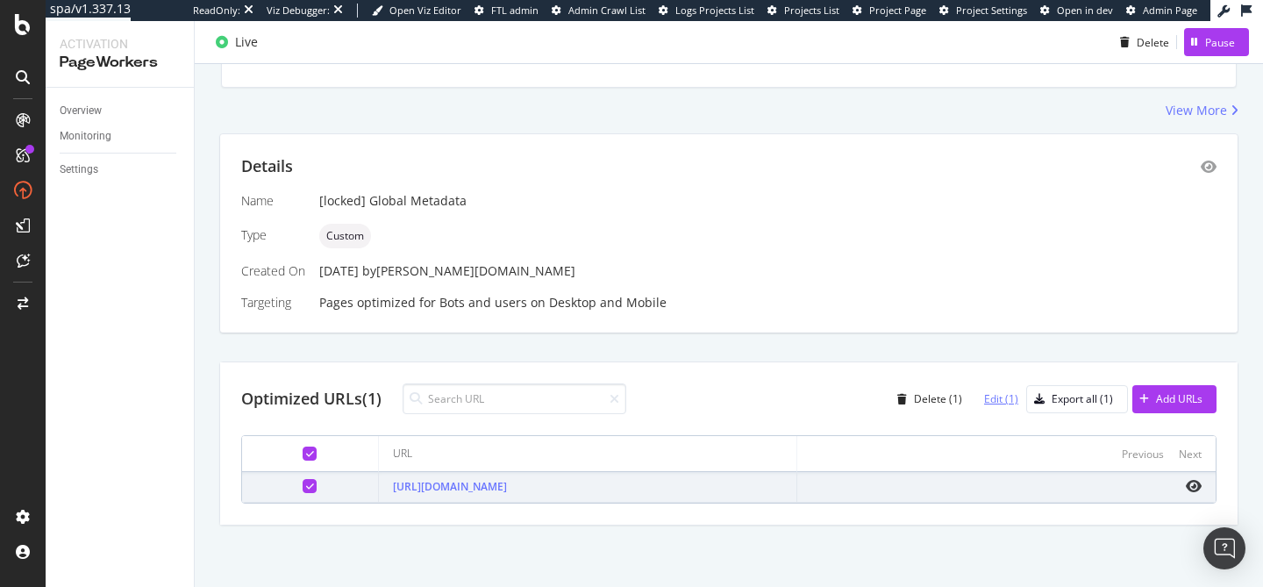
click at [993, 404] on div "Edit (1)" at bounding box center [1001, 398] width 34 height 15
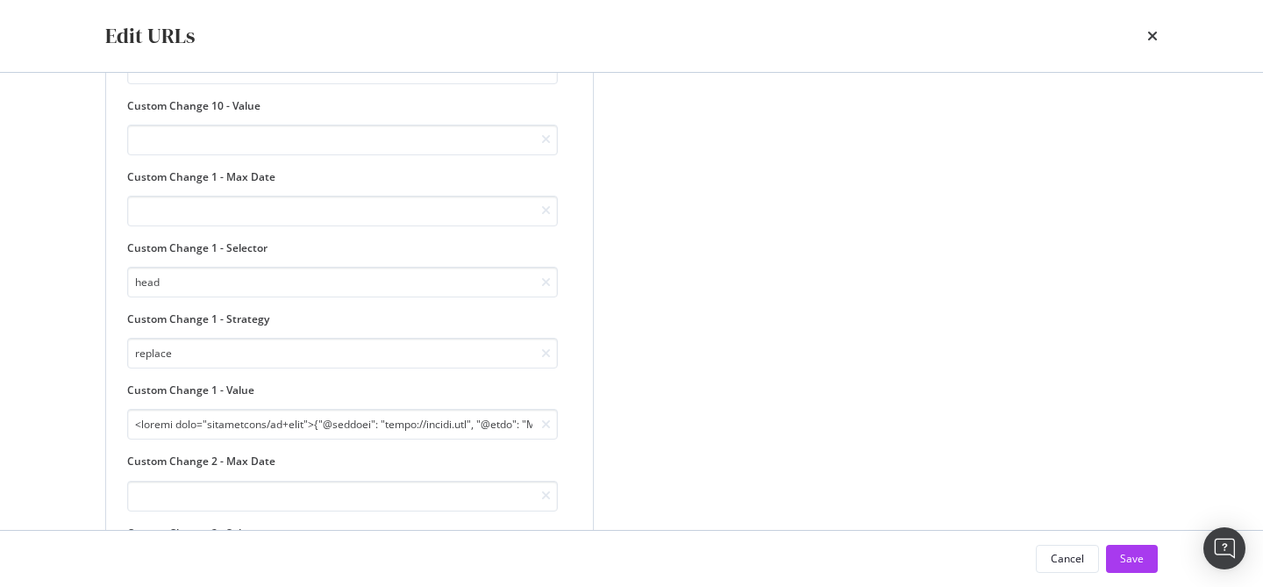
scroll to position [407, 0]
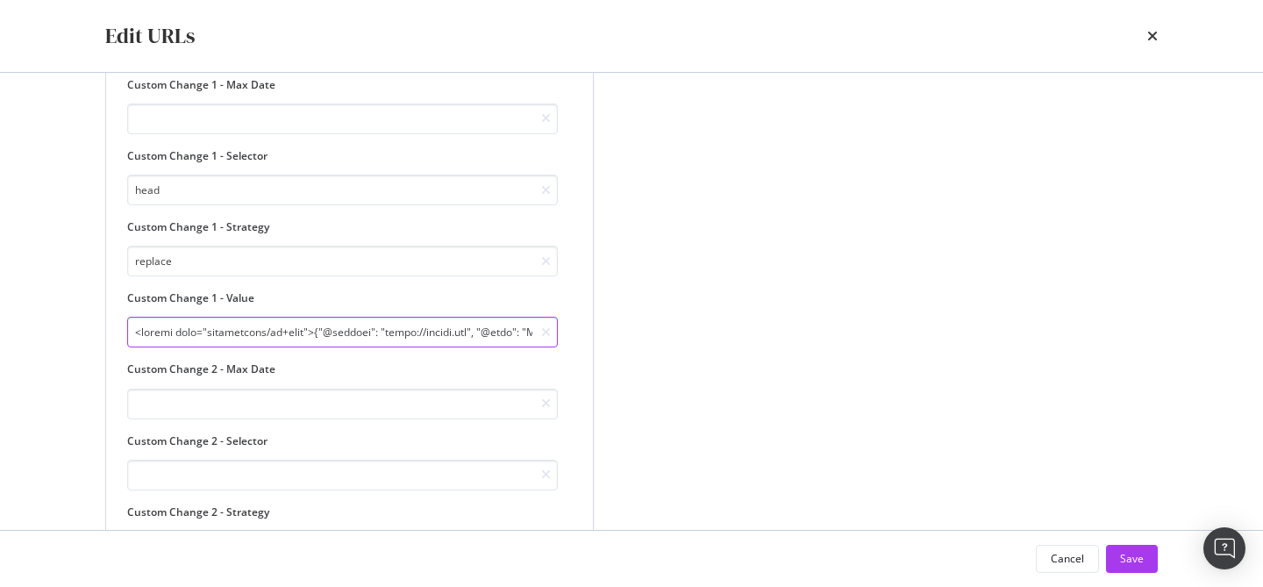
click at [508, 333] on input "modal" at bounding box center [342, 332] width 431 height 31
click at [502, 336] on input "modal" at bounding box center [342, 332] width 431 height 31
click at [1148, 36] on icon "times" at bounding box center [1152, 36] width 11 height 14
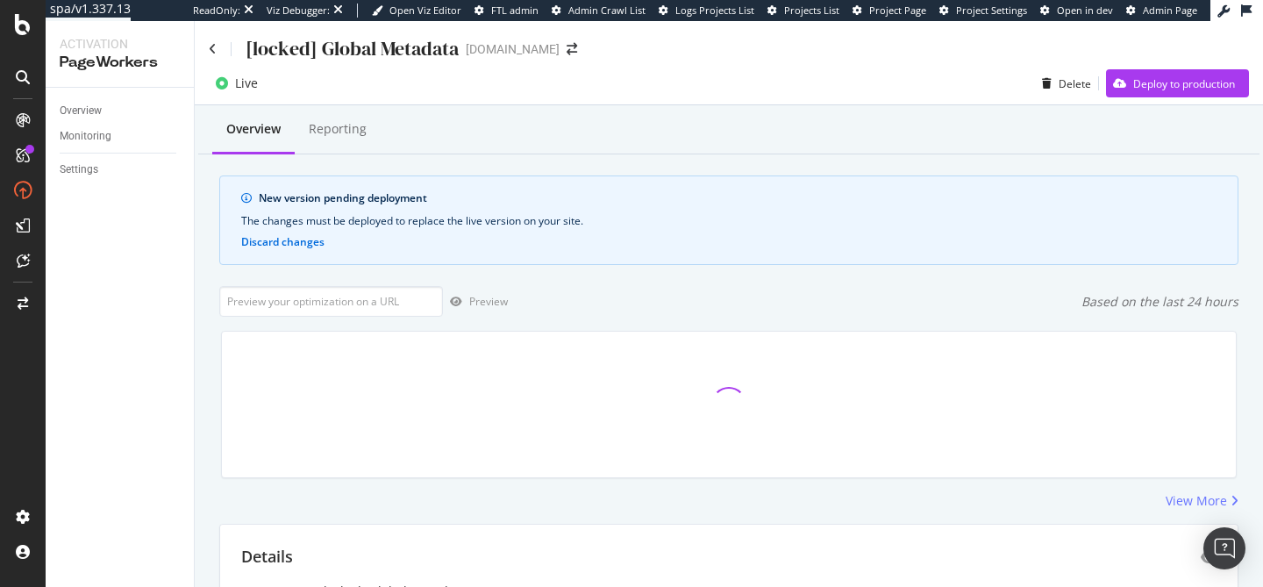
scroll to position [390, 0]
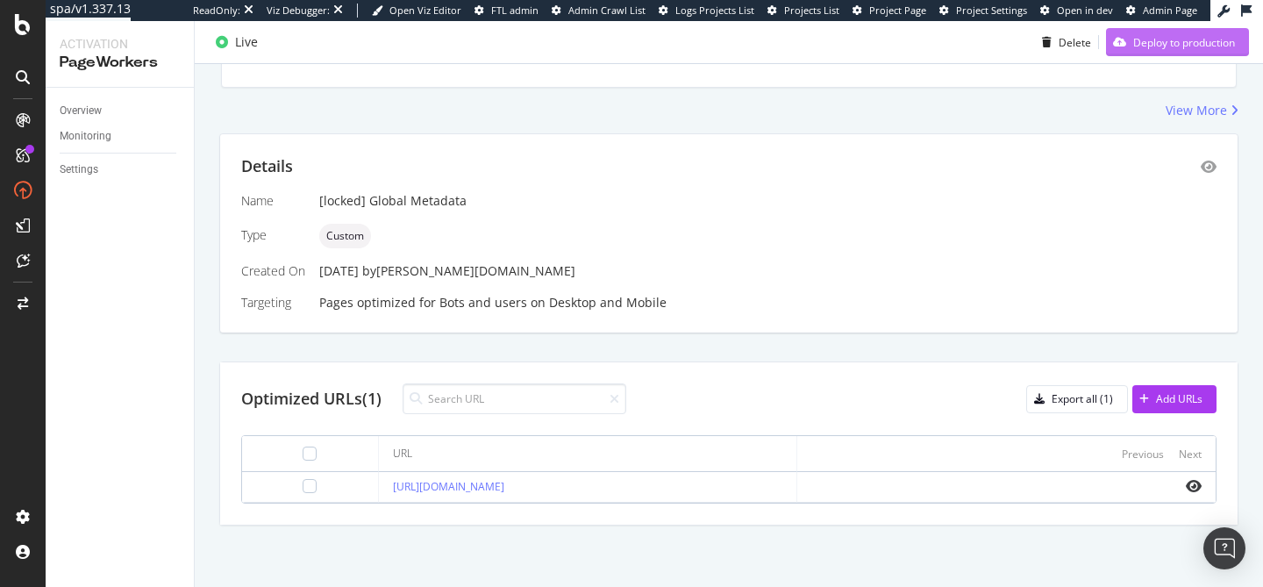
click at [1153, 47] on div "Deploy to production" at bounding box center [1184, 41] width 102 height 15
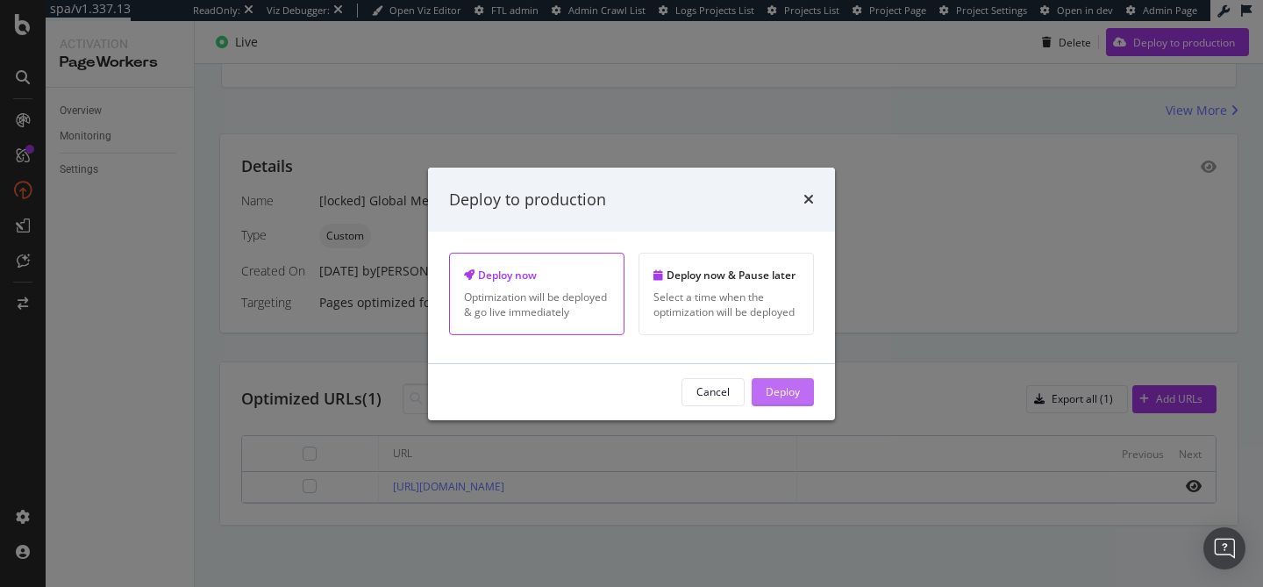
click at [800, 389] on button "Deploy" at bounding box center [783, 392] width 62 height 28
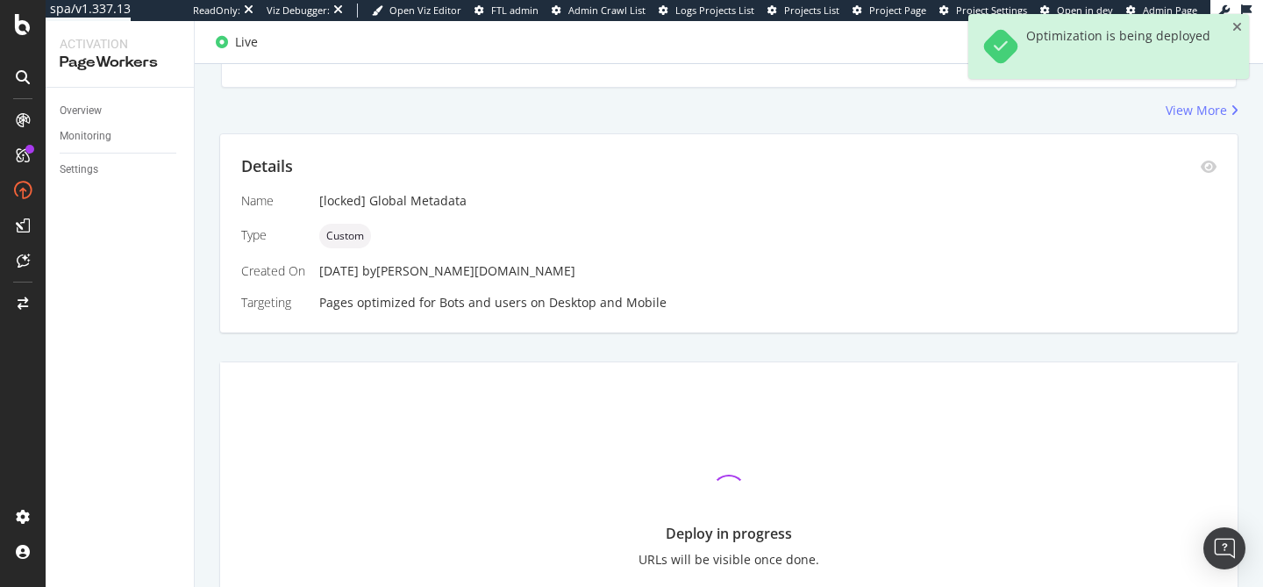
scroll to position [280, 0]
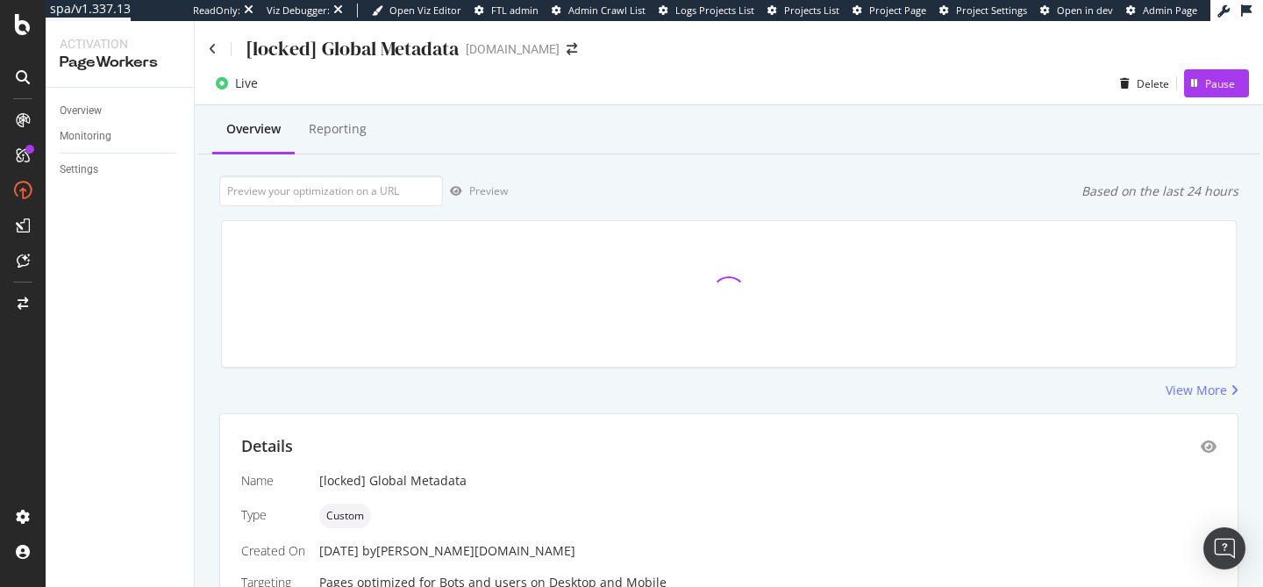
scroll to position [280, 0]
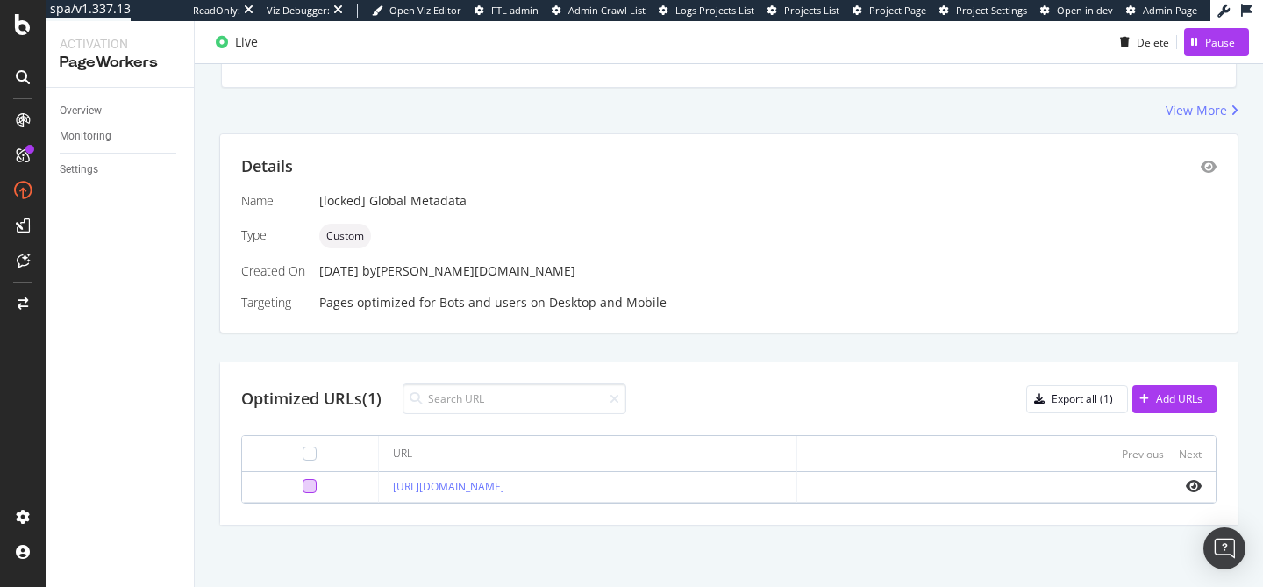
click at [303, 486] on div at bounding box center [310, 486] width 14 height 14
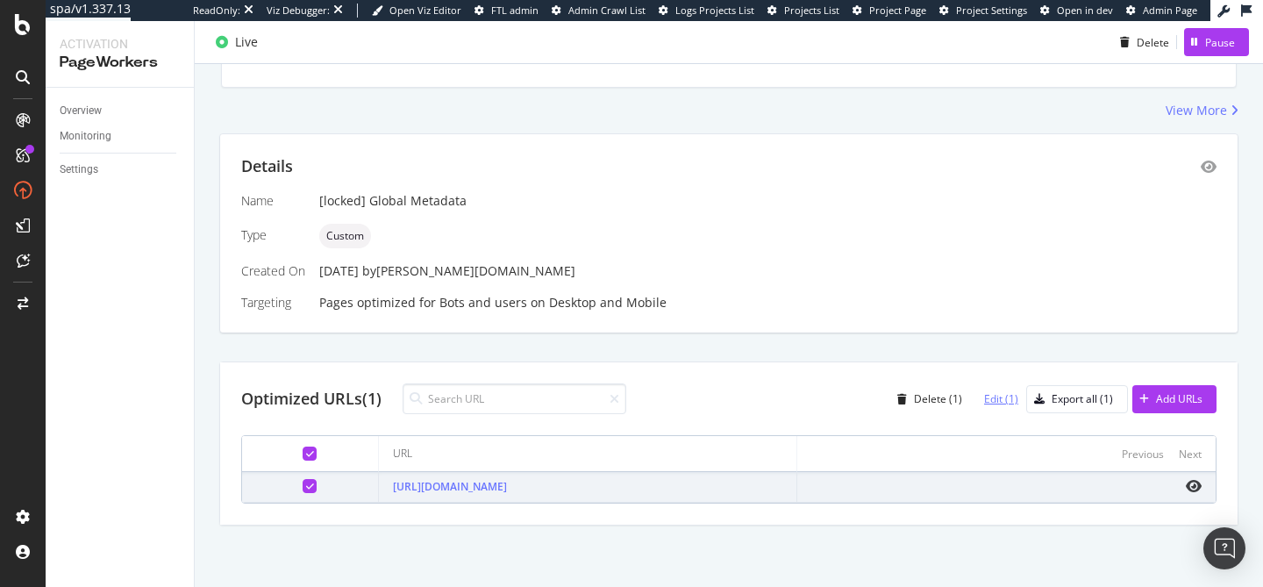
click at [989, 403] on div "Edit (1)" at bounding box center [1001, 398] width 34 height 15
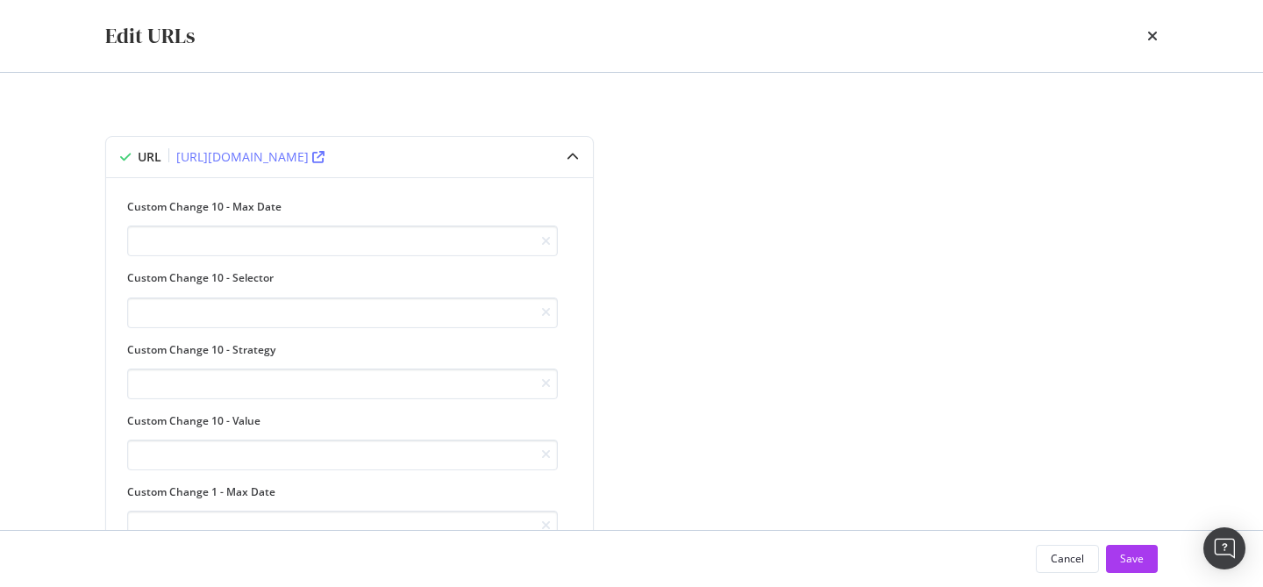
type input "<script type="application/ld+json">{ "@context": "https://schema.org", "@type":…"
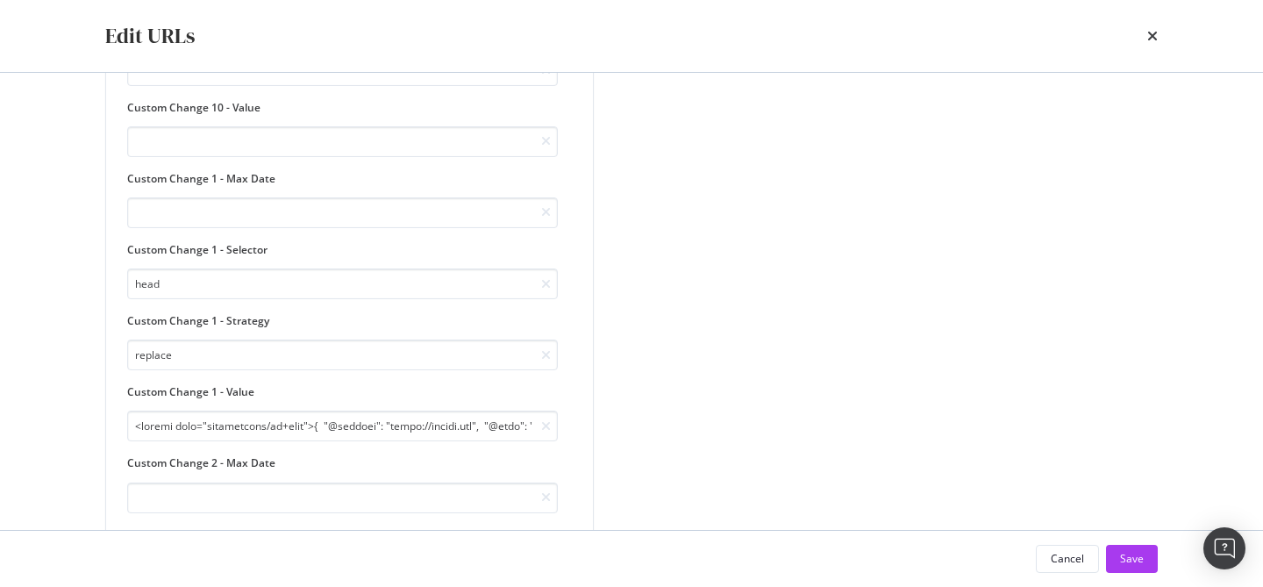
scroll to position [312, 0]
drag, startPoint x: 194, startPoint y: 353, endPoint x: 101, endPoint y: 353, distance: 93.0
click at [101, 353] on div "URL https://info.onedoc.ch/fr/blog/medecins/rendez-vous-a-etapes-medecin-assist…" at bounding box center [631, 301] width 1123 height 457
type input "a"
type input "<script type="application/ld+json">{ "@context": "https://schema.org", "@type":…"
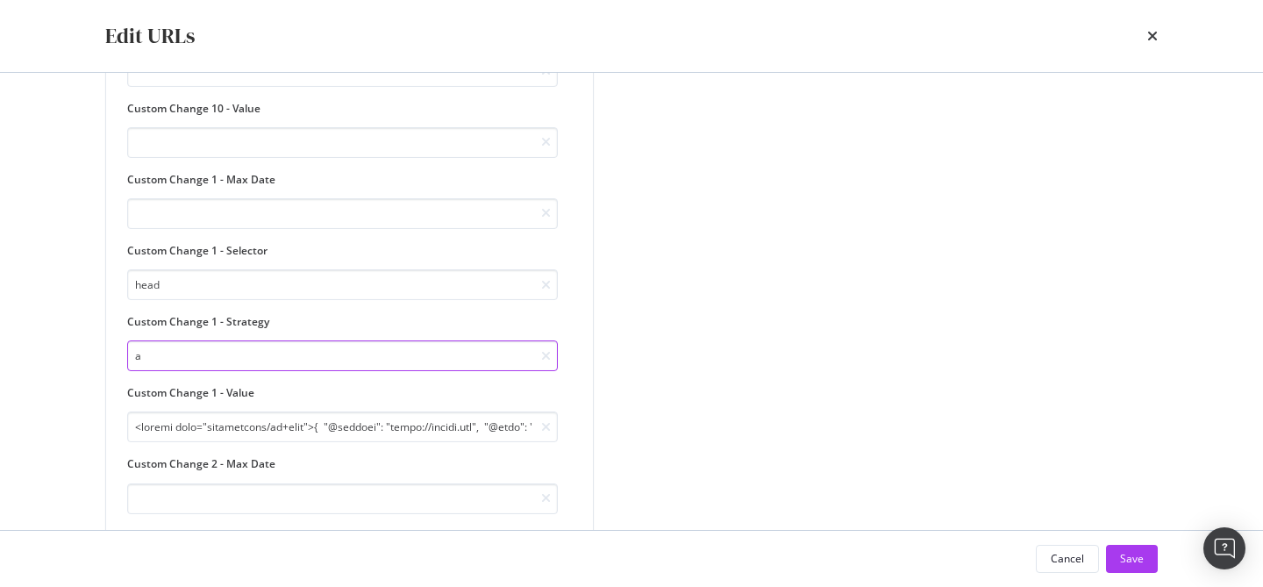
type input "ap"
type input "<script type="application/ld+json">{ "@context": "https://schema.org", "@type":…"
type input "app"
type input "<script type="application/ld+json">{ "@context": "https://schema.org", "@type":…"
type input "appe"
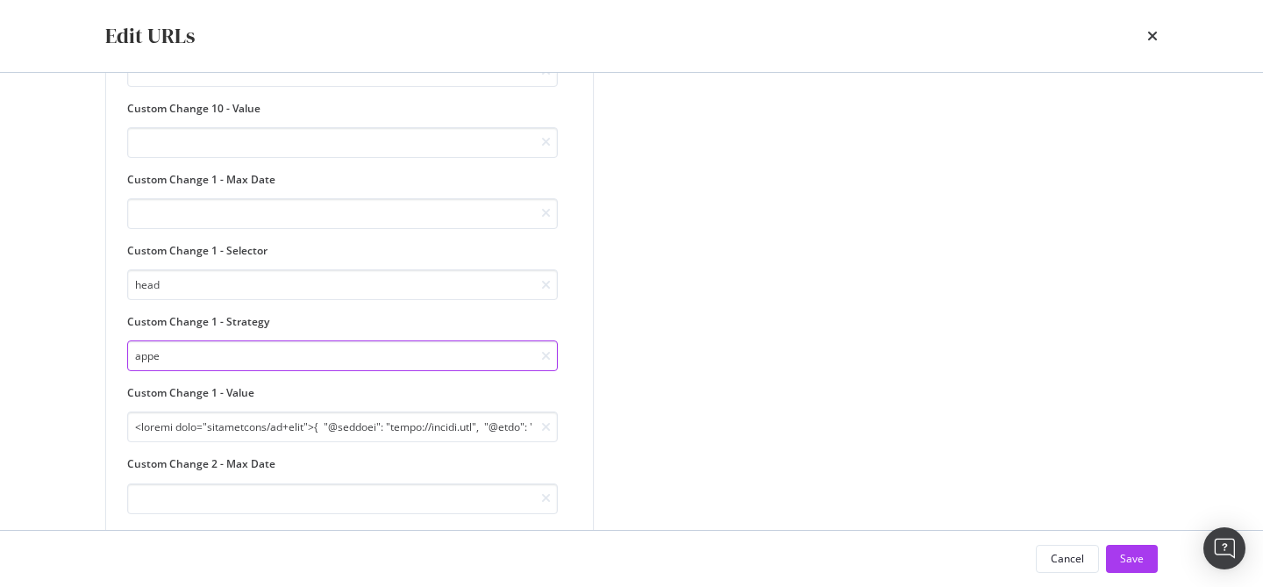
type input "<script type="application/ld+json">{ "@context": "https://schema.org", "@type":…"
type input "appen"
type input "<script type="application/ld+json">{ "@context": "https://schema.org", "@type":…"
type input "append"
type input "<script type="application/ld+json">{ "@context": "https://schema.org", "@type":…"
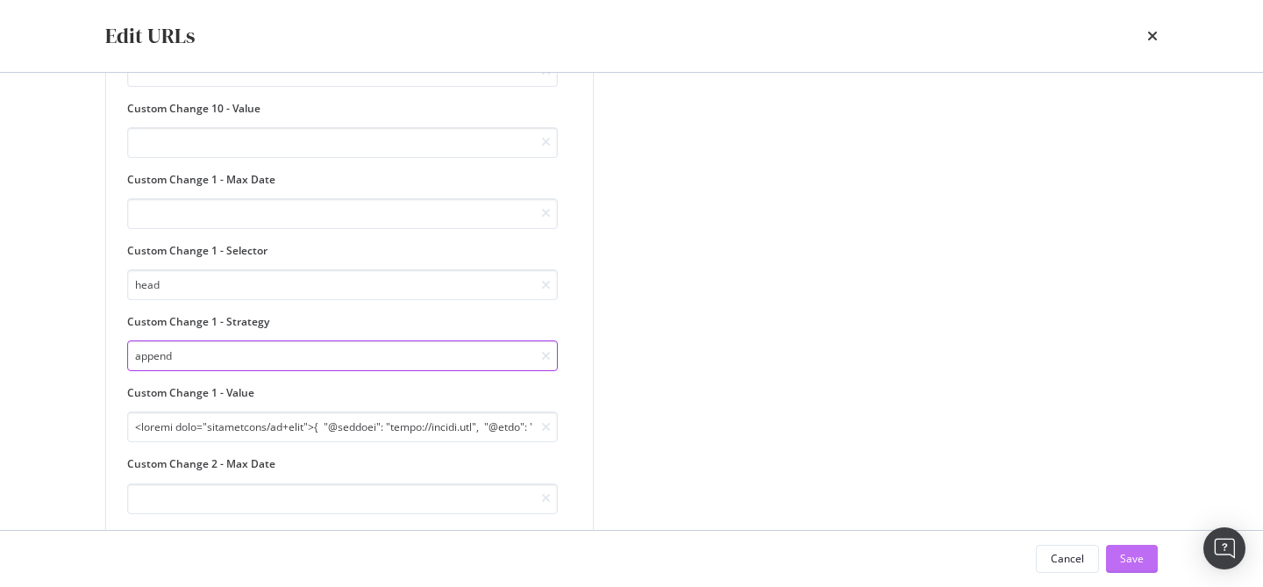
type input "append"
click at [1114, 559] on button "Save" at bounding box center [1132, 559] width 52 height 28
type input "<script type="application/ld+json">{ "@context": "https://schema.org", "@type":…"
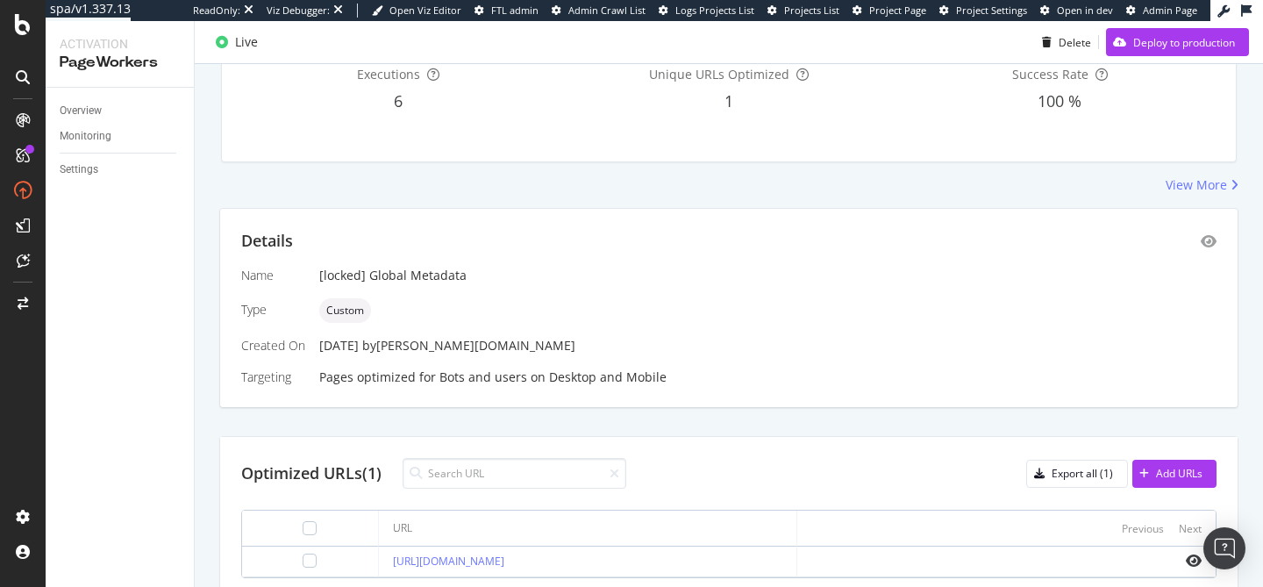
scroll to position [310, 0]
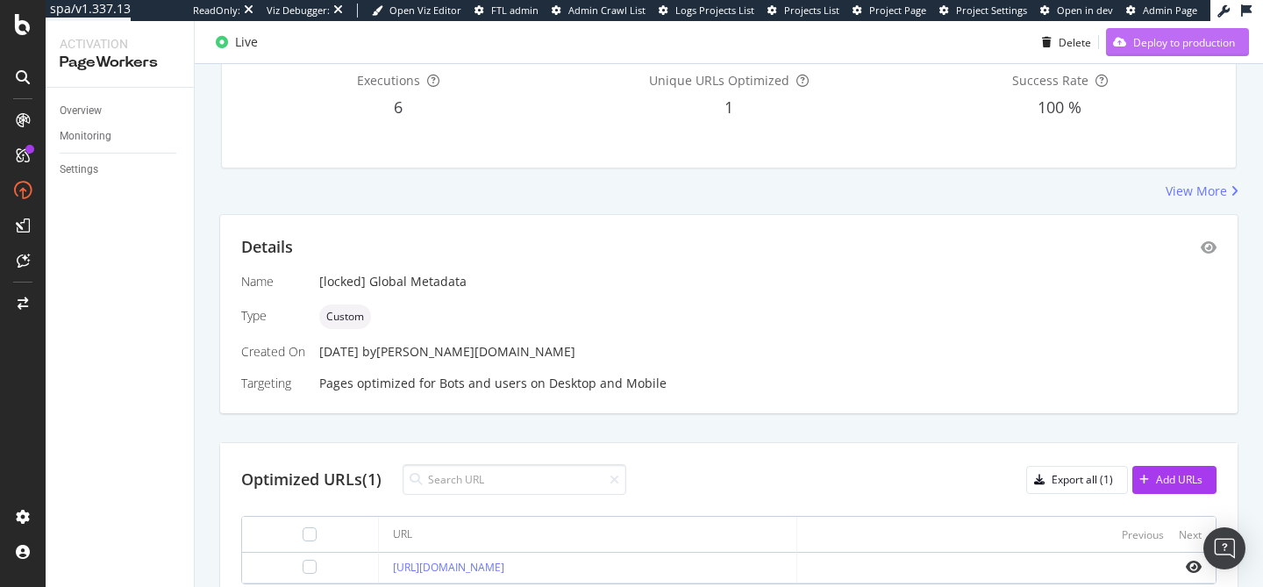
click at [1149, 39] on div "Deploy to production" at bounding box center [1184, 41] width 102 height 15
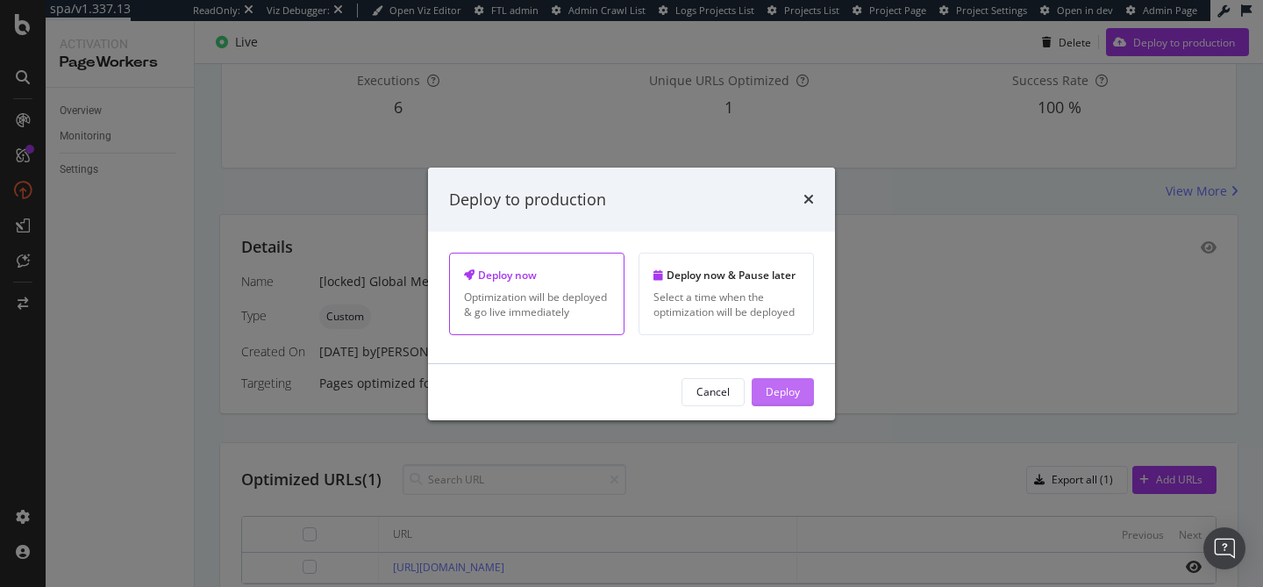
click at [798, 389] on div "Deploy" at bounding box center [783, 391] width 34 height 15
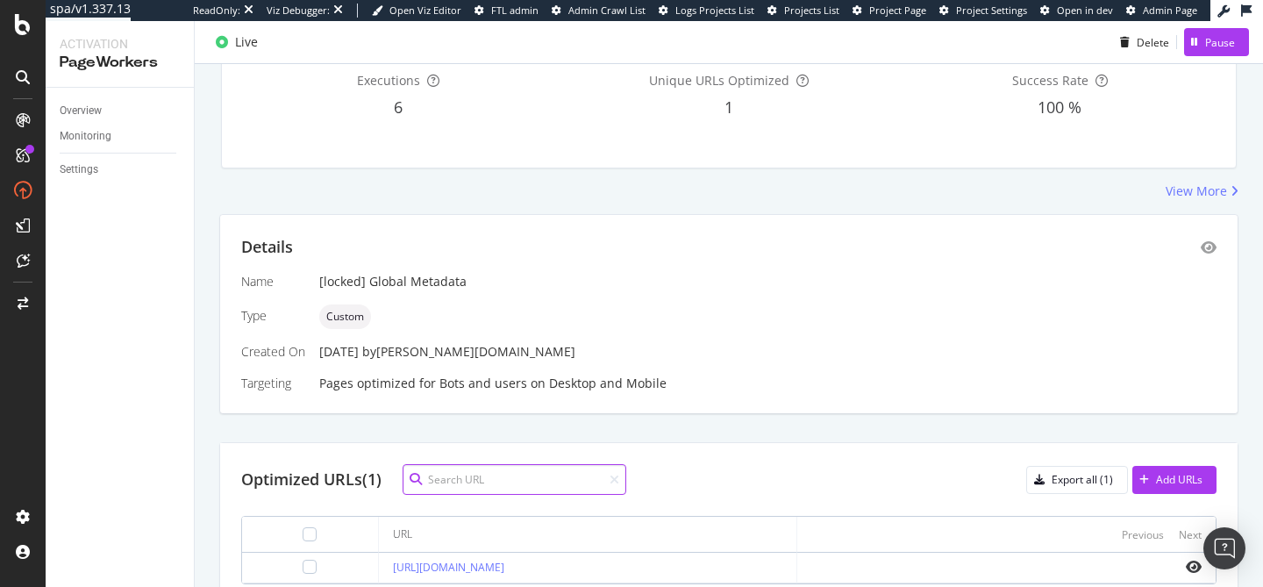
scroll to position [280, 0]
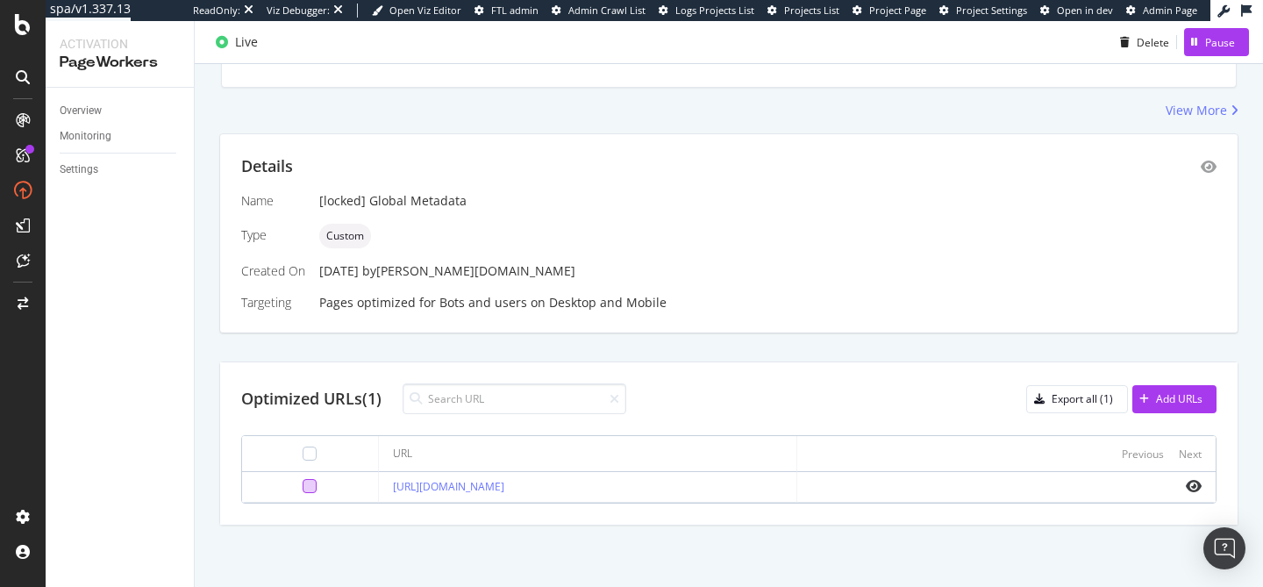
click at [303, 485] on div at bounding box center [310, 486] width 14 height 14
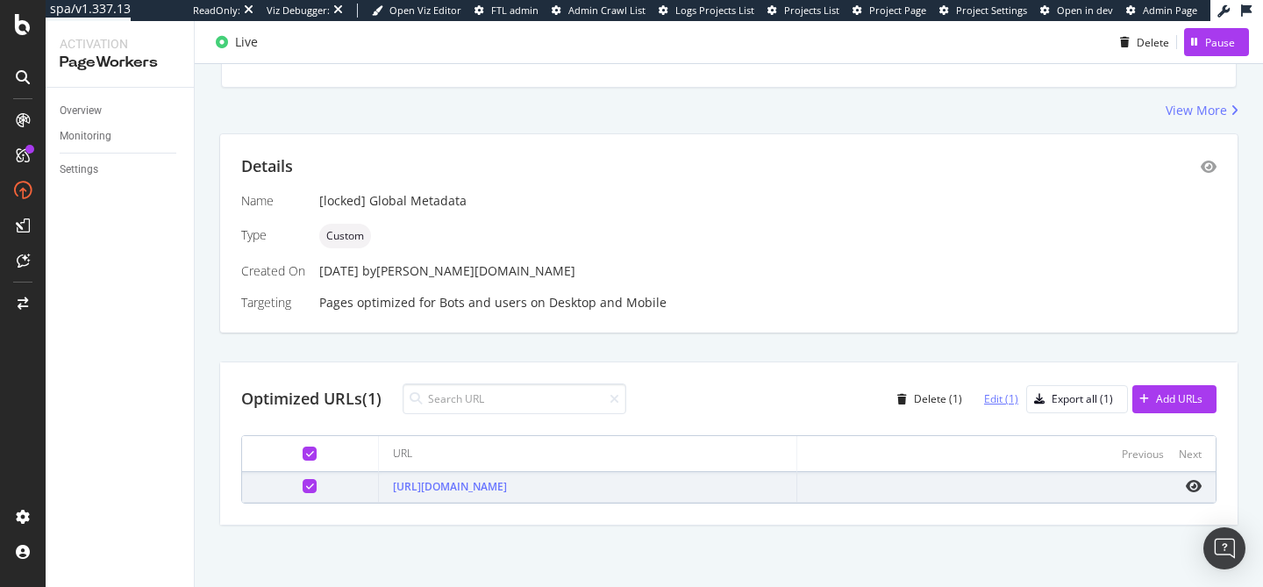
click at [1007, 402] on div "Edit (1)" at bounding box center [1001, 398] width 34 height 15
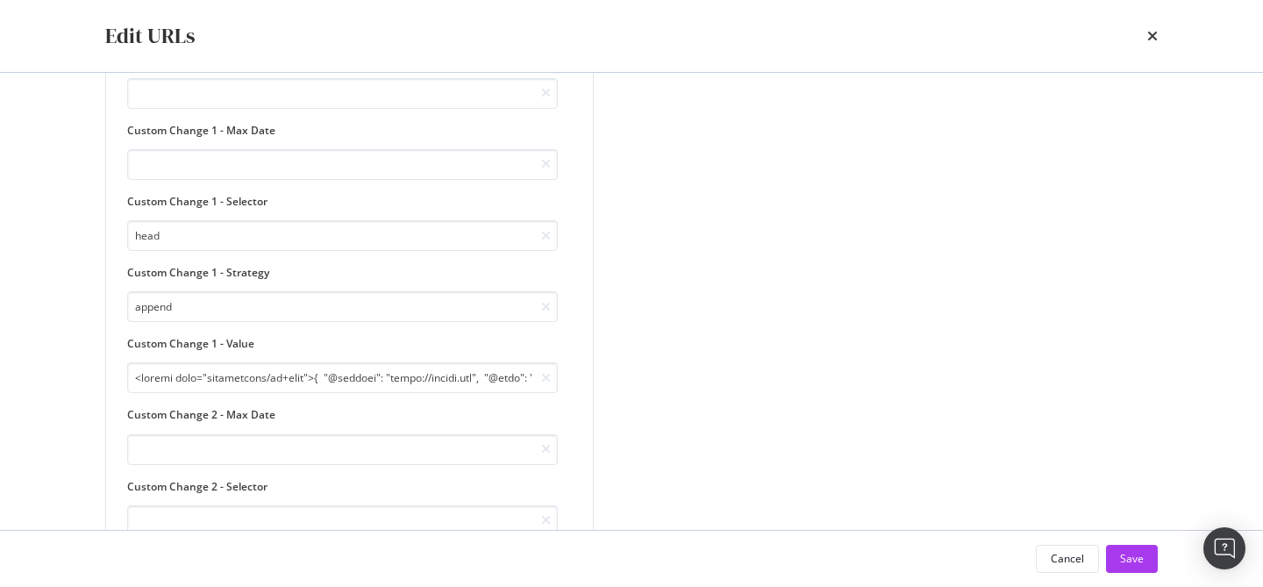
scroll to position [395, 0]
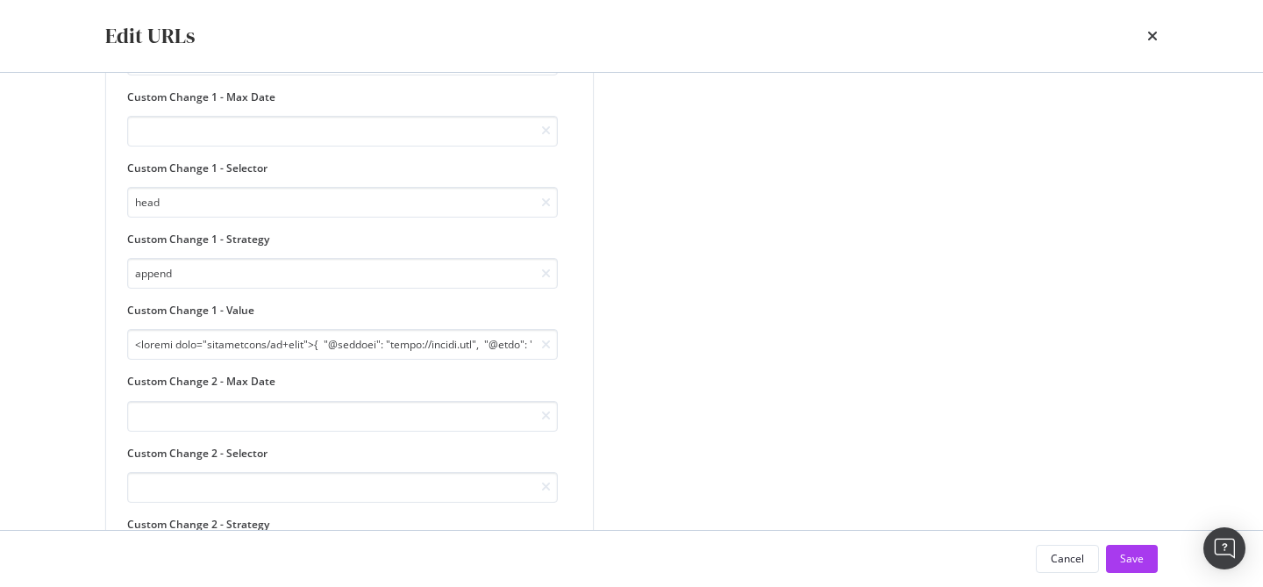
click at [1151, 44] on div "times" at bounding box center [1152, 36] width 11 height 30
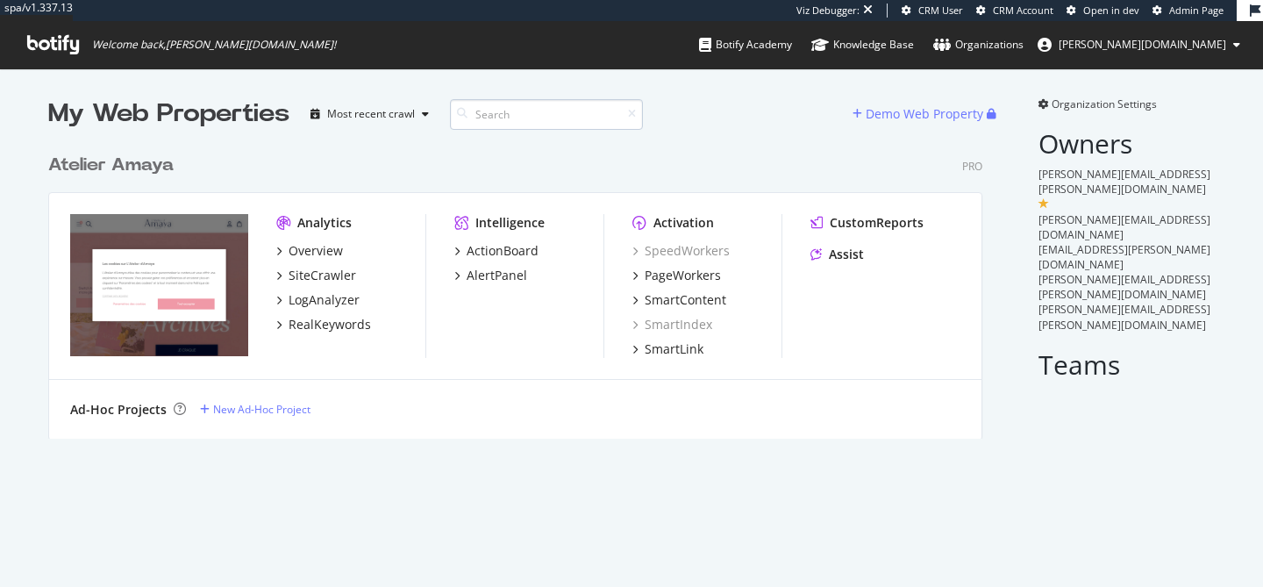
scroll to position [307, 948]
click at [678, 274] on div "PageWorkers" at bounding box center [683, 276] width 76 height 18
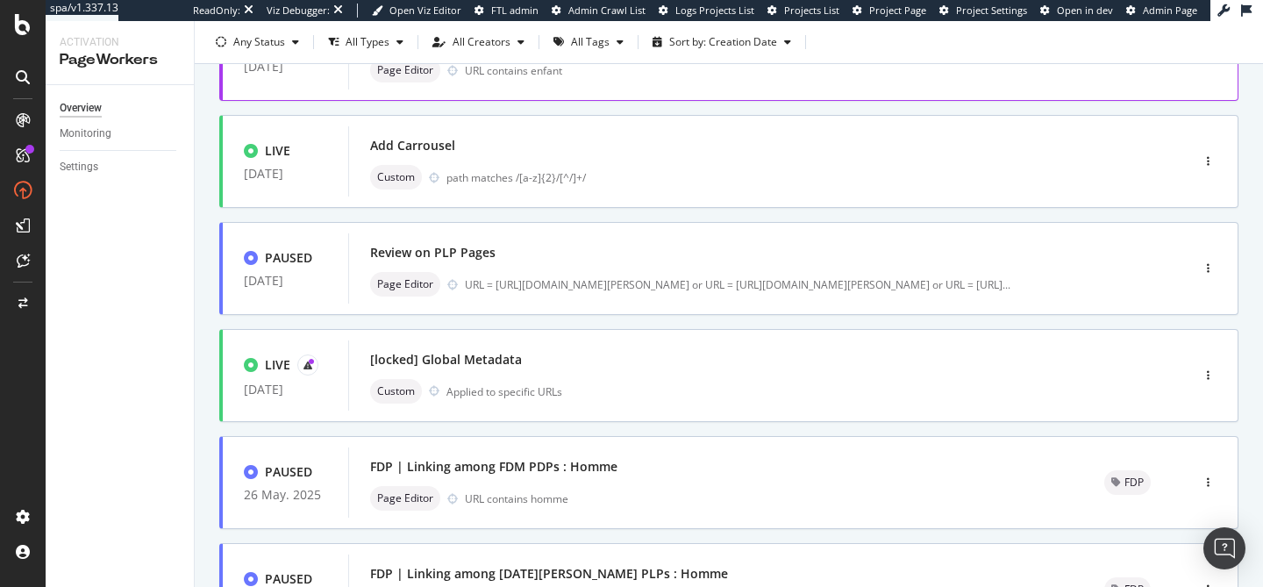
scroll to position [174, 0]
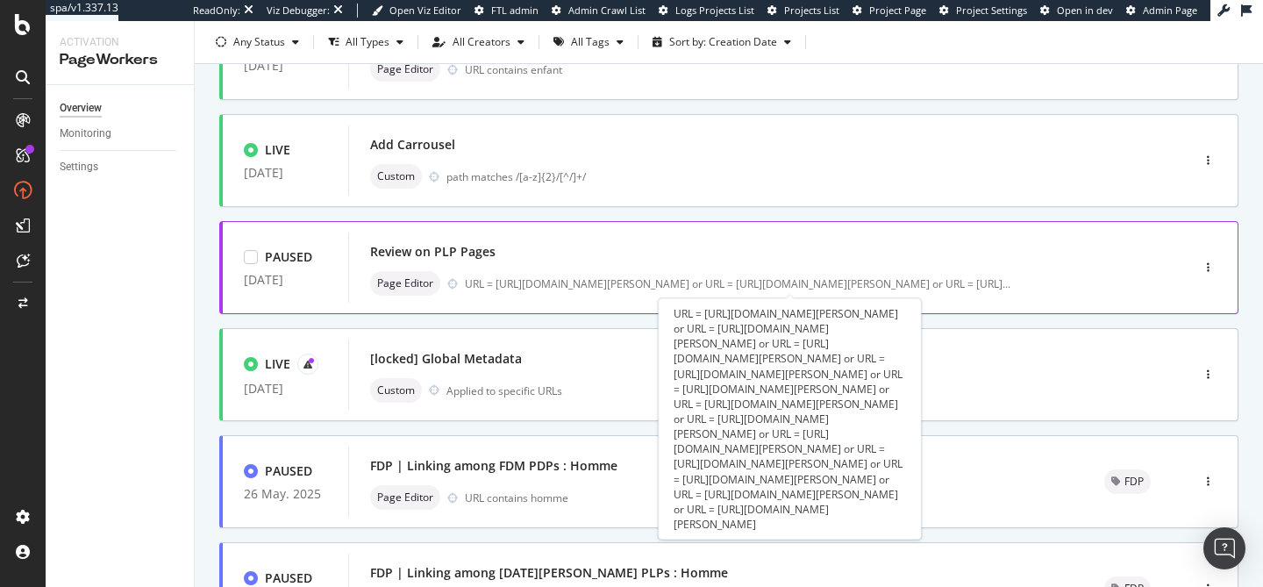
click at [690, 352] on div "URL = https://atelier-amaya.com/fr/bijoux/boucles-d-oreilles or URL = https://a…" at bounding box center [790, 418] width 263 height 241
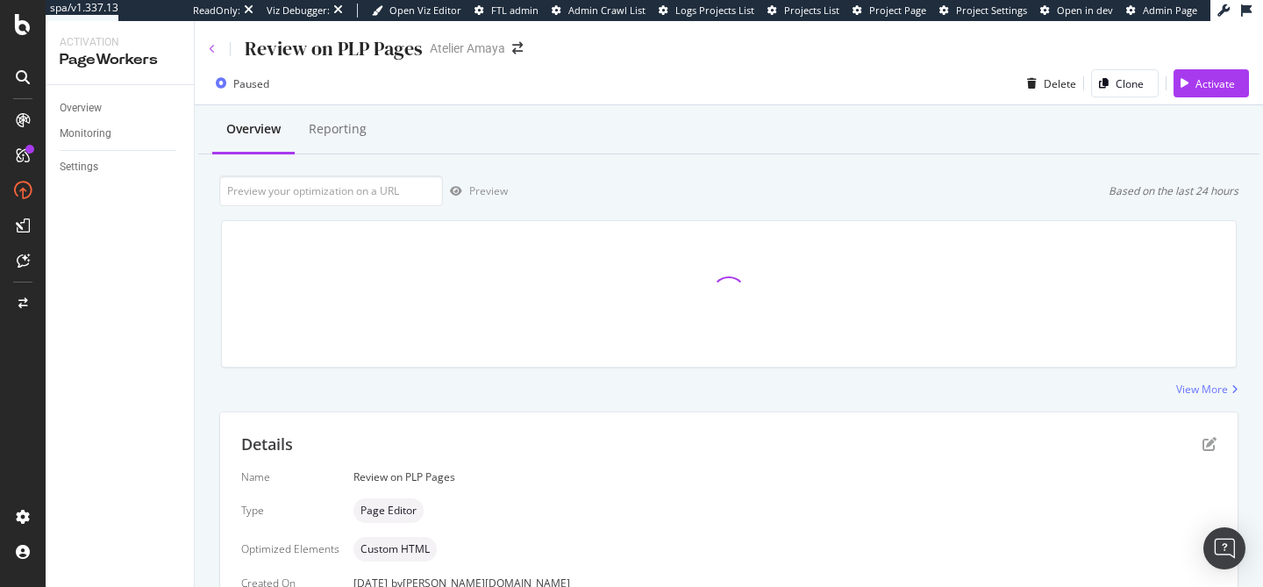
click at [213, 50] on icon at bounding box center [212, 49] width 7 height 11
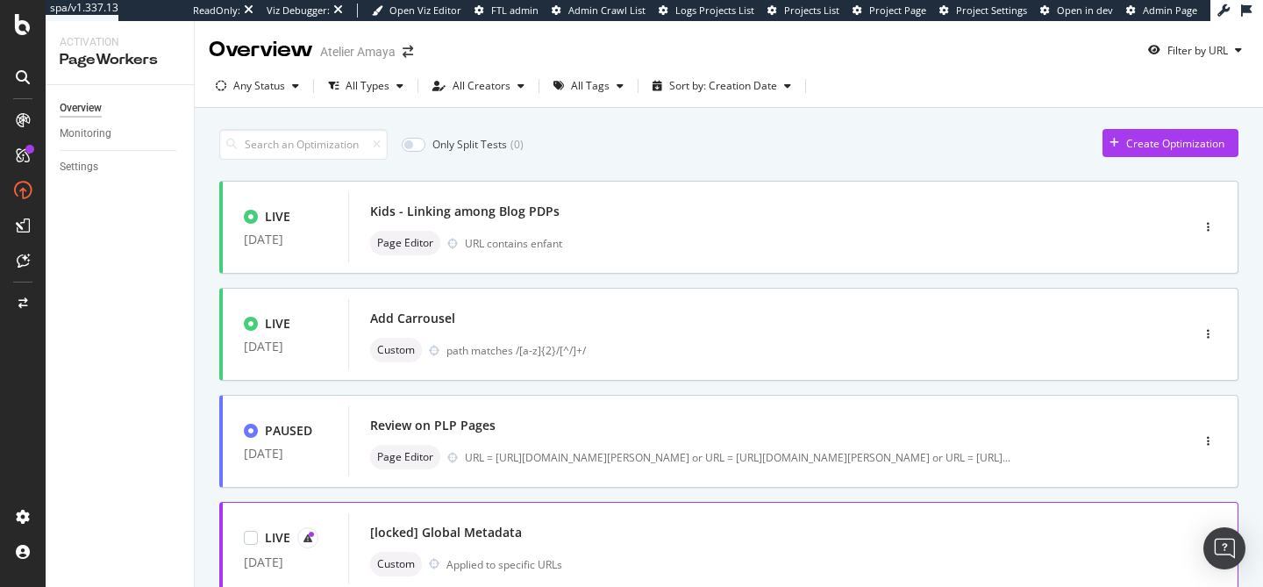
click at [622, 553] on div "Custom Applied to specific URLs" at bounding box center [743, 564] width 746 height 25
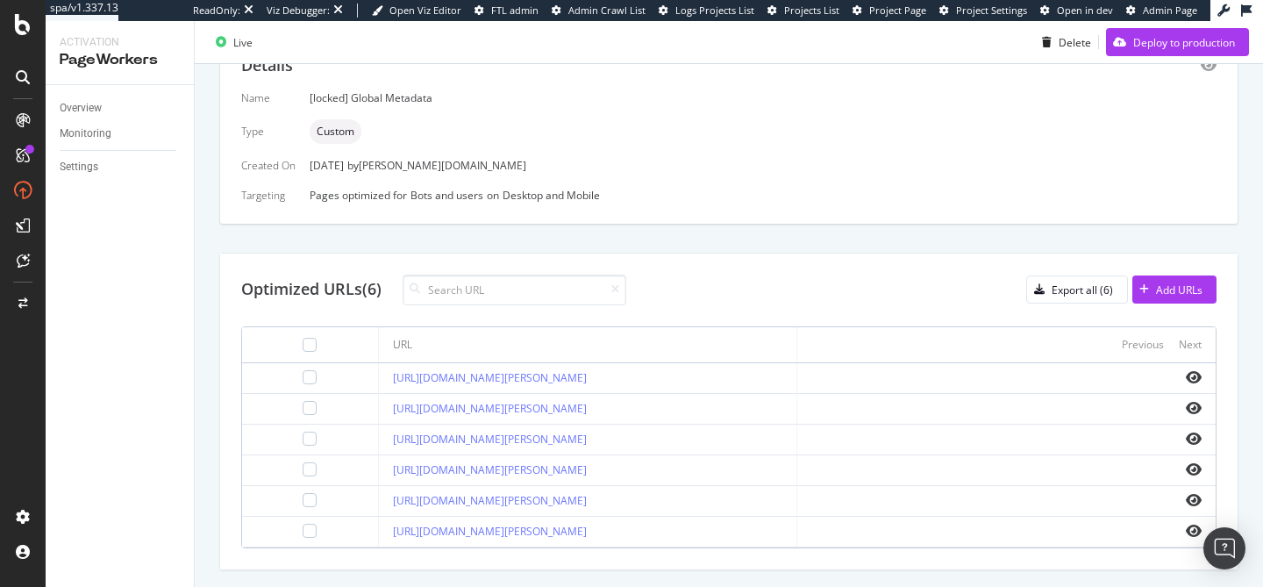
scroll to position [533, 0]
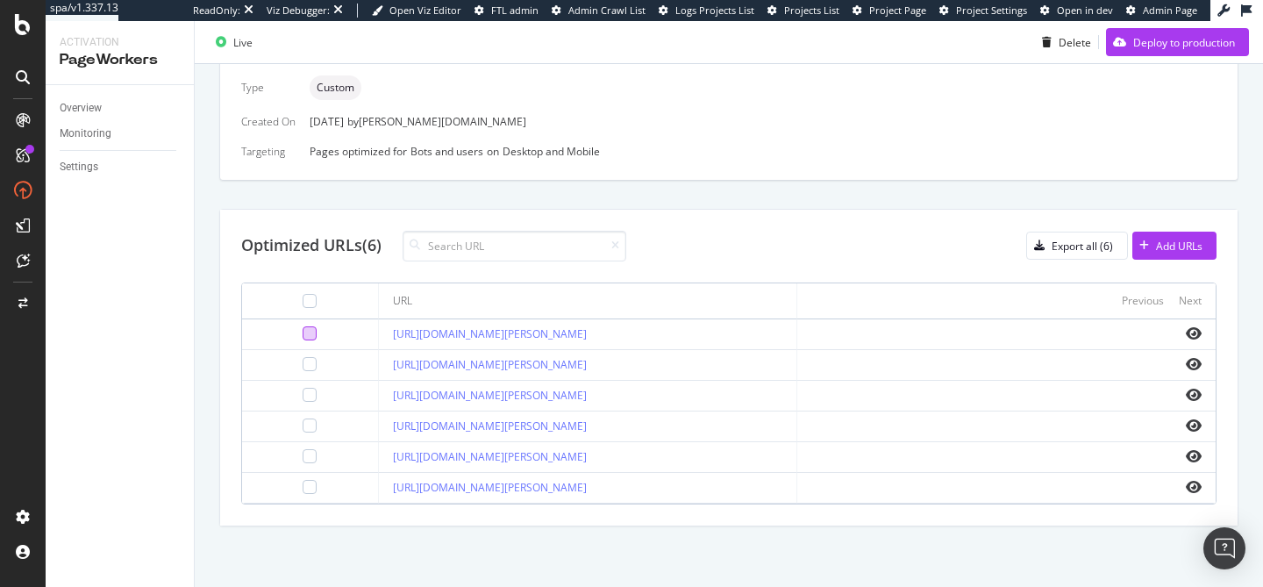
click at [303, 336] on div at bounding box center [310, 333] width 14 height 14
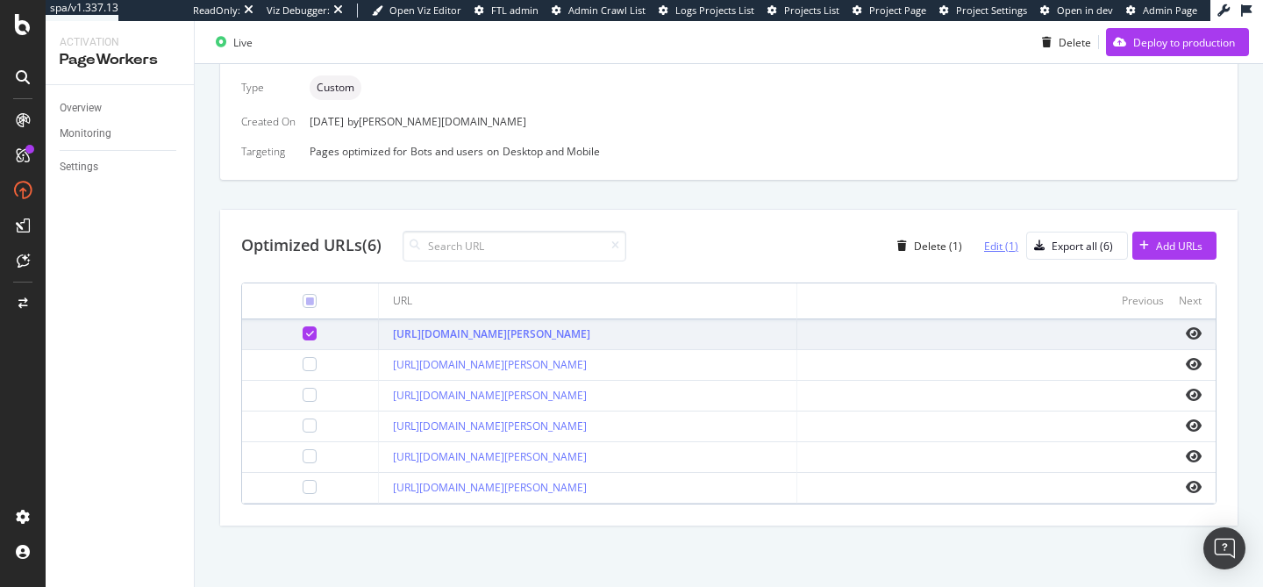
click at [1002, 240] on div "Edit (1)" at bounding box center [1001, 246] width 34 height 15
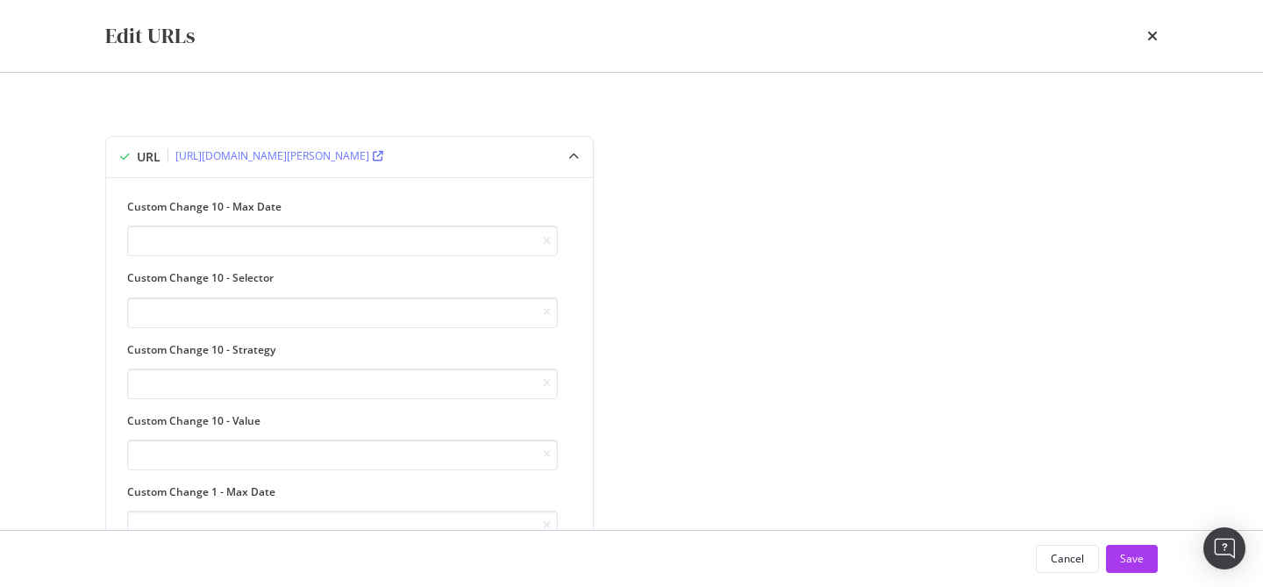
type input "<script type="application/ld+json">{ "@context": "https://schema.org", "@type":…"
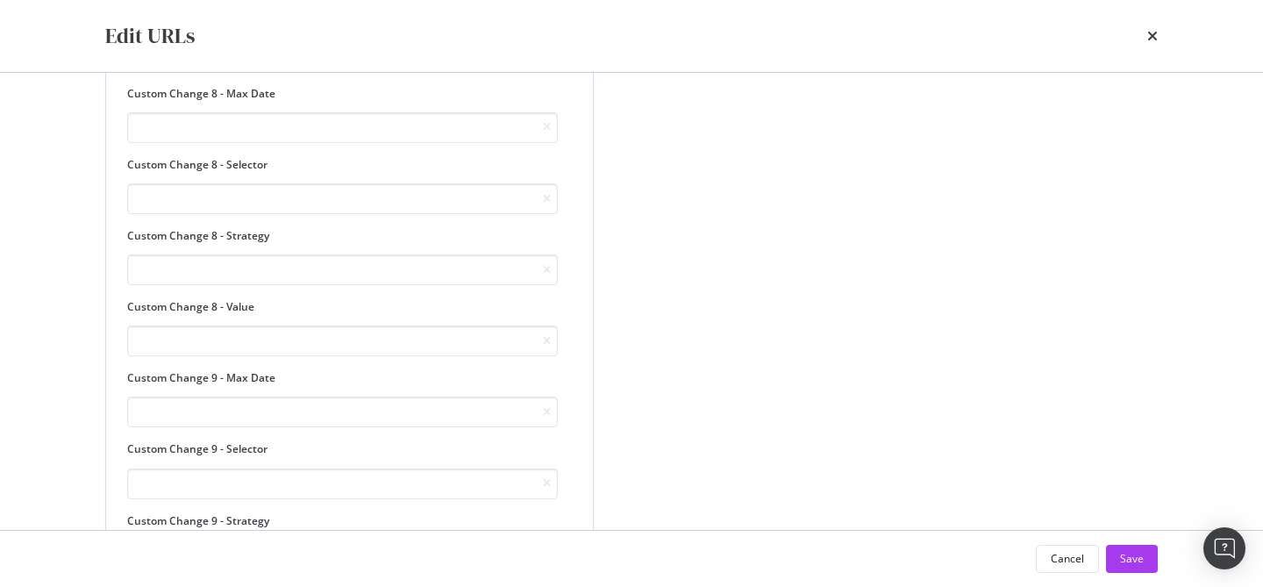
scroll to position [2780, 0]
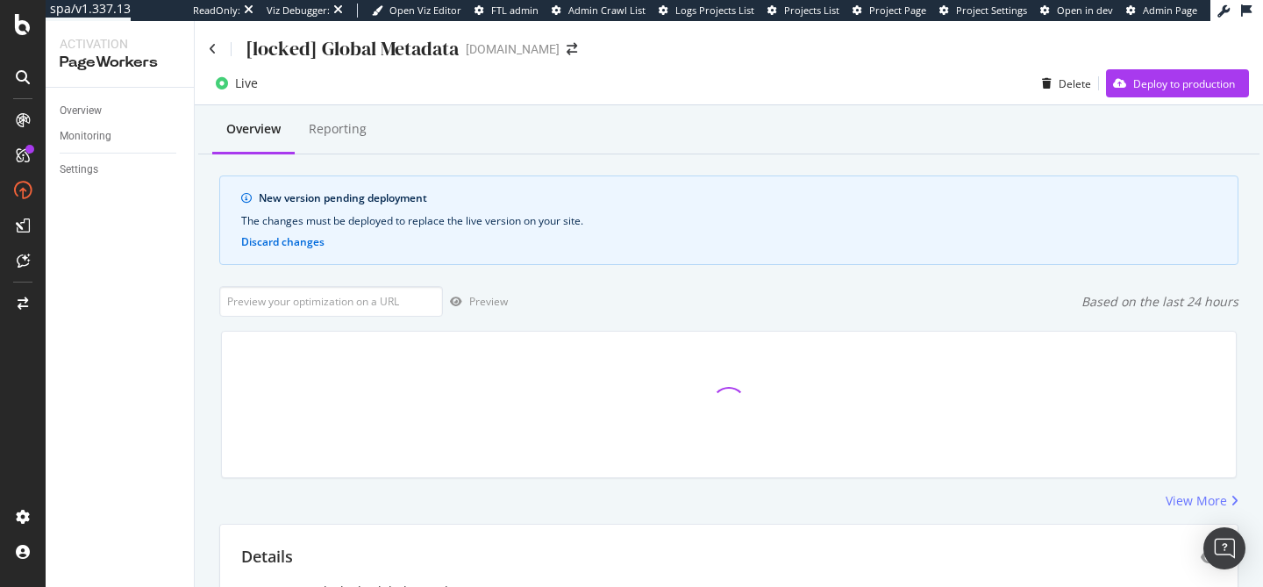
scroll to position [421, 0]
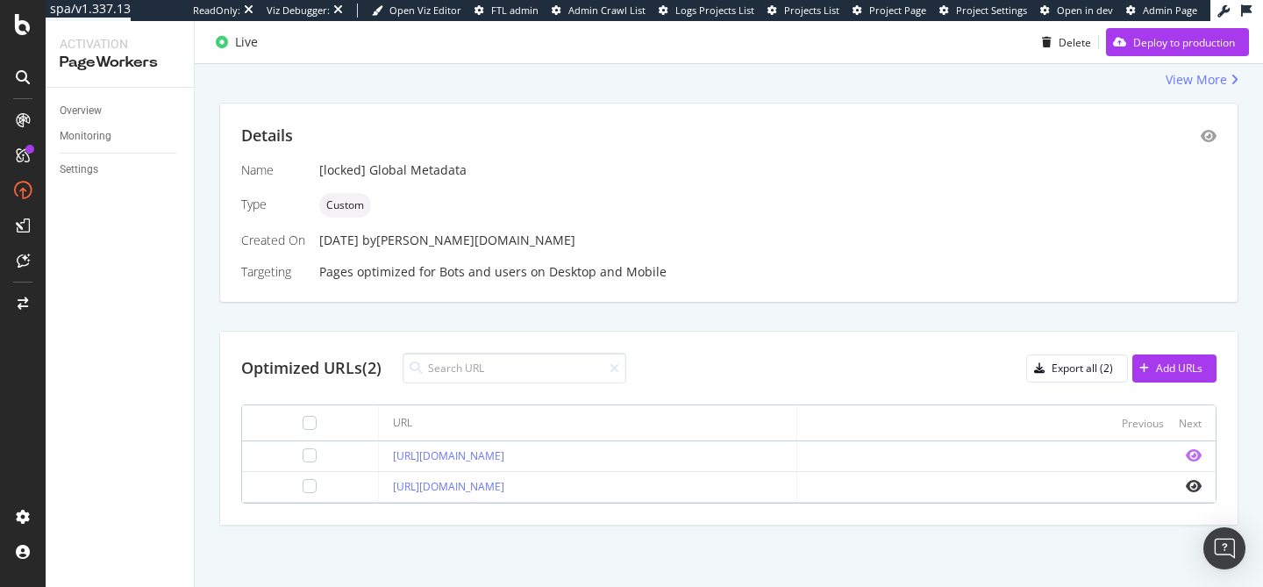
click at [1189, 458] on icon "eye" at bounding box center [1194, 455] width 16 height 14
click at [1194, 455] on icon "eye" at bounding box center [1194, 455] width 16 height 14
click at [1141, 43] on div "Deploy to production" at bounding box center [1184, 41] width 102 height 15
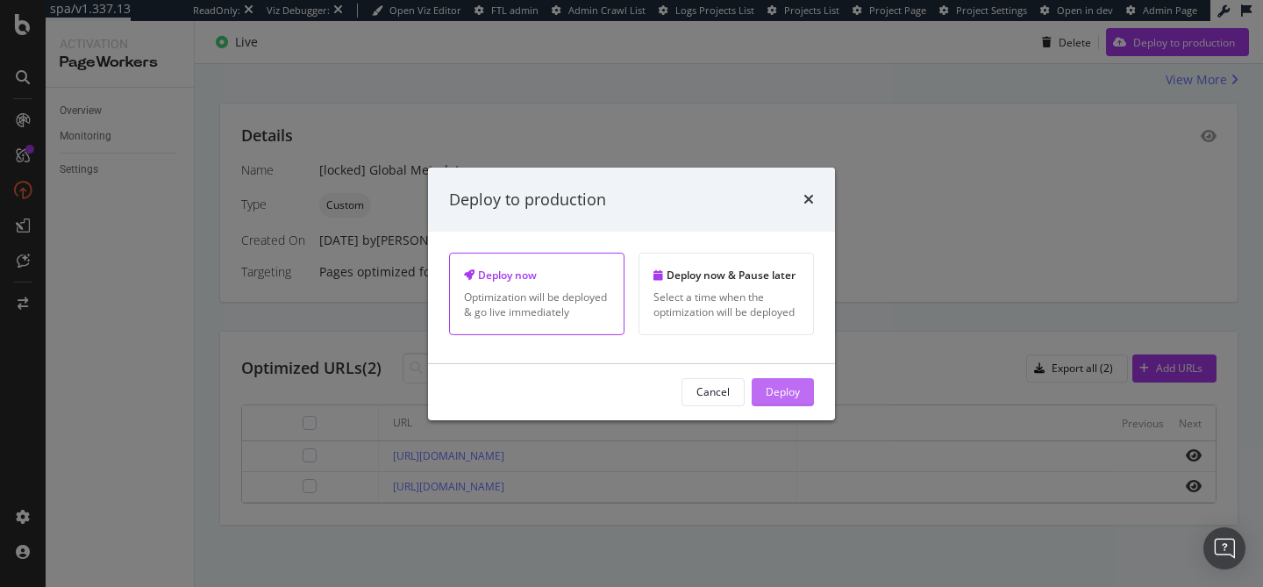
click at [780, 395] on div "Deploy" at bounding box center [783, 391] width 34 height 15
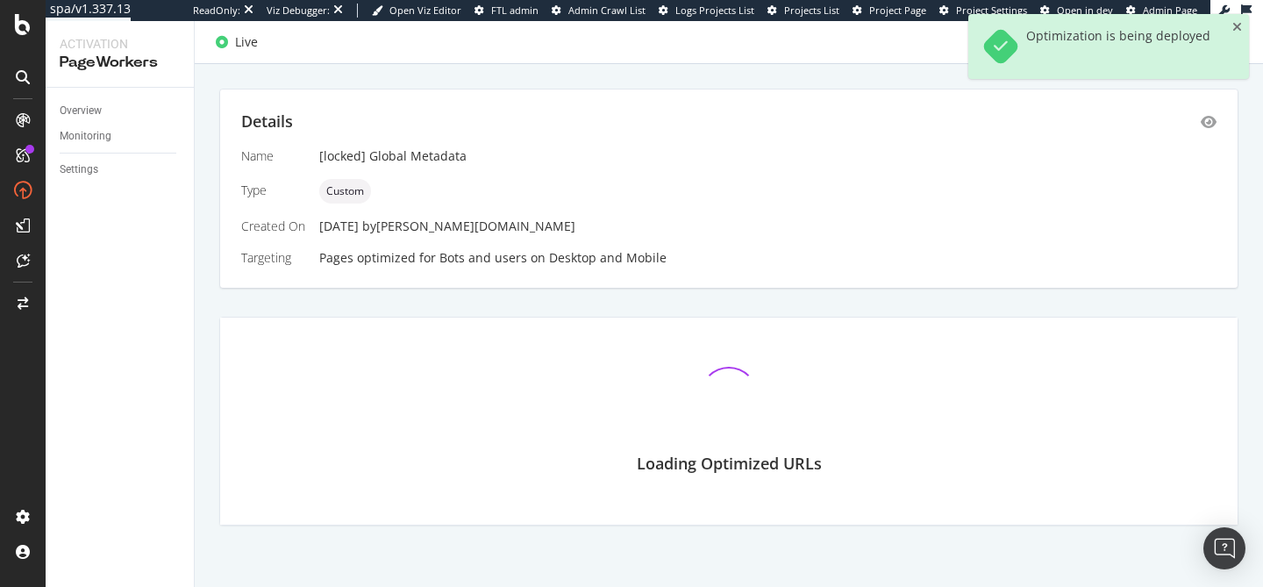
scroll to position [311, 0]
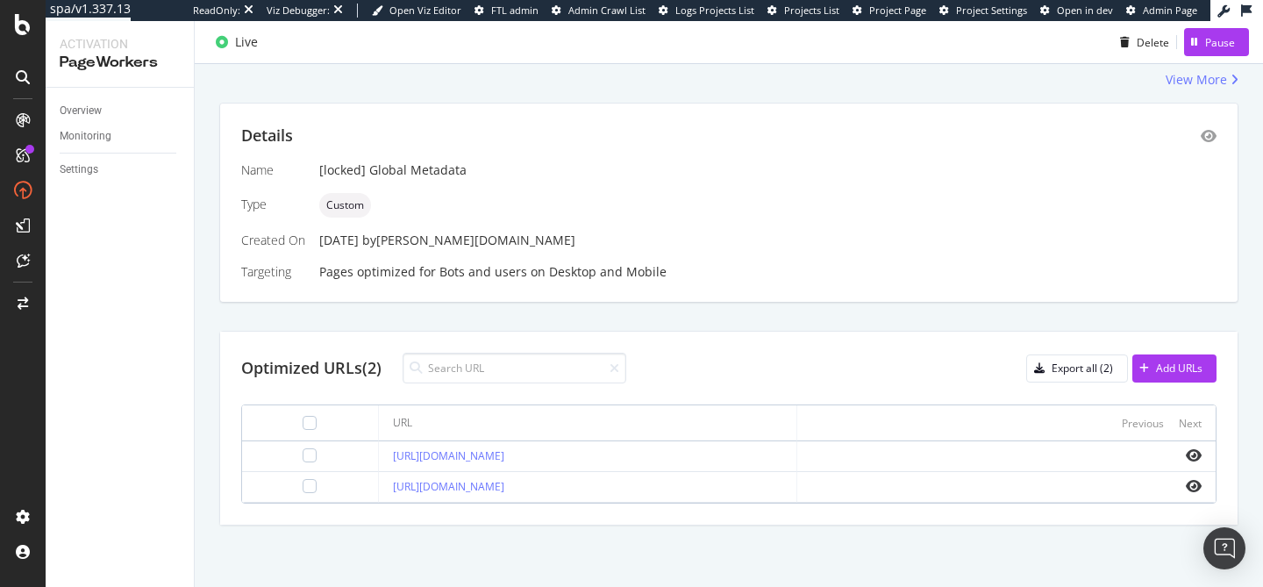
click at [801, 182] on div "Name [locked] Global Metadata Type Custom Created On [DATE] by [PERSON_NAME][DO…" at bounding box center [728, 220] width 975 height 119
click at [774, 311] on div "Details Name [locked] Global Metadata Type Custom Created On [DATE] by [PERSON_…" at bounding box center [728, 314] width 1019 height 423
